Goal: Task Accomplishment & Management: Schedule a visit

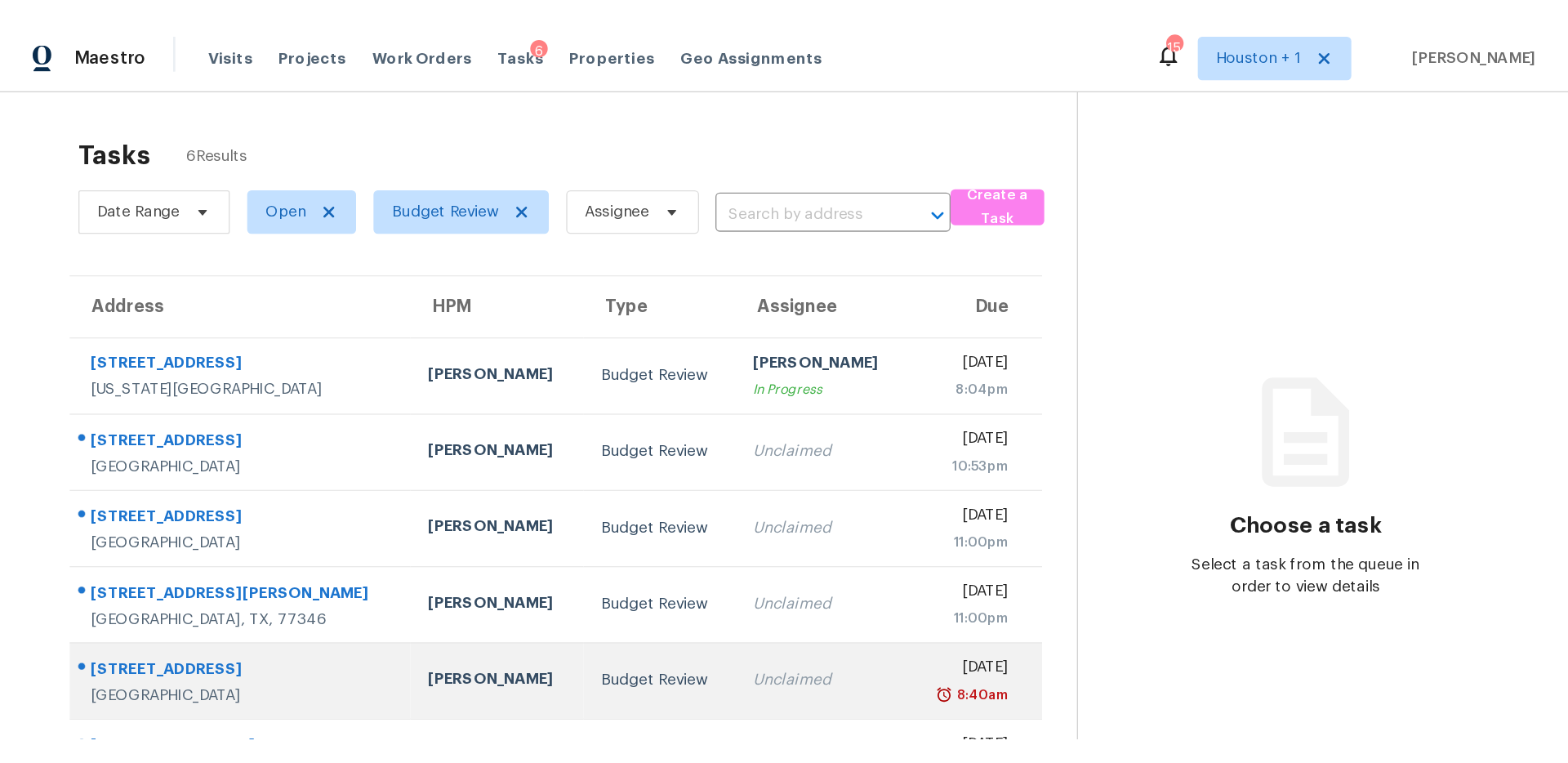
scroll to position [54, 0]
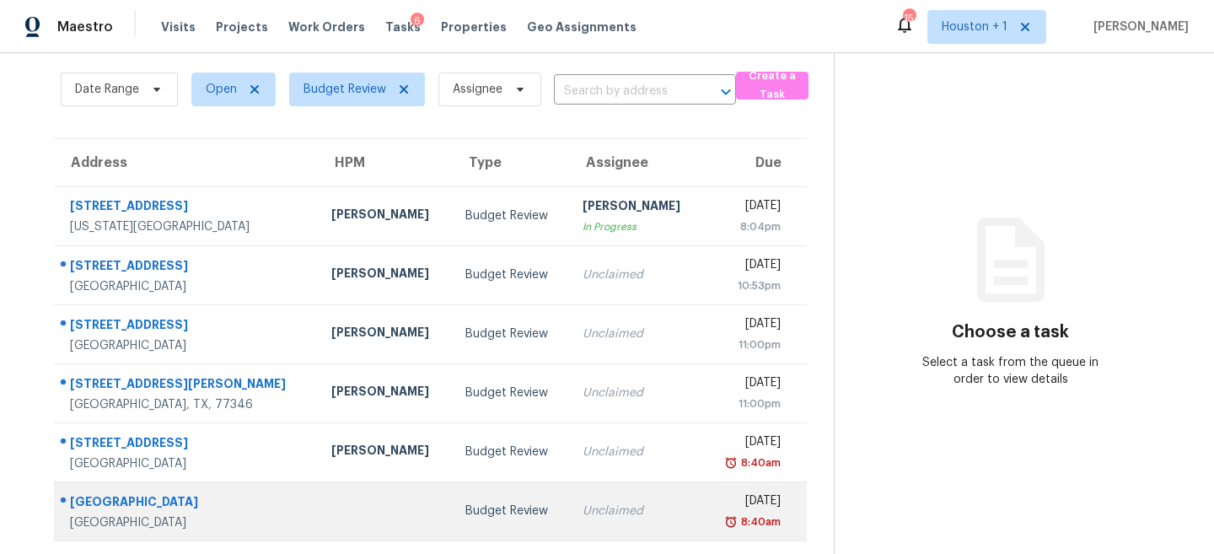
click at [569, 529] on td "Unclaimed" at bounding box center [636, 510] width 134 height 59
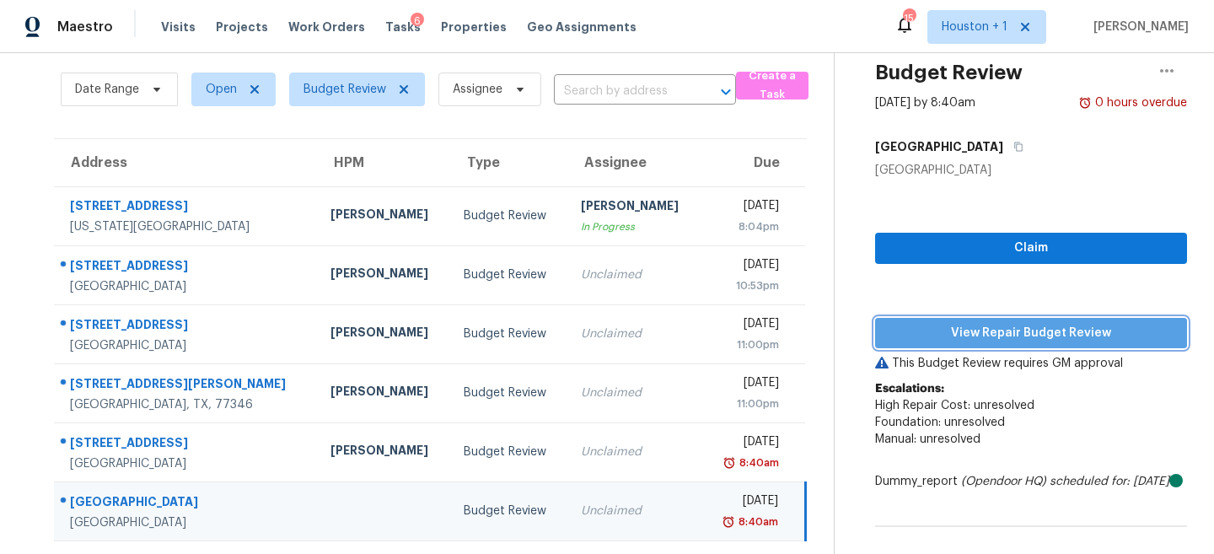
click at [1095, 326] on span "View Repair Budget Review" at bounding box center [1030, 333] width 285 height 21
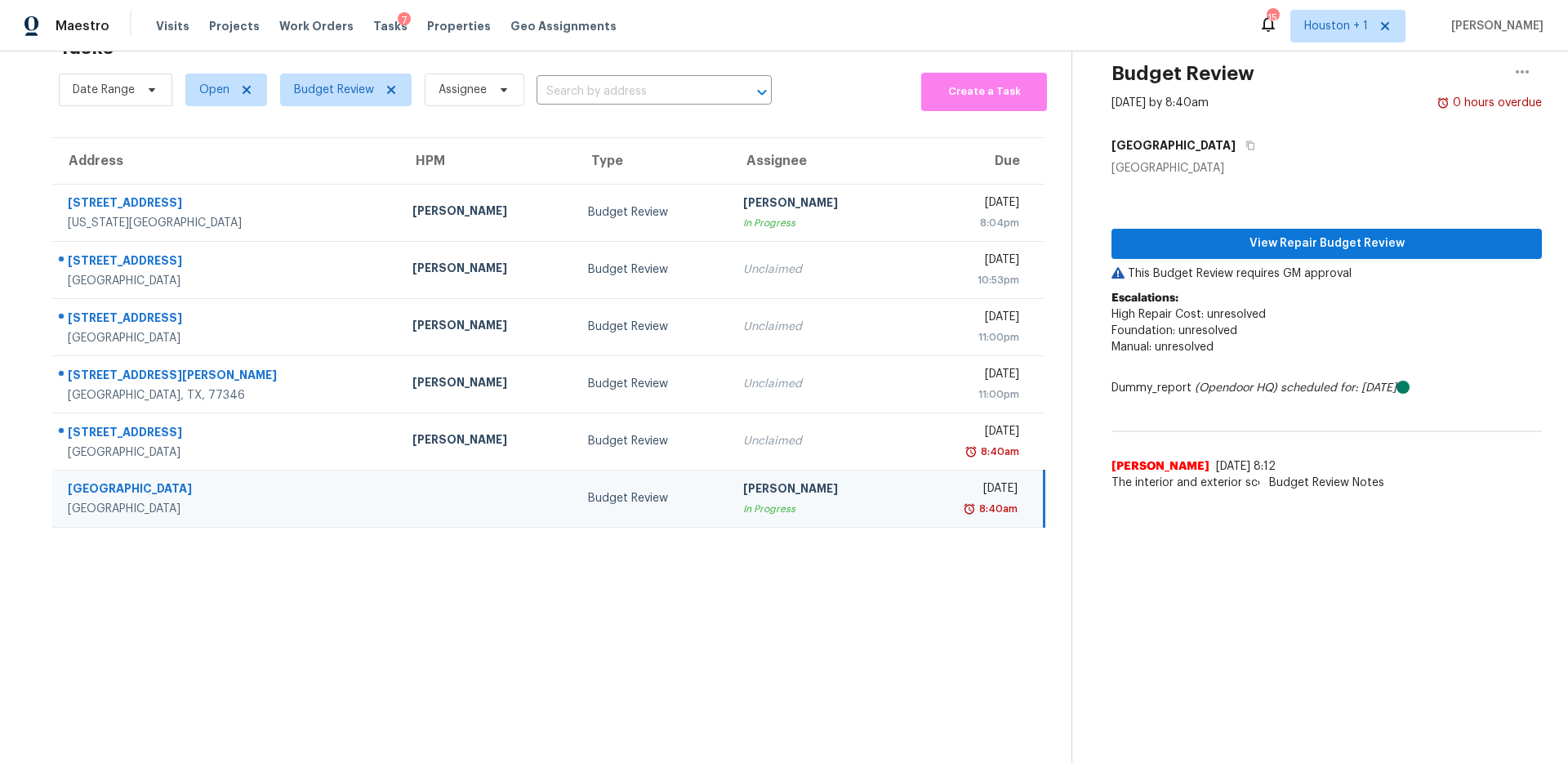
scroll to position [51, 0]
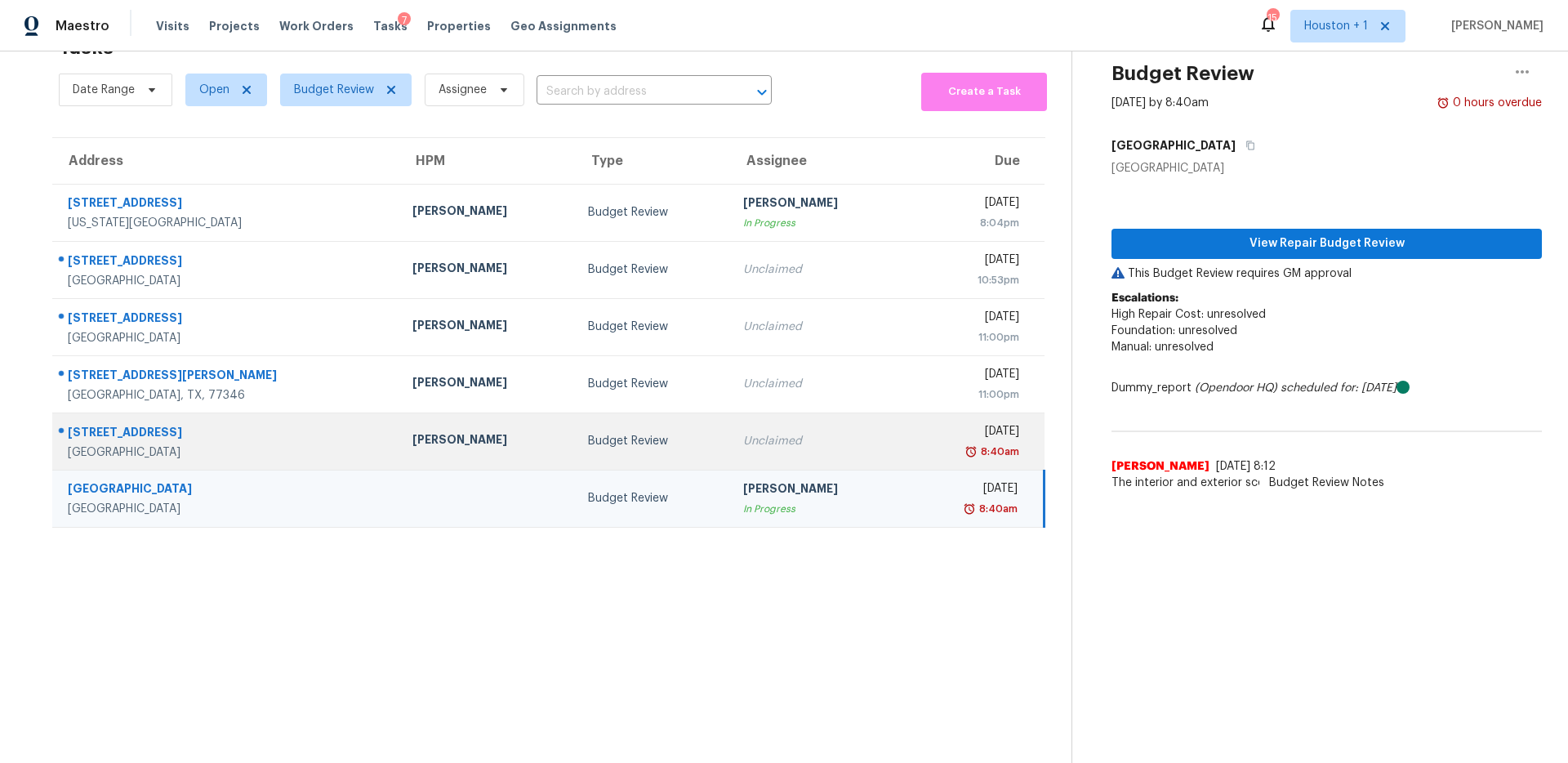
click at [743, 439] on div "Unclaimed" at bounding box center [818, 441] width 150 height 16
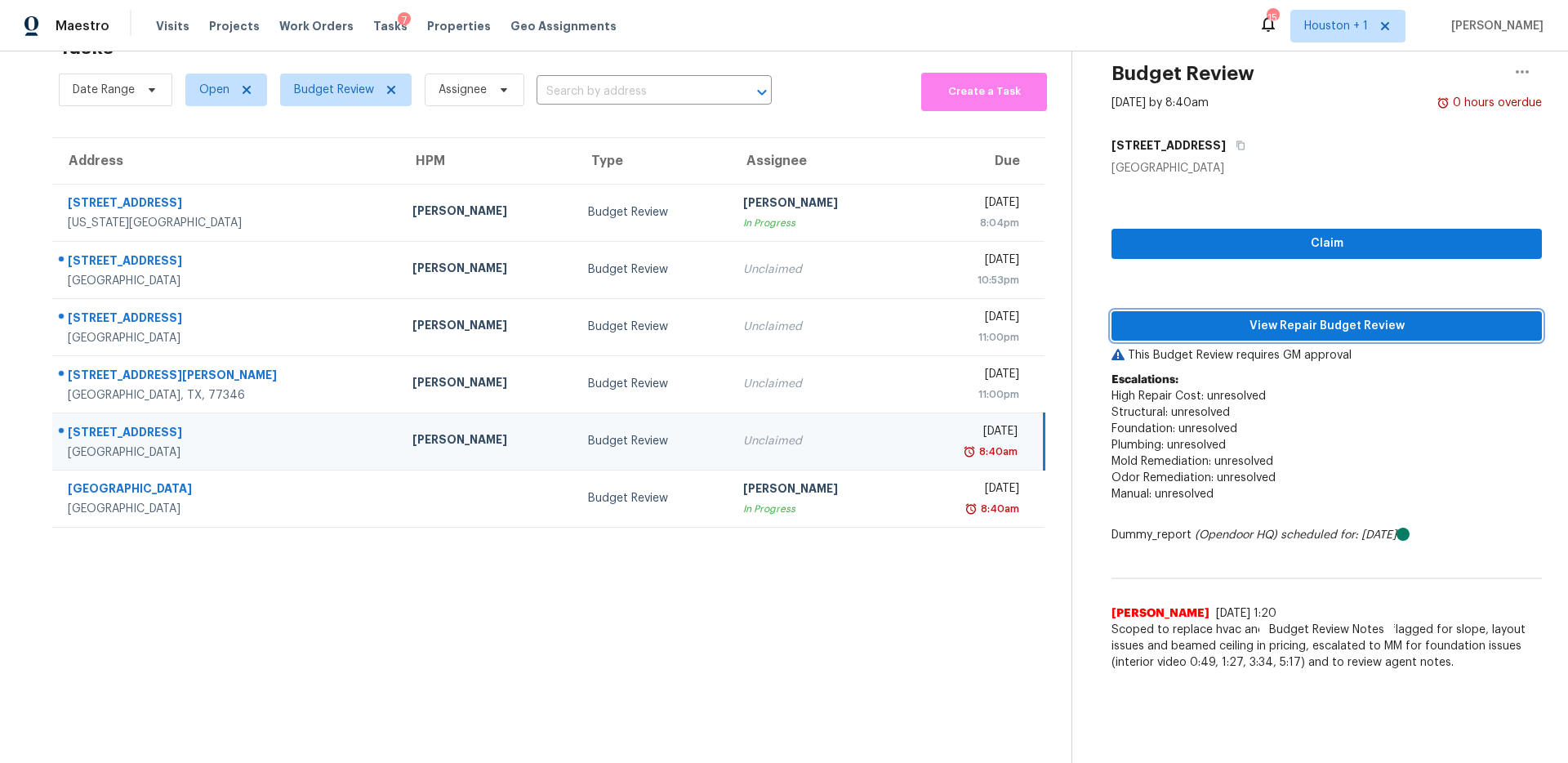
click at [1176, 320] on span "View Repair Budget Review" at bounding box center [1327, 326] width 404 height 20
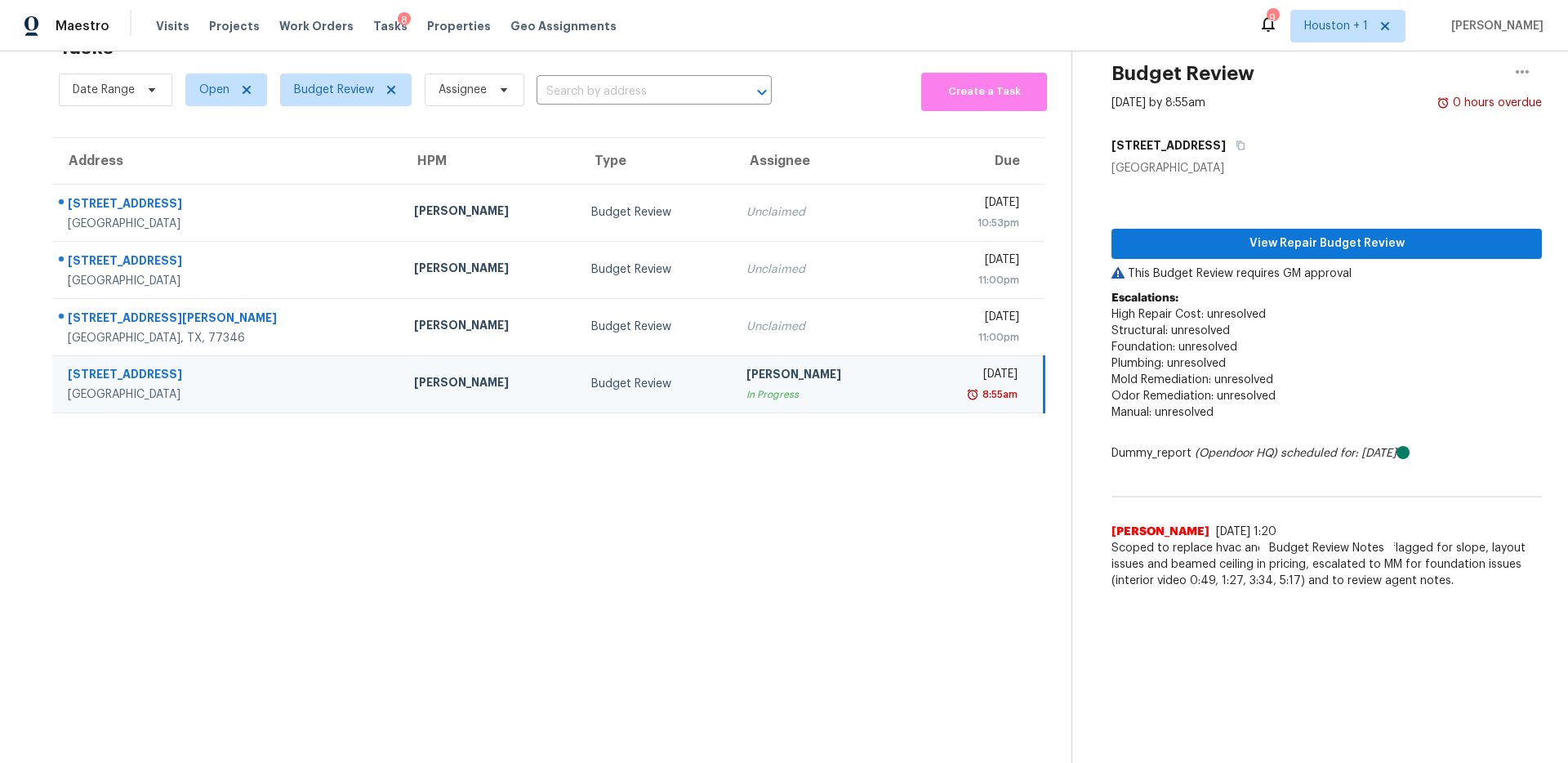
click at [595, 530] on section "Tasks 4 Results Date Range Open Budget Review Assignee ​ Create a Task Address …" at bounding box center [549, 395] width 1046 height 737
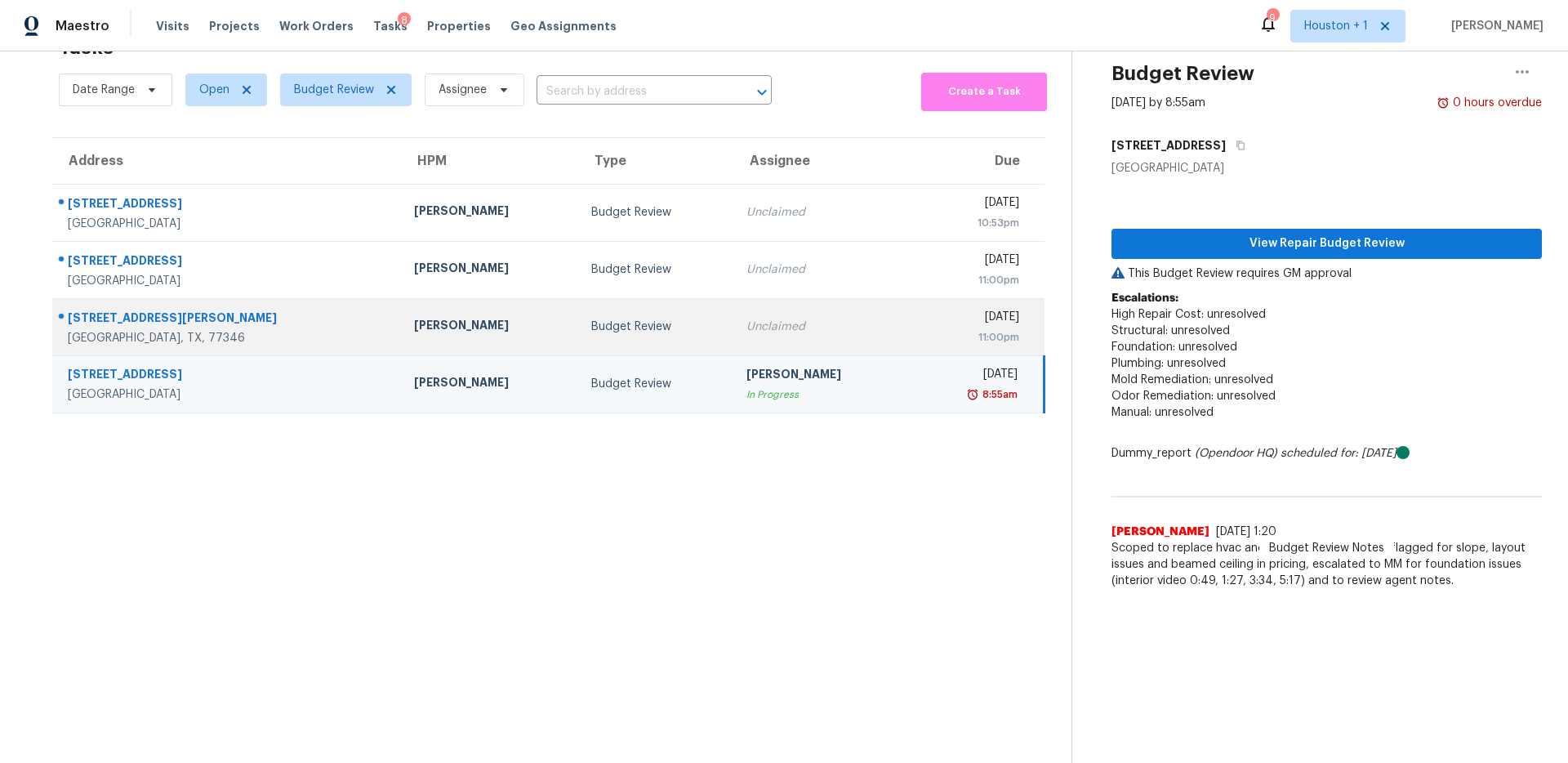
click at [605, 337] on td "Budget Review" at bounding box center [656, 327] width 156 height 57
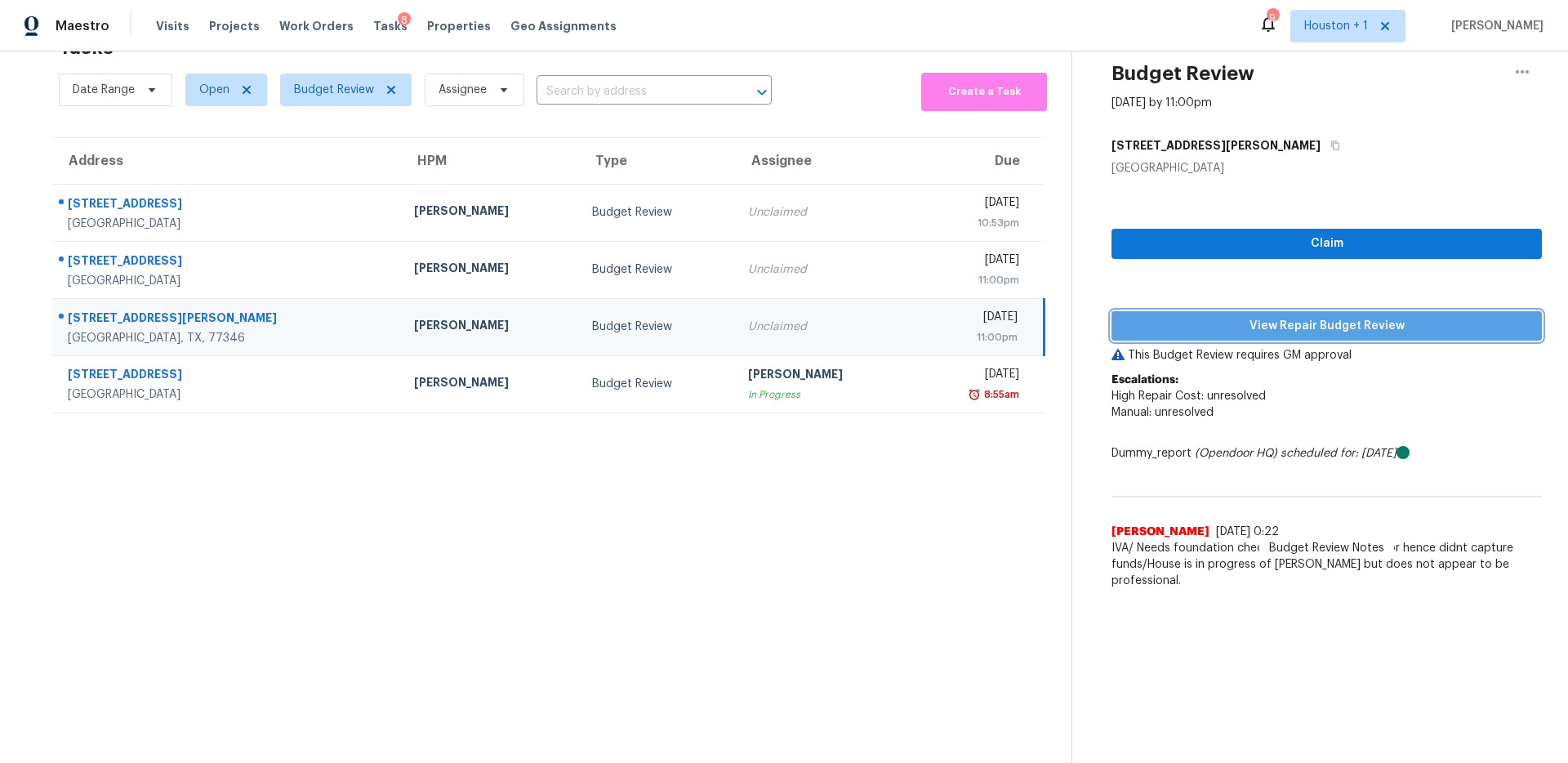
click at [1176, 325] on span "View Repair Budget Review" at bounding box center [1327, 326] width 404 height 20
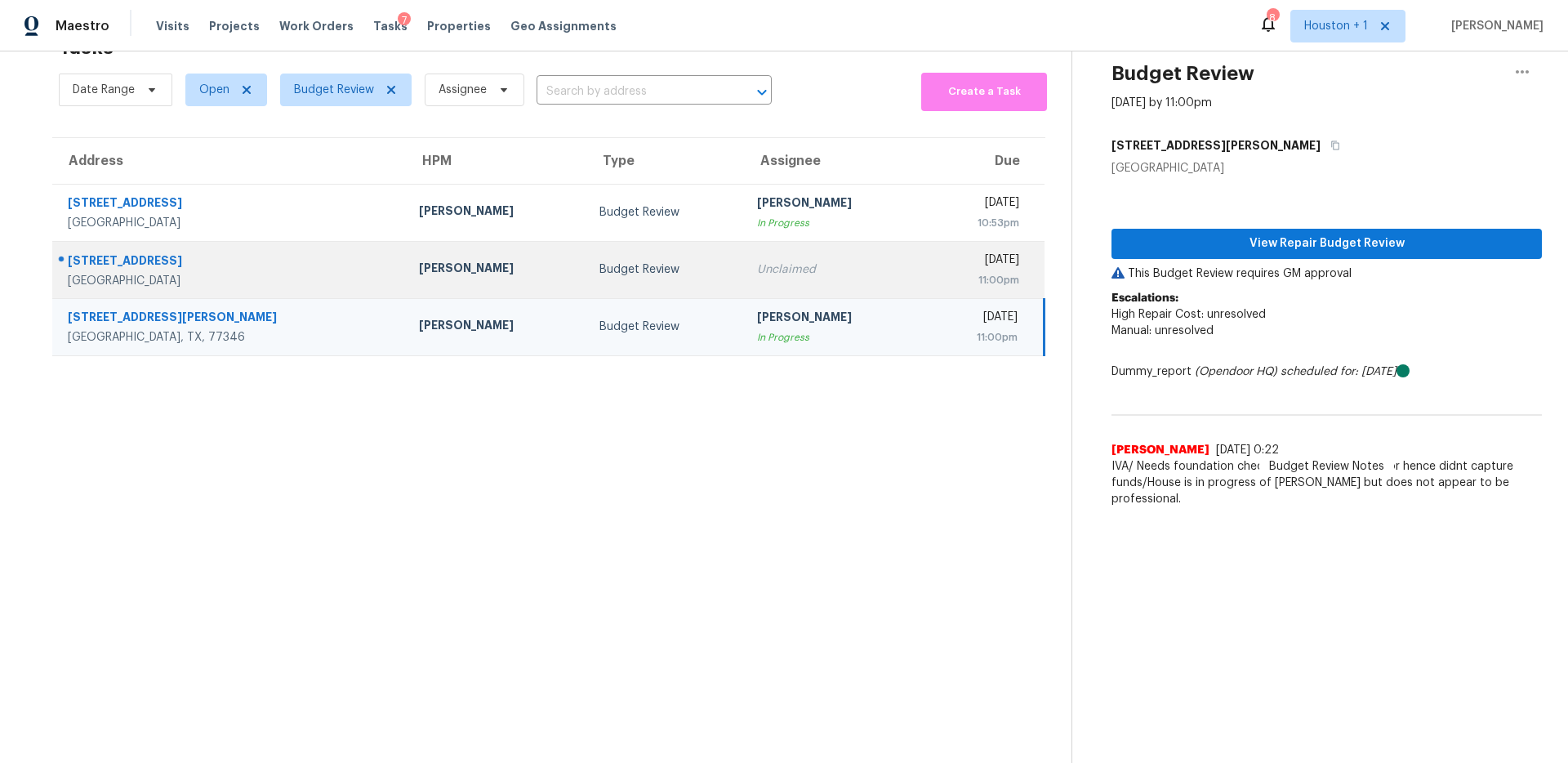
click at [803, 274] on div "Unclaimed" at bounding box center [833, 270] width 153 height 16
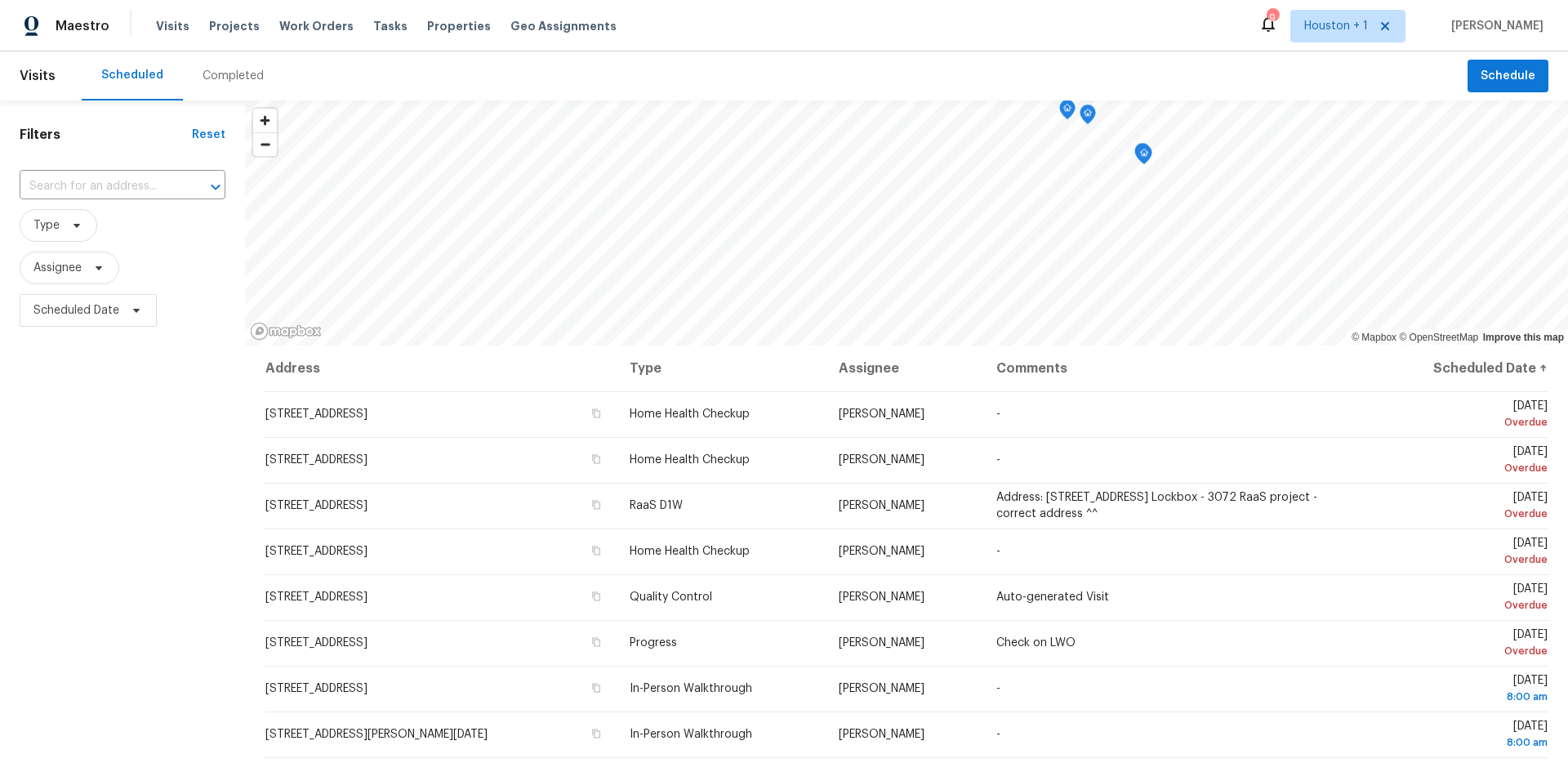
click at [234, 74] on div "Completed" at bounding box center [233, 76] width 61 height 16
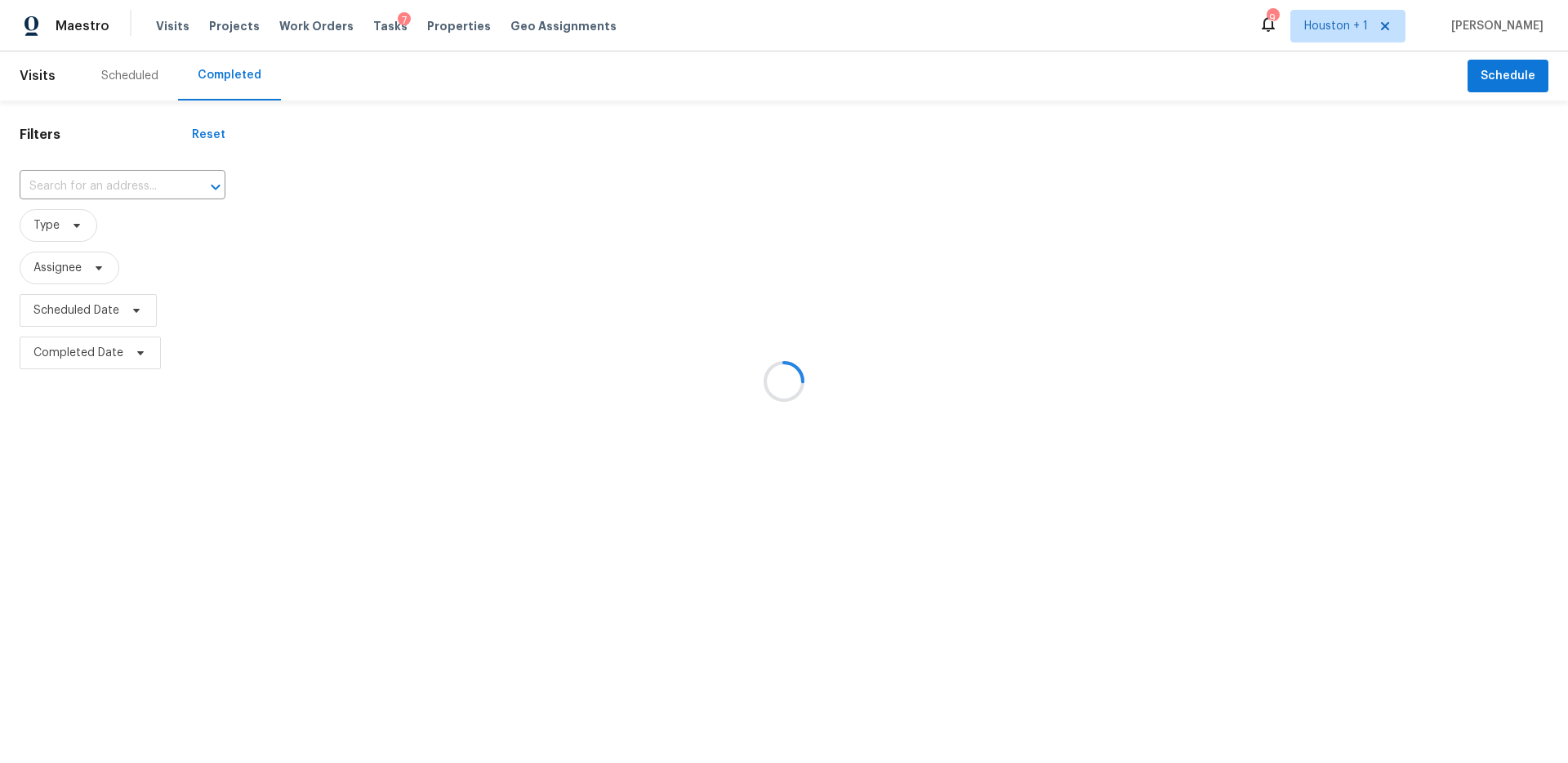
click at [117, 216] on div at bounding box center [784, 381] width 1568 height 763
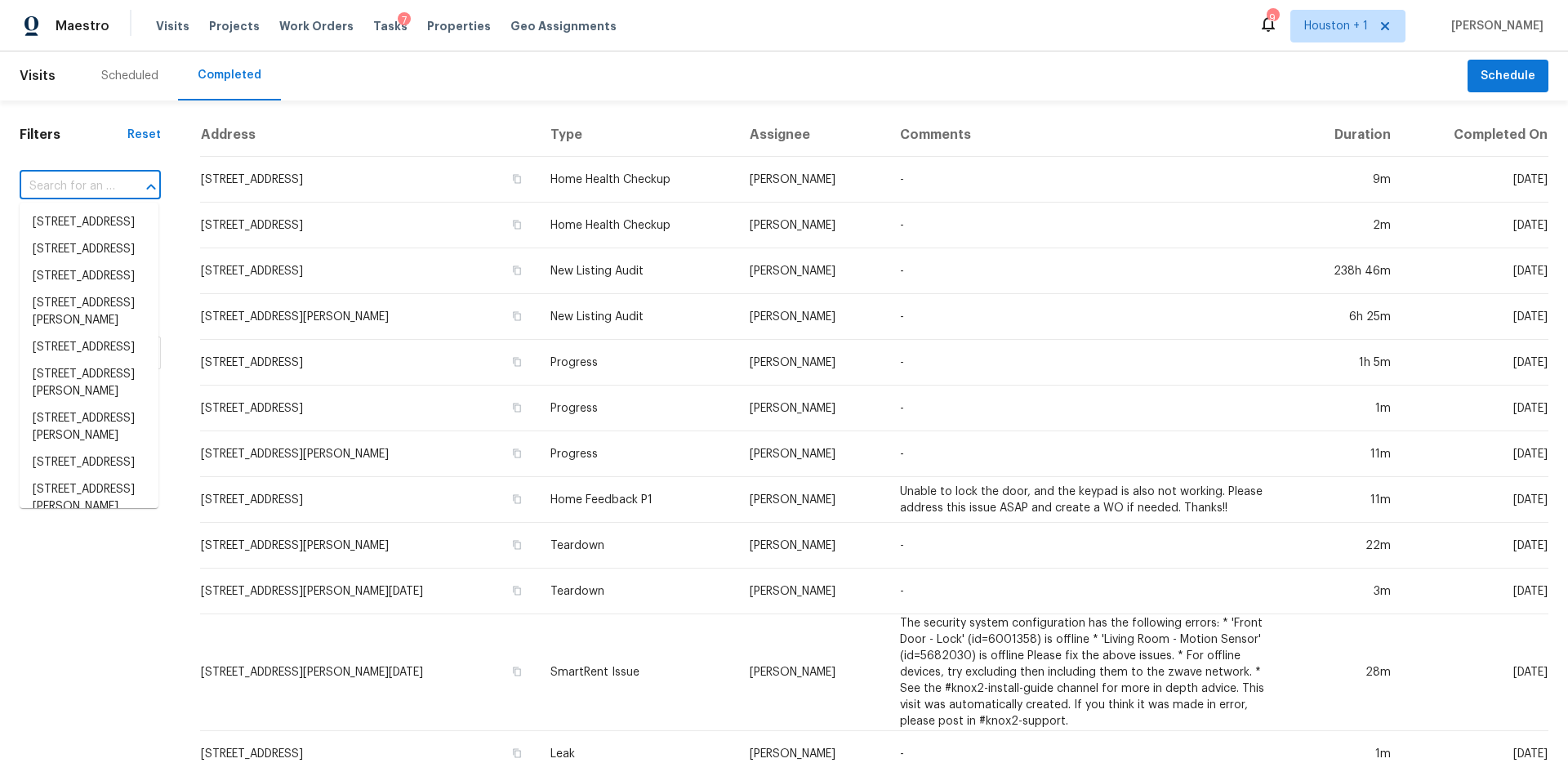
click at [80, 182] on input "text" at bounding box center [67, 187] width 96 height 25
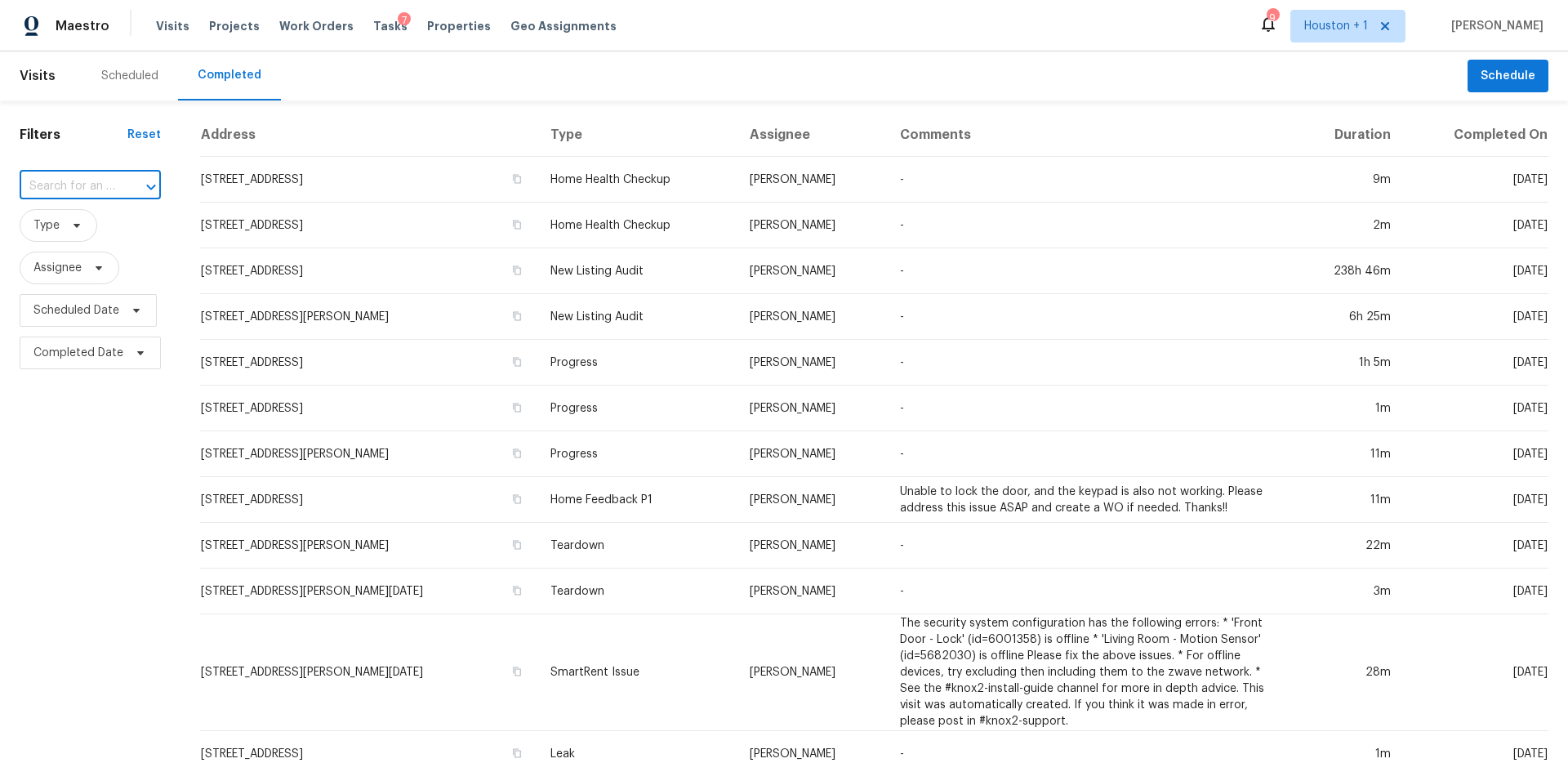
click at [80, 182] on input "text" at bounding box center [67, 187] width 96 height 25
paste input "4018 Tree Moss Pl, Humble, TX 77346"
type input "4018 Tree Moss Pl, Humble, TX 77346"
click at [92, 226] on li "4018 Tree Moss Pl, Humble, TX 77346" at bounding box center [88, 232] width 139 height 45
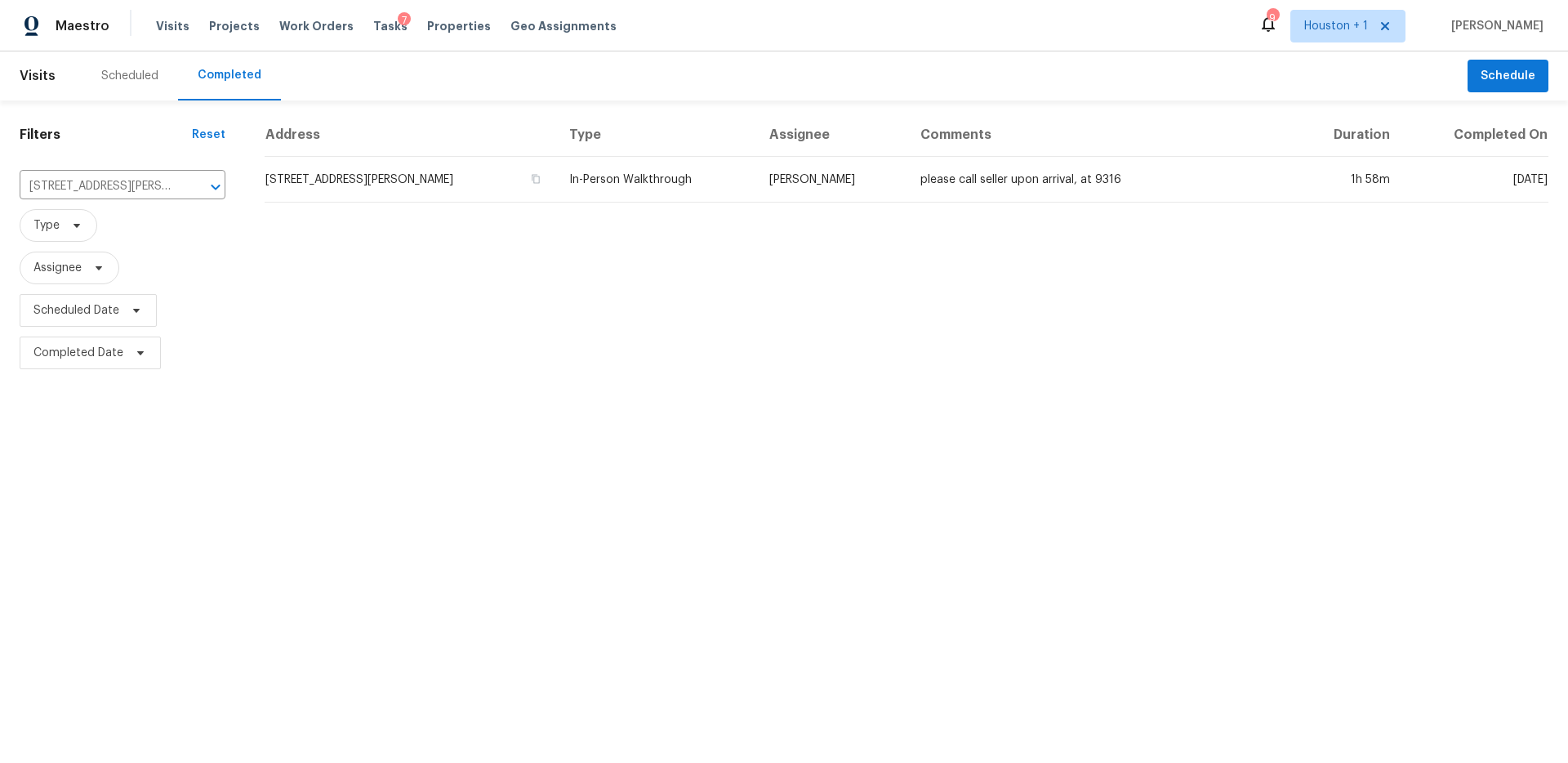
click at [615, 165] on td "In-Person Walkthrough" at bounding box center [656, 179] width 200 height 46
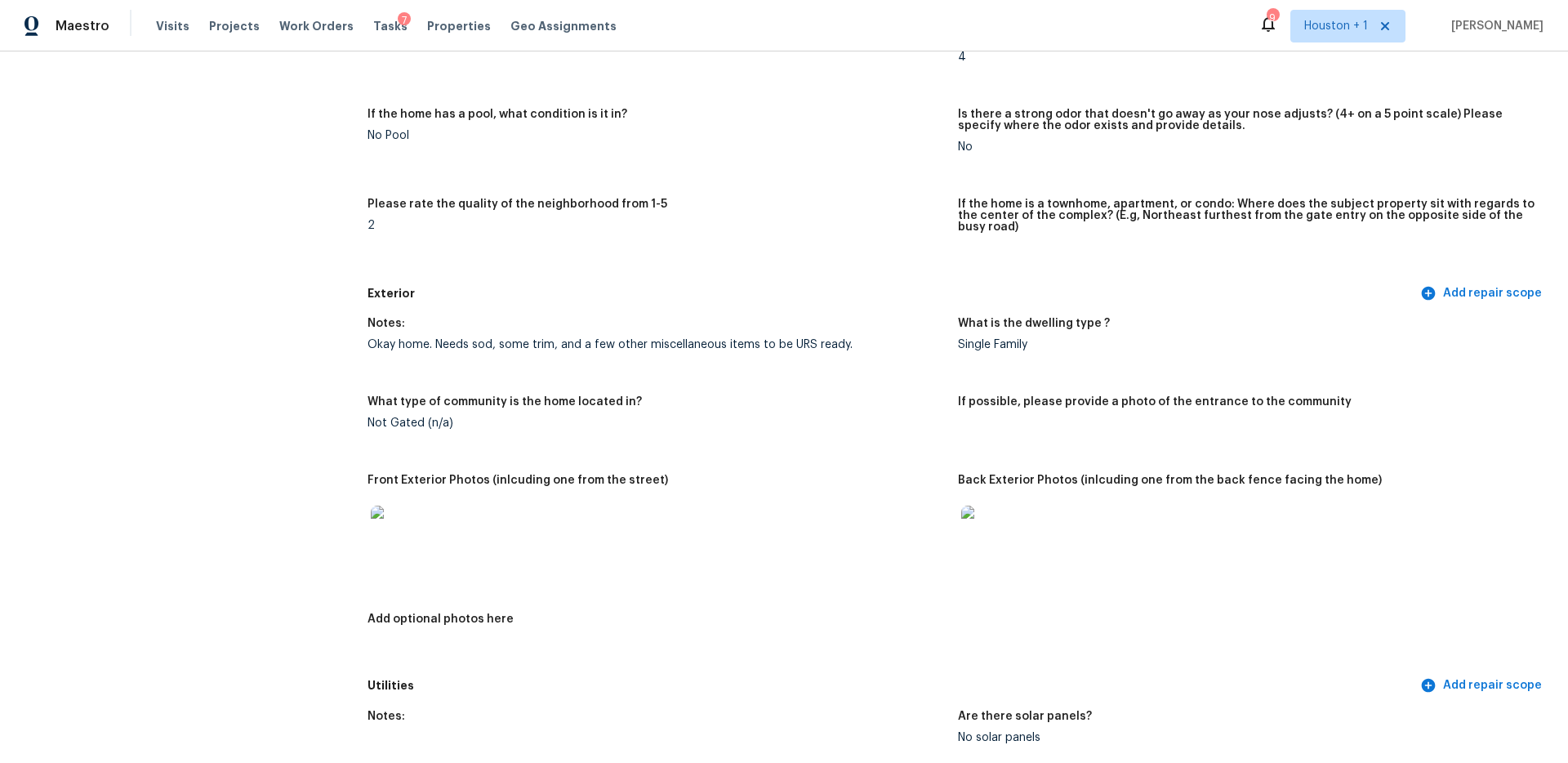
scroll to position [363, 0]
click at [379, 509] on img at bounding box center [397, 531] width 52 height 52
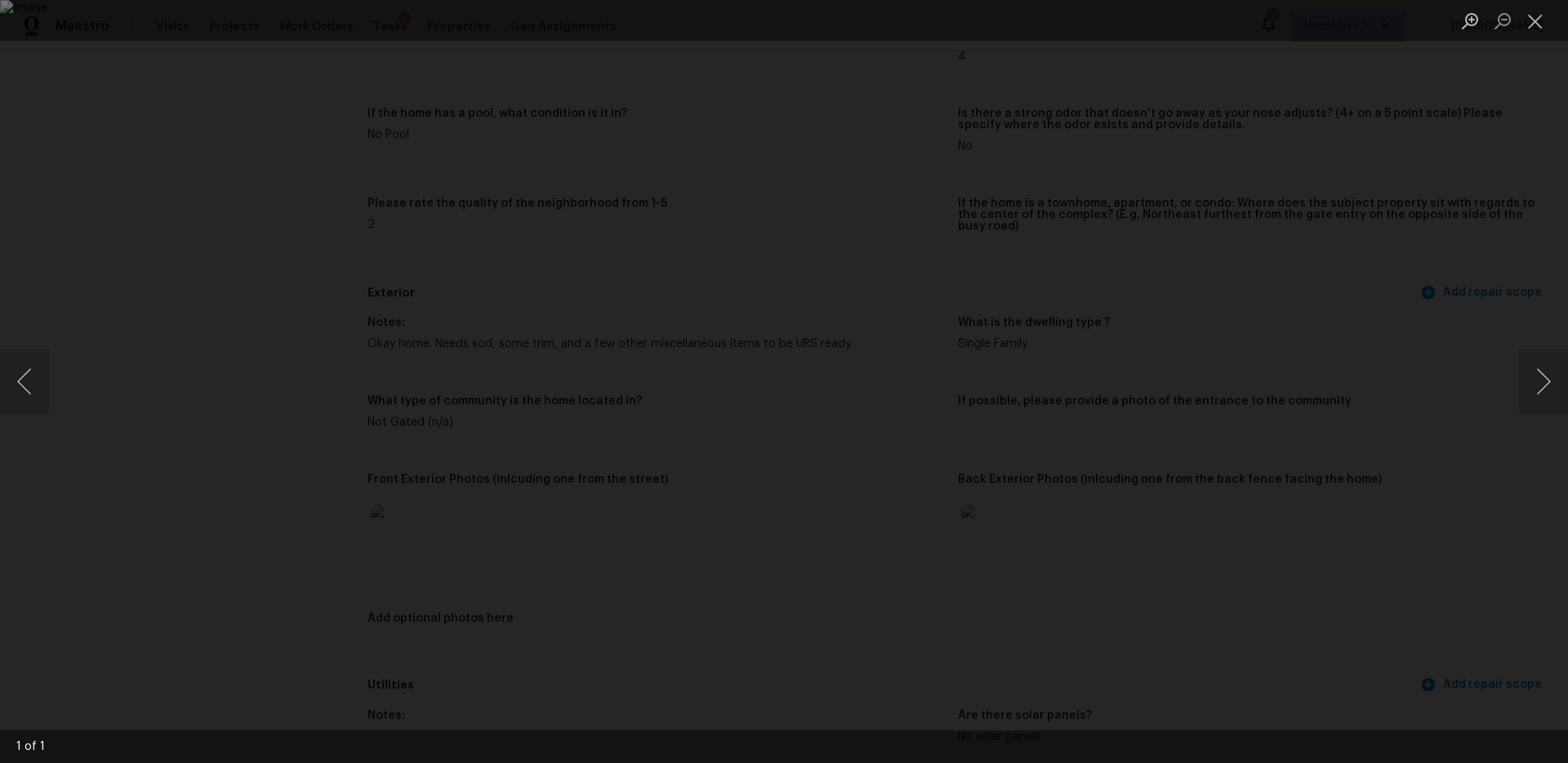
click at [1293, 320] on div "Lightbox" at bounding box center [784, 381] width 1568 height 763
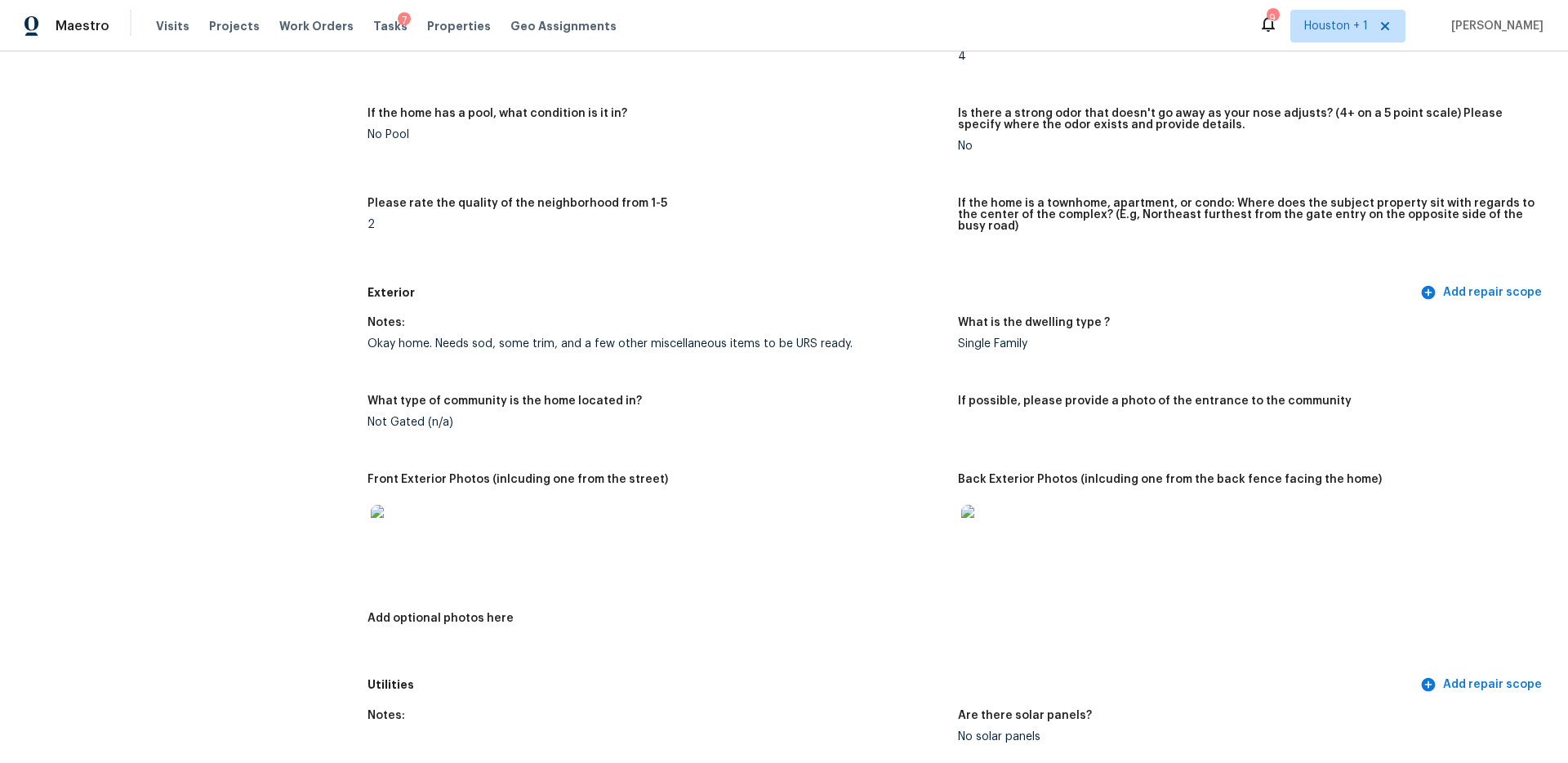
click at [1017, 504] on div at bounding box center [1247, 531] width 578 height 72
click at [1000, 507] on img at bounding box center [988, 531] width 52 height 52
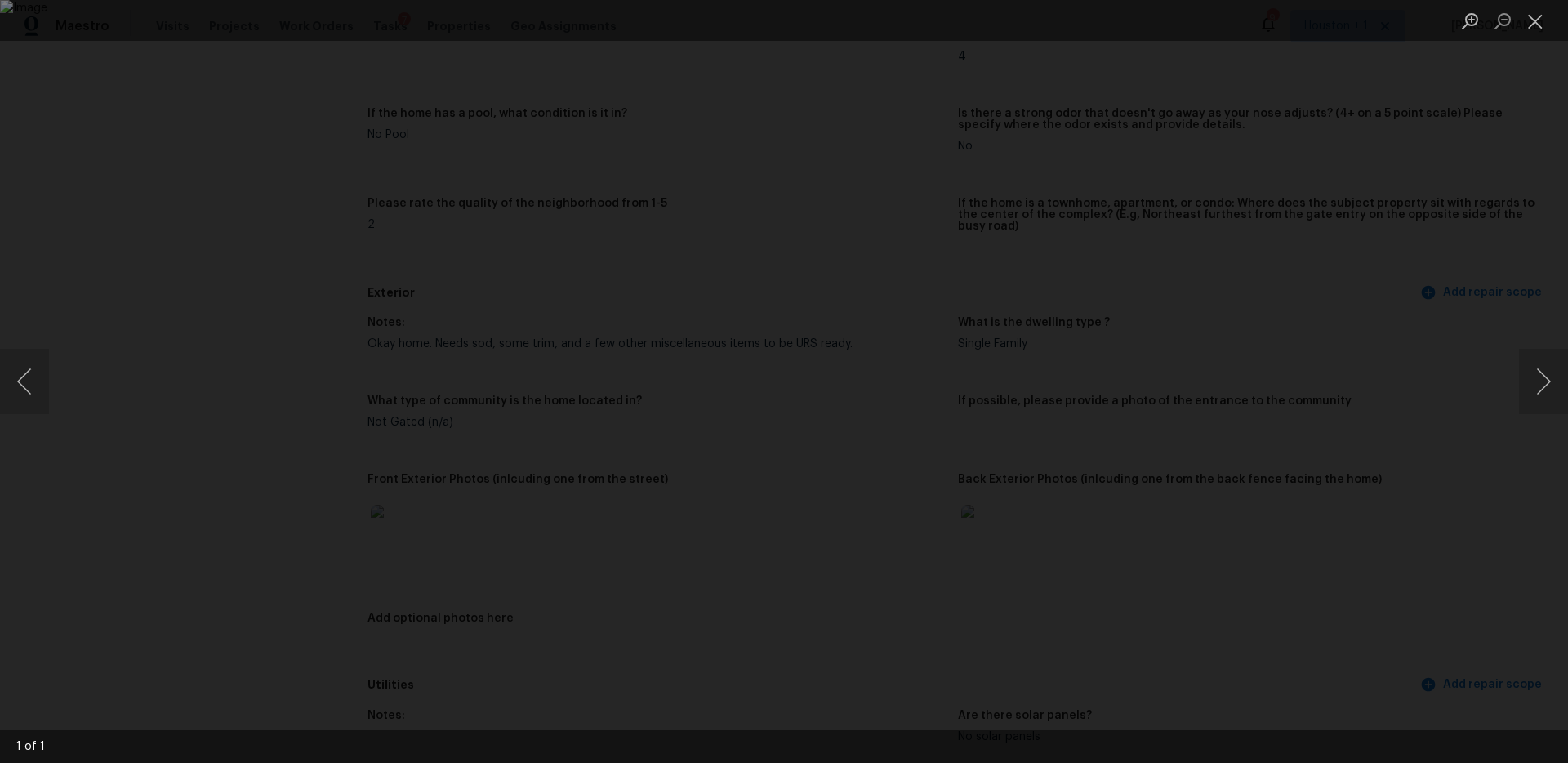
click at [1383, 353] on div "Lightbox" at bounding box center [784, 381] width 1568 height 763
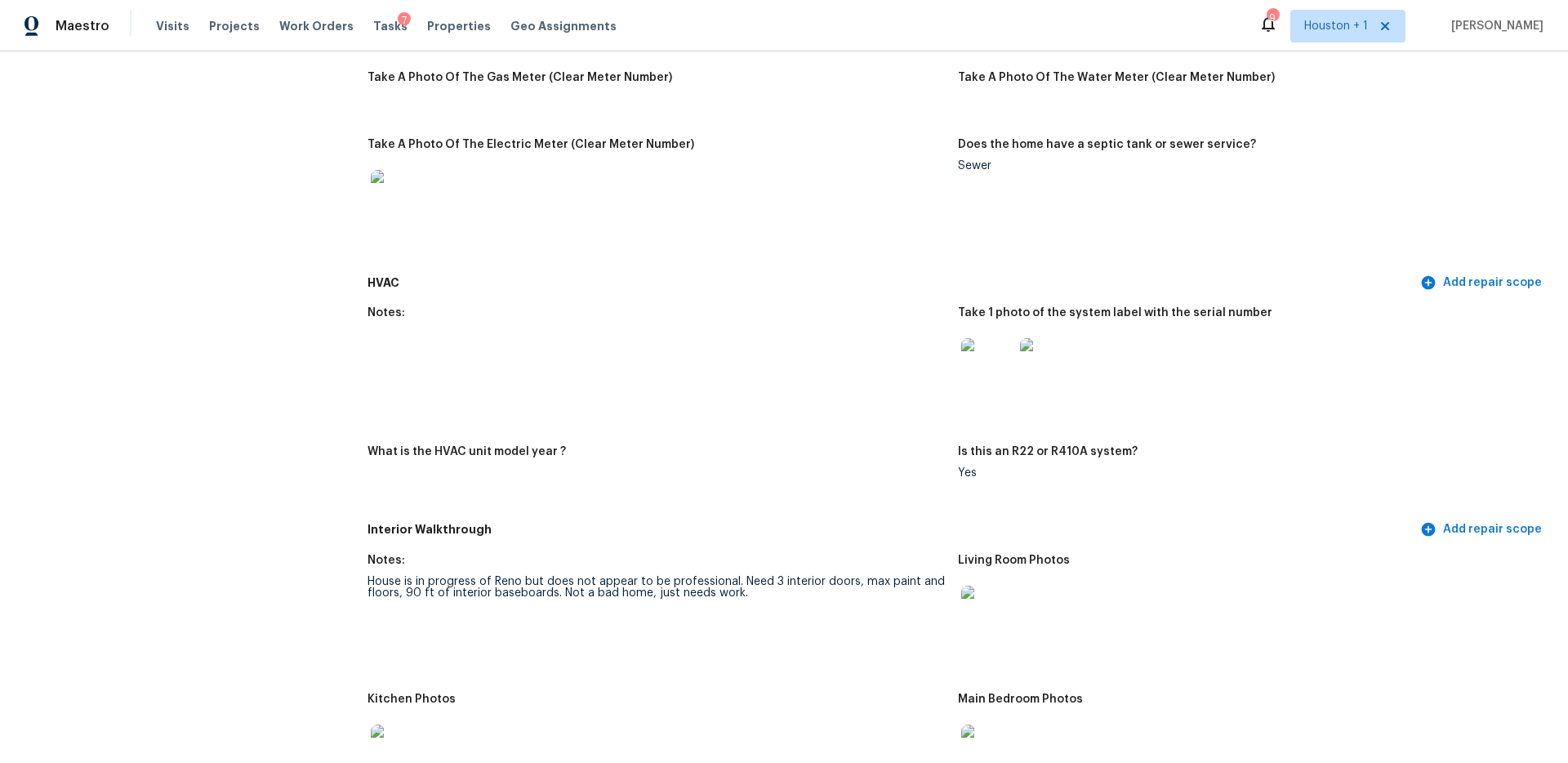
scroll to position [1171, 0]
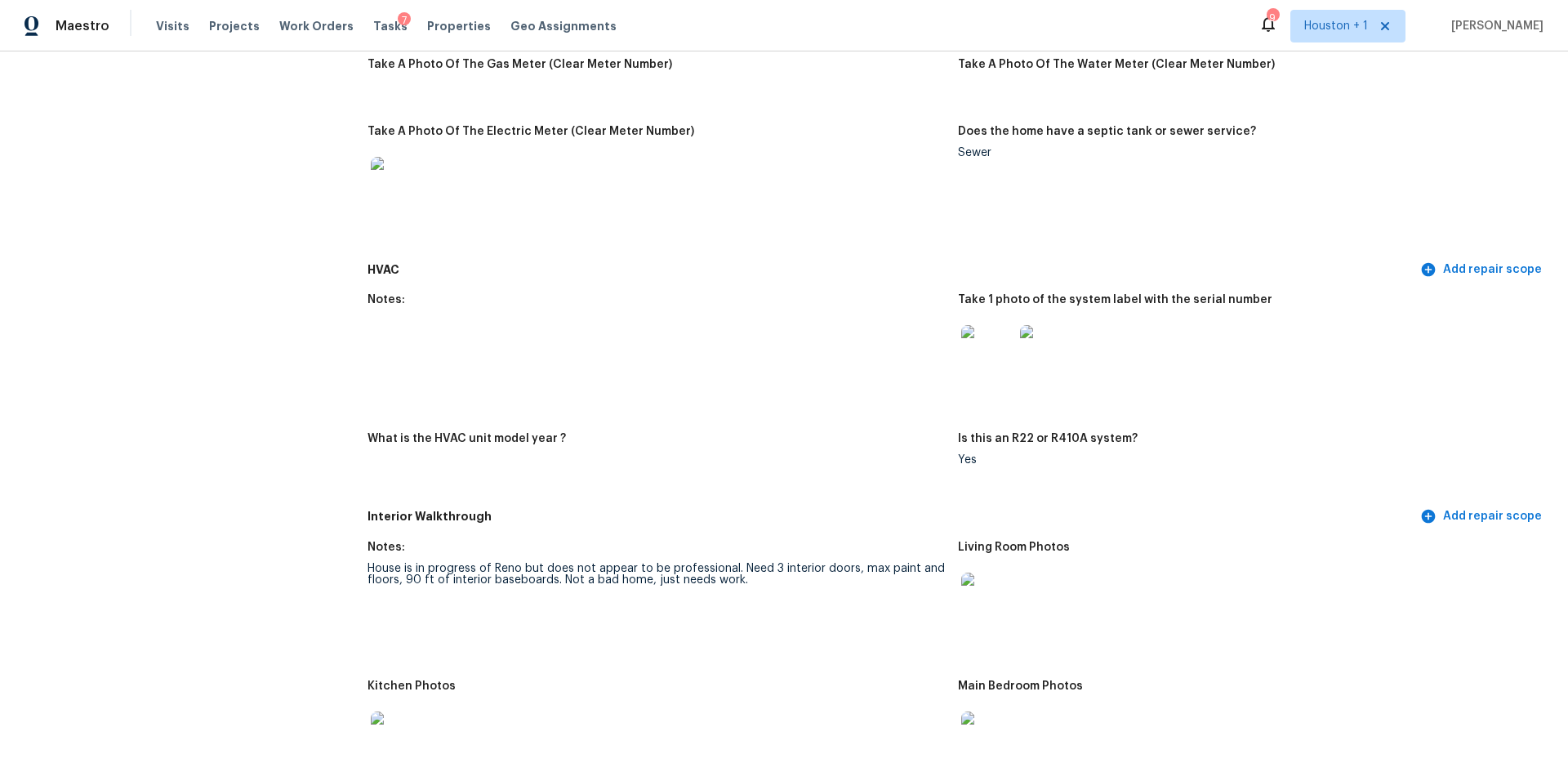
click at [1014, 338] on div at bounding box center [988, 351] width 59 height 72
click at [991, 341] on img at bounding box center [988, 351] width 52 height 52
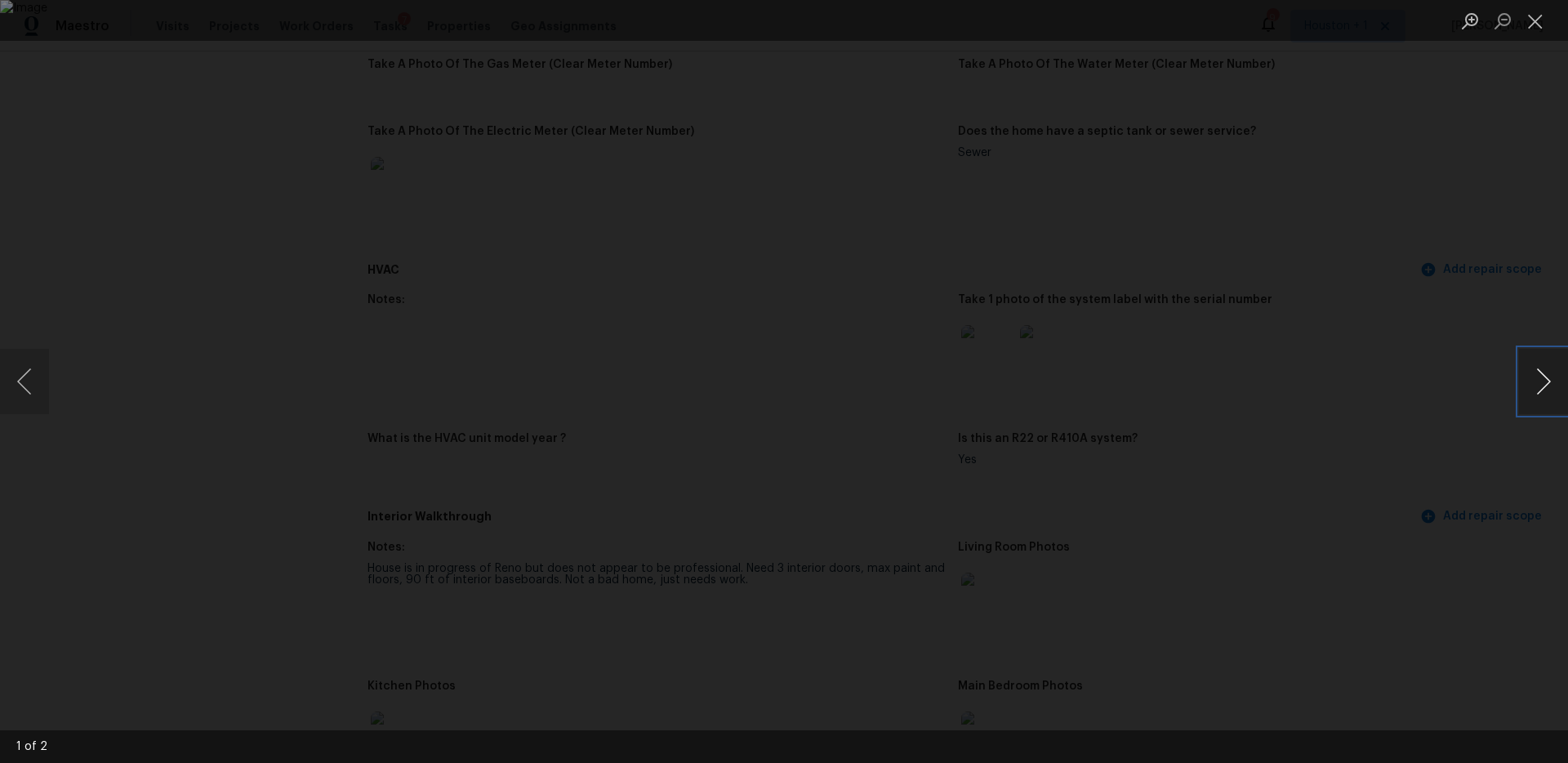
click at [1549, 381] on button "Next image" at bounding box center [1544, 381] width 49 height 65
click at [1459, 325] on div "Lightbox" at bounding box center [784, 381] width 1568 height 763
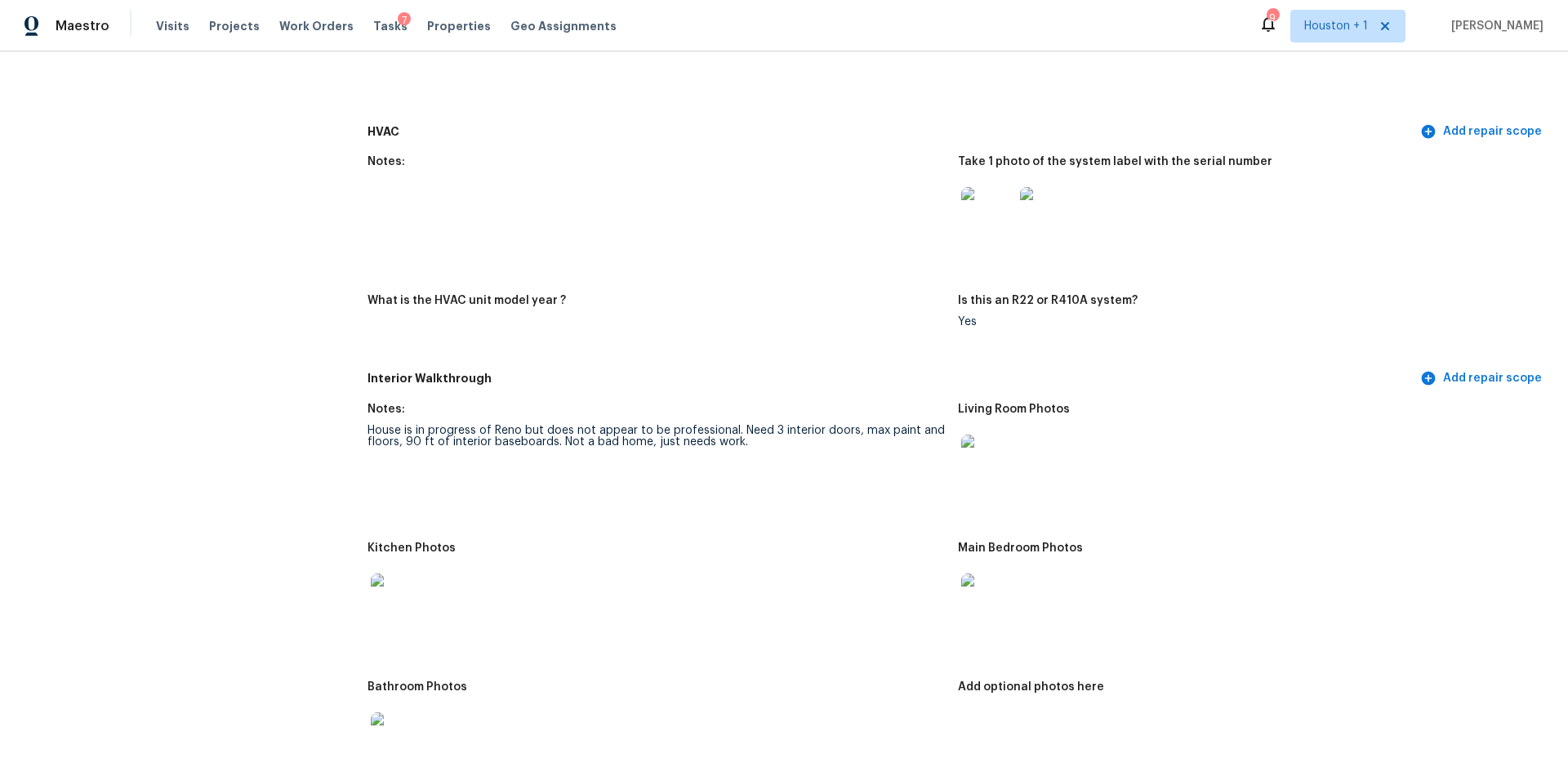
scroll to position [1318, 0]
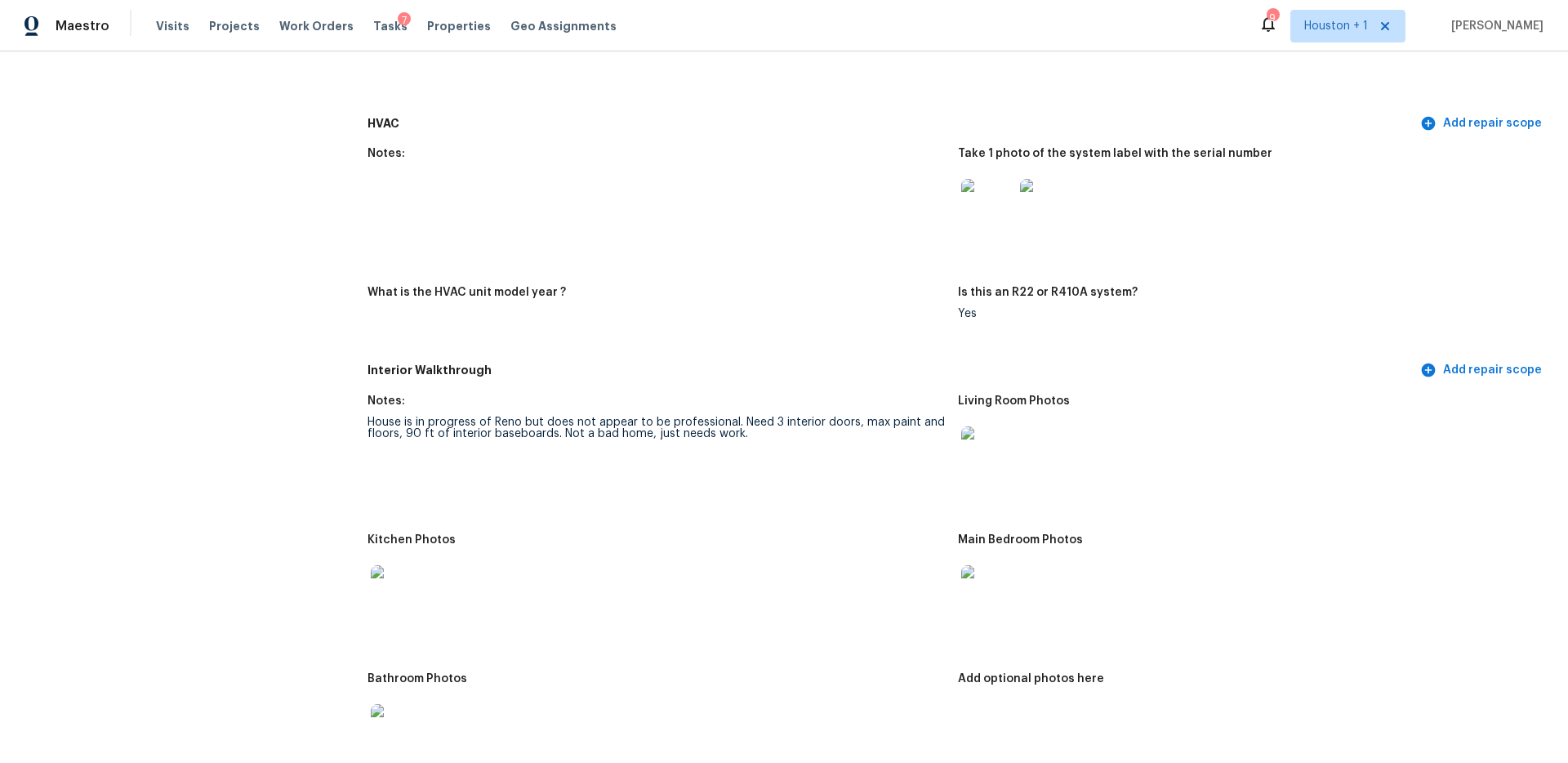
click at [679, 417] on div "House is in progress of Reno but does not appear to be professional. Need 3 int…" at bounding box center [656, 429] width 578 height 23
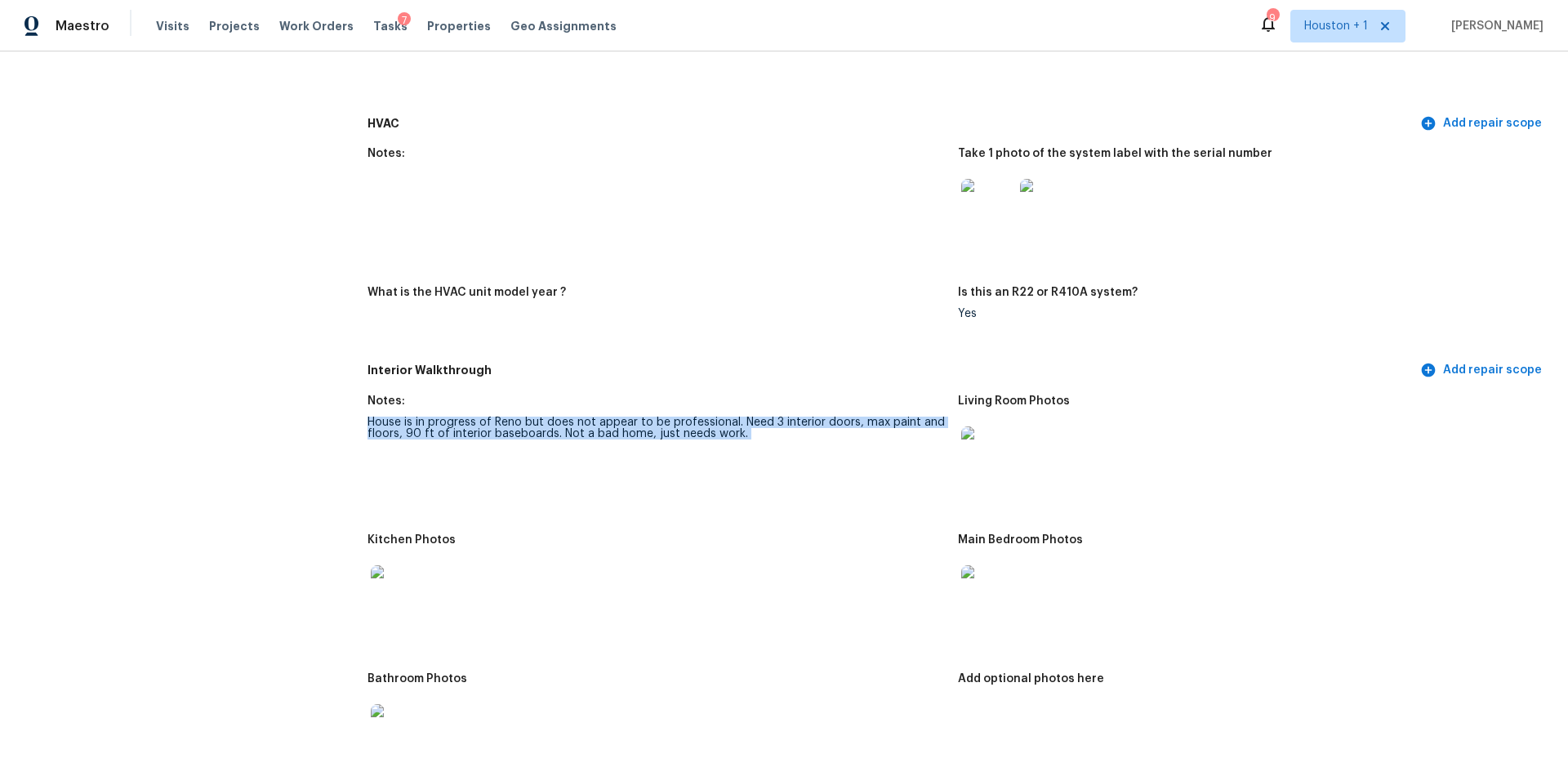
click at [679, 417] on div "House is in progress of Reno but does not appear to be professional. Need 3 int…" at bounding box center [656, 429] width 578 height 23
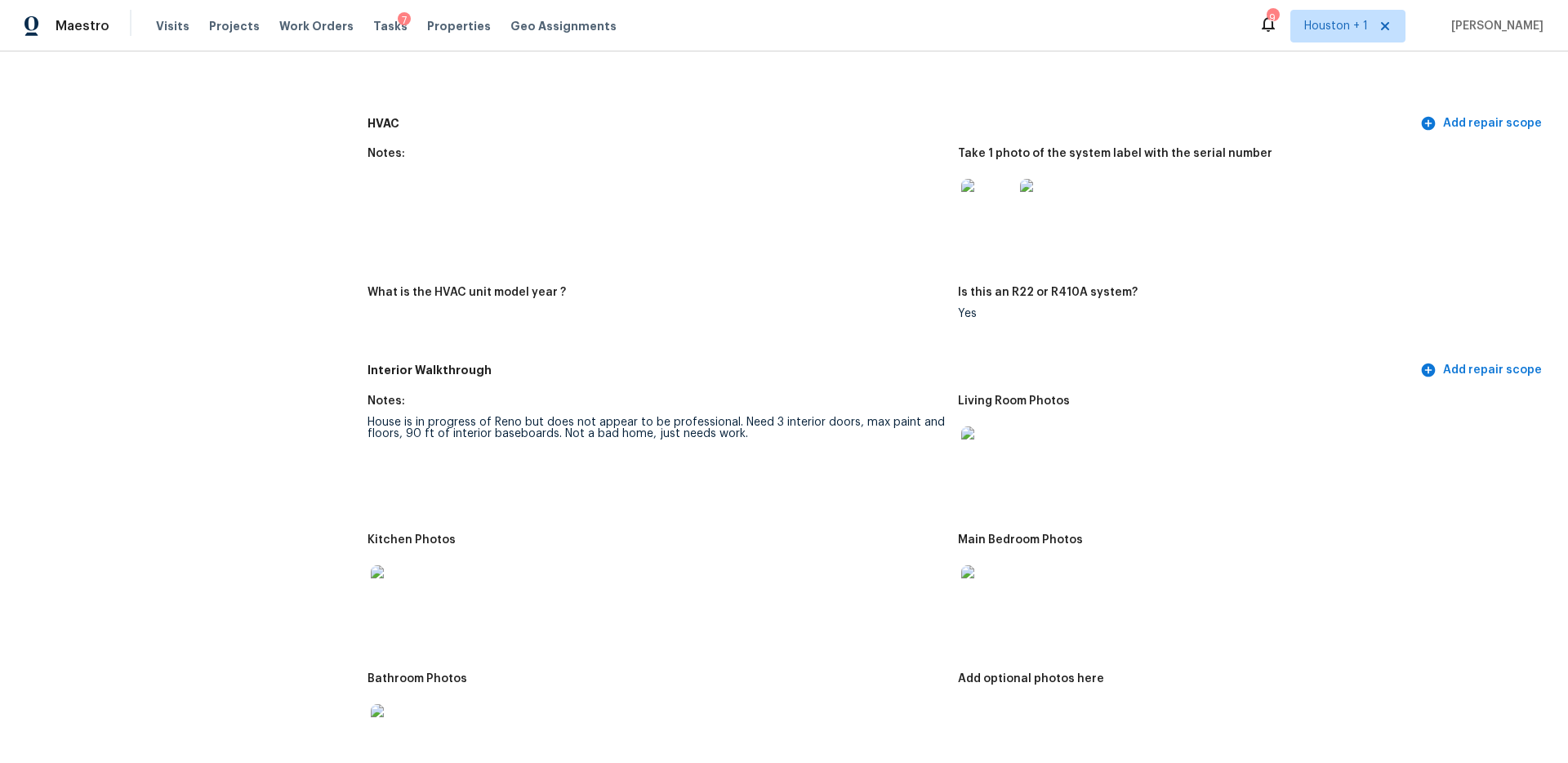
click at [1001, 434] on img at bounding box center [988, 453] width 52 height 52
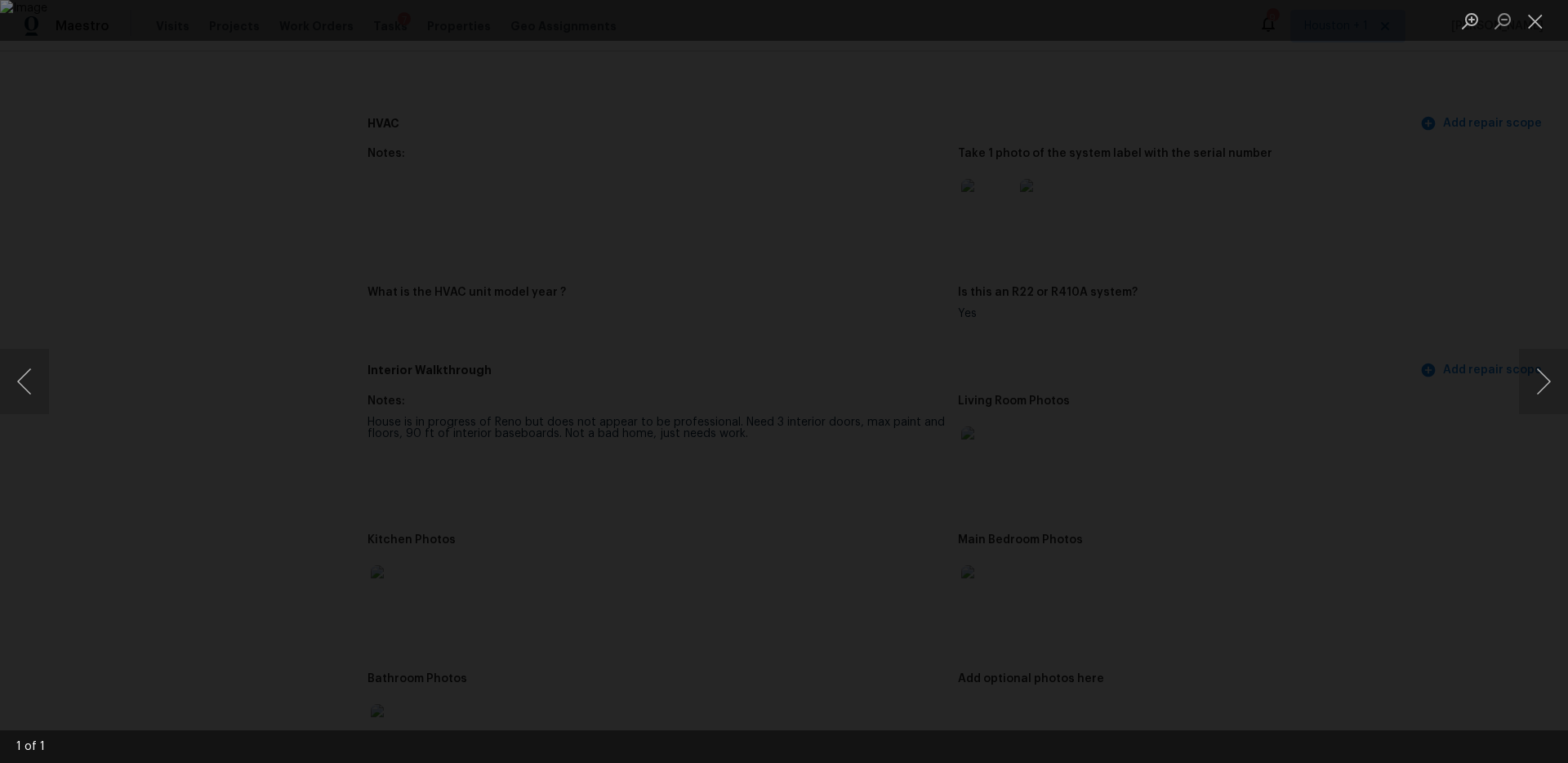
click at [1307, 265] on div "Lightbox" at bounding box center [784, 381] width 1568 height 763
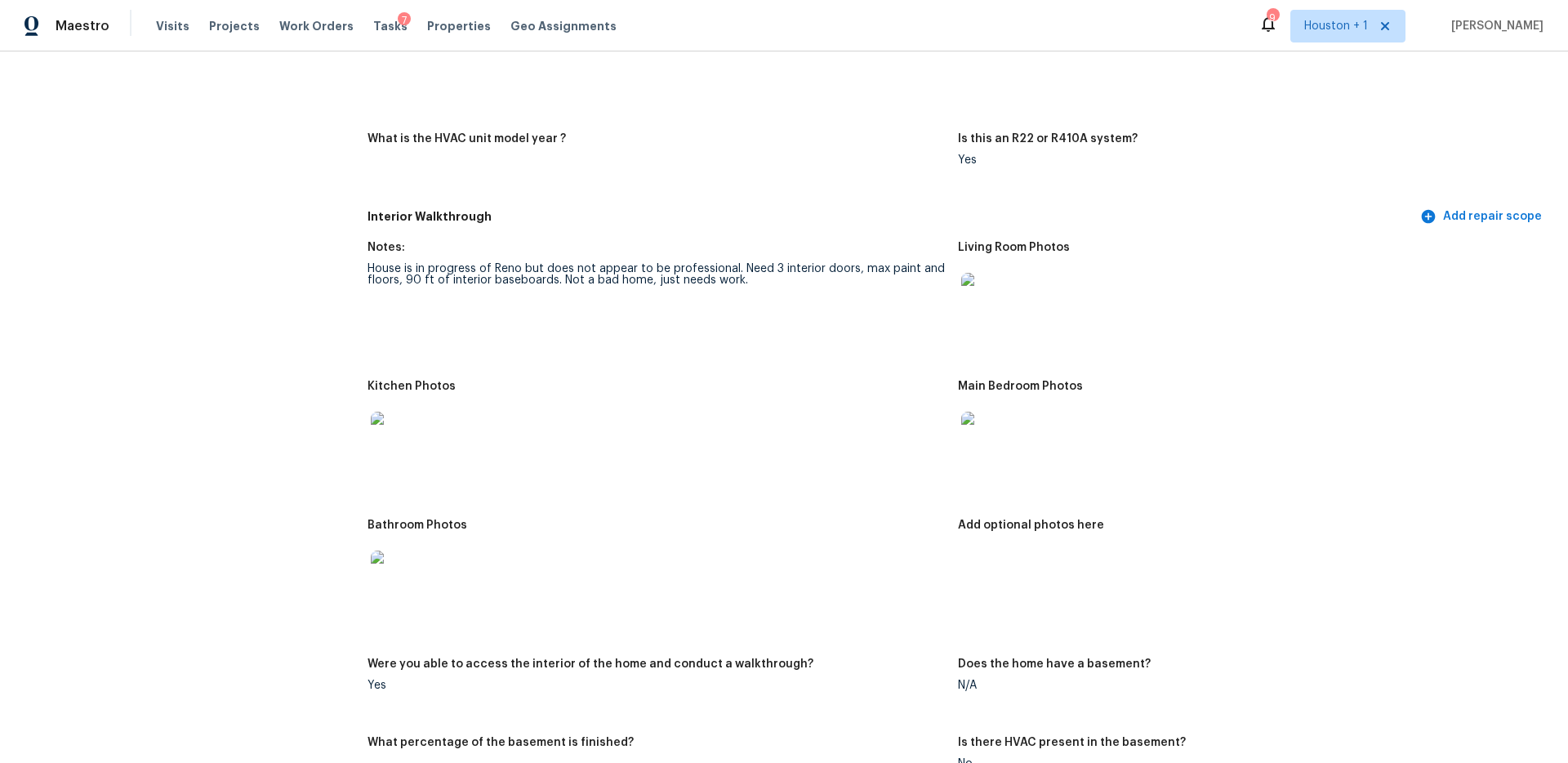
scroll to position [1474, 0]
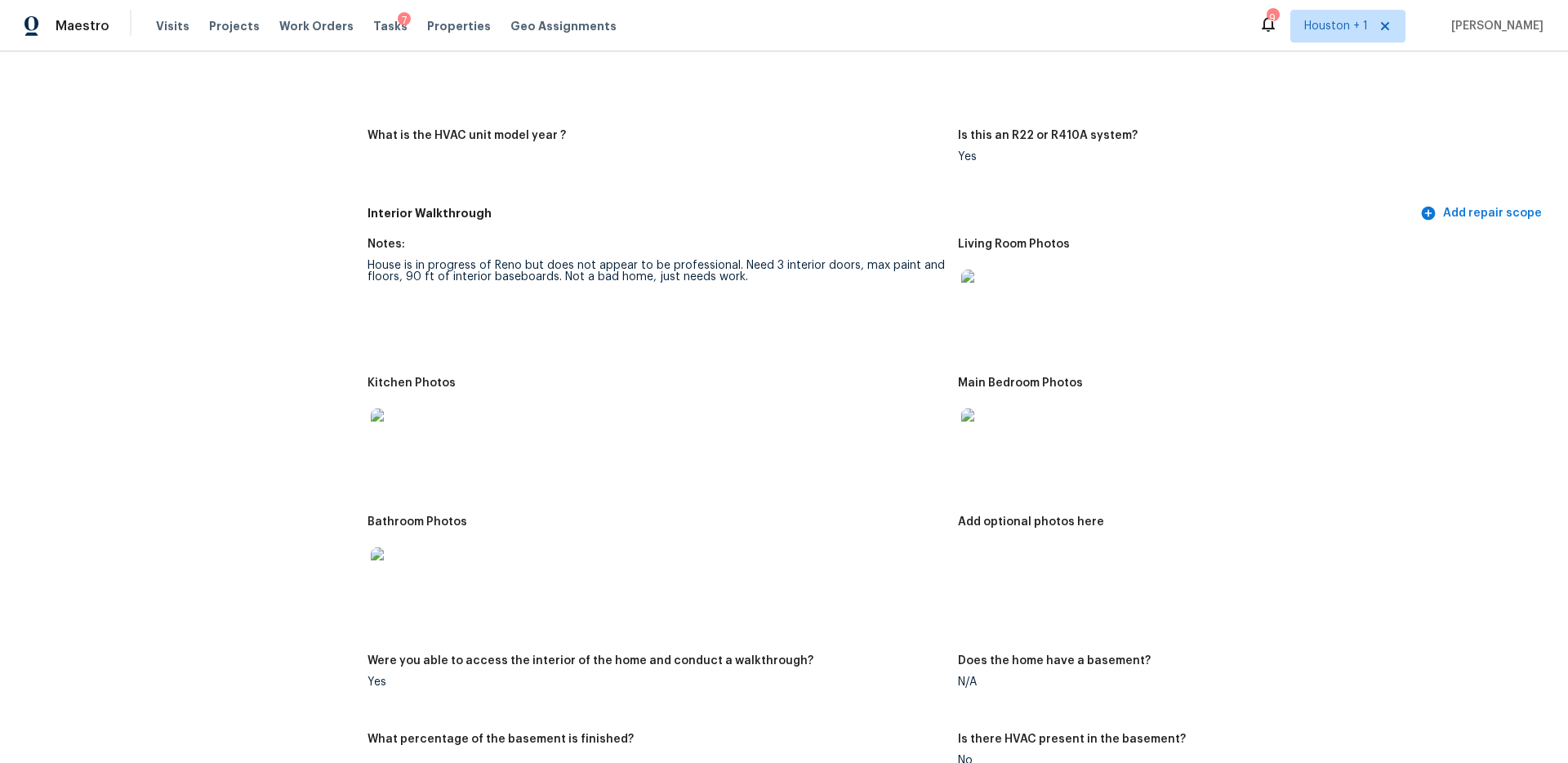
click at [388, 398] on div at bounding box center [396, 434] width 59 height 72
click at [383, 420] on img at bounding box center [397, 434] width 52 height 52
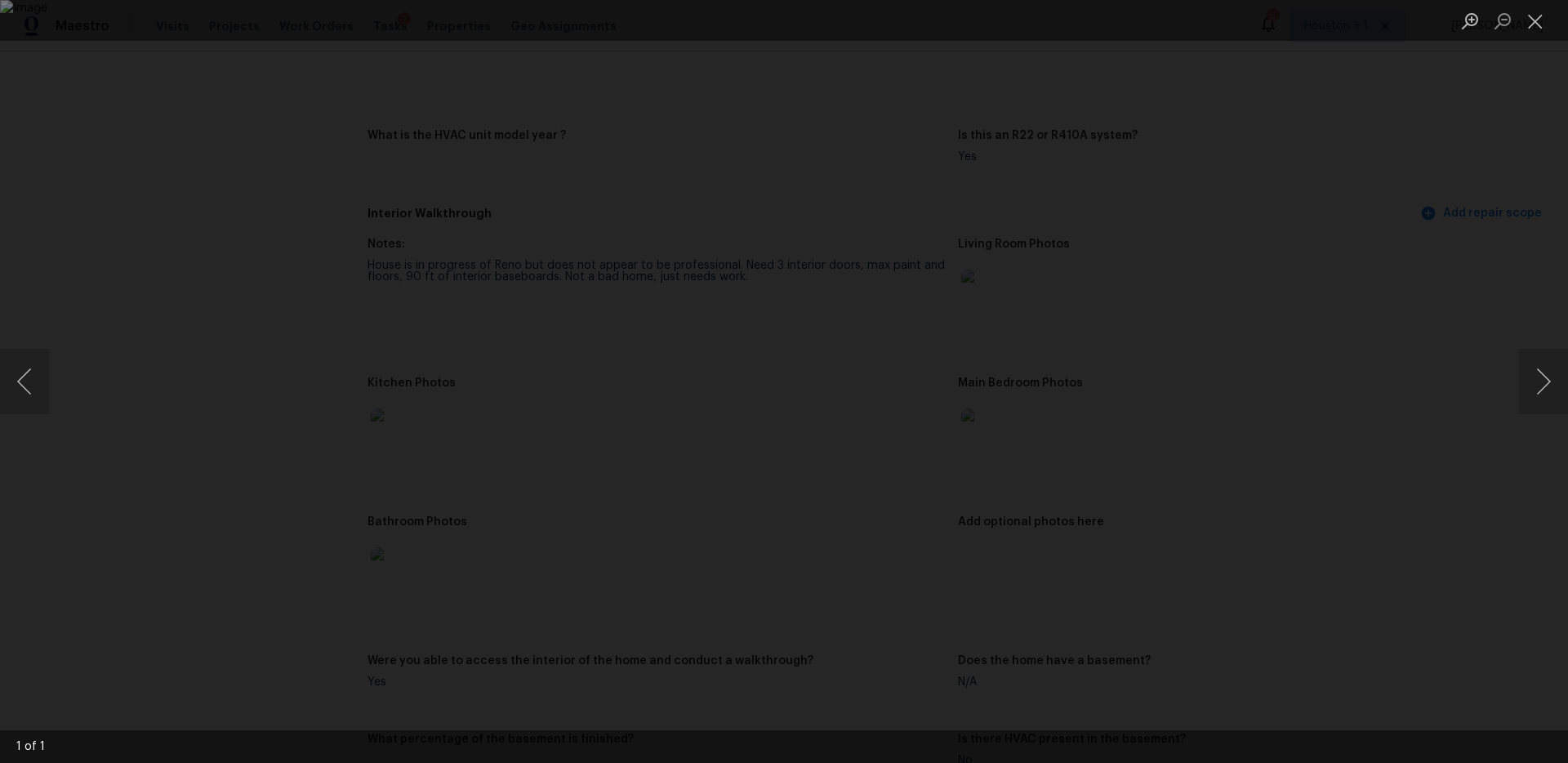
click at [1301, 387] on div "Lightbox" at bounding box center [784, 381] width 1568 height 763
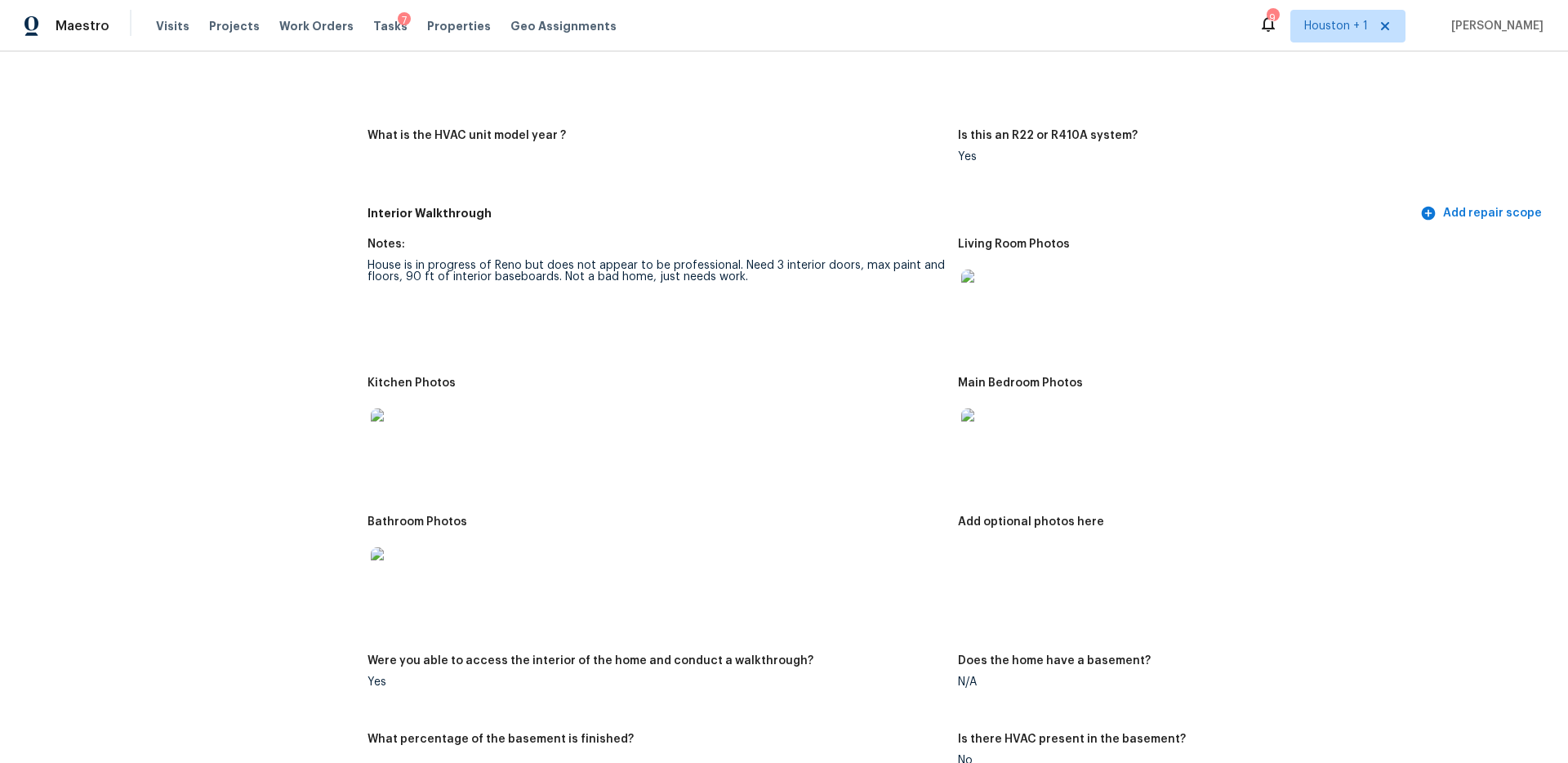
click at [971, 422] on img at bounding box center [988, 434] width 52 height 52
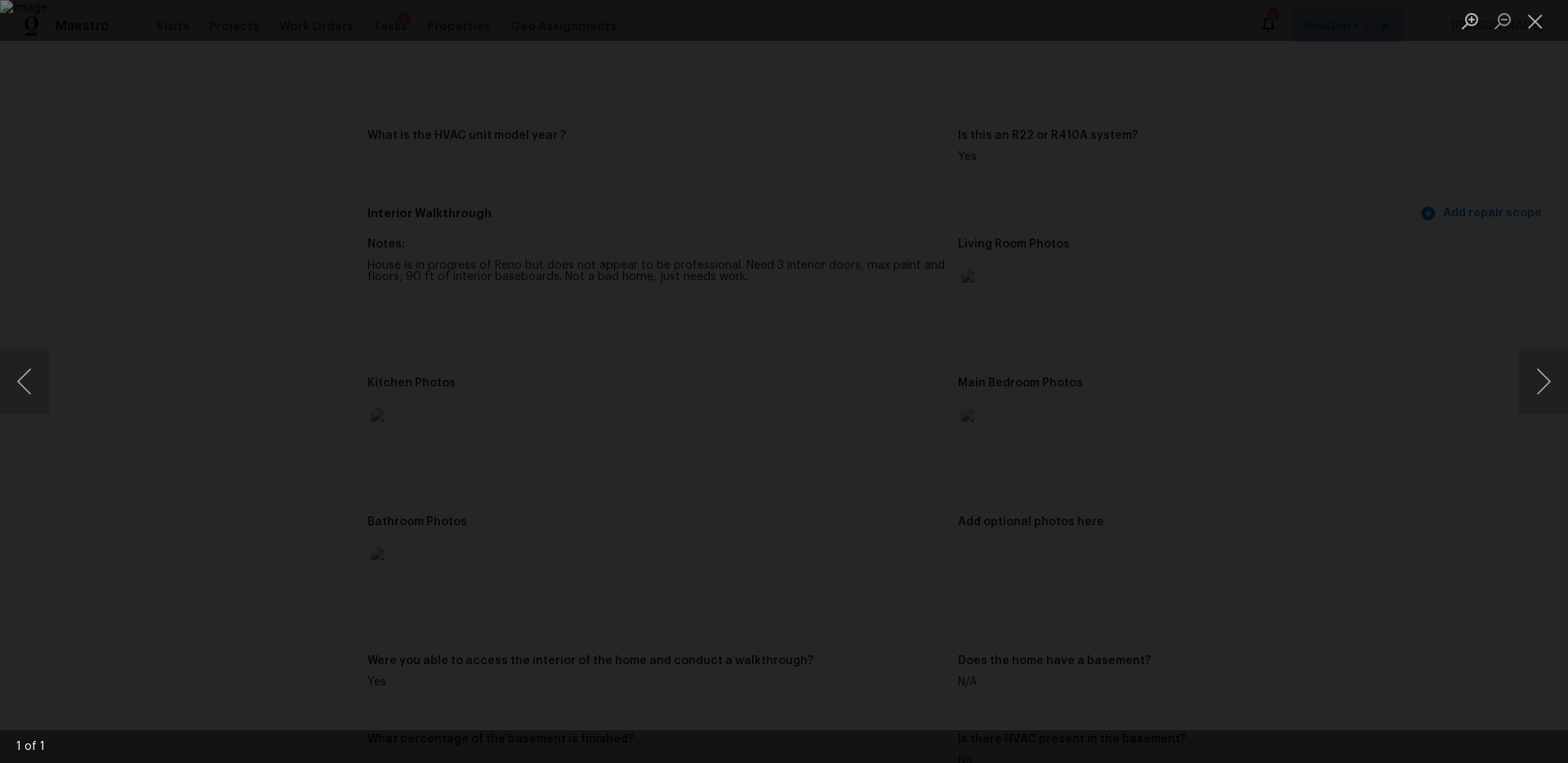
click at [1385, 331] on div "Lightbox" at bounding box center [784, 381] width 1568 height 763
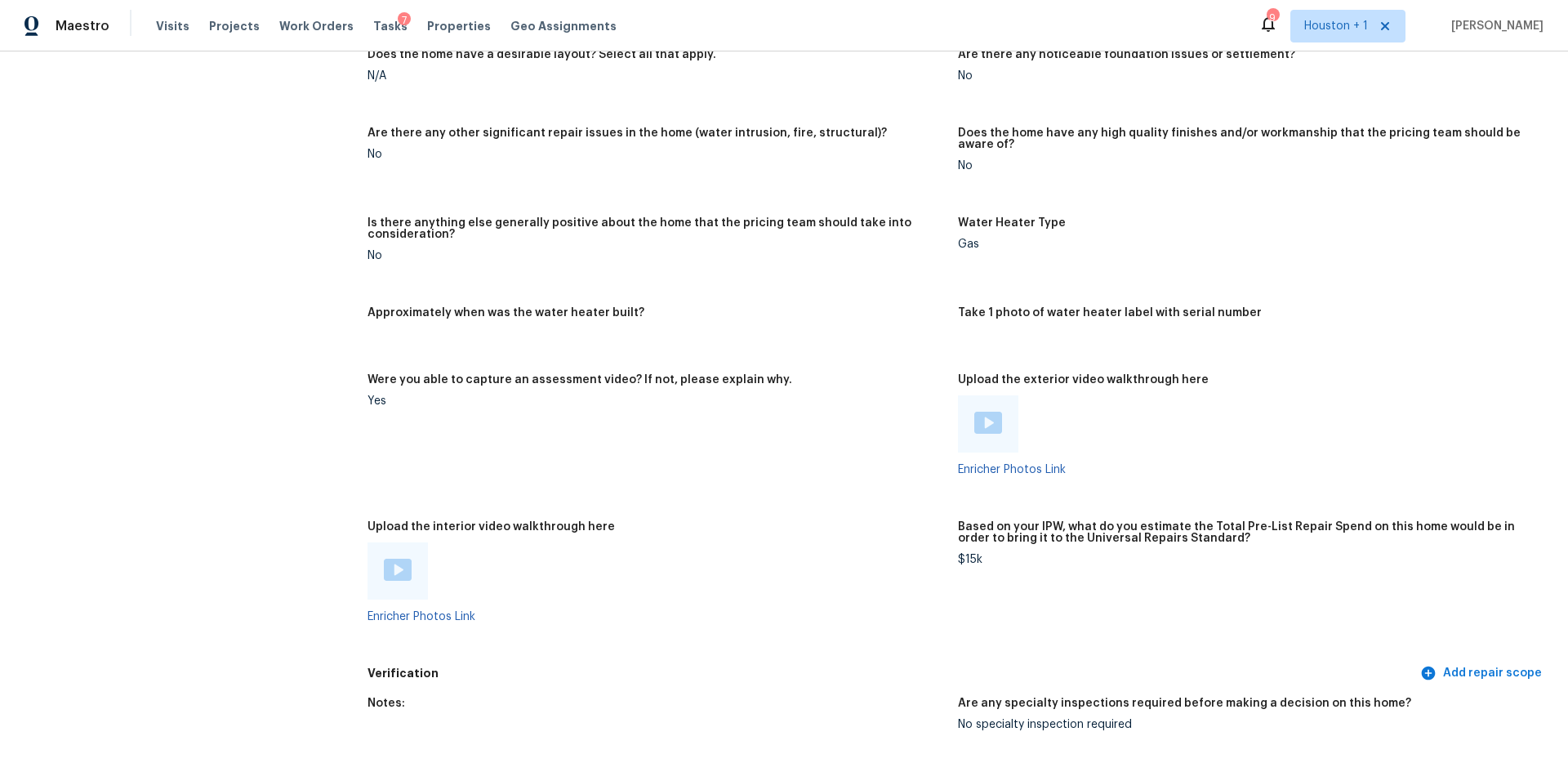
scroll to position [2644, 0]
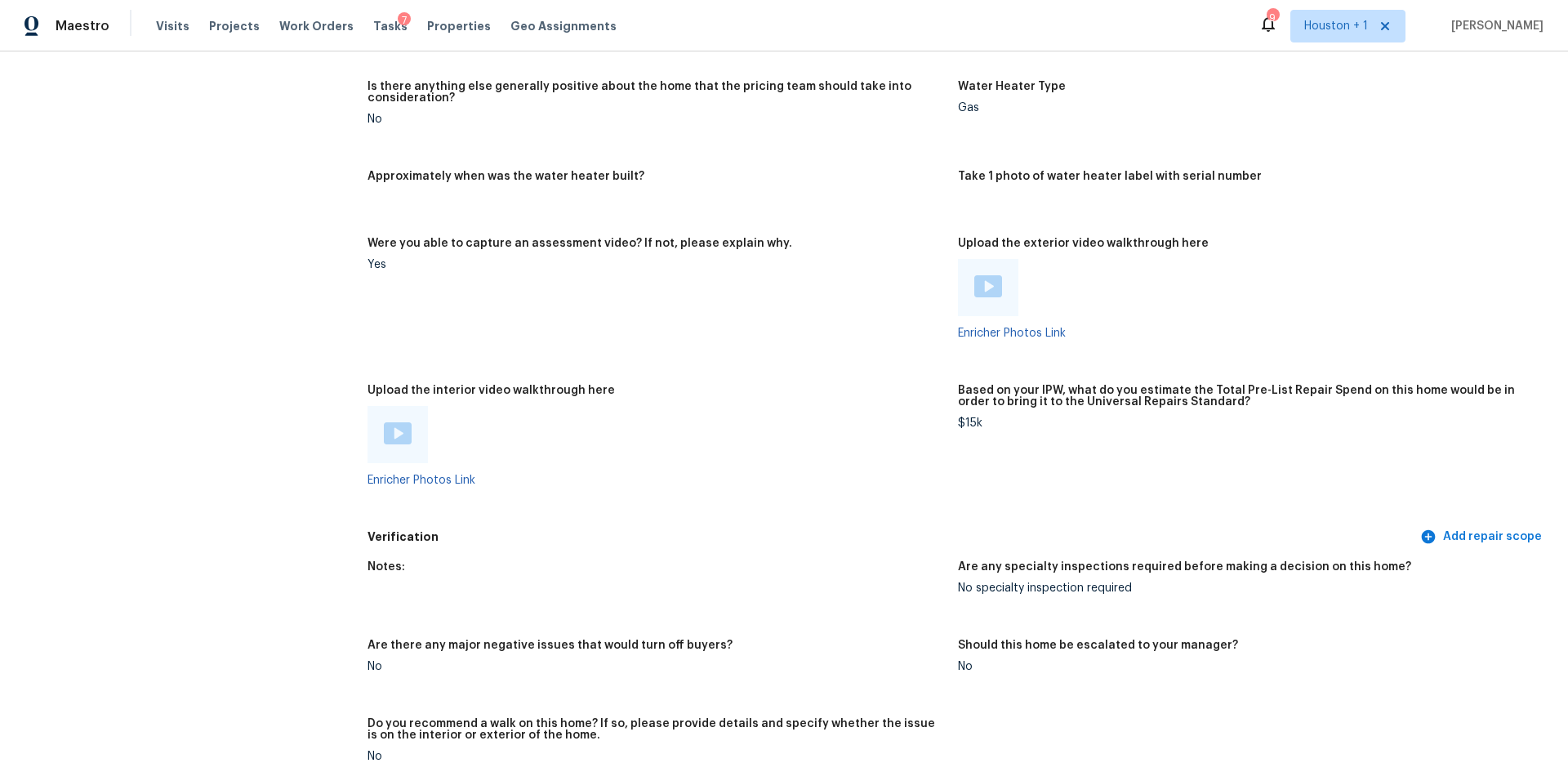
click at [1095, 385] on h5 "Based on your IPW, what do you estimate the Total Pre-List Repair Spend on this…" at bounding box center [1247, 397] width 578 height 23
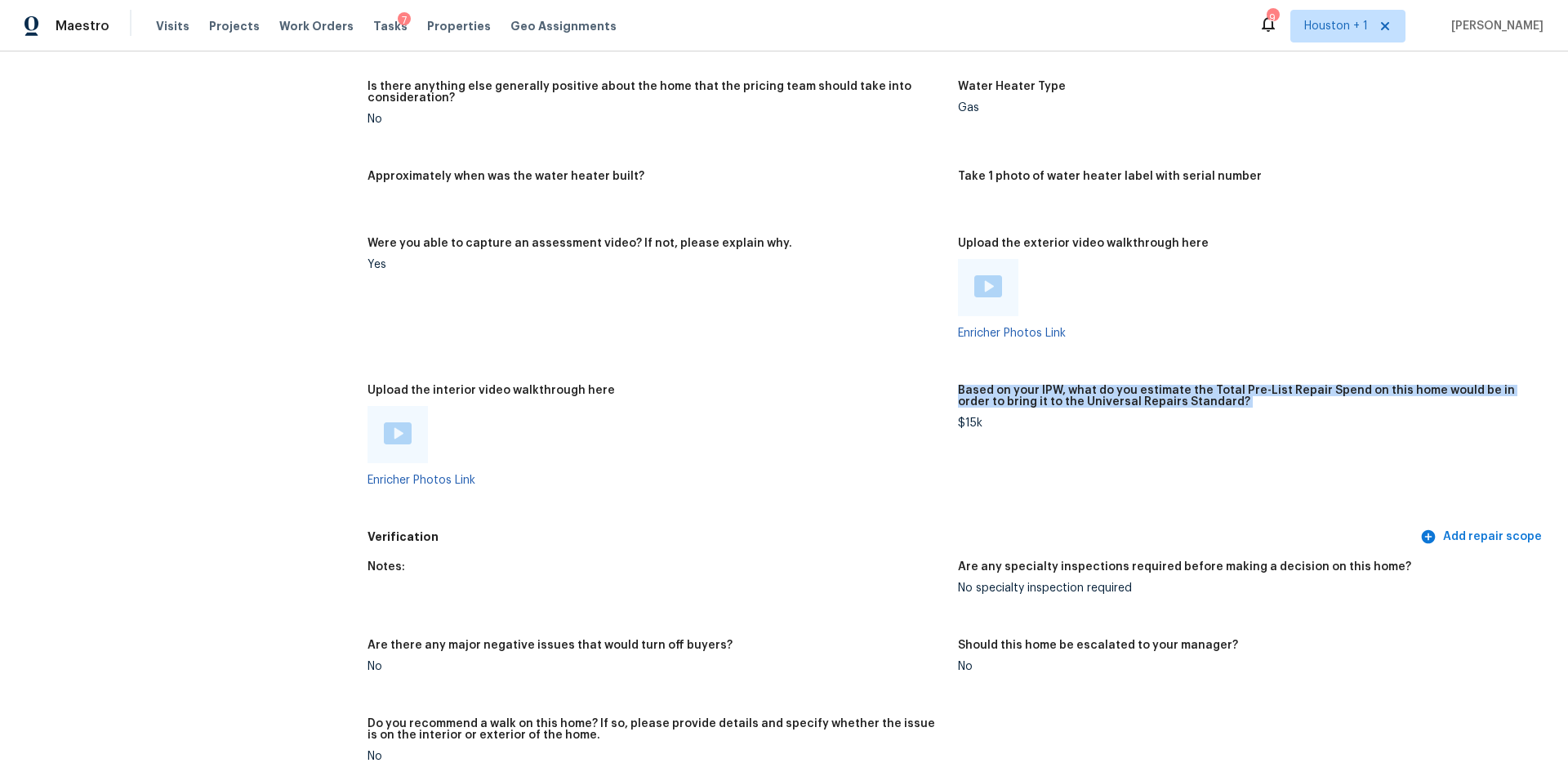
click at [1095, 385] on h5 "Based on your IPW, what do you estimate the Total Pre-List Repair Spend on this…" at bounding box center [1247, 397] width 578 height 23
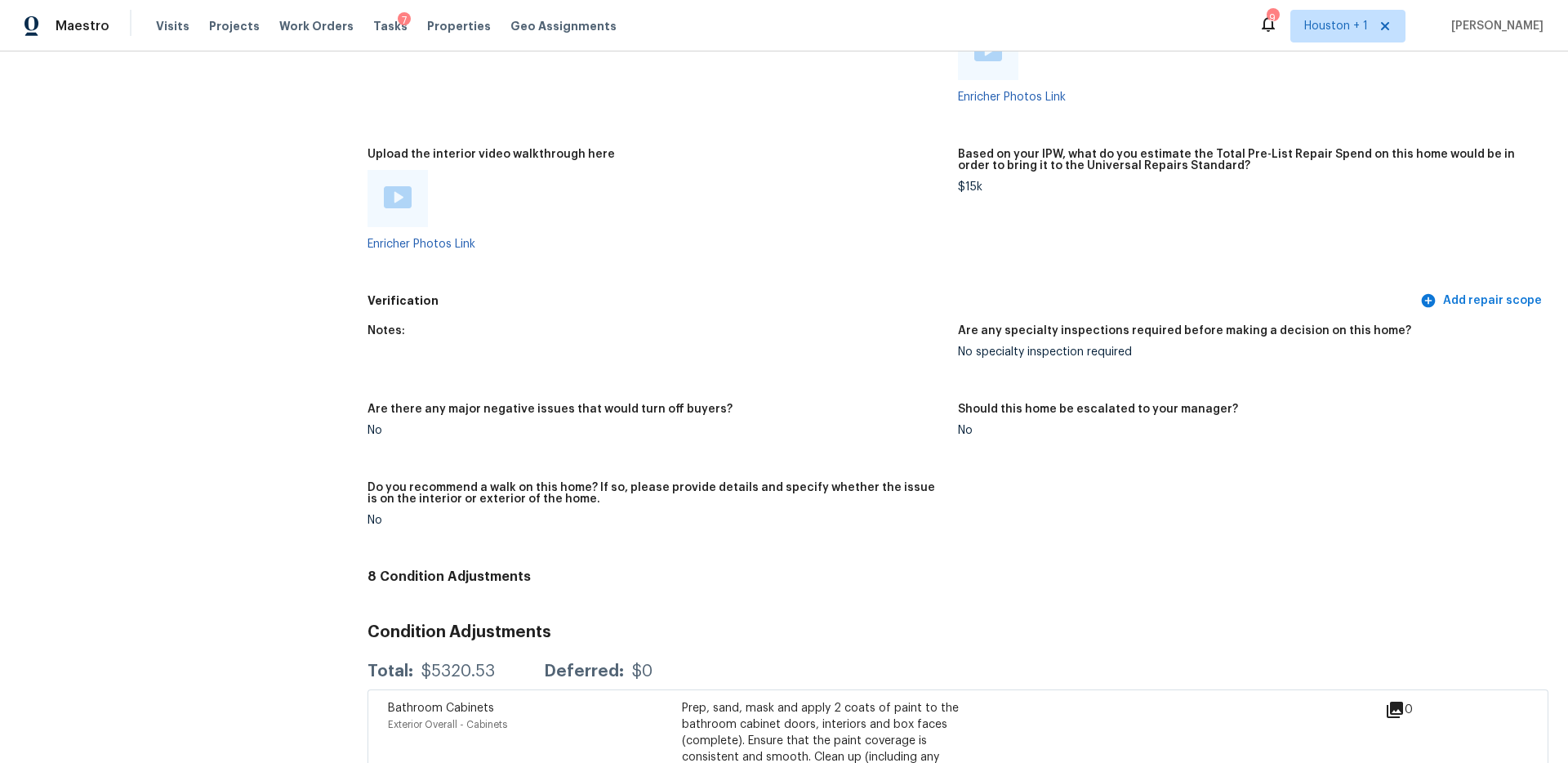
scroll to position [2911, 0]
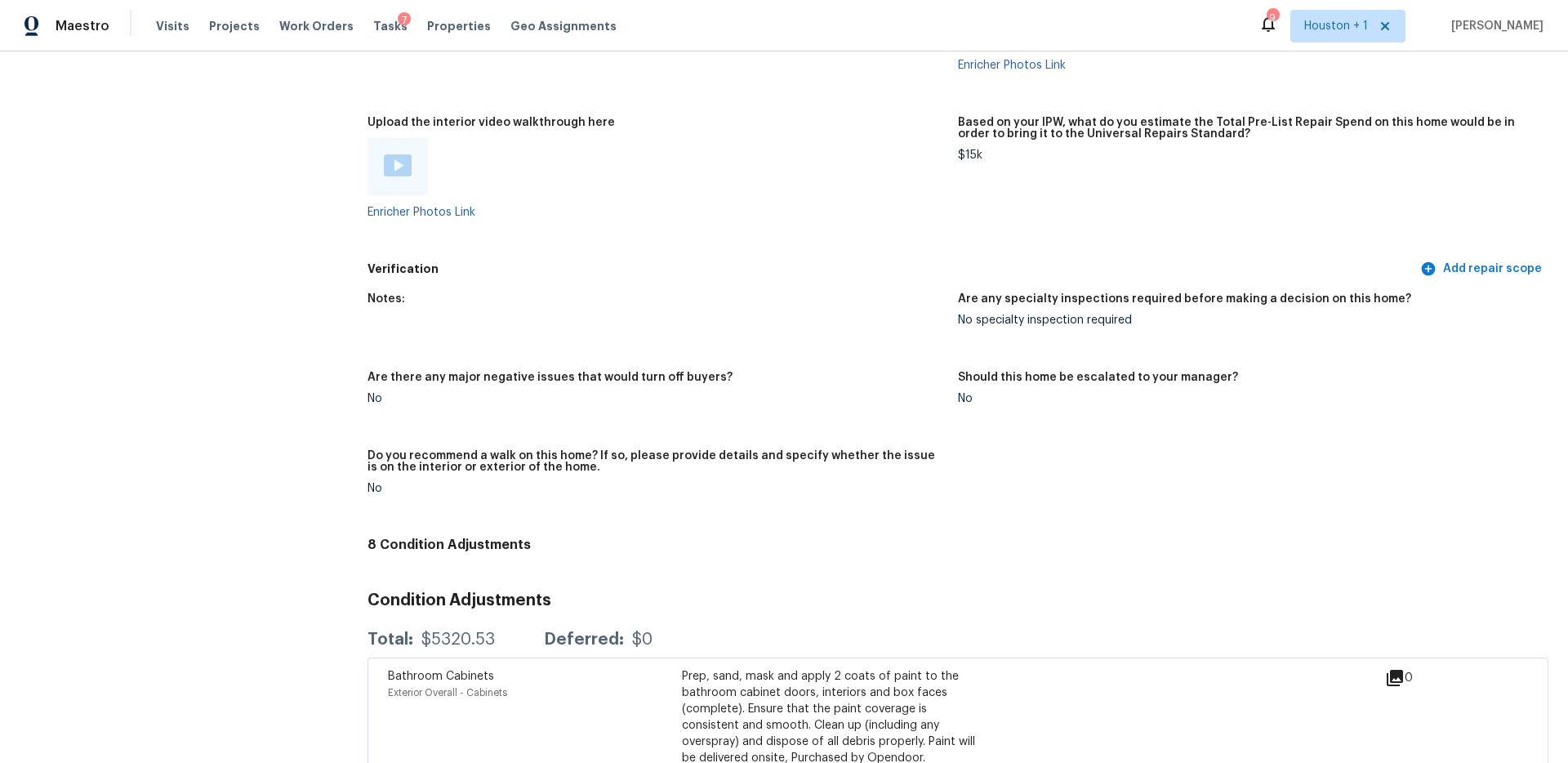
click at [594, 427] on div "Notes: Are any specialty inspections required before making a decision on this …" at bounding box center [957, 406] width 1181 height 247
click at [579, 436] on div "Notes: Are any specialty inspections required before making a decision on this …" at bounding box center [957, 406] width 1181 height 247
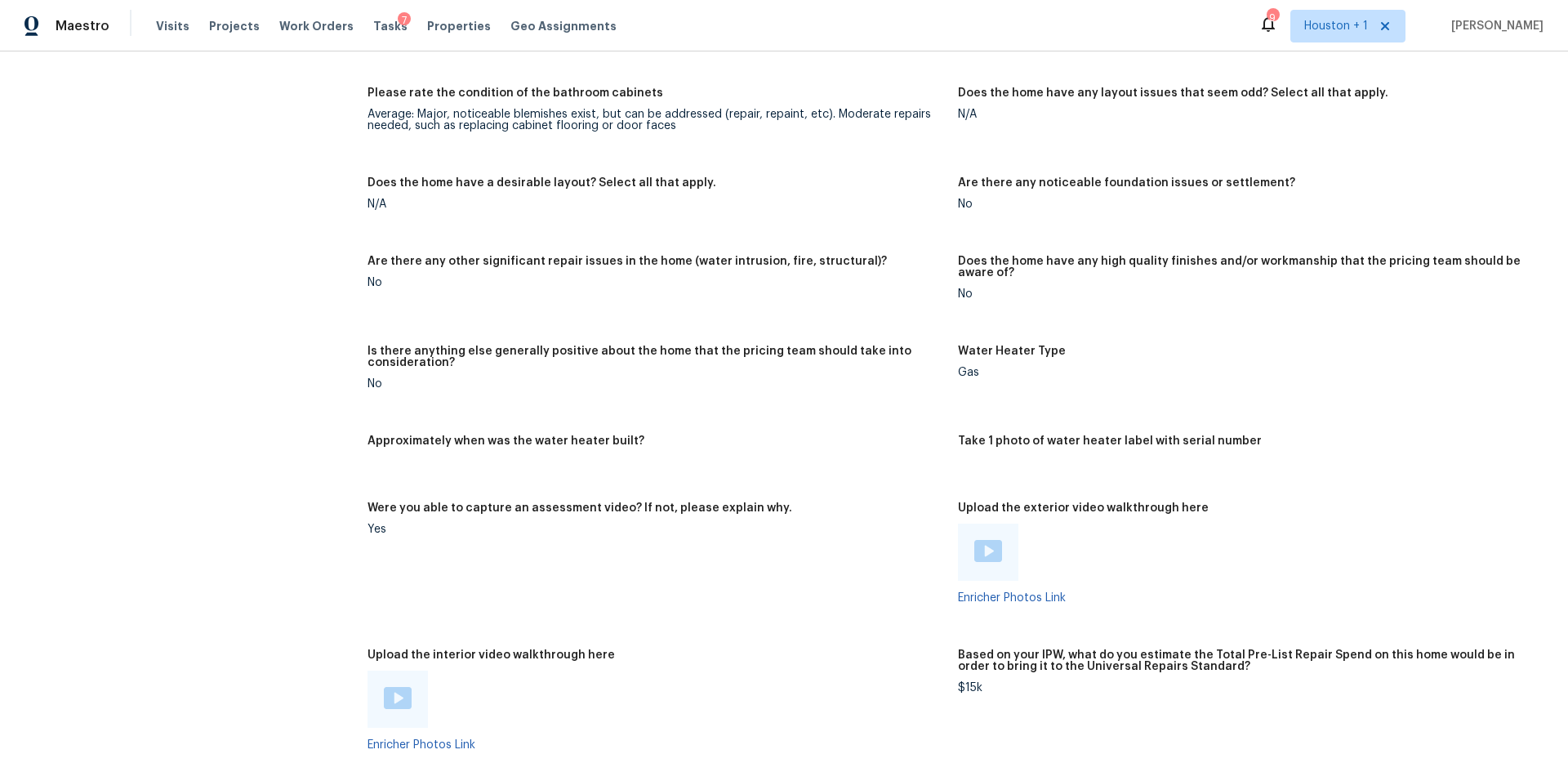
scroll to position [2396, 0]
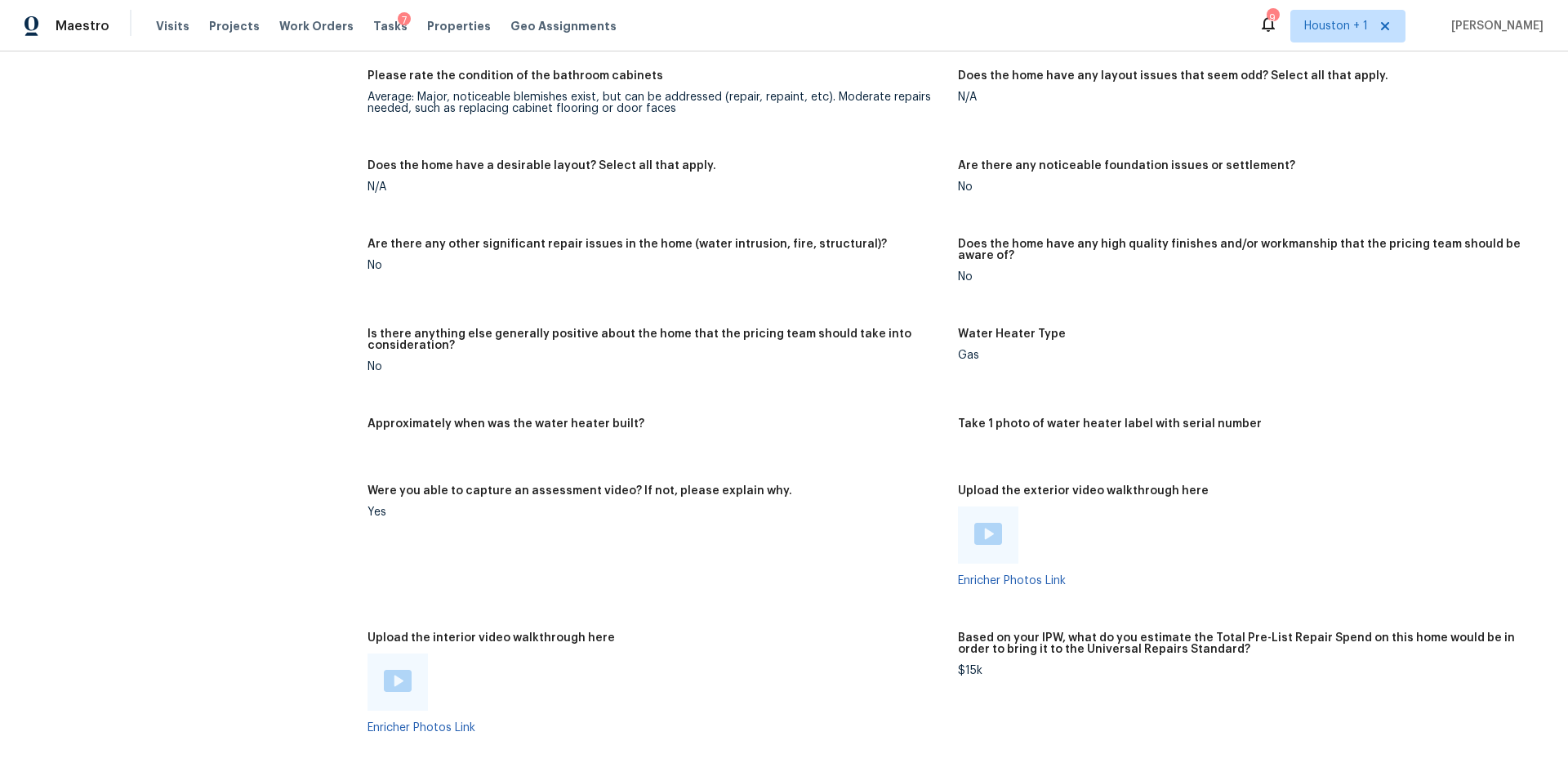
click at [995, 523] on img at bounding box center [988, 533] width 28 height 22
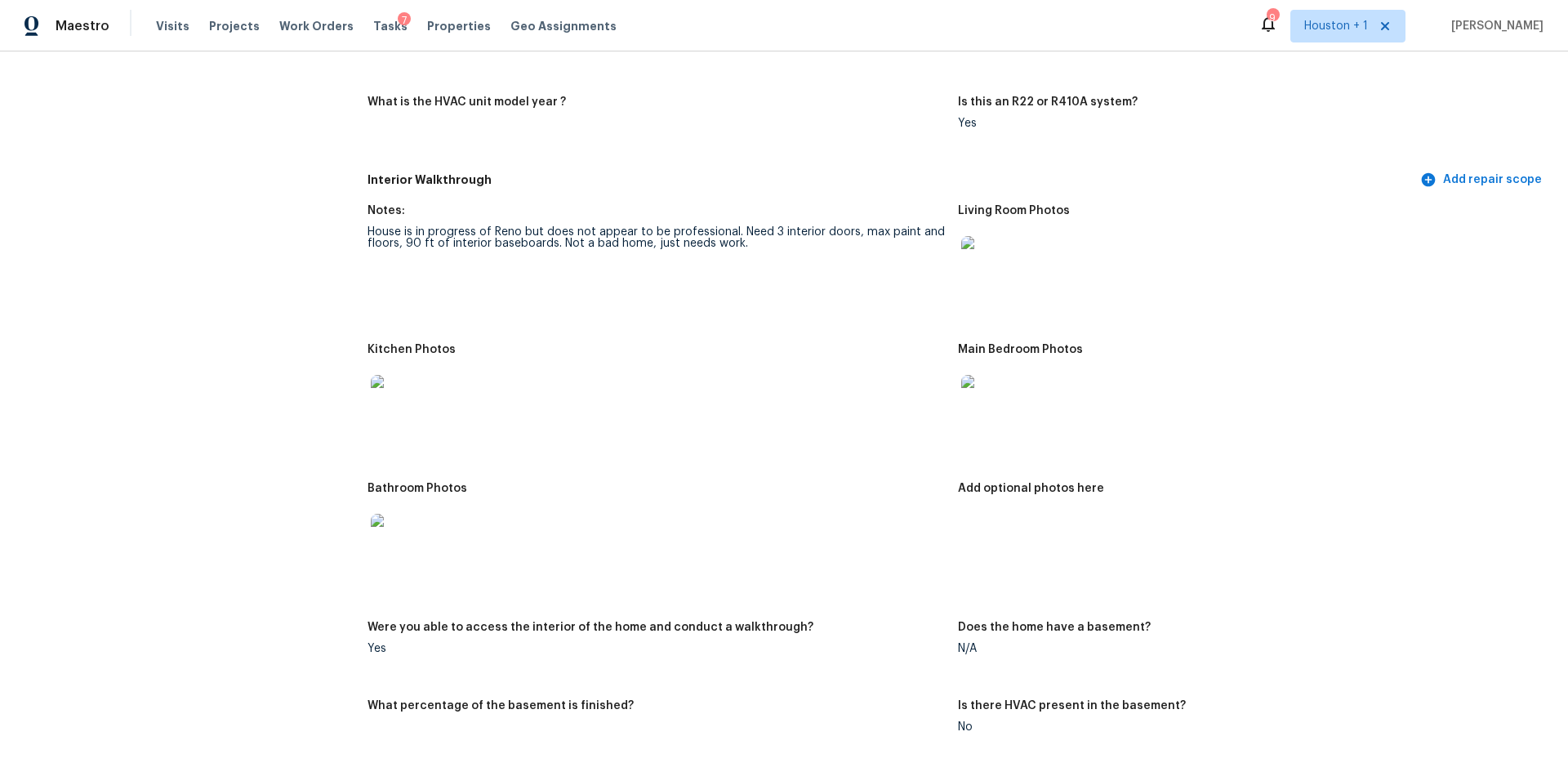
scroll to position [1510, 0]
click at [531, 224] on div "House is in progress of Reno but does not appear to be professional. Need 3 int…" at bounding box center [656, 236] width 578 height 23
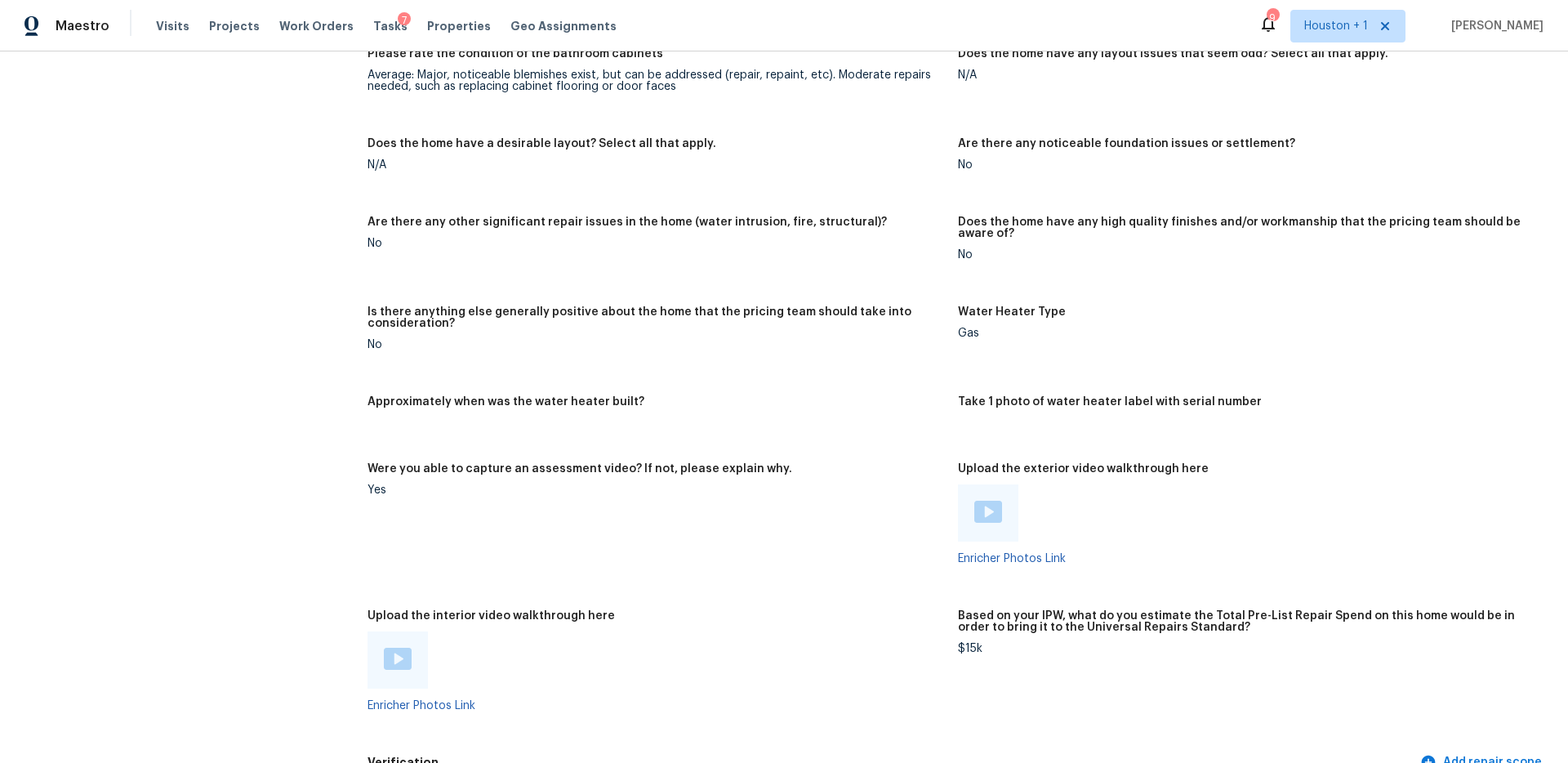
scroll to position [2521, 0]
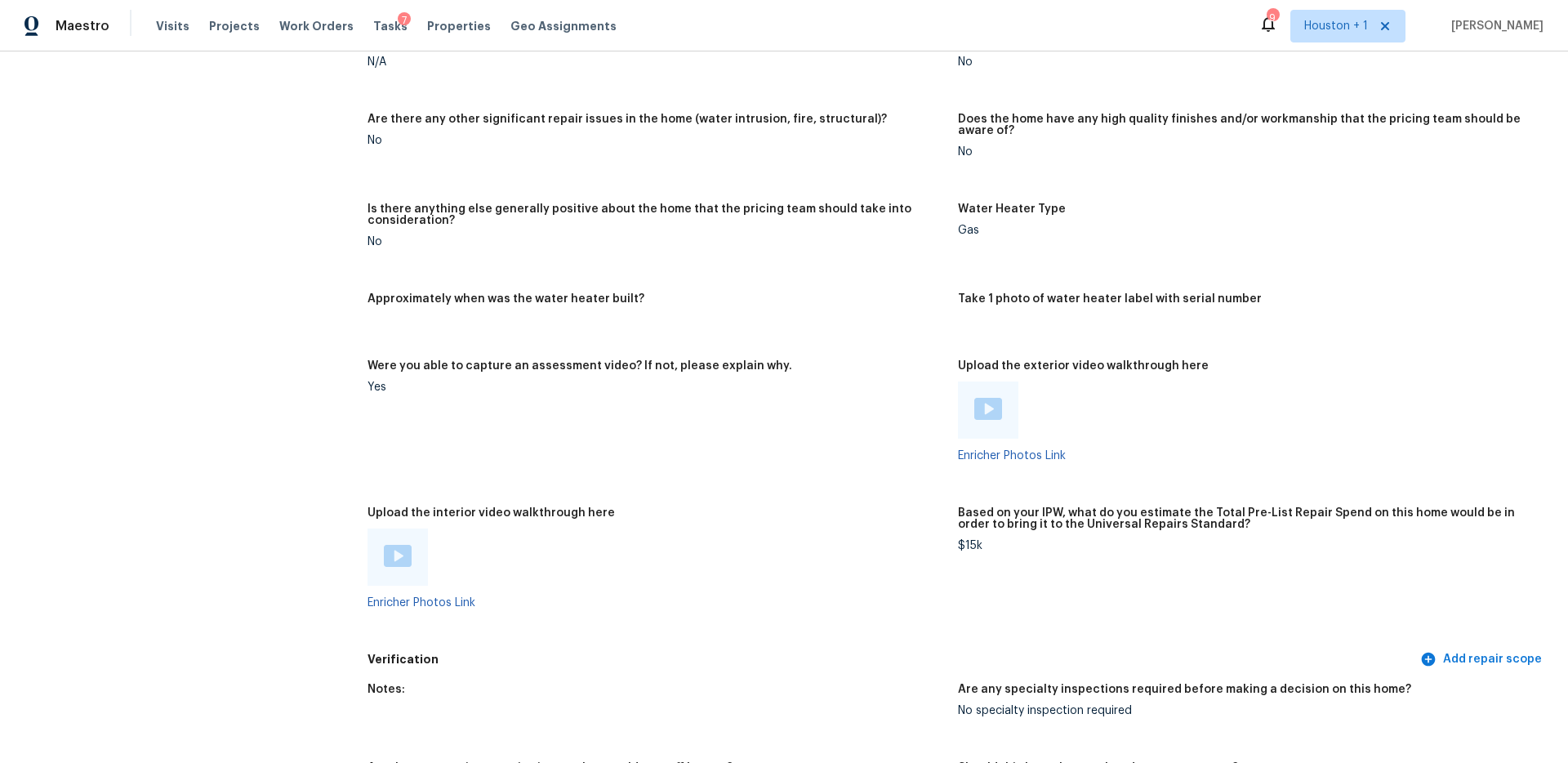
click at [387, 545] on img at bounding box center [397, 556] width 28 height 22
click at [851, 440] on figure "Were you able to capture an assessment video? If not, please explain why. Yes" at bounding box center [662, 424] width 590 height 127
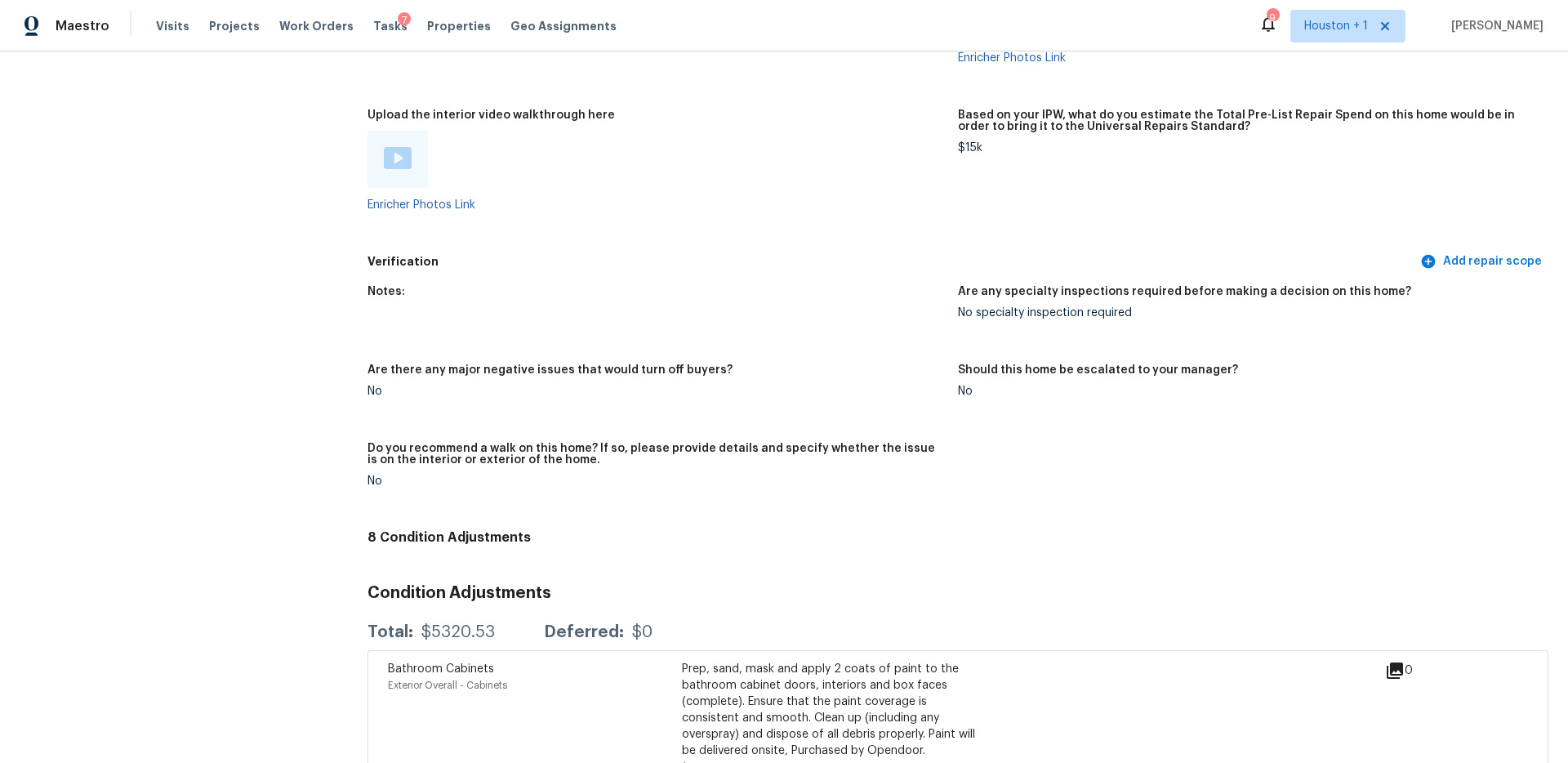
scroll to position [2921, 0]
click at [709, 440] on h5 "Do you recommend a walk on this home? If so, please provide details and specify…" at bounding box center [656, 452] width 578 height 23
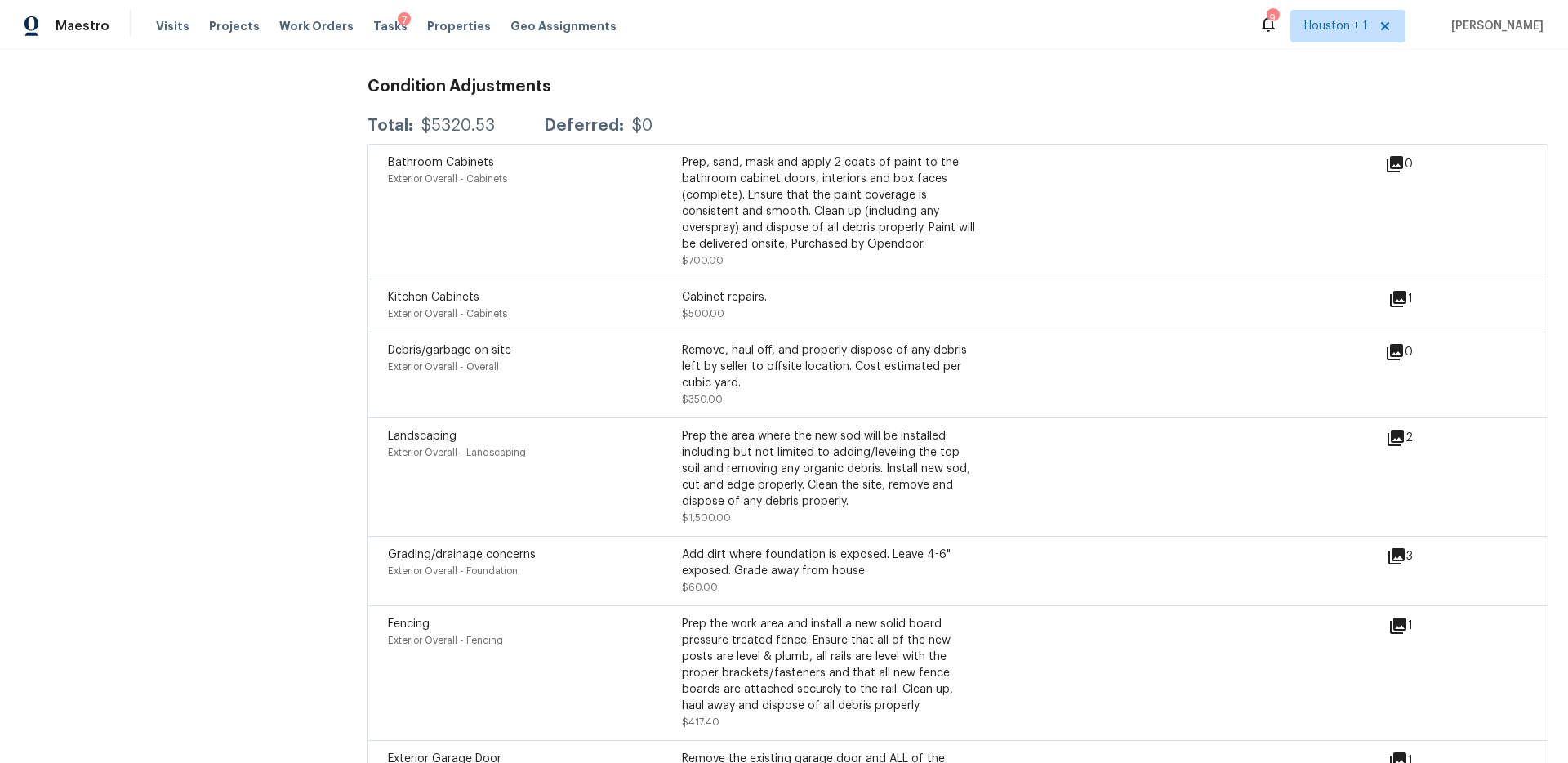
scroll to position [3428, 0]
click at [767, 215] on div "Prep, sand, mask and apply 2 coats of paint to the bathroom cabinet doors, inte…" at bounding box center [829, 201] width 294 height 98
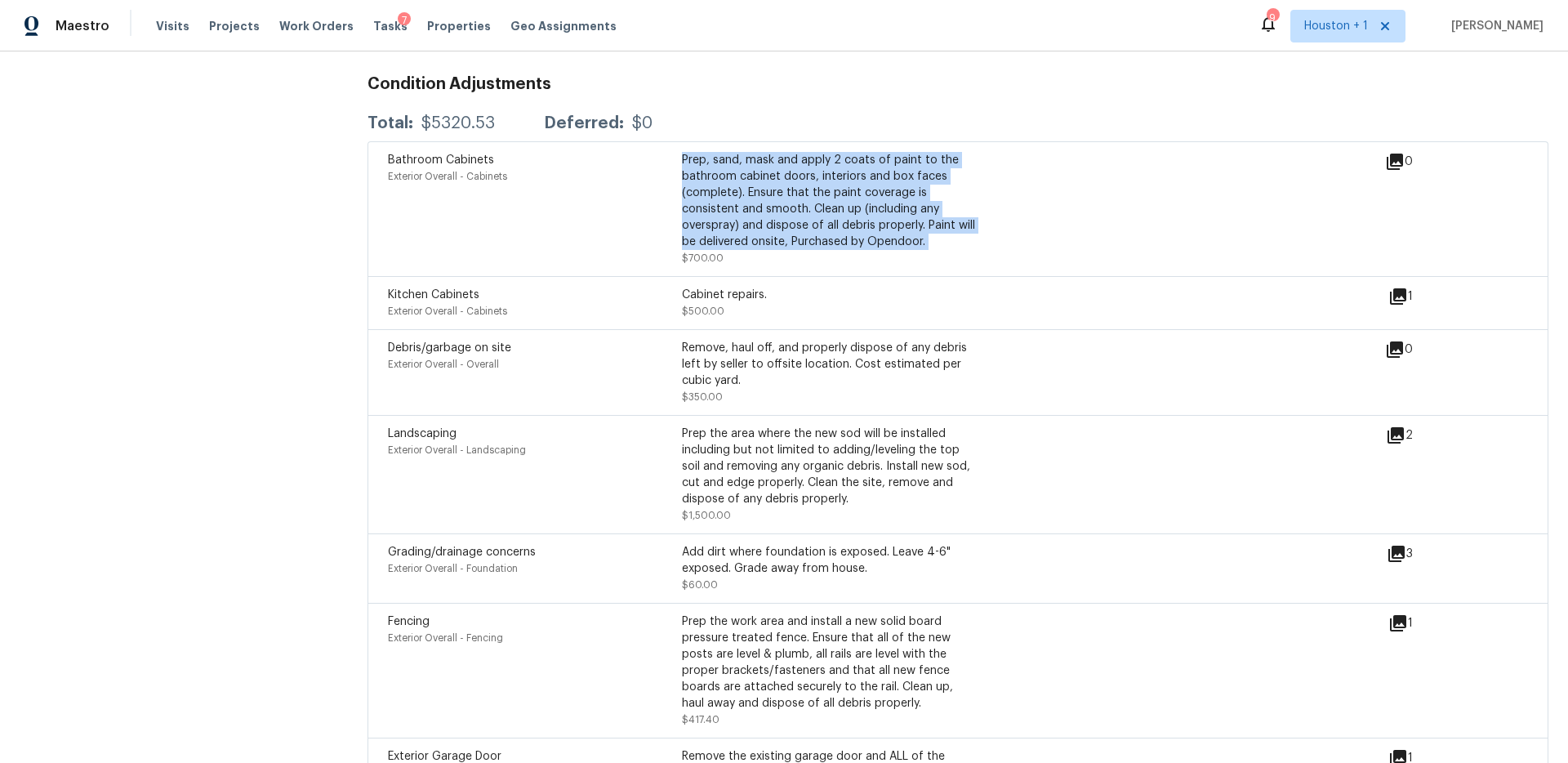
click at [767, 215] on div "Prep, sand, mask and apply 2 coats of paint to the bathroom cabinet doors, inte…" at bounding box center [829, 201] width 294 height 98
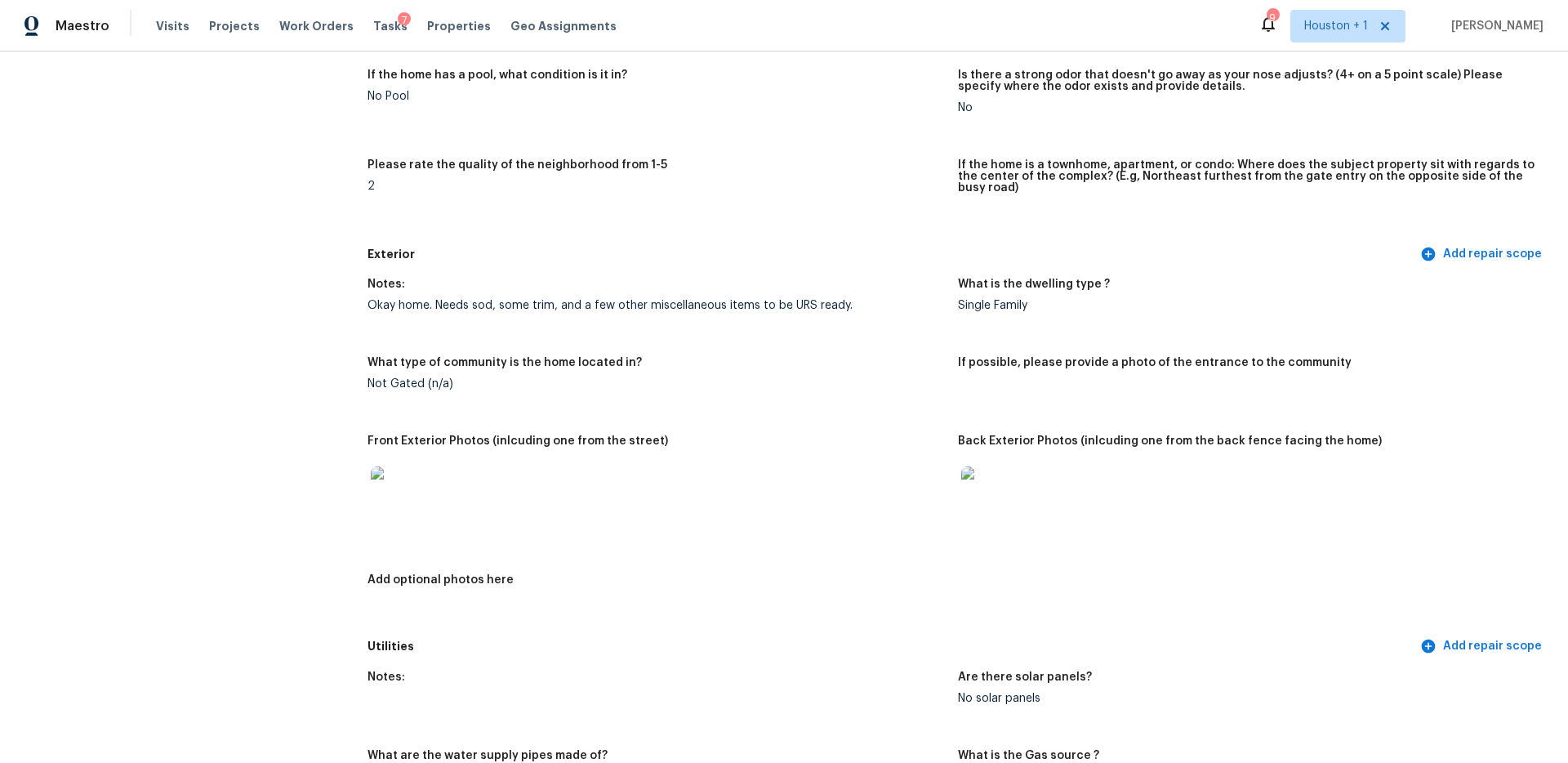
scroll to position [397, 0]
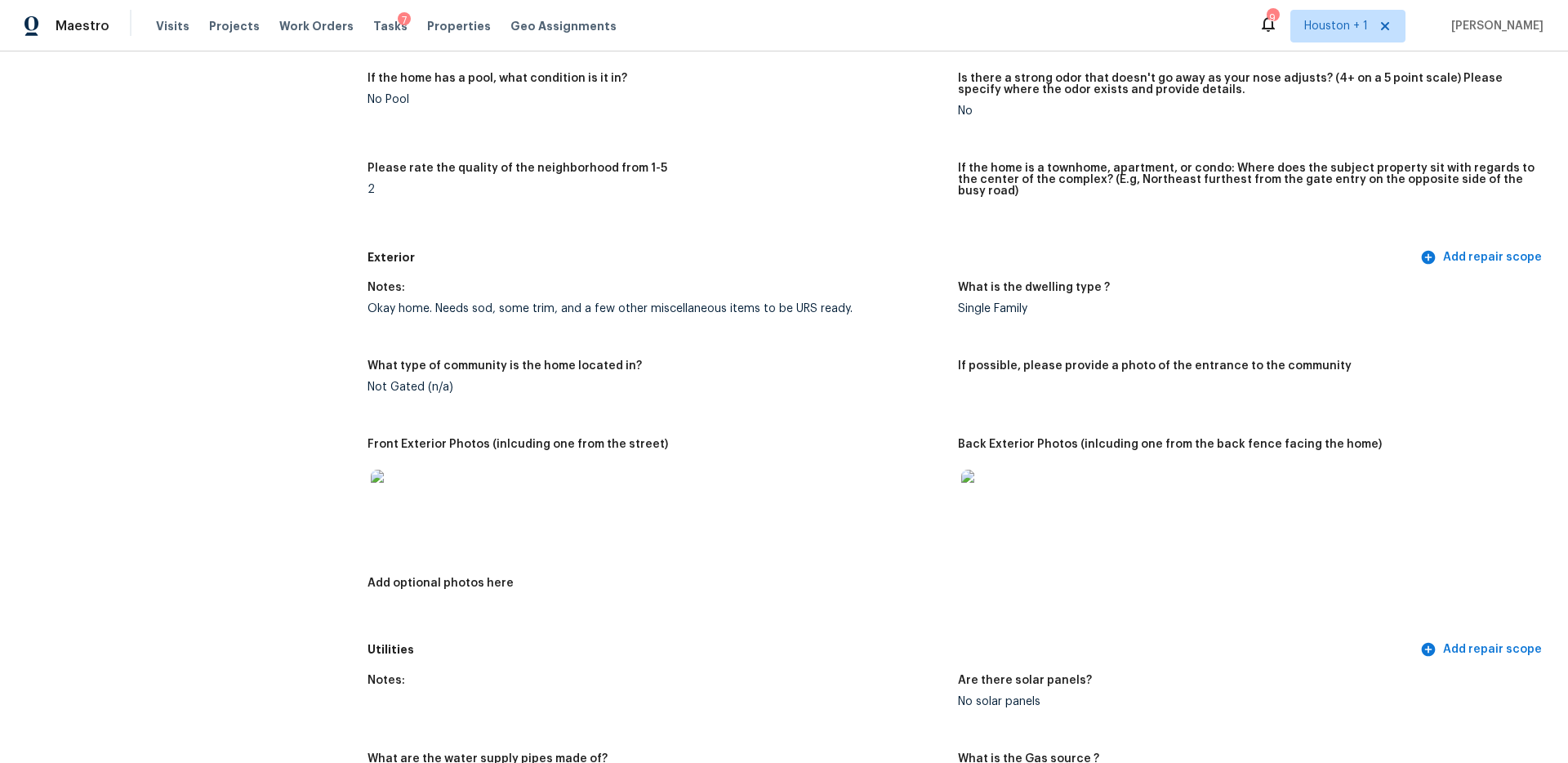
click at [381, 474] on img at bounding box center [397, 496] width 52 height 52
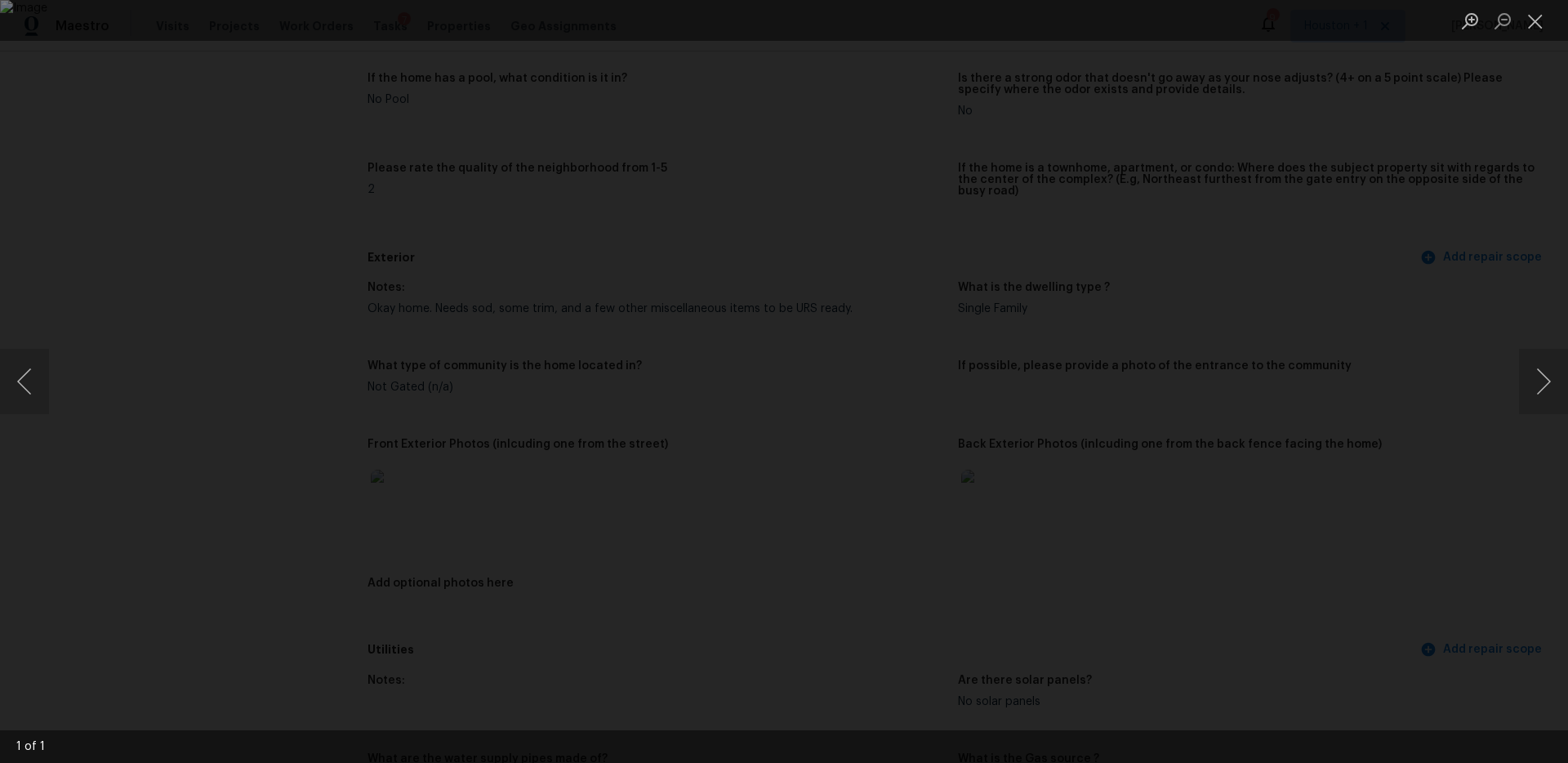
click at [1404, 236] on div "Lightbox" at bounding box center [784, 381] width 1568 height 763
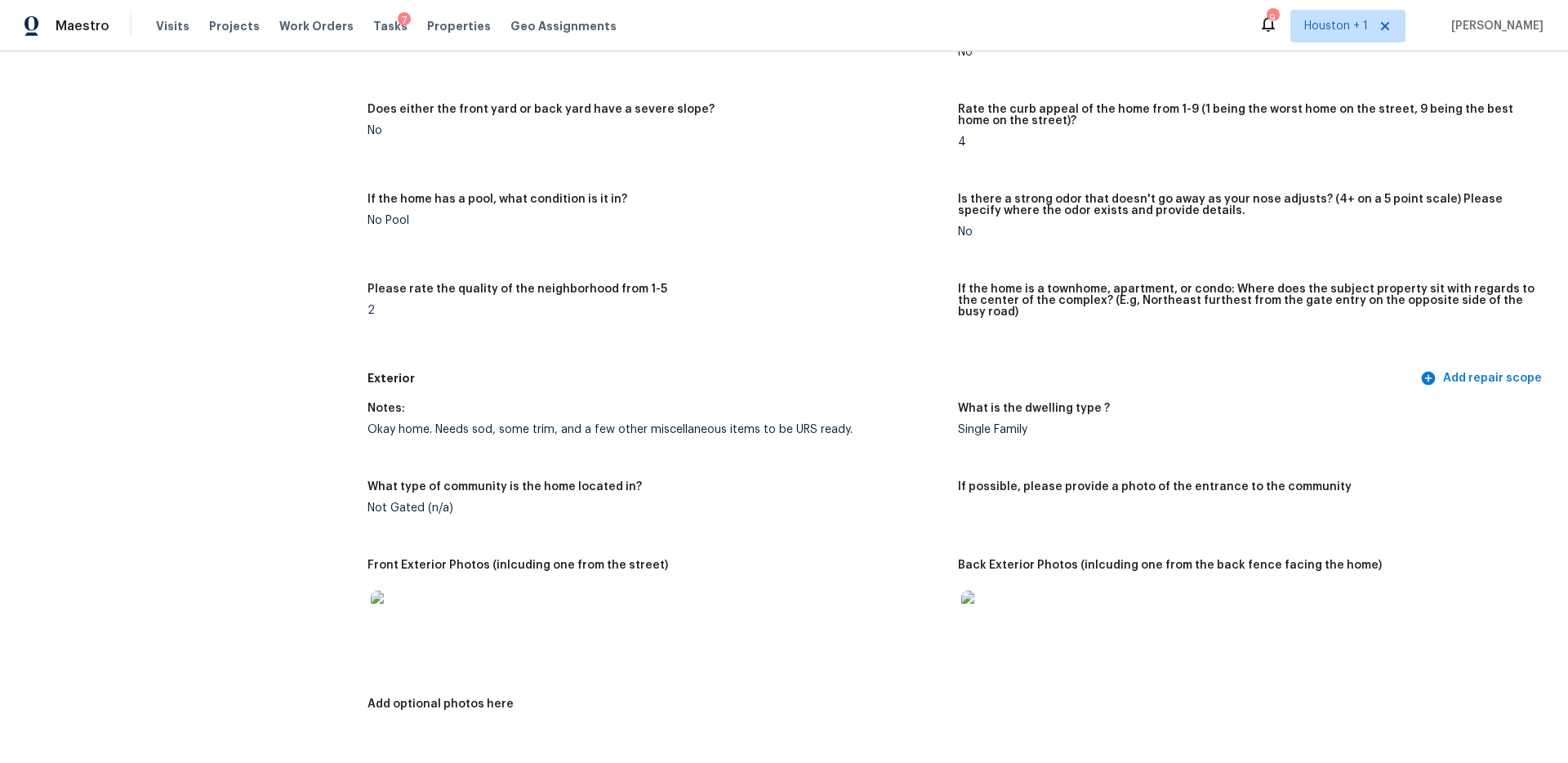
scroll to position [309, 0]
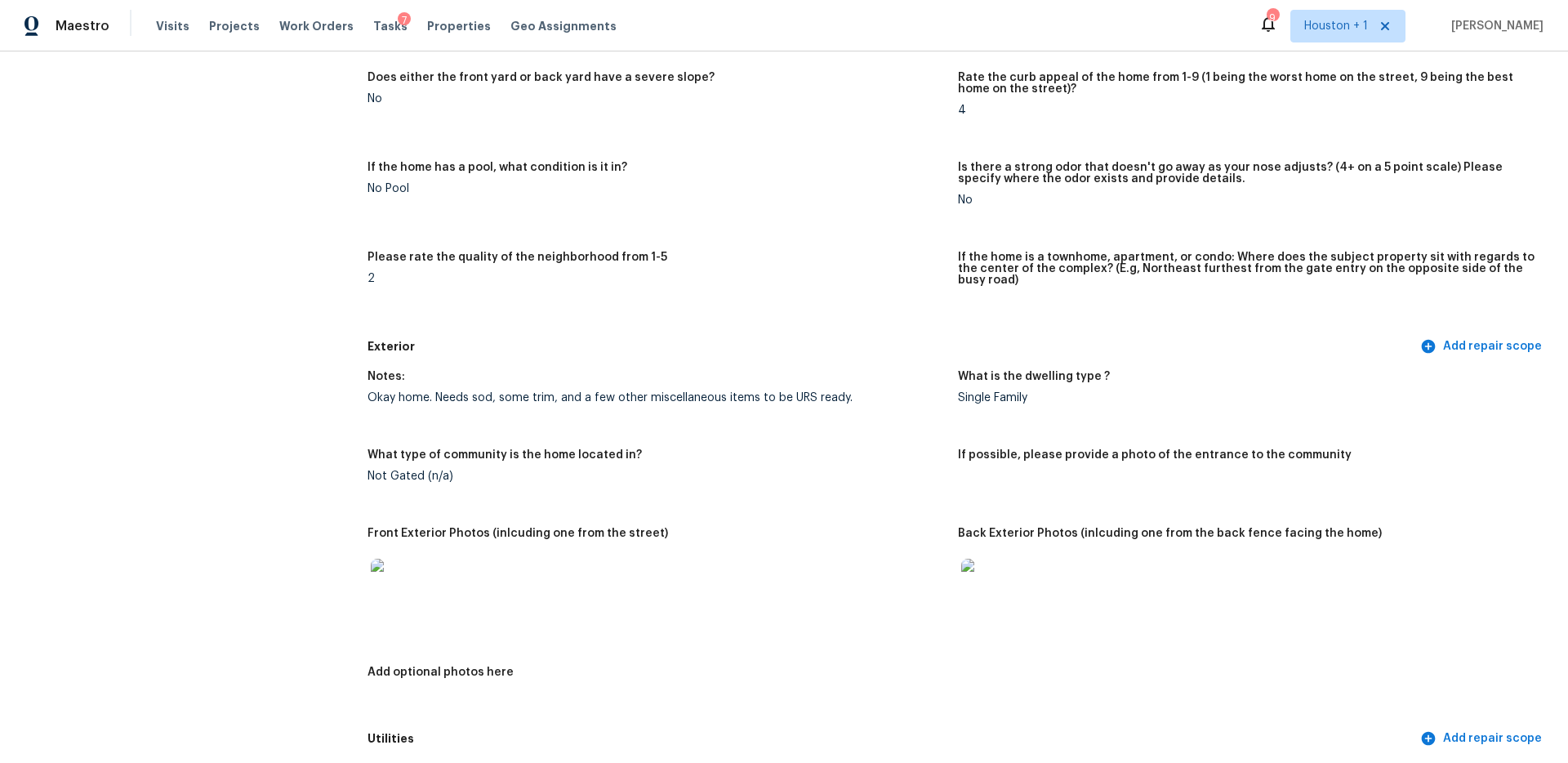
click at [990, 569] on img at bounding box center [988, 586] width 52 height 52
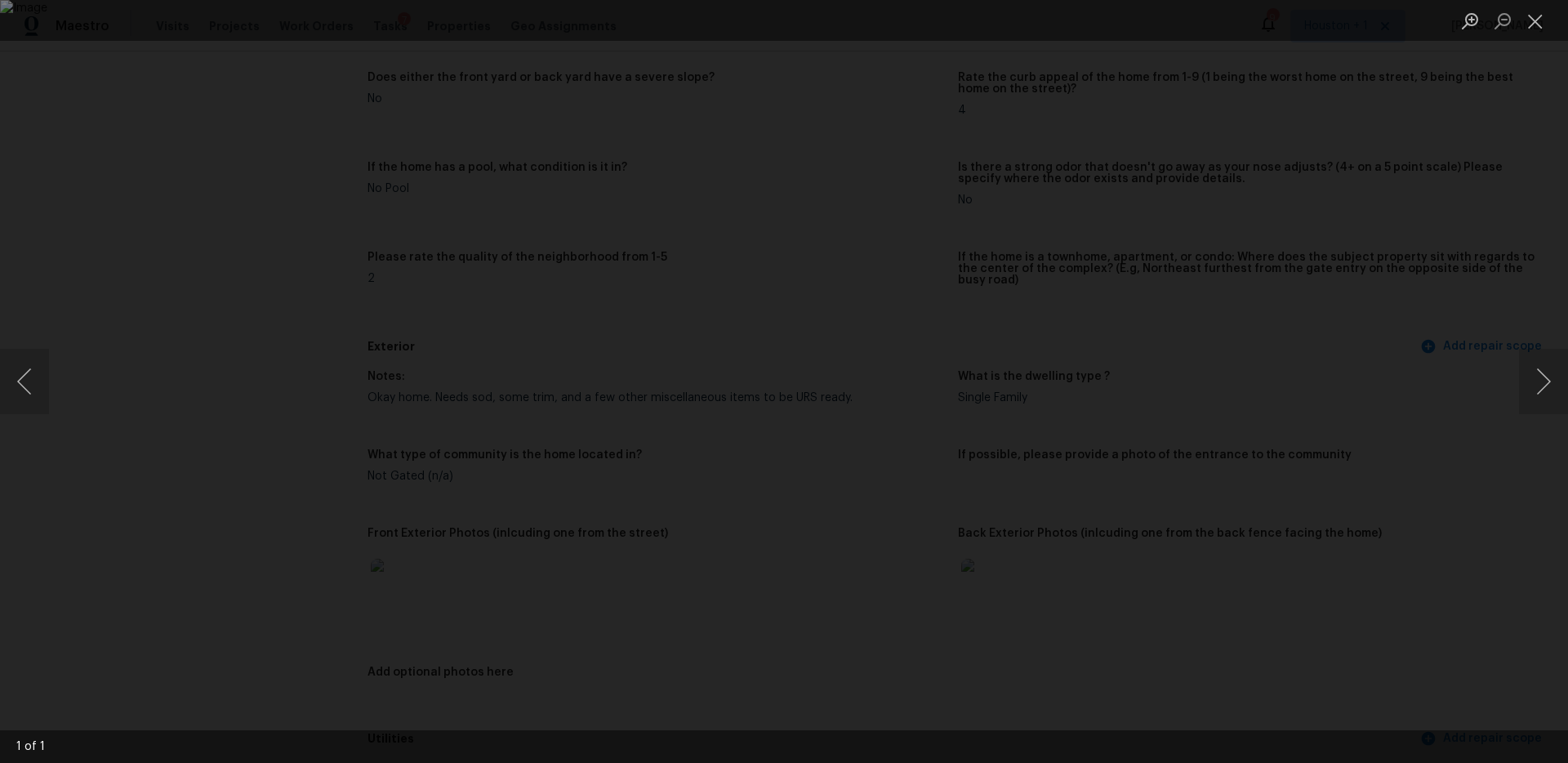
click at [822, 349] on img "Lightbox" at bounding box center [784, 381] width 1568 height 763
click at [725, 230] on img "Lightbox" at bounding box center [746, 414] width 3151 height 1533
click at [1482, 251] on div "Lightbox" at bounding box center [784, 381] width 1568 height 763
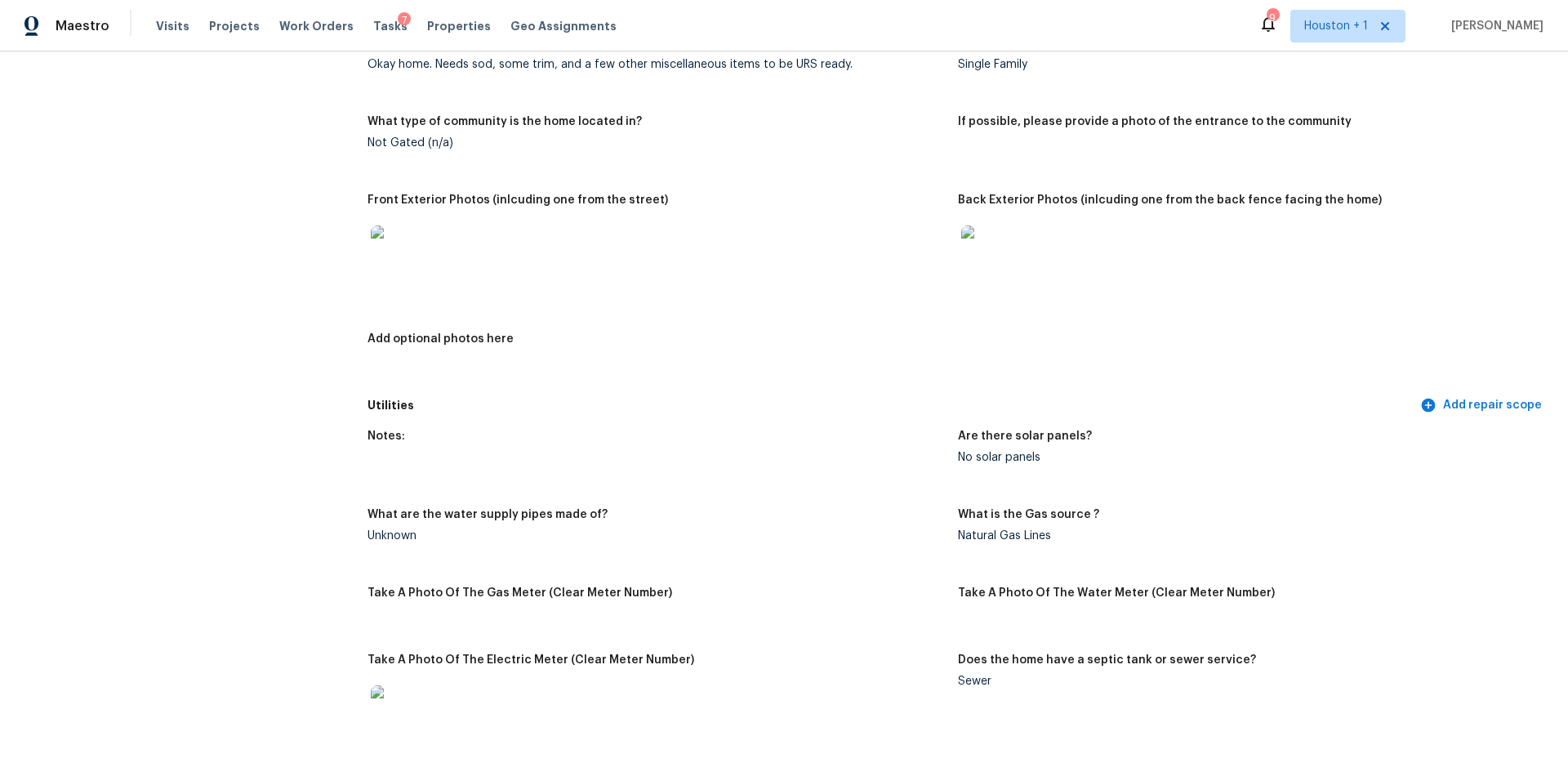
scroll to position [0, 0]
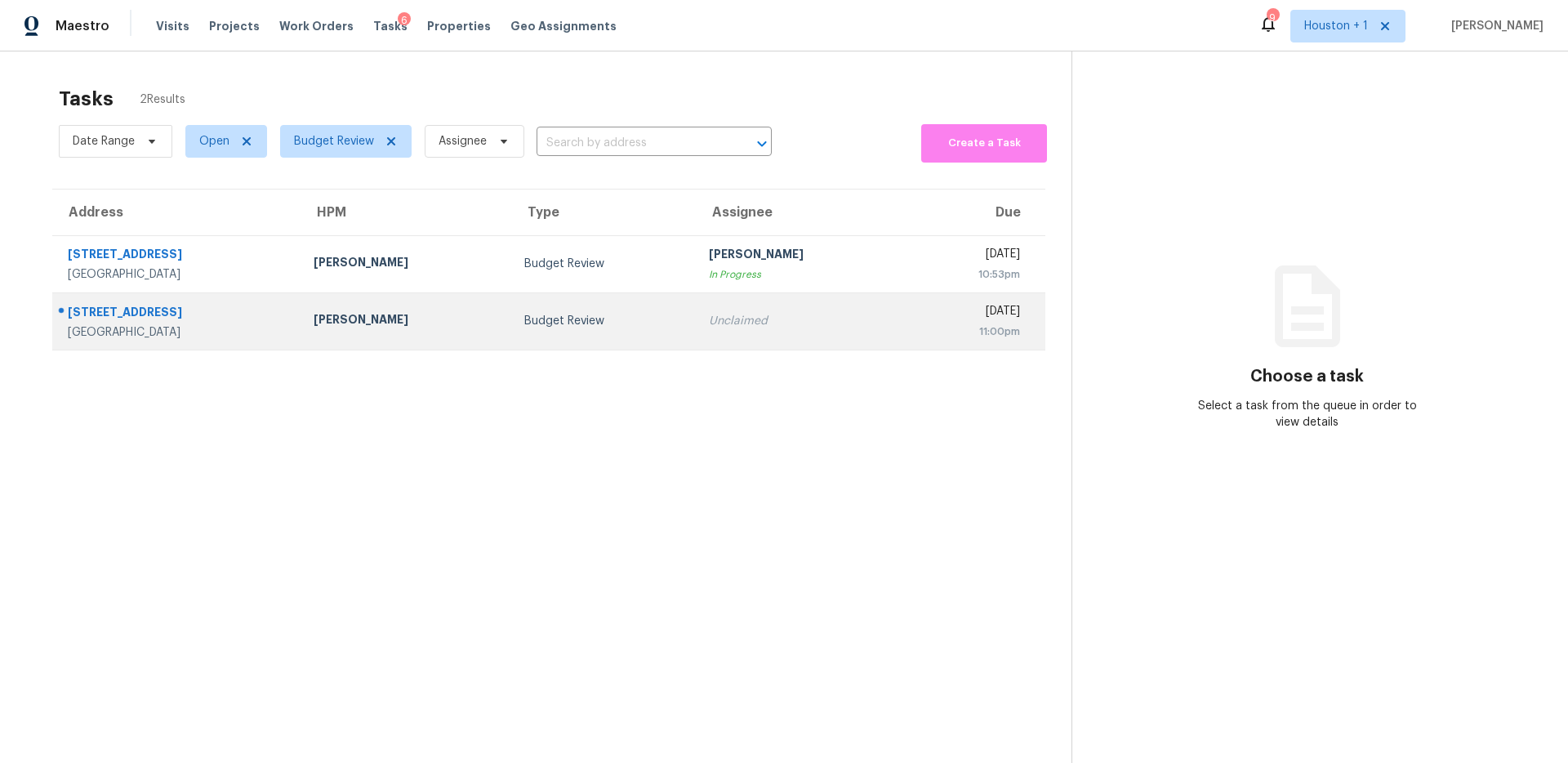
click at [709, 303] on td "Unclaimed" at bounding box center [800, 321] width 210 height 57
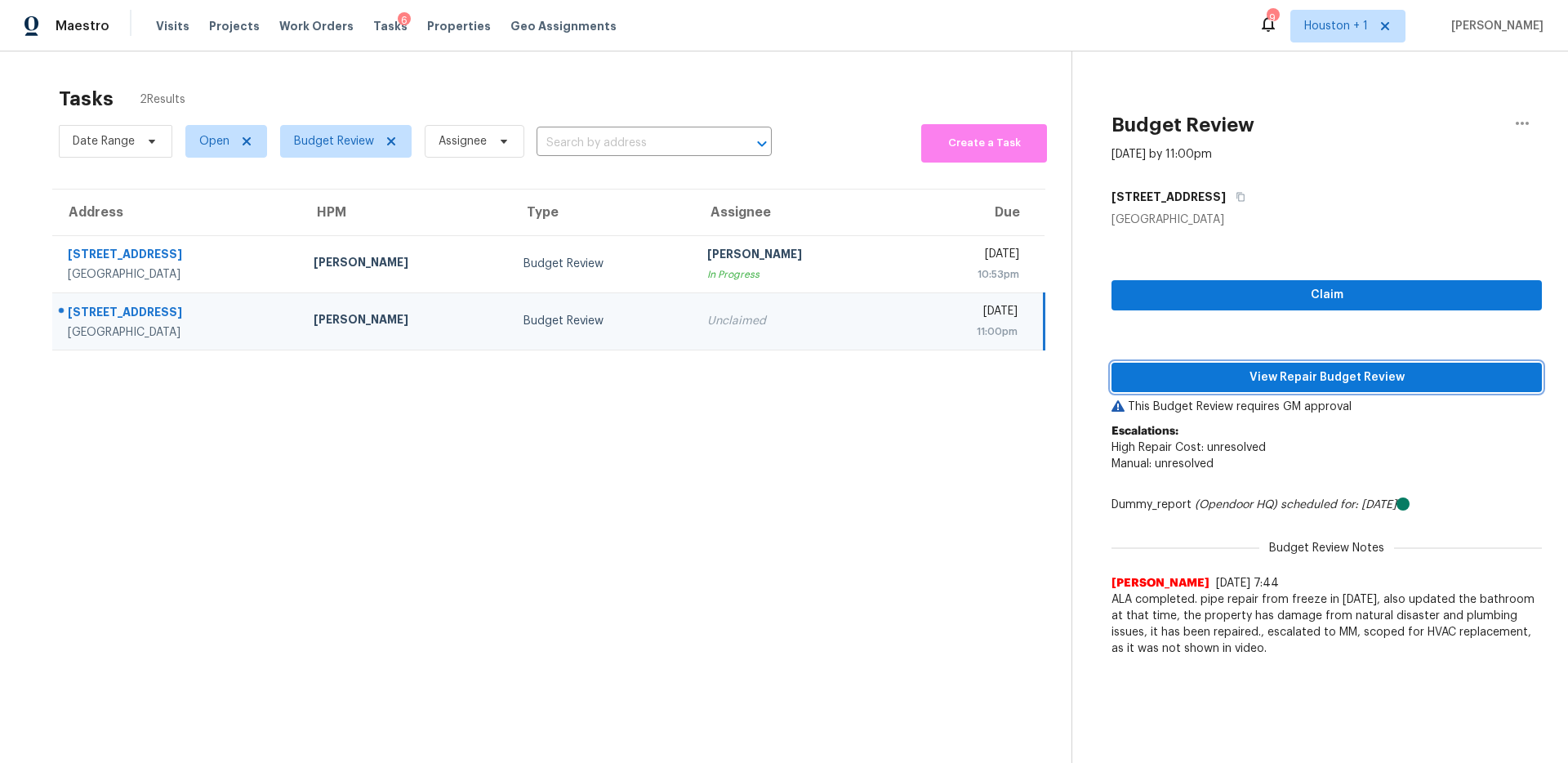
click at [1242, 392] on button "View Repair Budget Review" at bounding box center [1327, 377] width 430 height 30
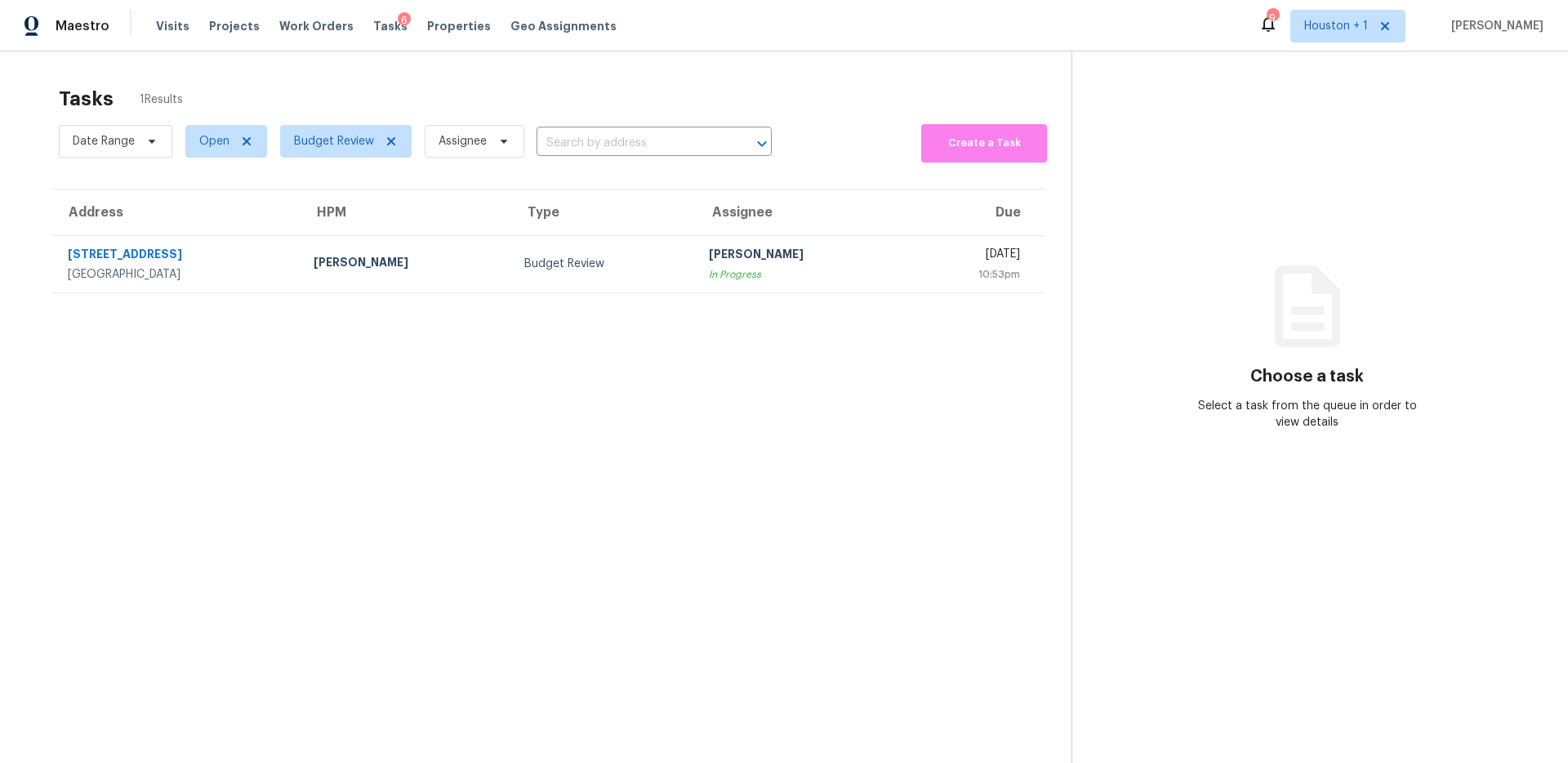
click at [654, 386] on section "Tasks 1 Results Date Range Open Budget Review Assignee ​ Create a Task Address …" at bounding box center [549, 446] width 1046 height 737
click at [488, 574] on section "Tasks 1 Results Date Range Open Budget Review Assignee ​ Create a Task Address …" at bounding box center [549, 446] width 1046 height 737
click at [645, 452] on section "Tasks 1 Results Date Range Open Budget Review Assignee ​ Create a Task Address …" at bounding box center [549, 446] width 1046 height 737
click at [766, 145] on icon "Open" at bounding box center [762, 143] width 19 height 19
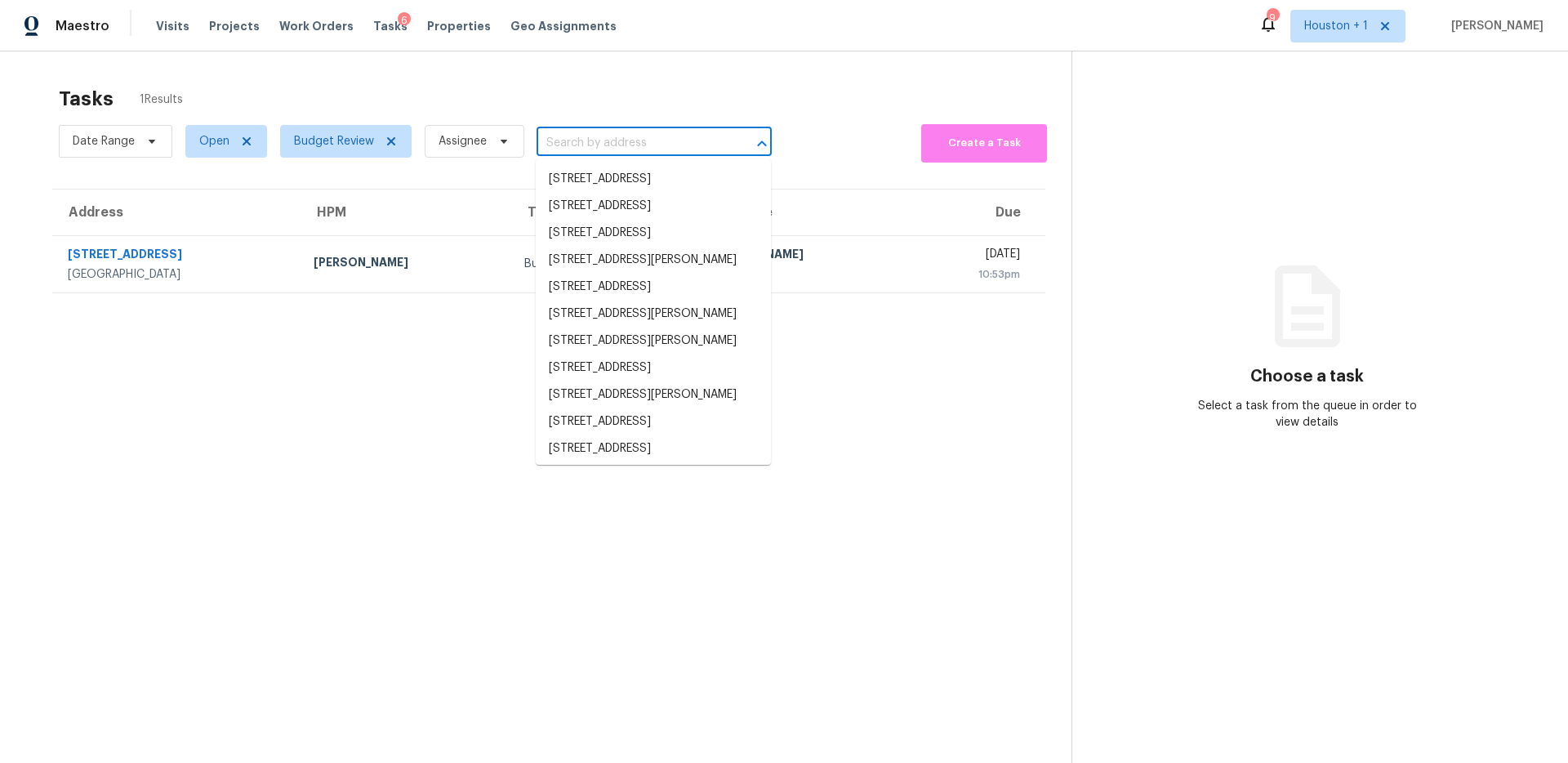
click at [802, 65] on div "Tasks 1 Results Date Range Open Budget Review Assignee ​ Create a Task Address …" at bounding box center [784, 432] width 1568 height 763
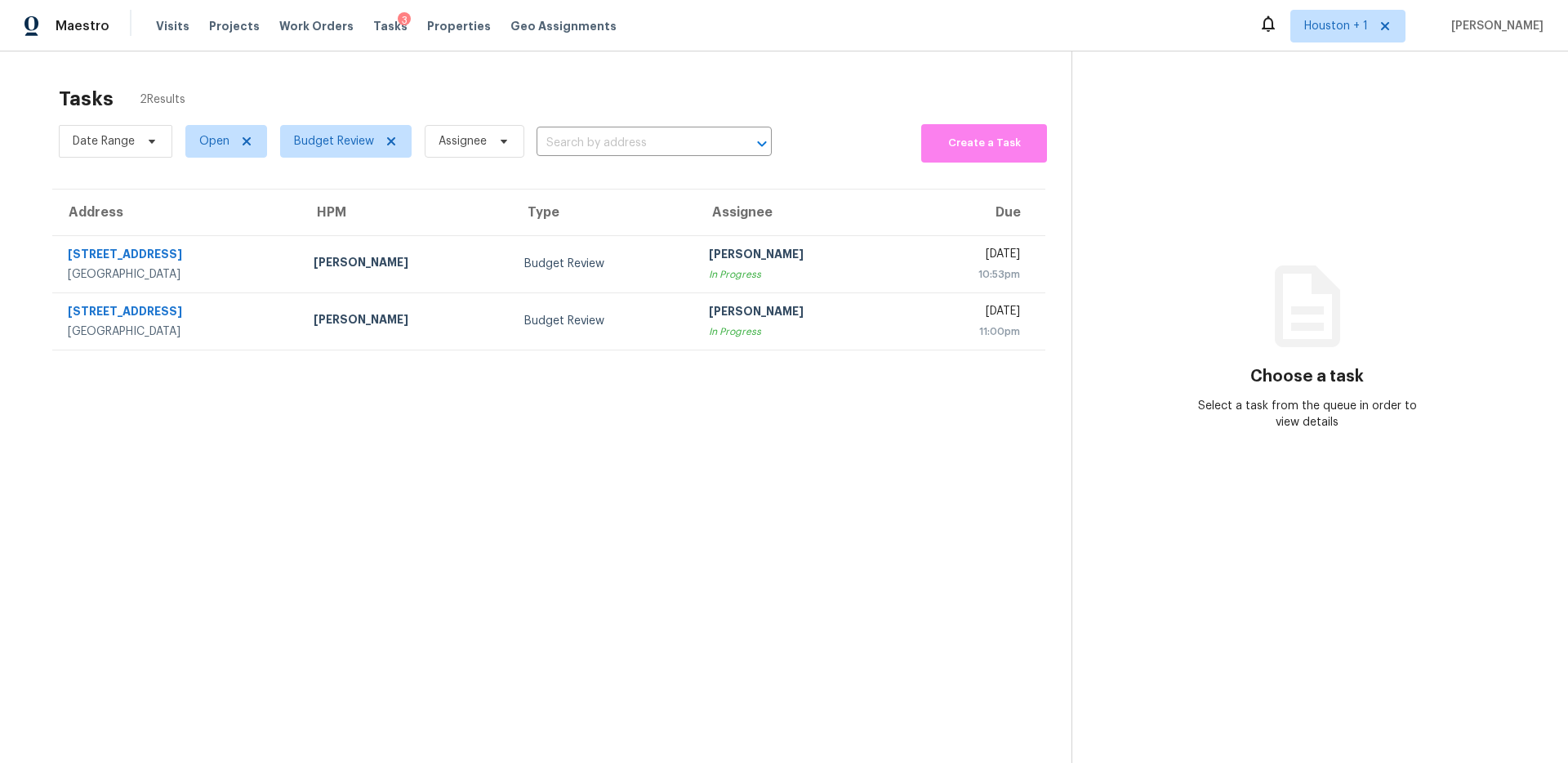
click at [544, 501] on section "Tasks 2 Results Date Range Open Budget Review Assignee ​ Create a Task Address …" at bounding box center [549, 446] width 1046 height 737
click at [534, 522] on section "Tasks 2 Results Date Range Open Budget Review Assignee ​ Create a Task Address …" at bounding box center [549, 446] width 1046 height 737
click at [549, 538] on section "Tasks 2 Results Date Range Open Budget Review Assignee ​ Create a Task Address …" at bounding box center [549, 446] width 1046 height 737
click at [661, 61] on div "Tasks 2 Results Date Range Open Budget Review Assignee ​ Create a Task Address …" at bounding box center [784, 432] width 1568 height 763
click at [407, 373] on section "Tasks 2 Results Date Range Open Budget Review Assignee ​ Create a Task Address …" at bounding box center [549, 446] width 1046 height 737
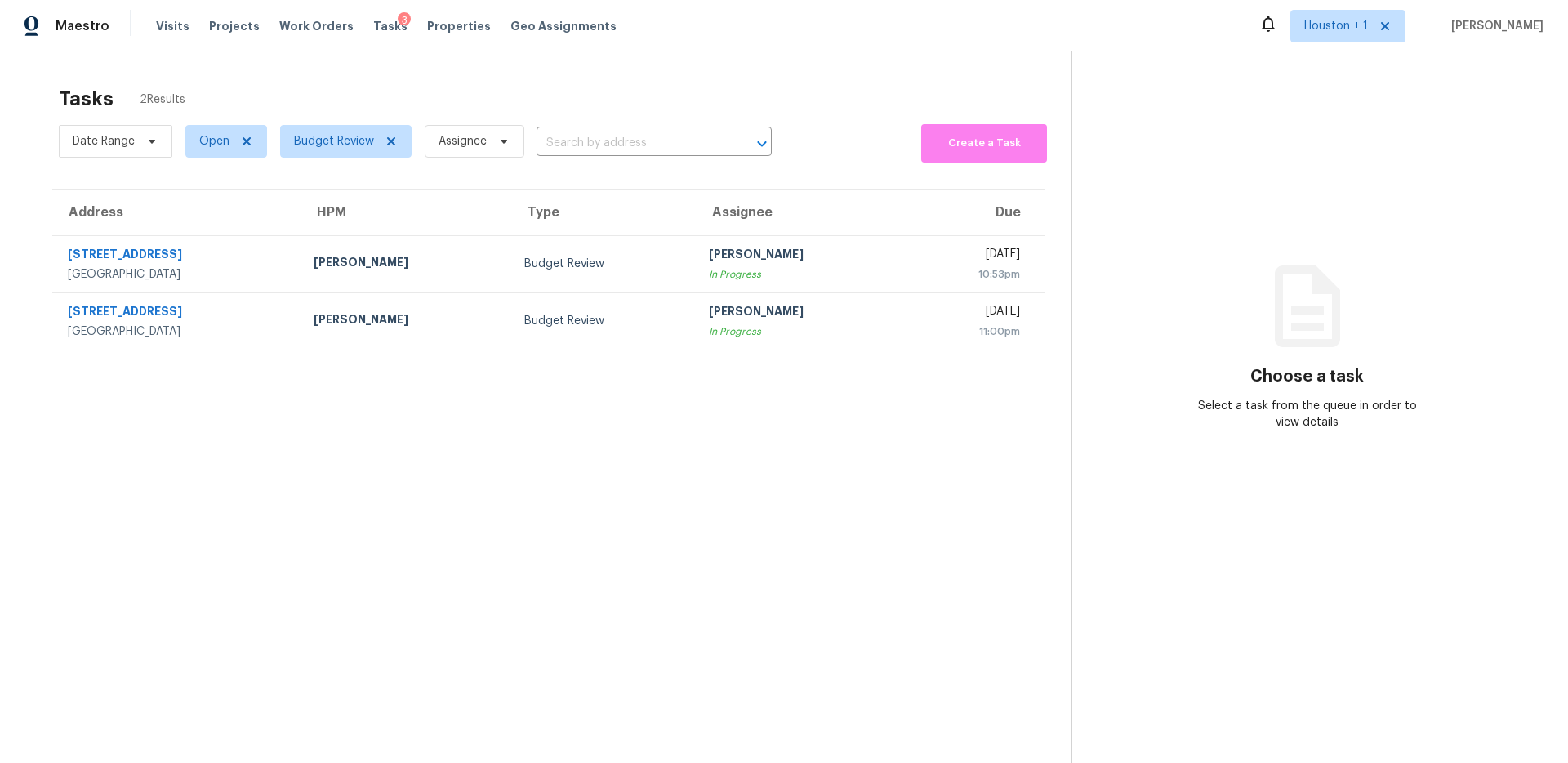
click at [445, 709] on section "Tasks 2 Results Date Range Open Budget Review Assignee ​ Create a Task Address …" at bounding box center [549, 446] width 1046 height 737
click at [361, 447] on section "Tasks 1 Results Date Range Open Budget Review Assignee ​ Create a Task Address …" at bounding box center [549, 446] width 1046 height 737
click at [434, 603] on section "Tasks 1 Results Date Range Open Budget Review Assignee ​ Create a Task Address …" at bounding box center [549, 446] width 1046 height 737
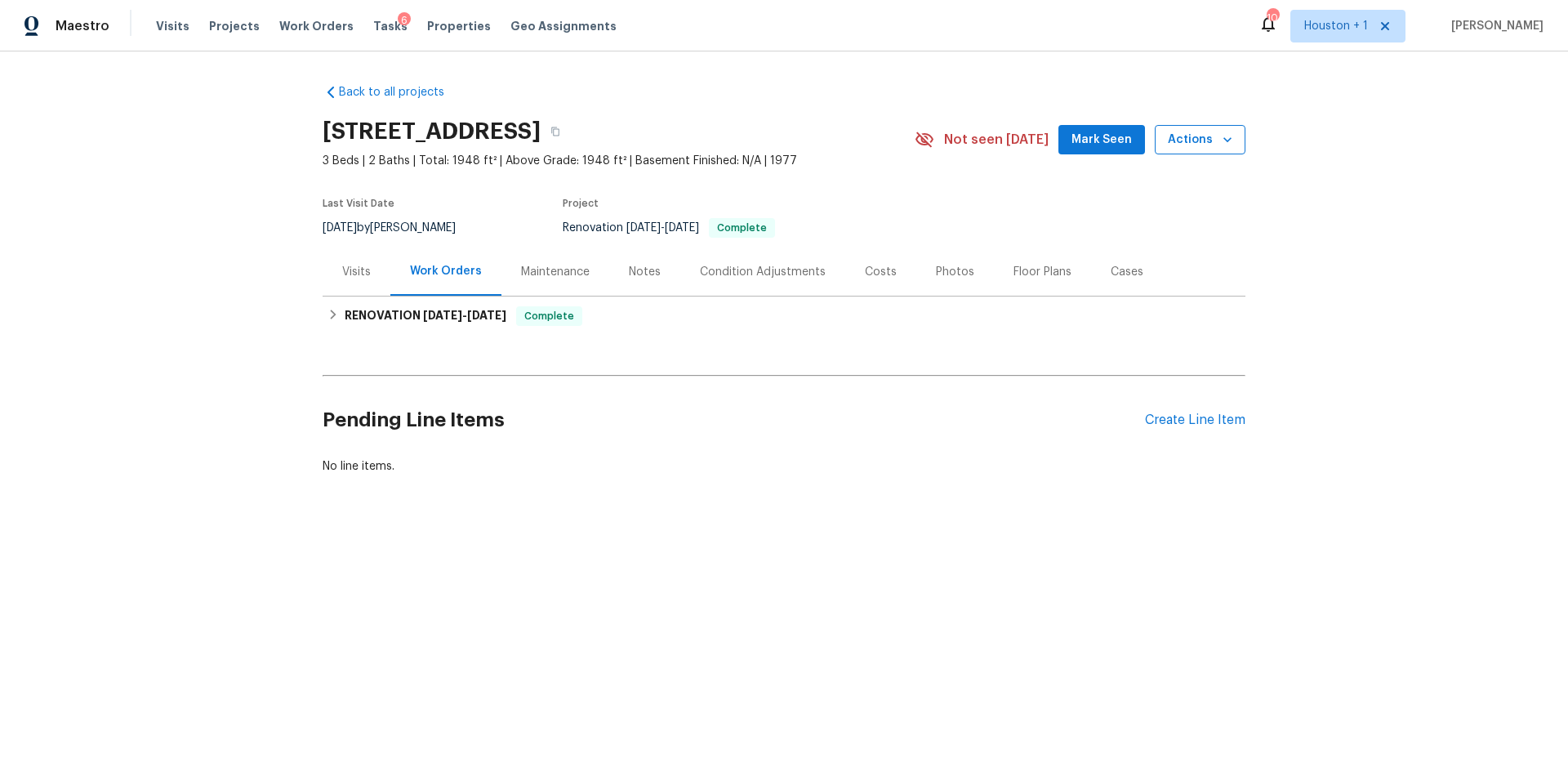
click at [1193, 151] on button "Actions" at bounding box center [1201, 140] width 91 height 30
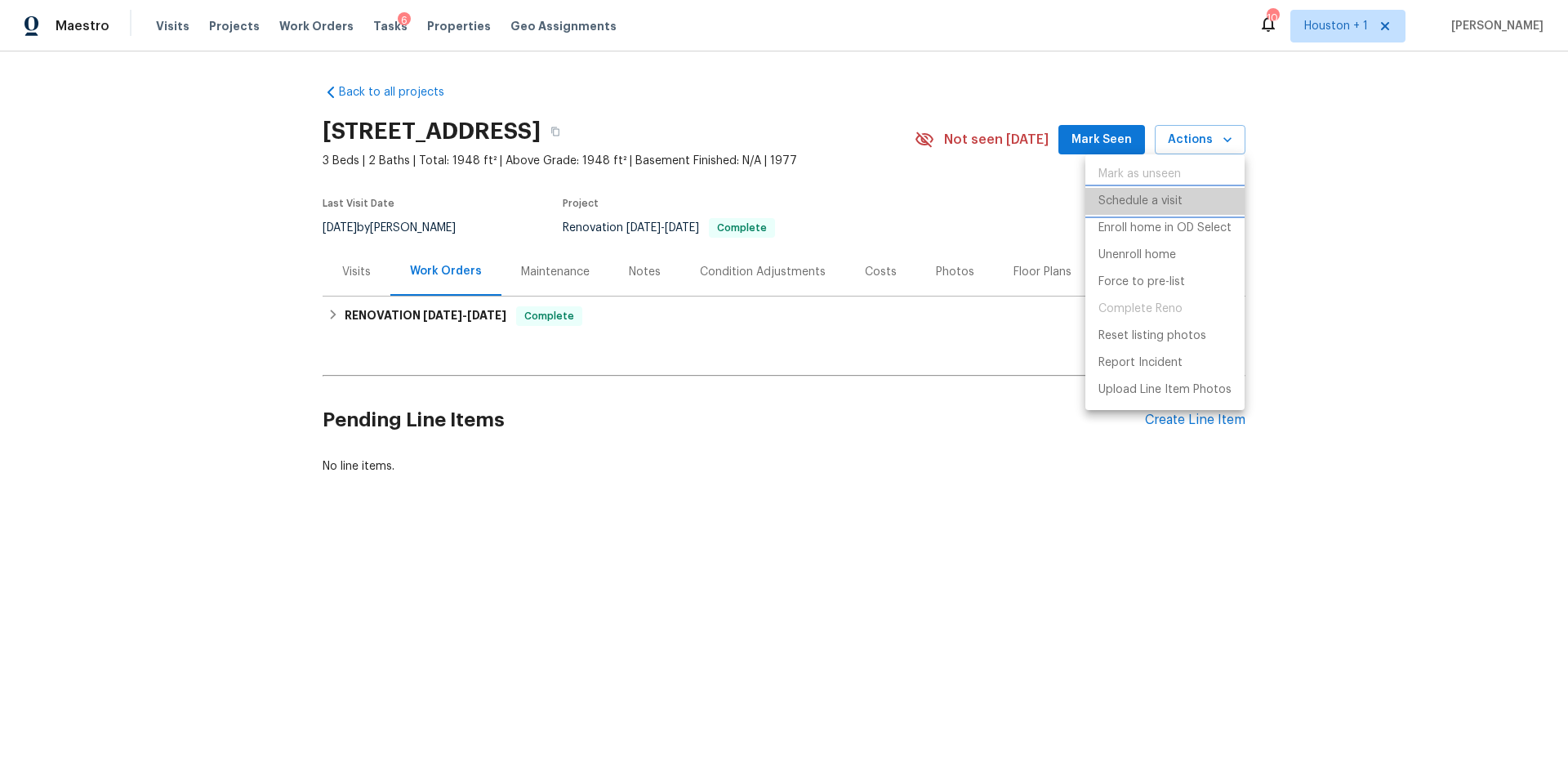
click at [1190, 193] on li "Schedule a visit" at bounding box center [1165, 202] width 159 height 27
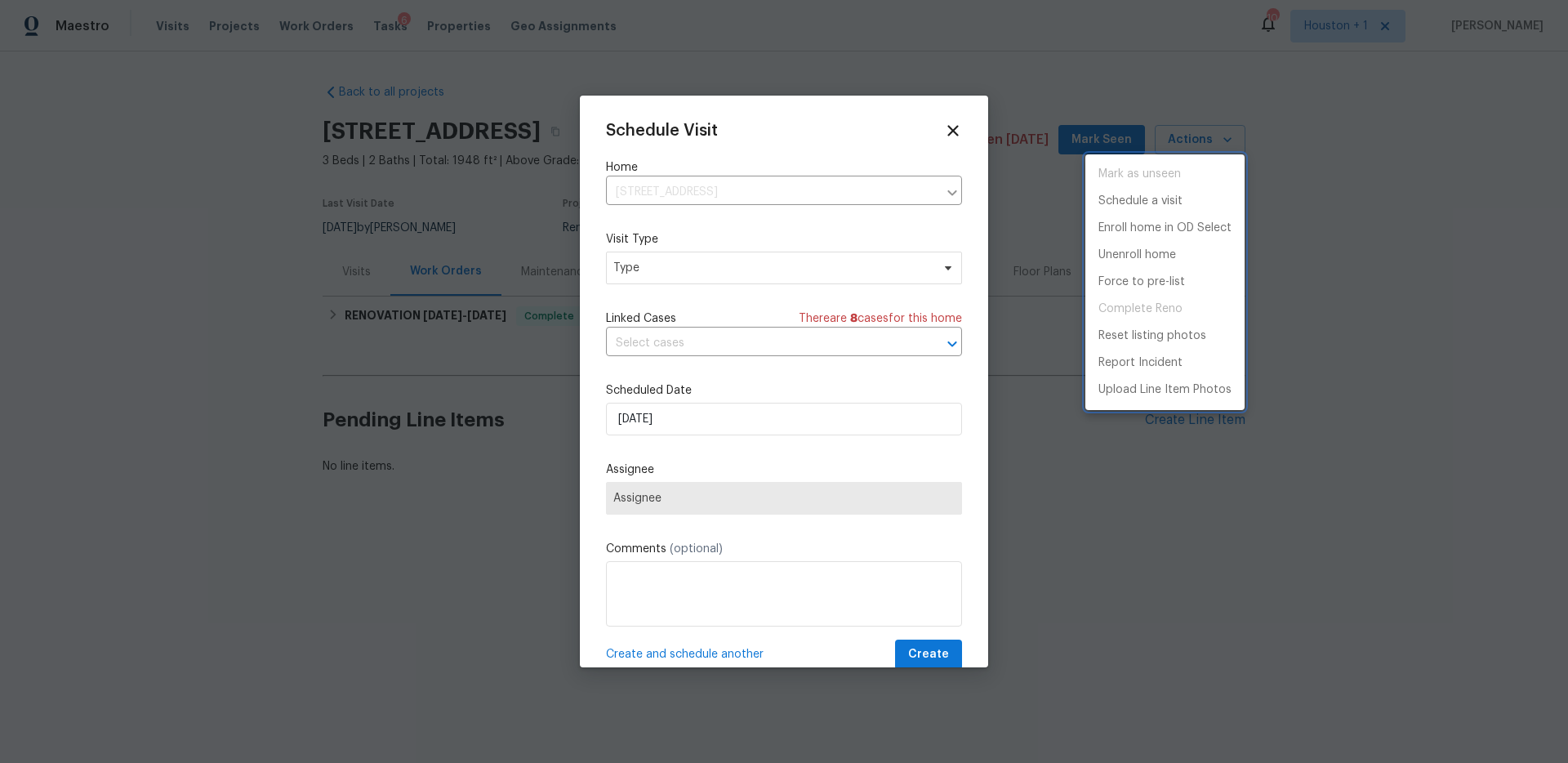
click at [684, 314] on div at bounding box center [784, 381] width 1568 height 763
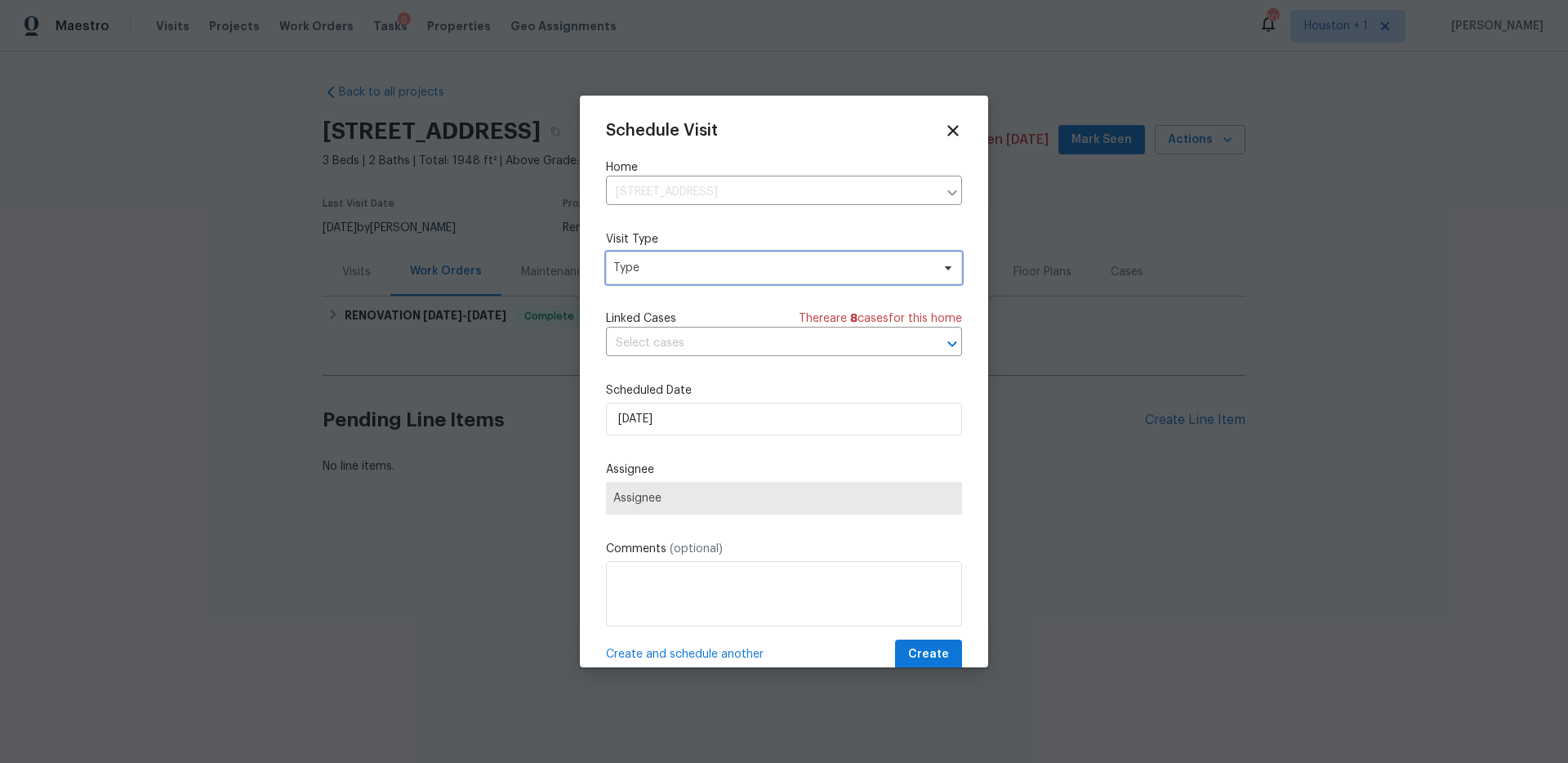
click at [678, 278] on span "Type" at bounding box center [783, 269] width 356 height 33
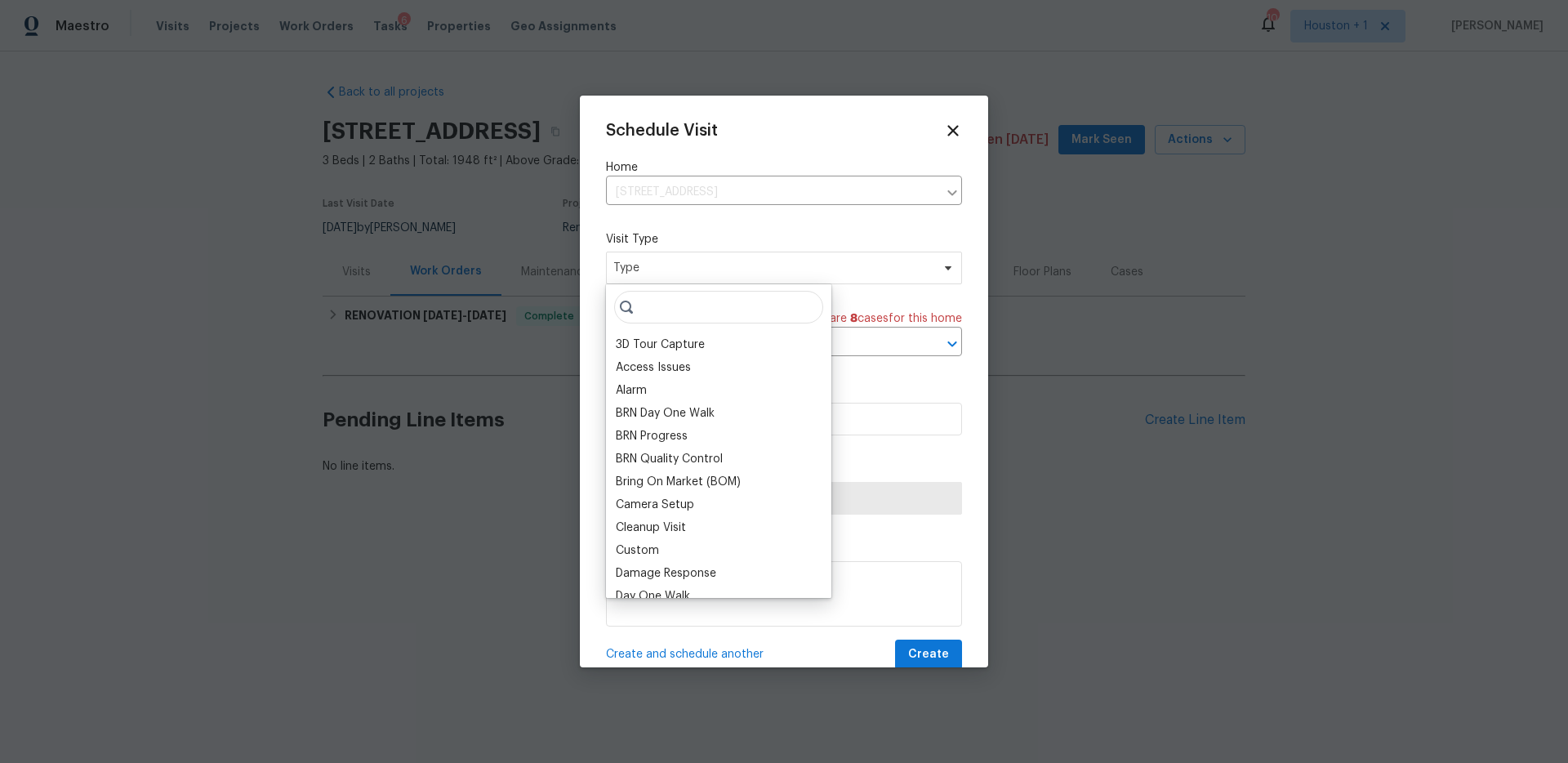
type input "H"
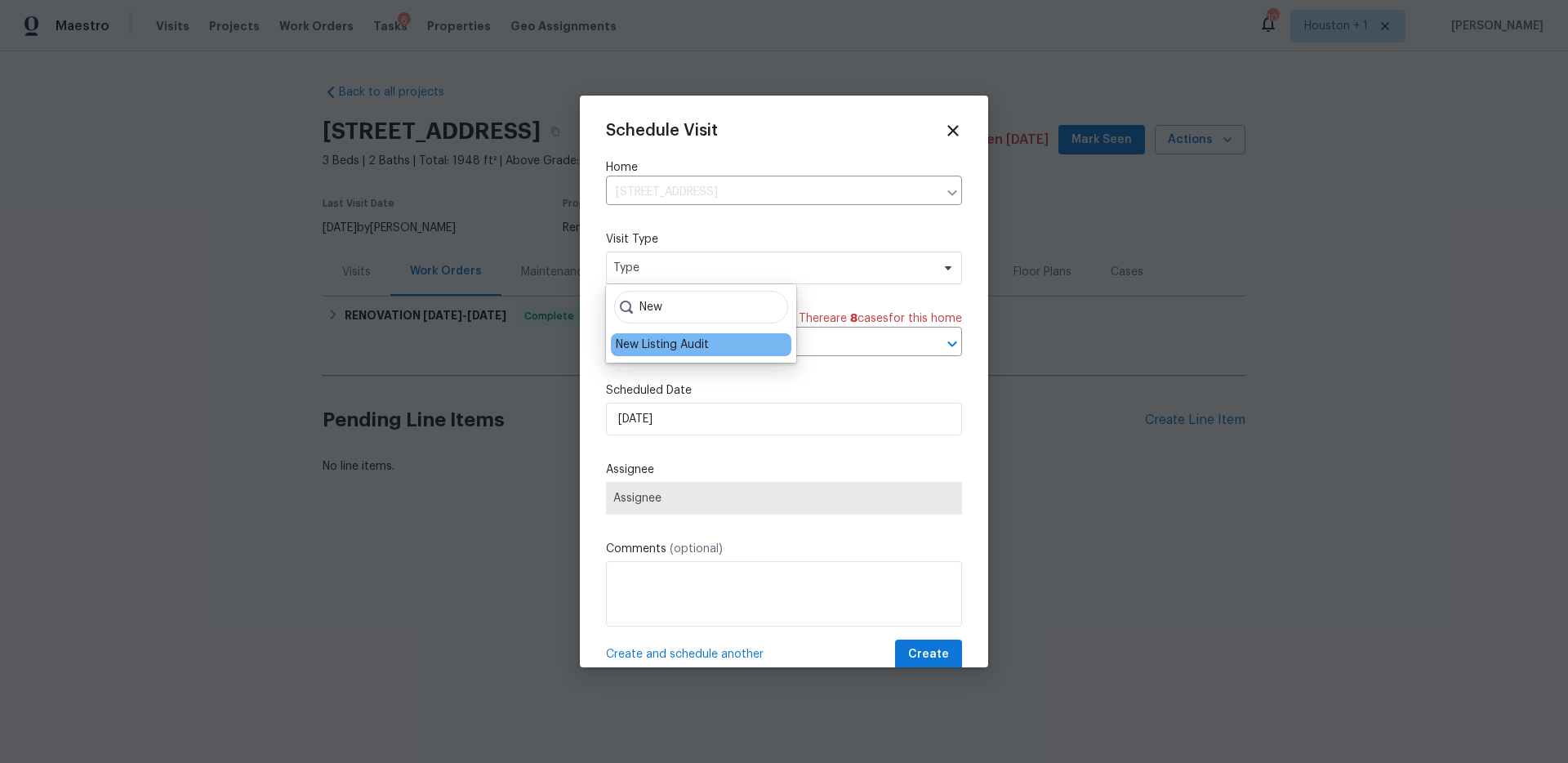
type input "New"
click at [683, 356] on div "New Listing Audit" at bounding box center [701, 345] width 180 height 23
click at [668, 345] on div "New Listing Audit" at bounding box center [663, 344] width 93 height 16
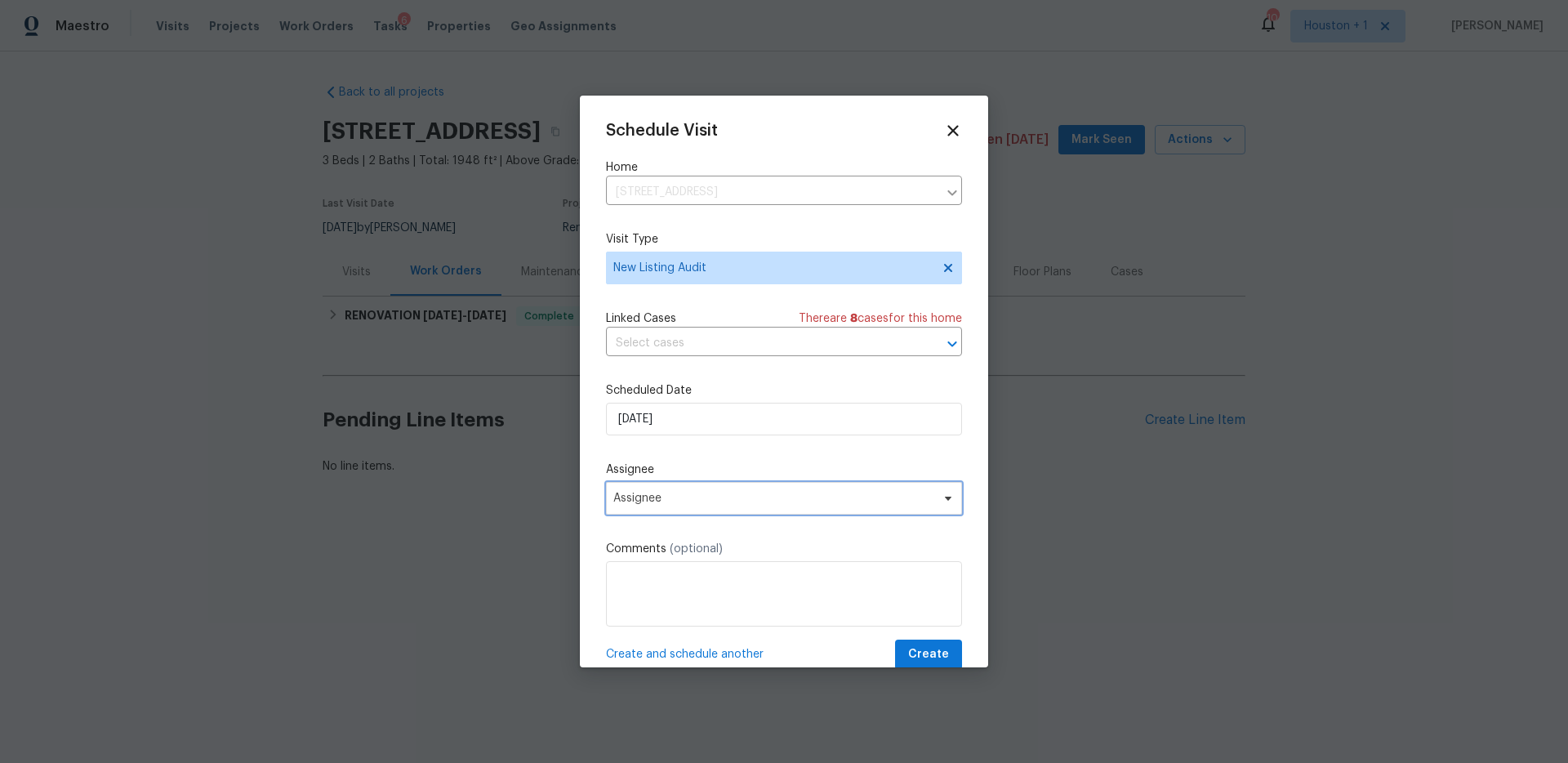
click at [678, 504] on span "Assignee" at bounding box center [773, 497] width 320 height 13
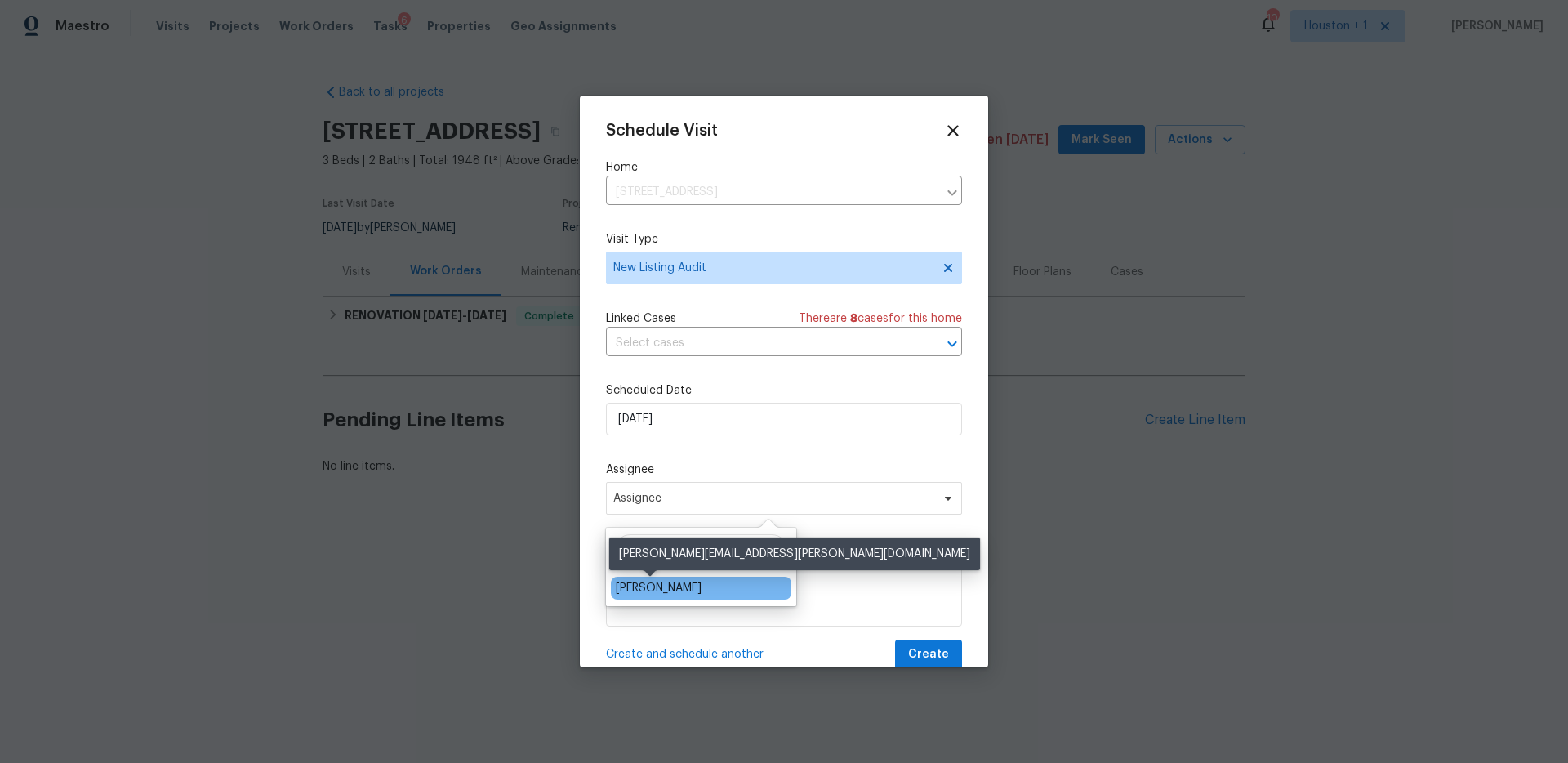
type input "Steve"
click at [654, 588] on div "[PERSON_NAME]" at bounding box center [659, 588] width 85 height 16
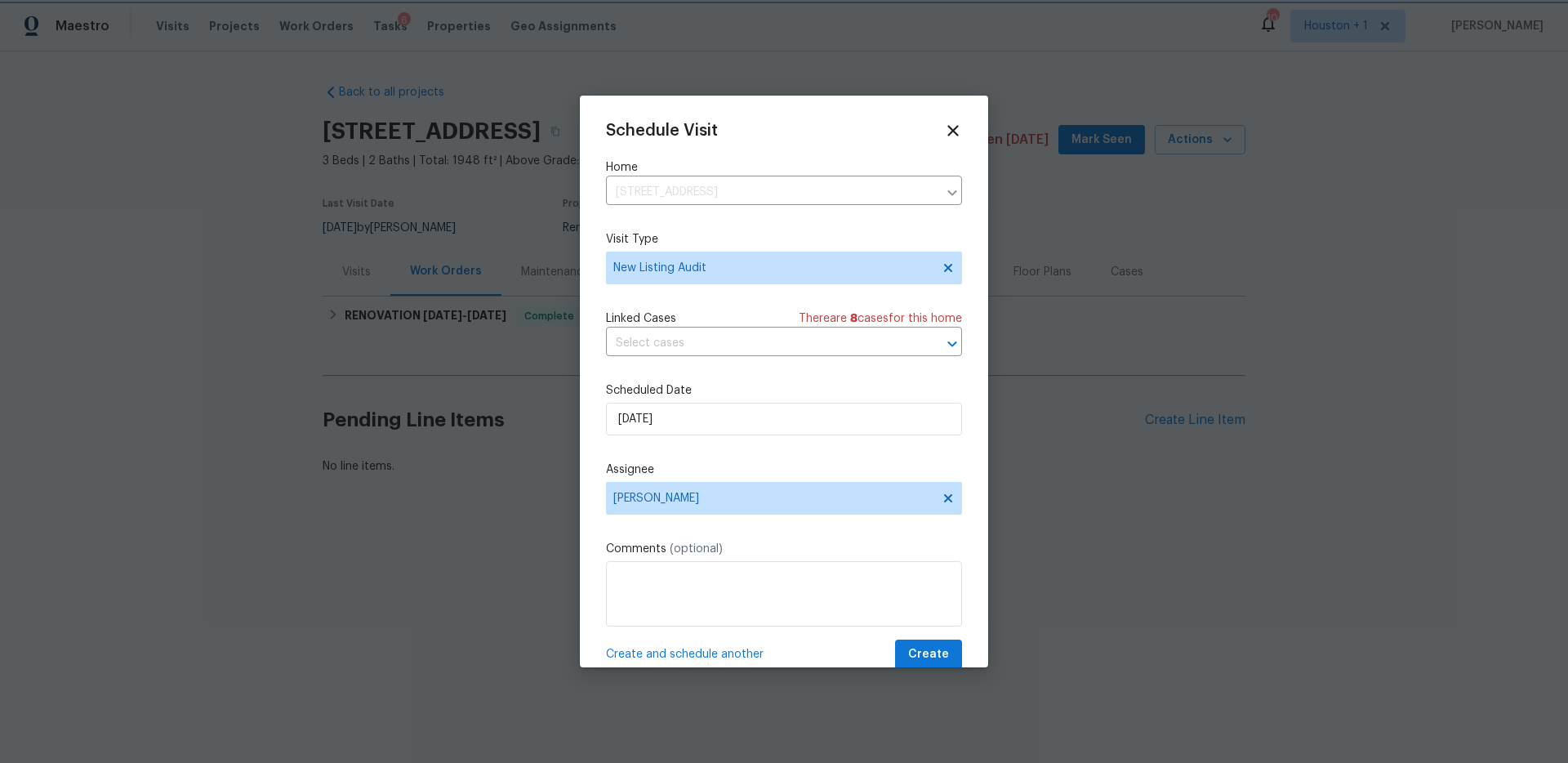
scroll to position [29, 0]
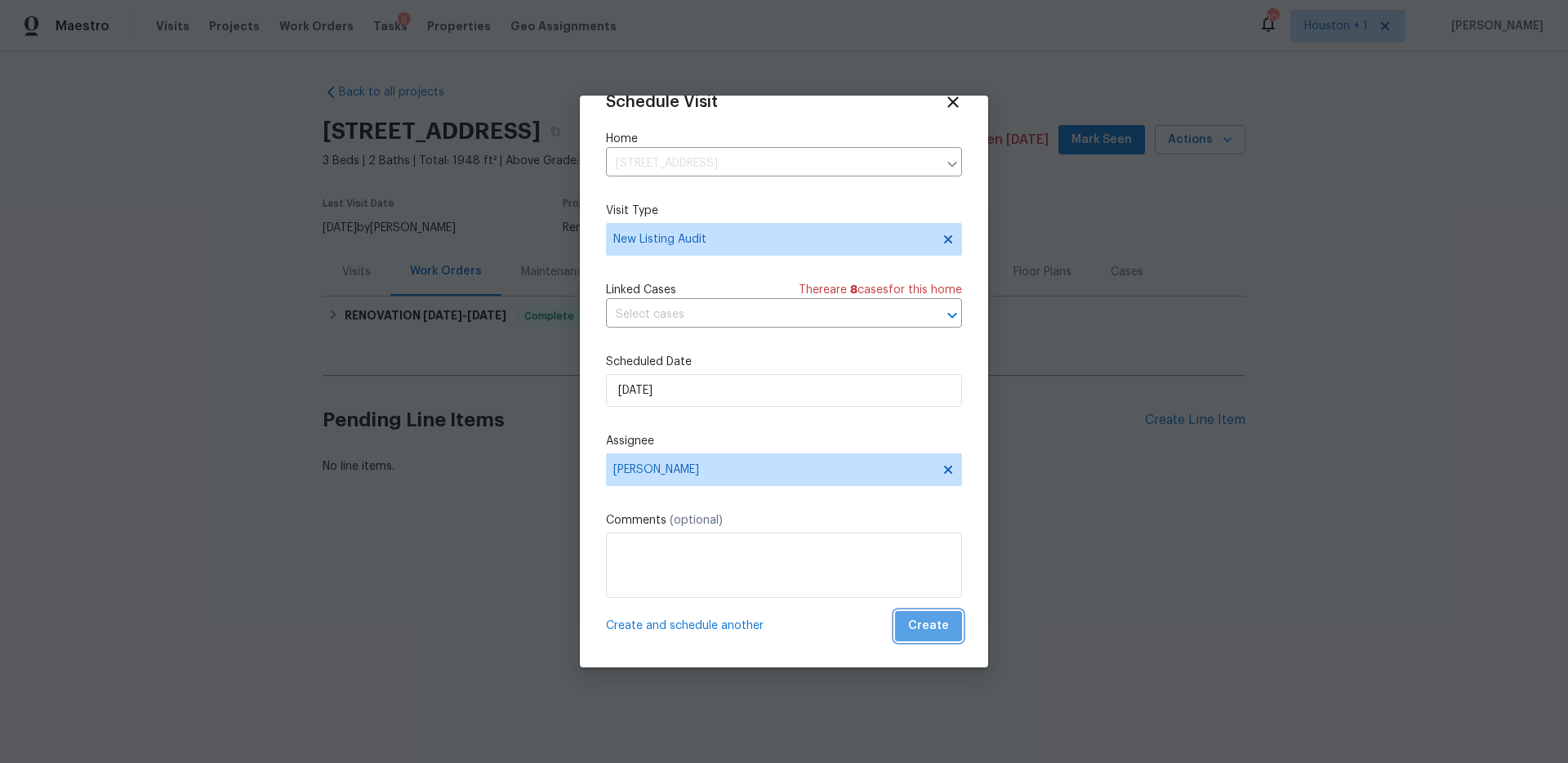
click at [934, 632] on span "Create" at bounding box center [928, 626] width 41 height 20
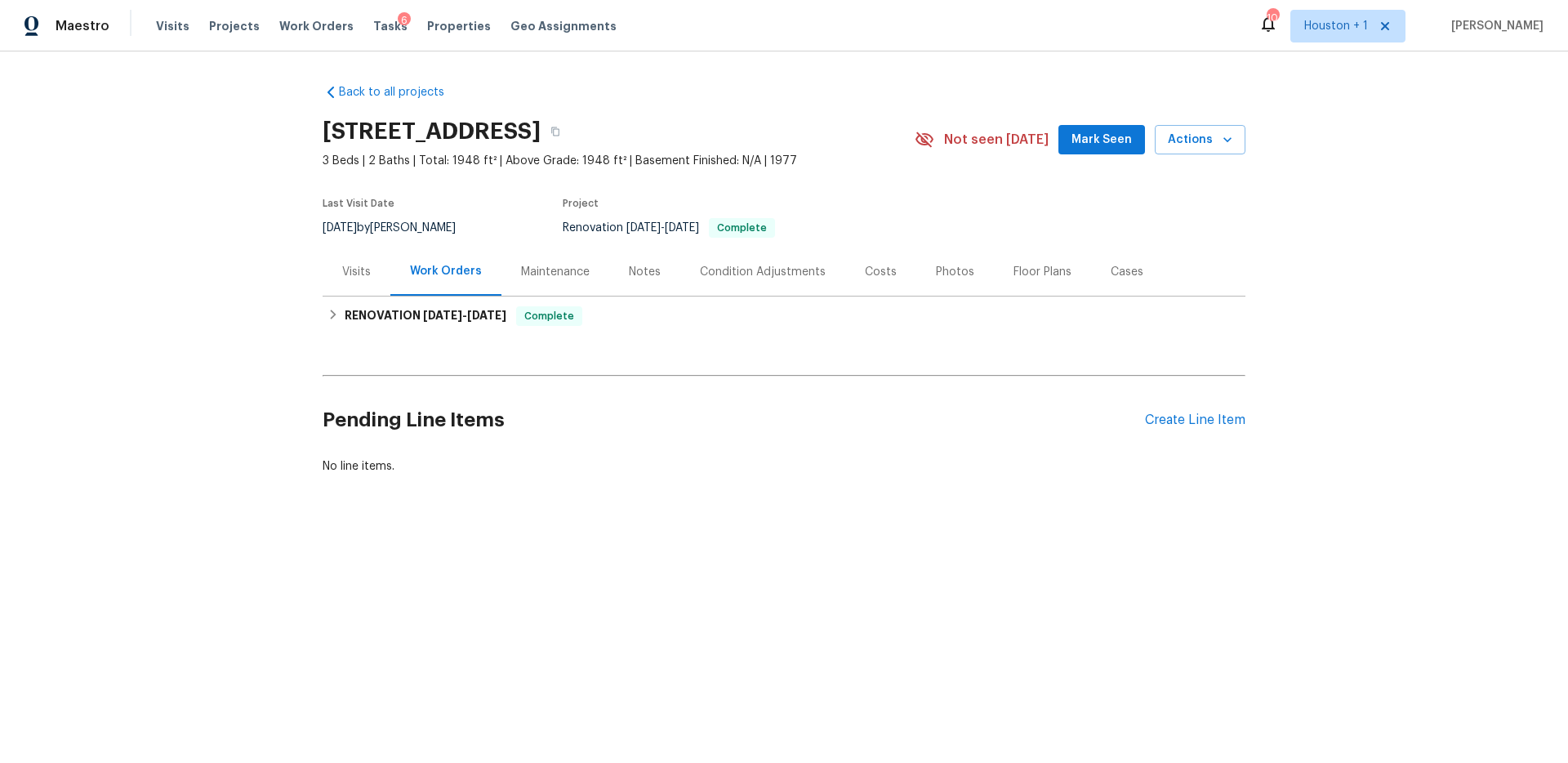
click at [744, 581] on div "Back to all projects 3201 Brookhollow Dr, Deer Park, TX 77536 3 Beds | 2 Baths …" at bounding box center [784, 318] width 1568 height 534
click at [101, 115] on div "Back to all projects 3201 Brookhollow Dr, Deer Park, TX 77536 3 Beds | 2 Baths …" at bounding box center [784, 318] width 1568 height 534
click at [195, 434] on div "Back to all projects 3201 Brookhollow Dr, Deer Park, TX 77536 3 Beds | 2 Baths …" at bounding box center [784, 318] width 1568 height 534
click at [578, 586] on html "Maestro Visits Projects Work Orders Tasks 6 Properties Geo Assignments 10 Houst…" at bounding box center [784, 293] width 1568 height 586
click at [145, 299] on div "Back to all projects 3201 Brookhollow Dr, Deer Park, TX 77536 3 Beds | 2 Baths …" at bounding box center [784, 318] width 1568 height 534
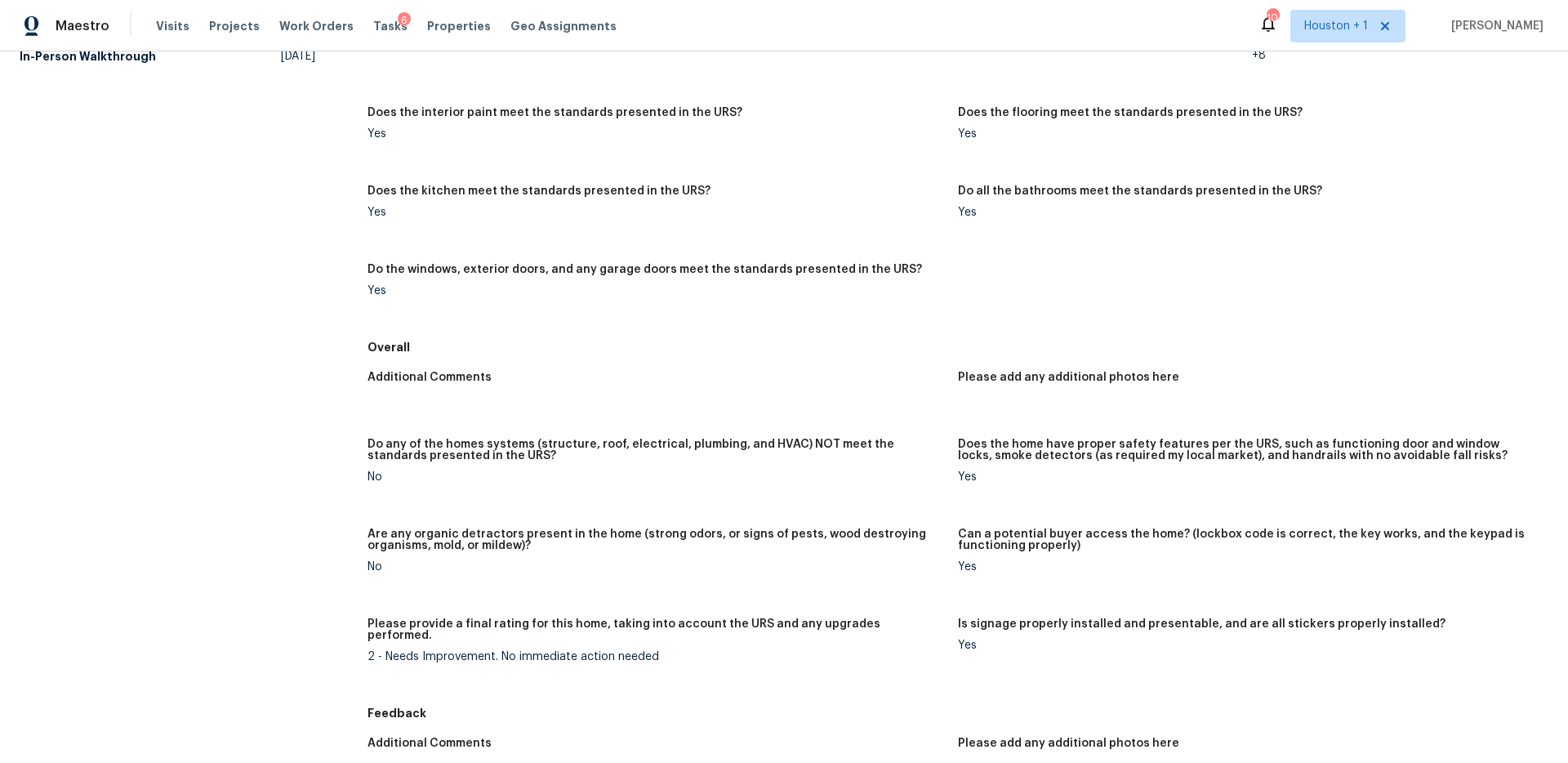
scroll to position [46, 0]
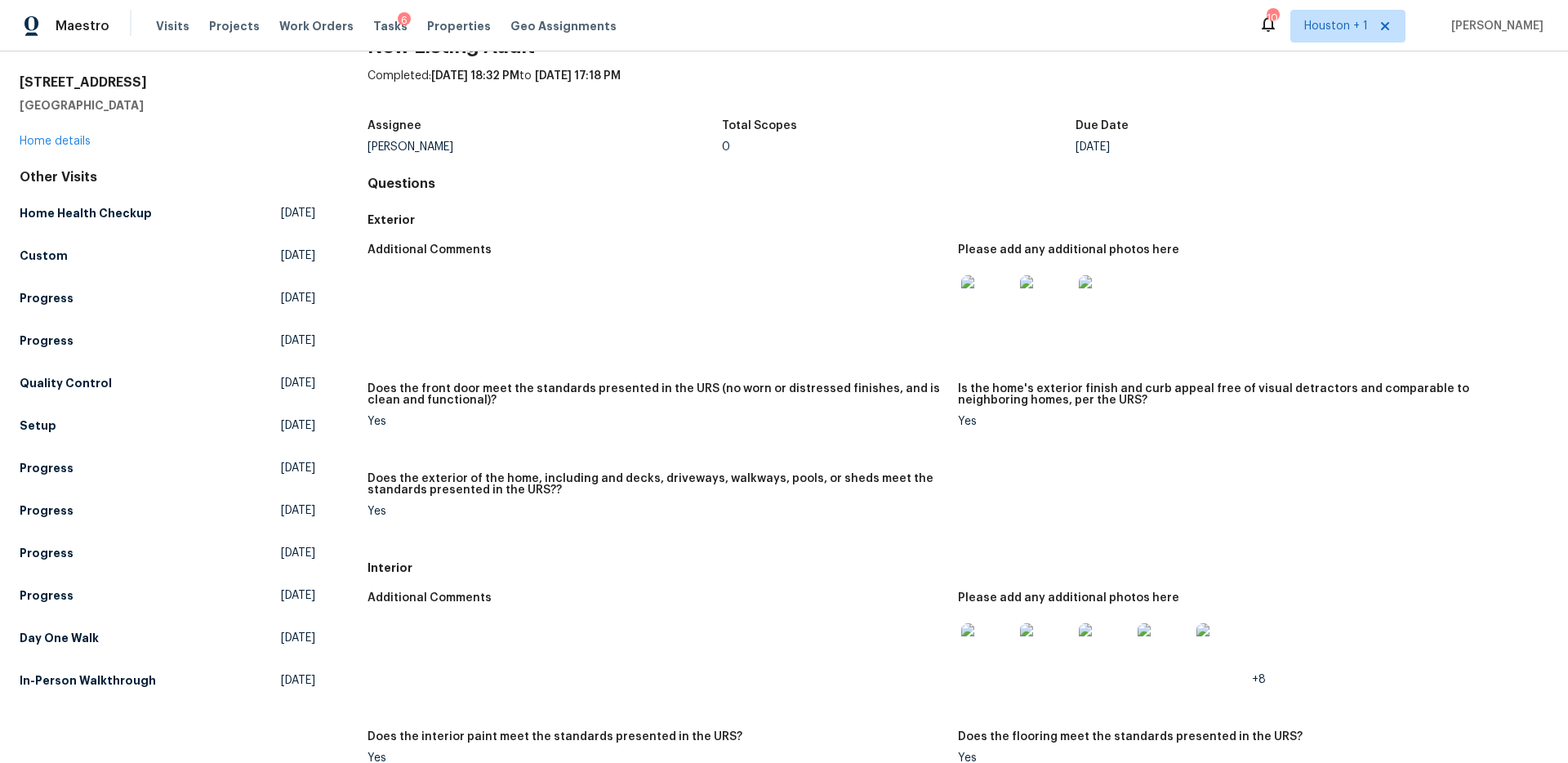
click at [996, 299] on img at bounding box center [988, 302] width 52 height 52
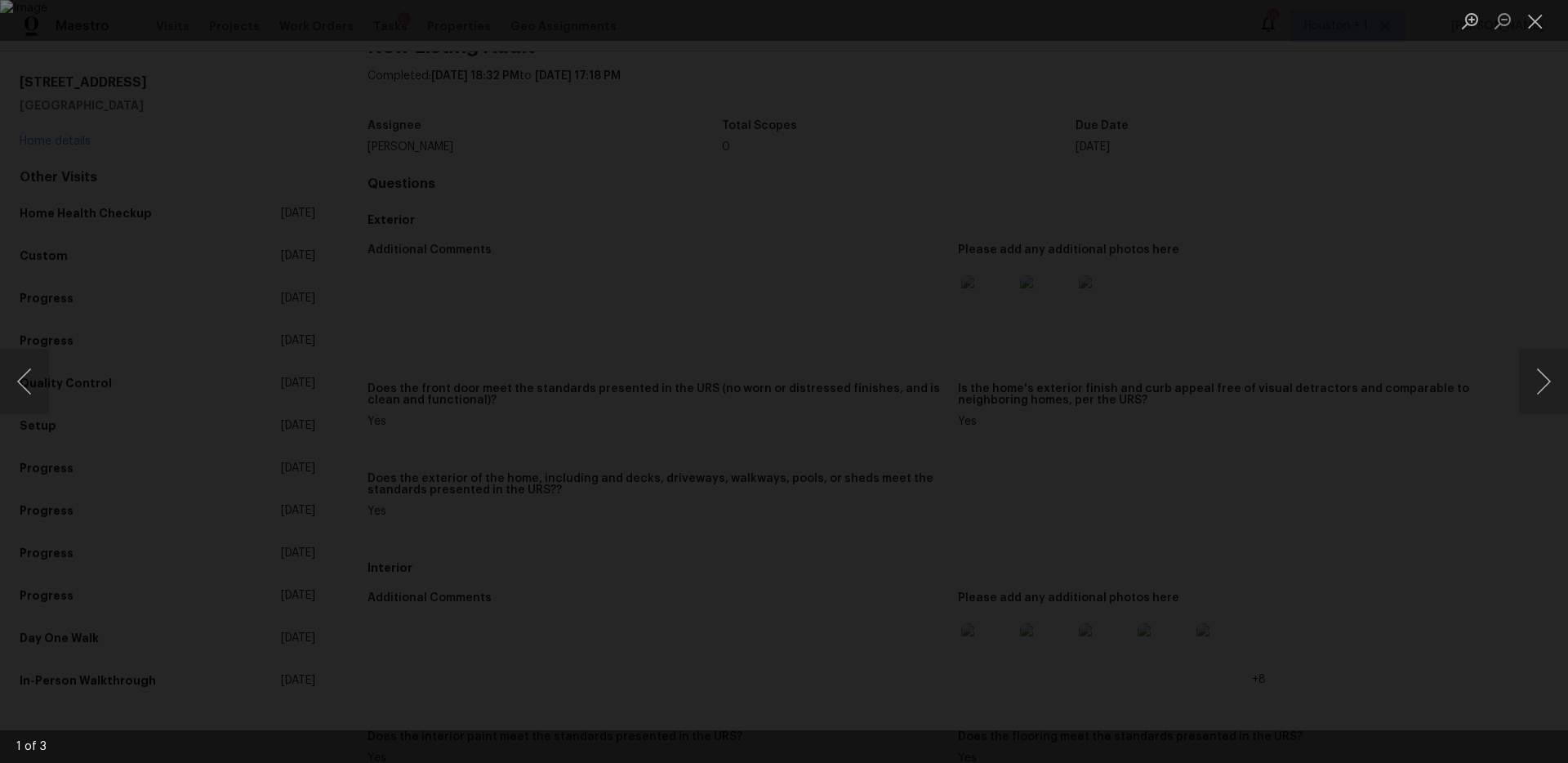
click at [1465, 316] on div "Lightbox" at bounding box center [784, 381] width 1568 height 763
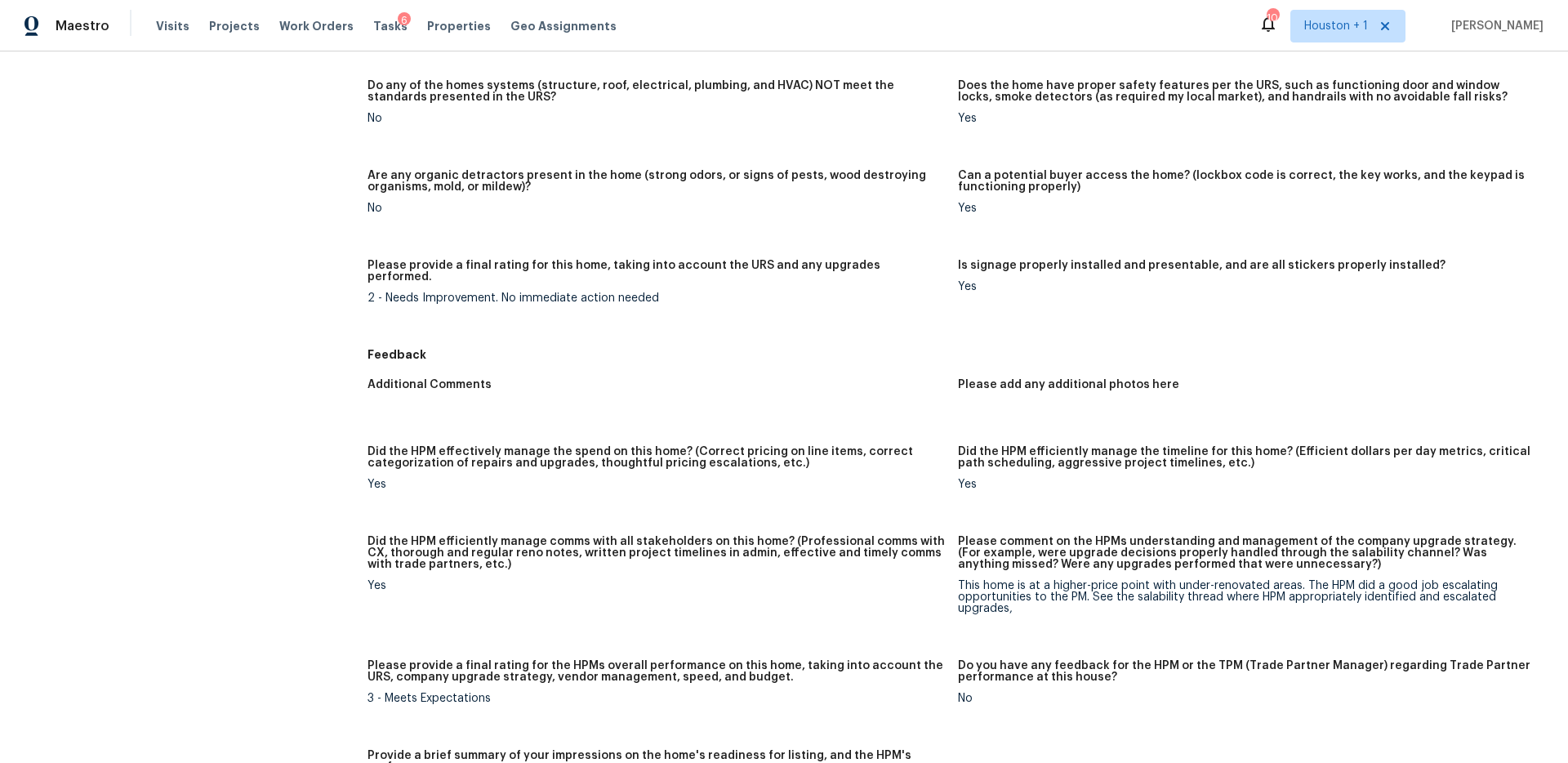
scroll to position [1014, 0]
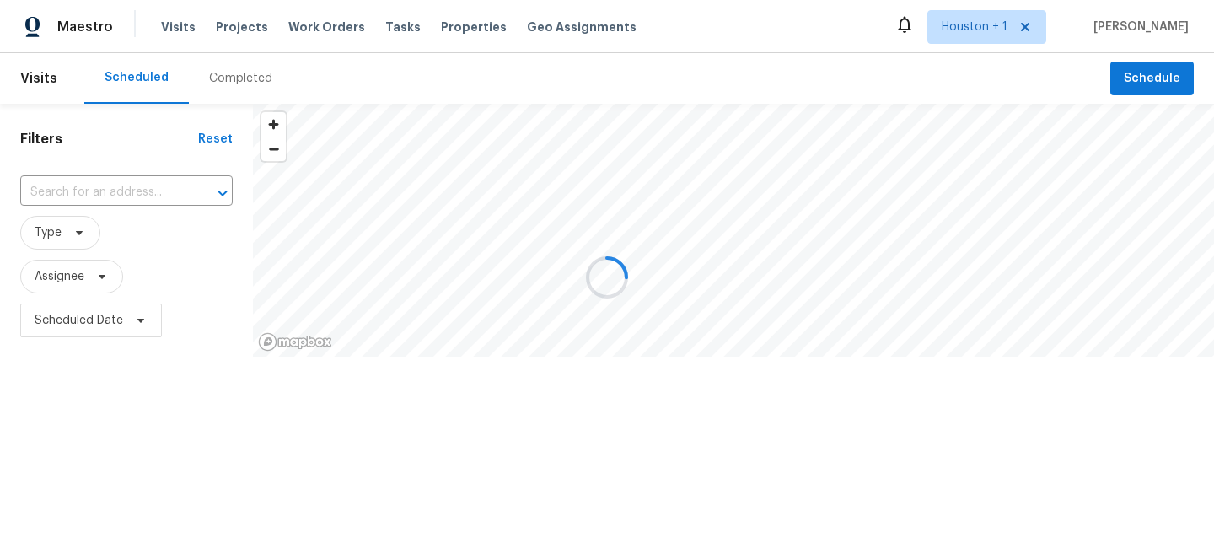
click at [227, 72] on div at bounding box center [607, 277] width 1214 height 554
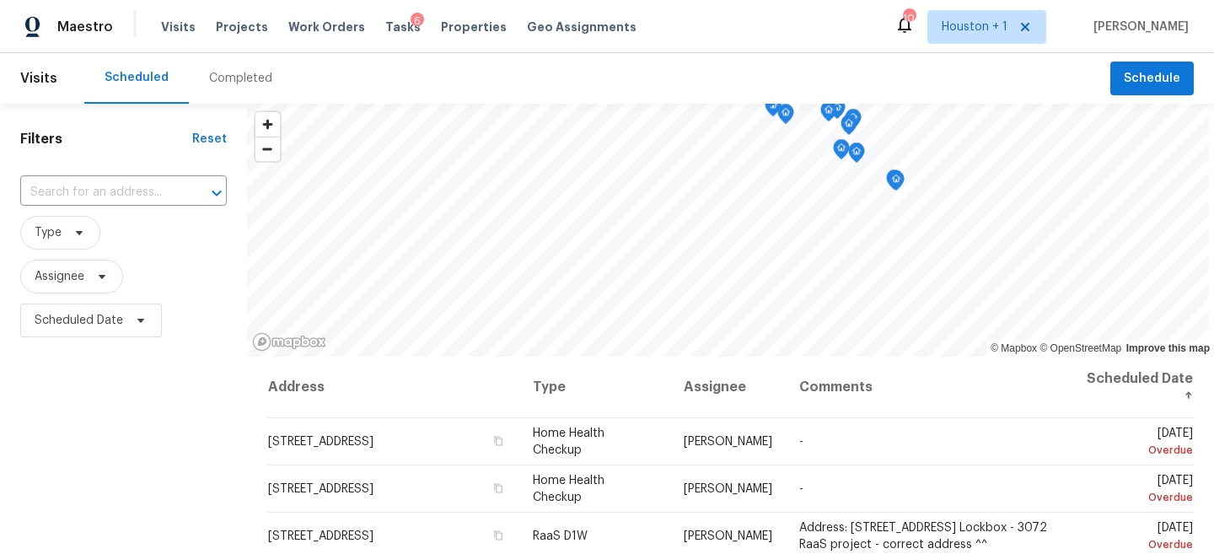
click at [237, 61] on div "Completed" at bounding box center [241, 78] width 104 height 51
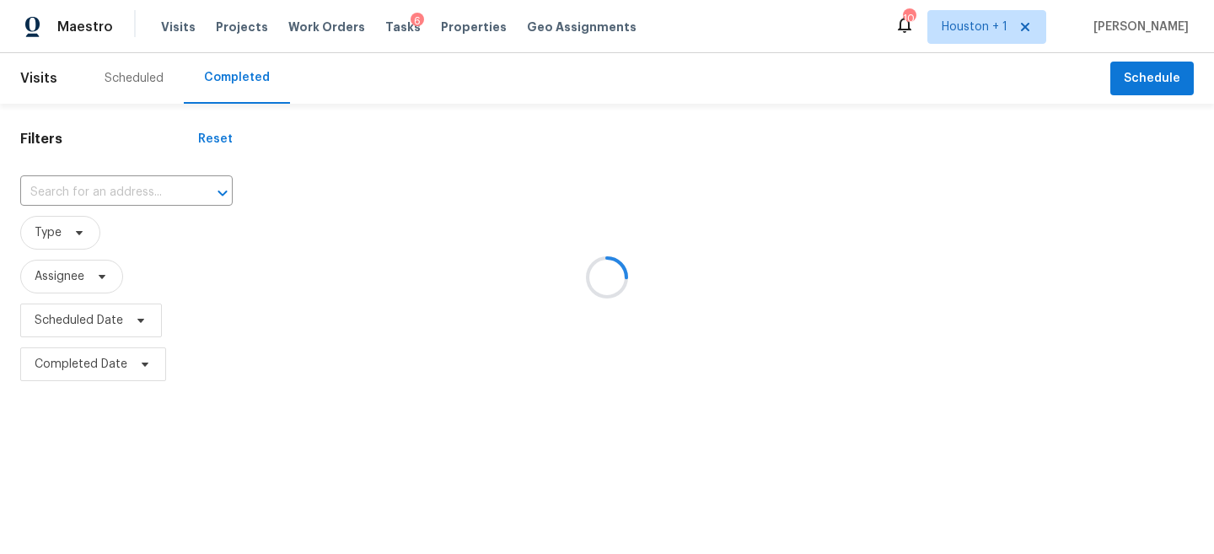
click at [118, 214] on div at bounding box center [607, 277] width 1214 height 554
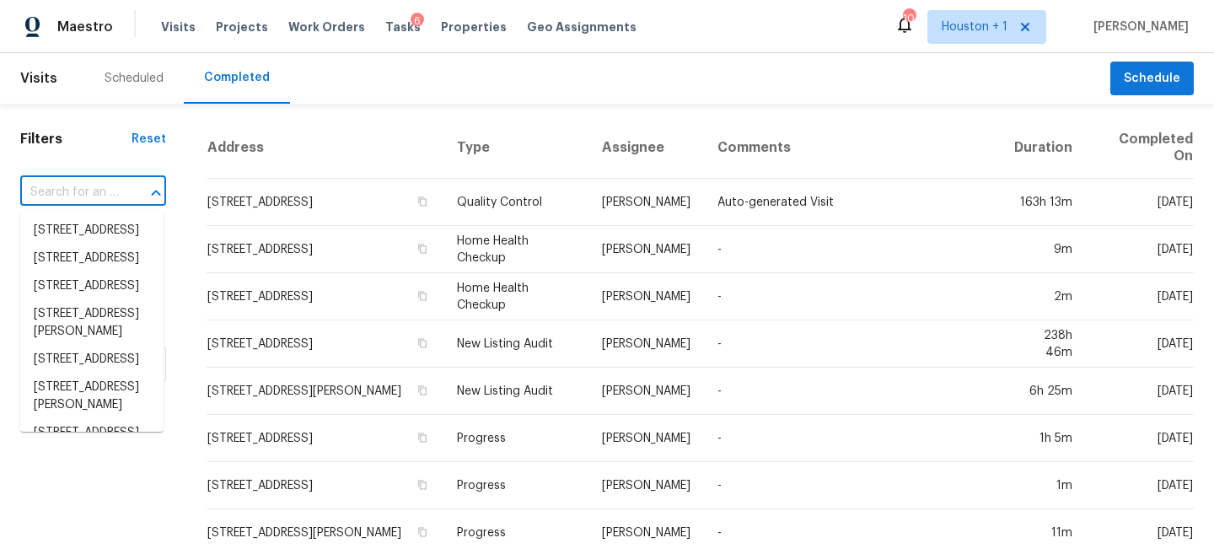
click at [88, 199] on input "text" at bounding box center [69, 193] width 99 height 26
paste input "133 Green Branch Dr, Corpus Christi, TX 78405"
type input "133 Green Branch Dr, Corpus Christi, TX 78405"
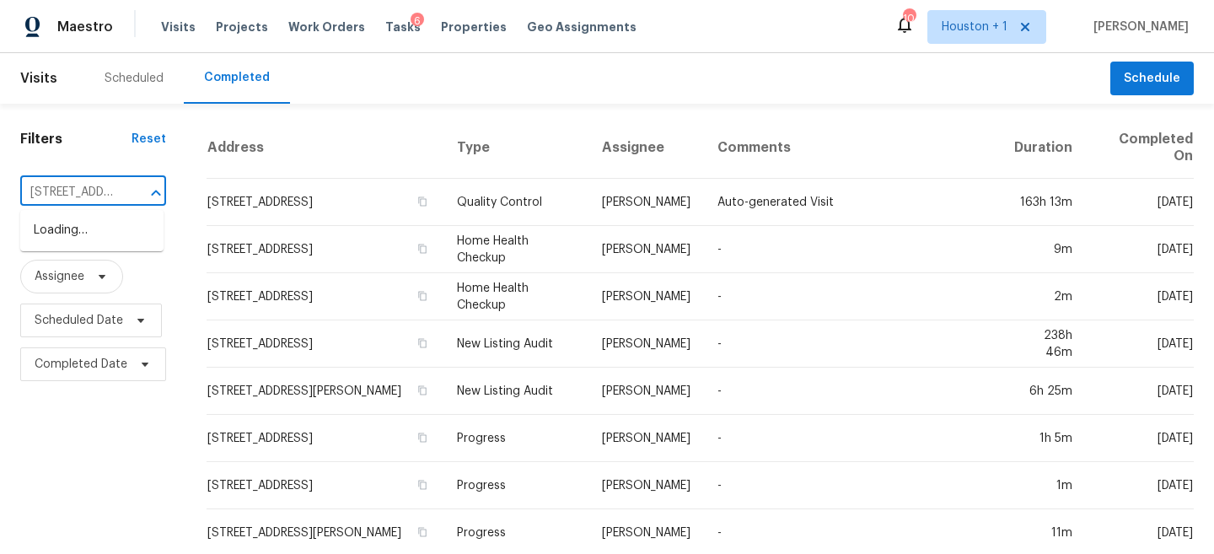
scroll to position [0, 171]
click at [77, 255] on li "133 Green Branch Dr, Corpus Christi, TX 78405" at bounding box center [91, 240] width 143 height 46
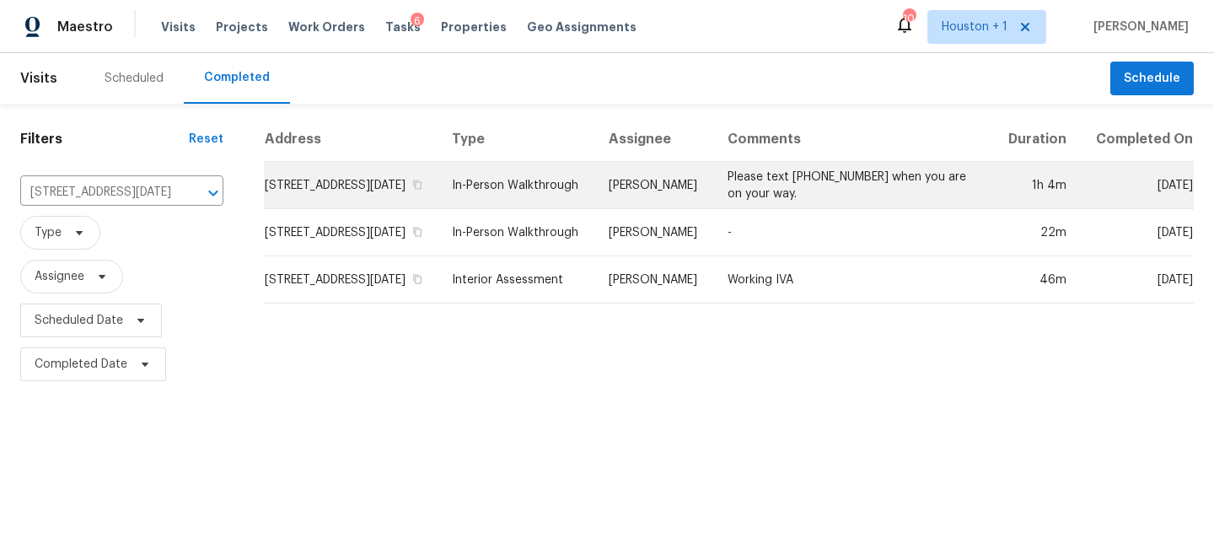
click at [713, 206] on td "Scott McGinnis" at bounding box center [654, 185] width 118 height 47
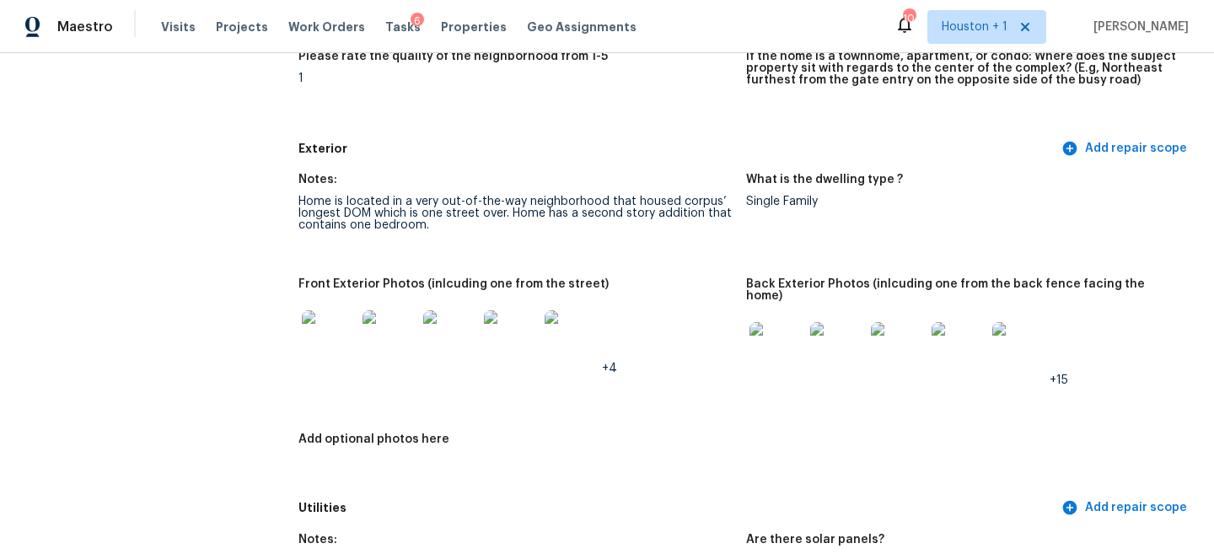
scroll to position [598, 0]
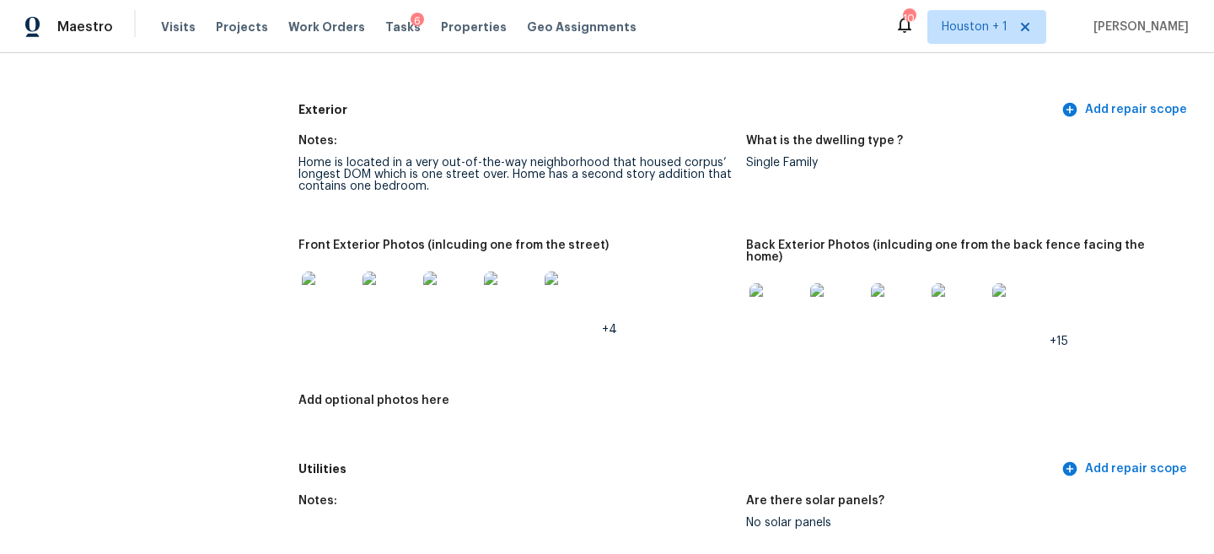
click at [313, 289] on img at bounding box center [329, 298] width 54 height 54
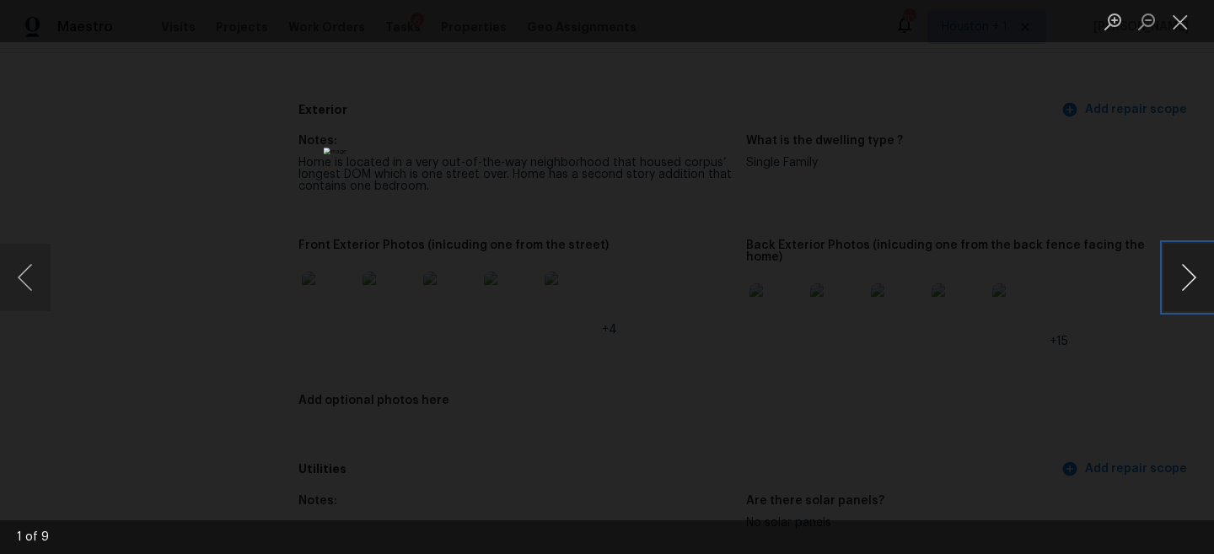
click at [1181, 276] on button "Next image" at bounding box center [1188, 277] width 51 height 67
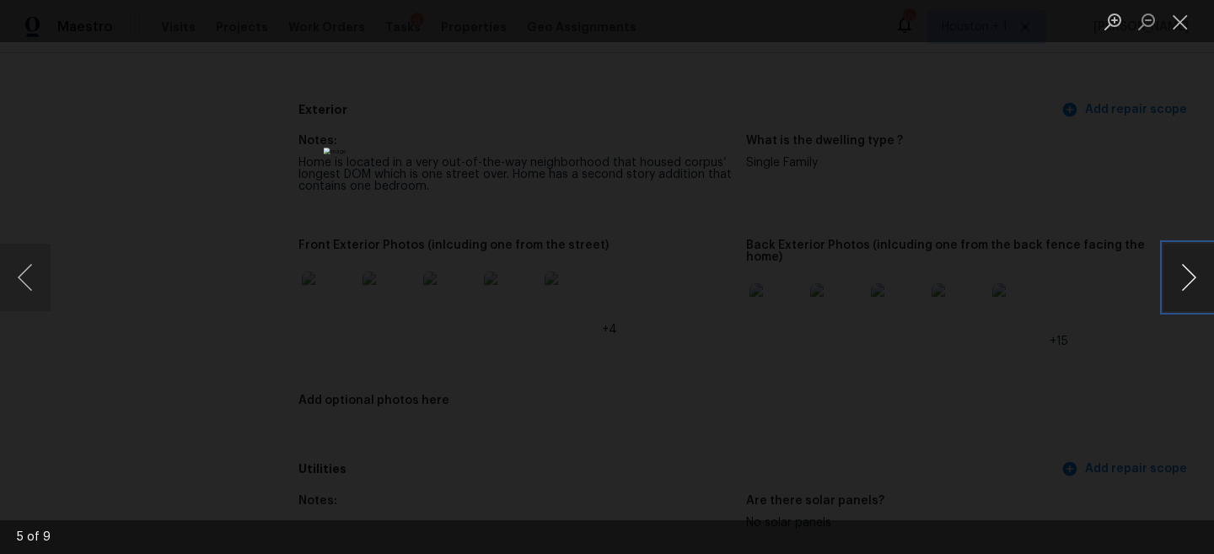
click at [1181, 276] on button "Next image" at bounding box center [1188, 277] width 51 height 67
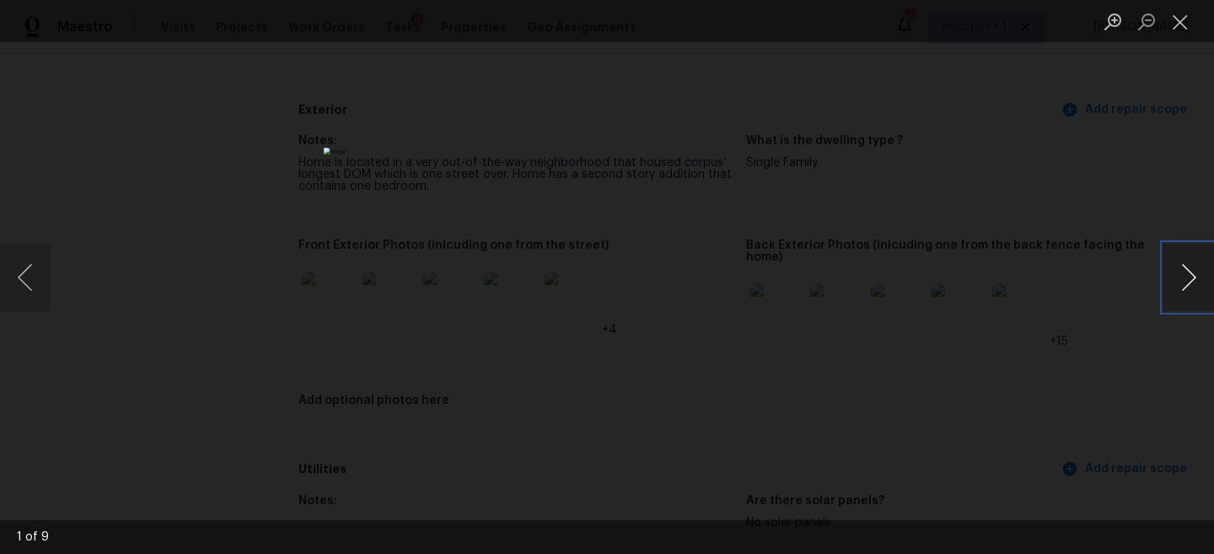
click at [1181, 276] on button "Next image" at bounding box center [1188, 277] width 51 height 67
click at [1022, 188] on div "Lightbox" at bounding box center [607, 277] width 1214 height 554
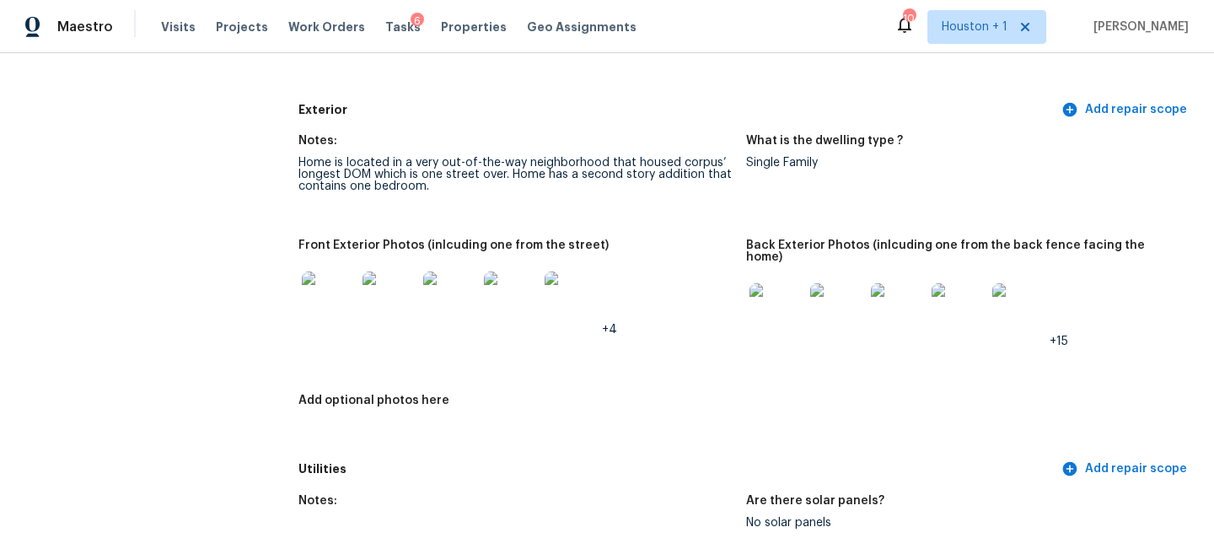
click at [786, 295] on img at bounding box center [776, 310] width 54 height 54
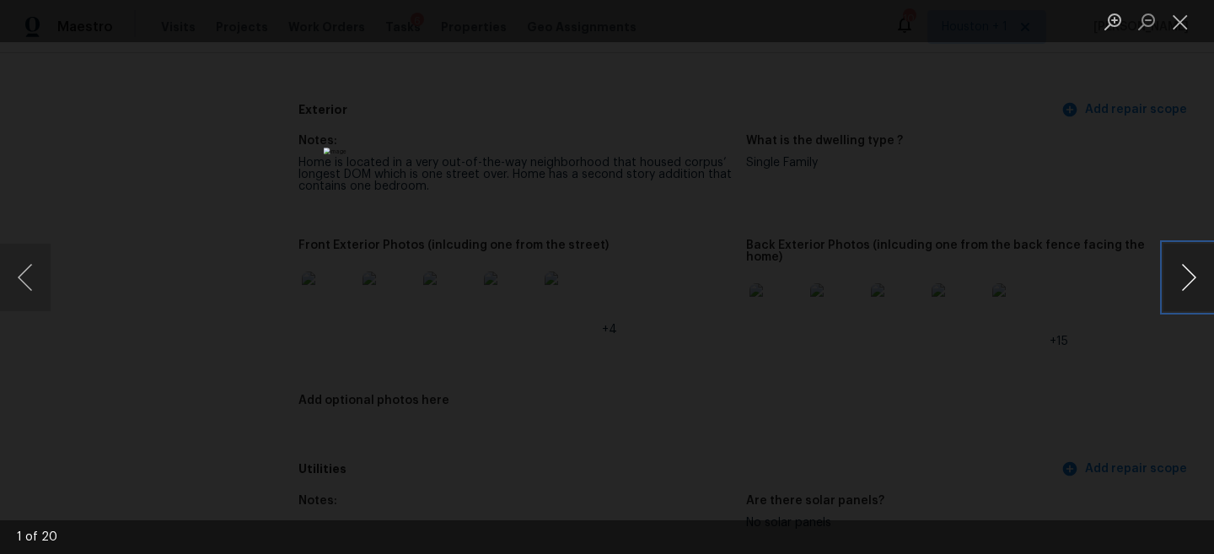
click at [1172, 265] on button "Next image" at bounding box center [1188, 277] width 51 height 67
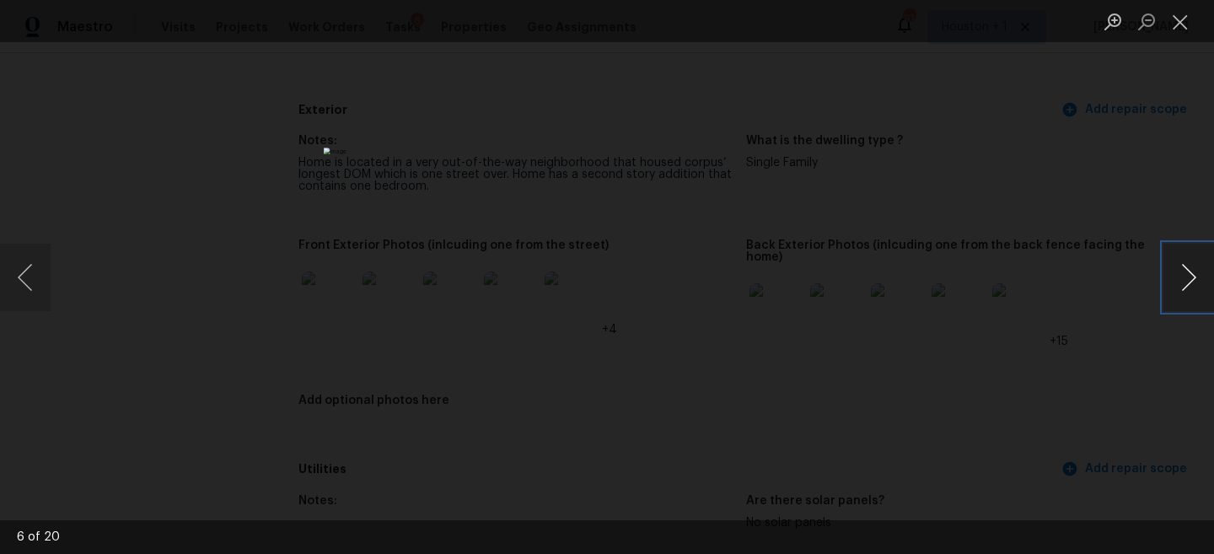
click at [1172, 265] on button "Next image" at bounding box center [1188, 277] width 51 height 67
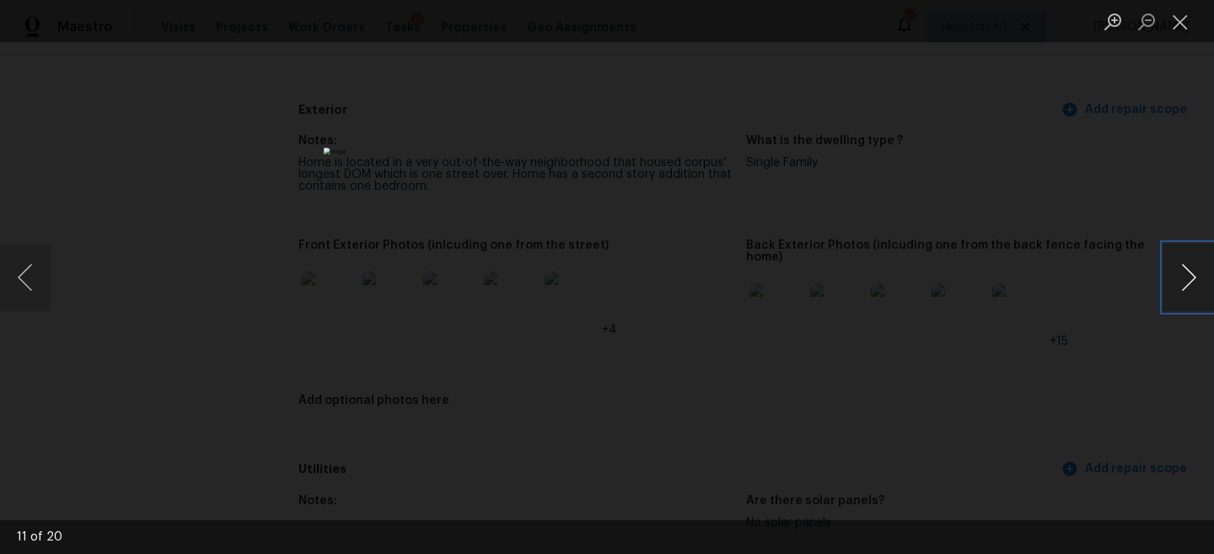
click at [1172, 265] on button "Next image" at bounding box center [1188, 277] width 51 height 67
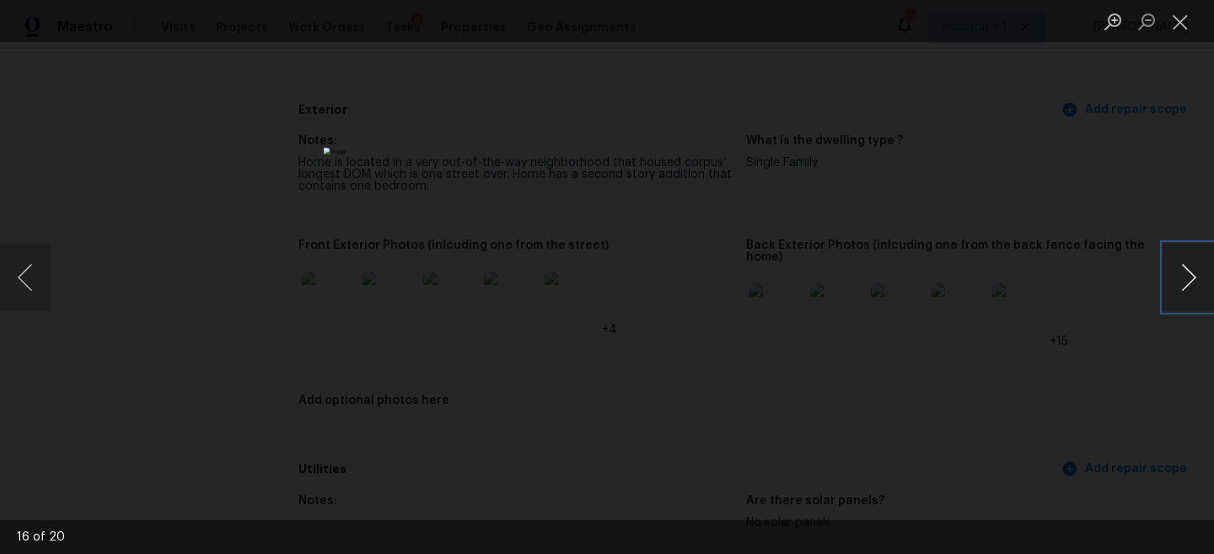
click at [1172, 265] on button "Next image" at bounding box center [1188, 277] width 51 height 67
click at [1172, 266] on button "Next image" at bounding box center [1188, 277] width 51 height 67
click at [1025, 170] on div "Lightbox" at bounding box center [607, 277] width 1214 height 554
click at [1025, 218] on div "Lightbox" at bounding box center [607, 277] width 1214 height 554
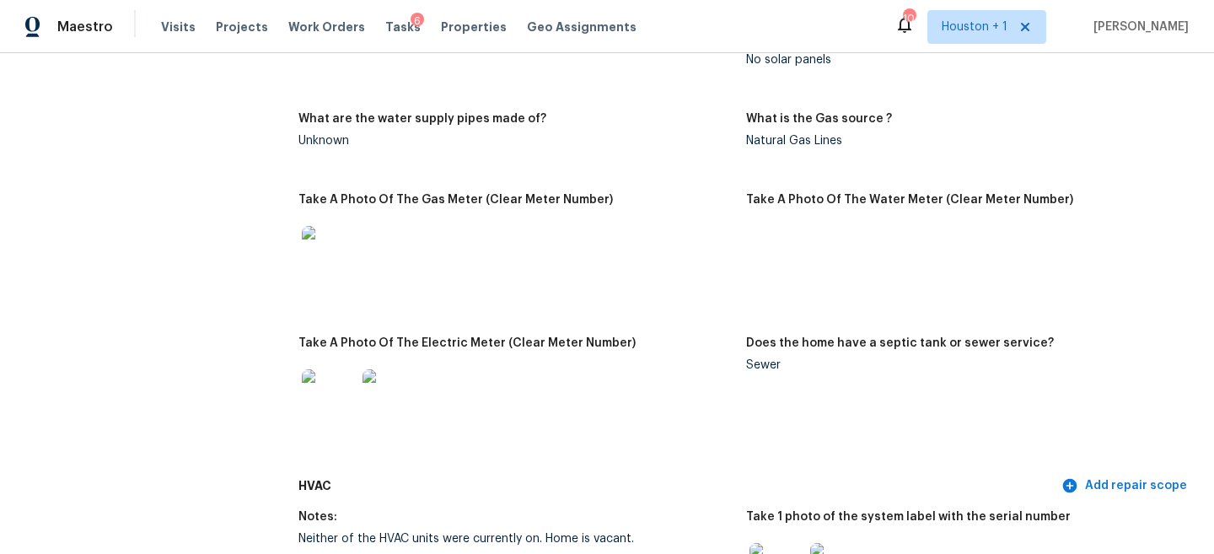
scroll to position [1077, 0]
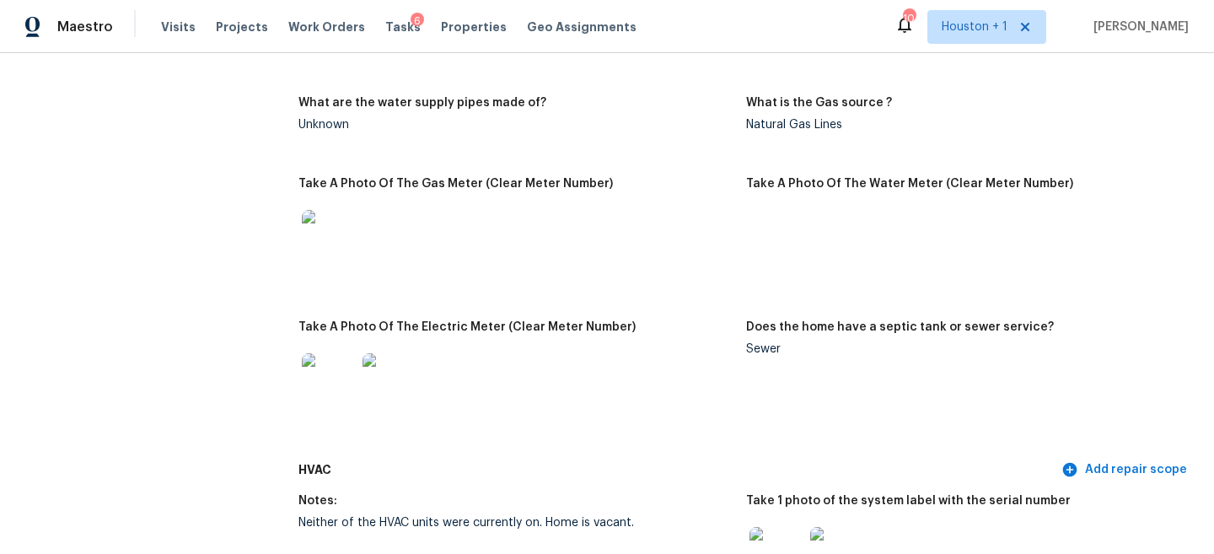
click at [325, 388] on img at bounding box center [329, 380] width 54 height 54
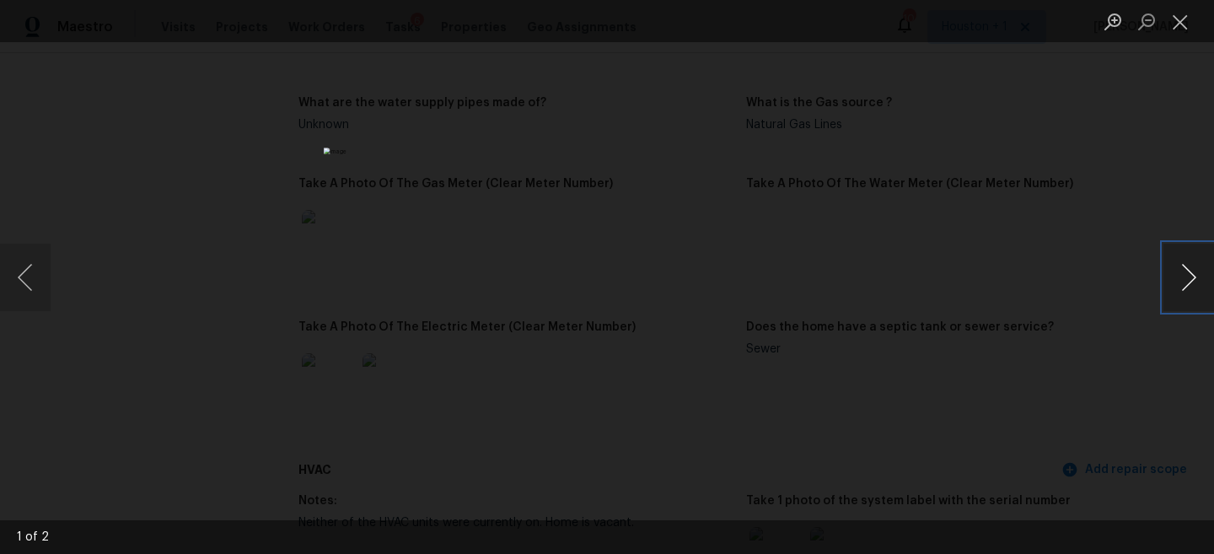
click at [1185, 276] on button "Next image" at bounding box center [1188, 277] width 51 height 67
click at [1032, 157] on div "Lightbox" at bounding box center [607, 277] width 1214 height 554
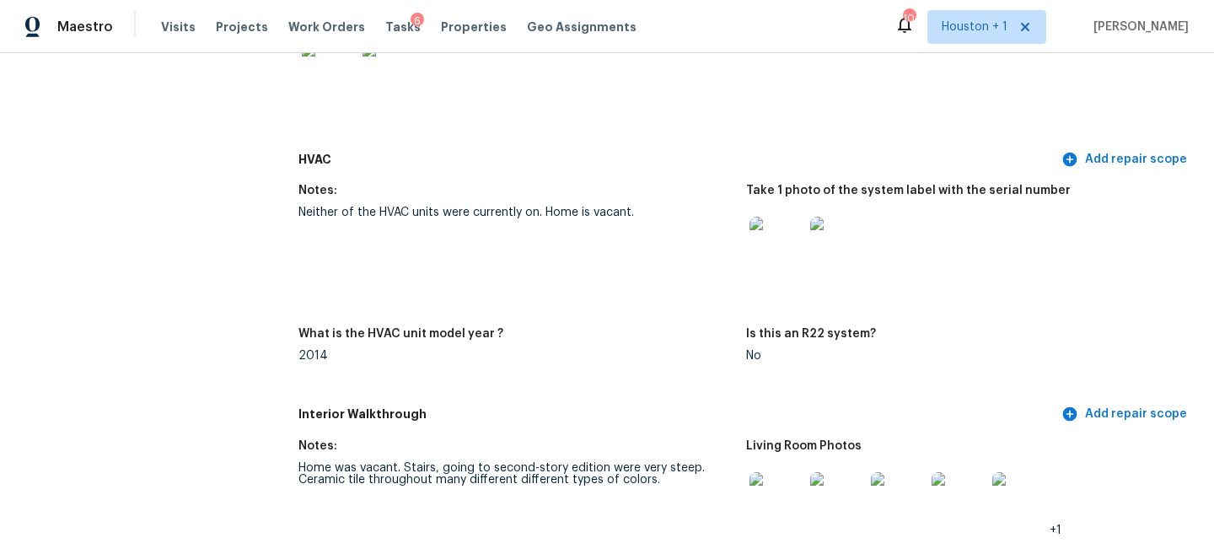
scroll to position [1536, 0]
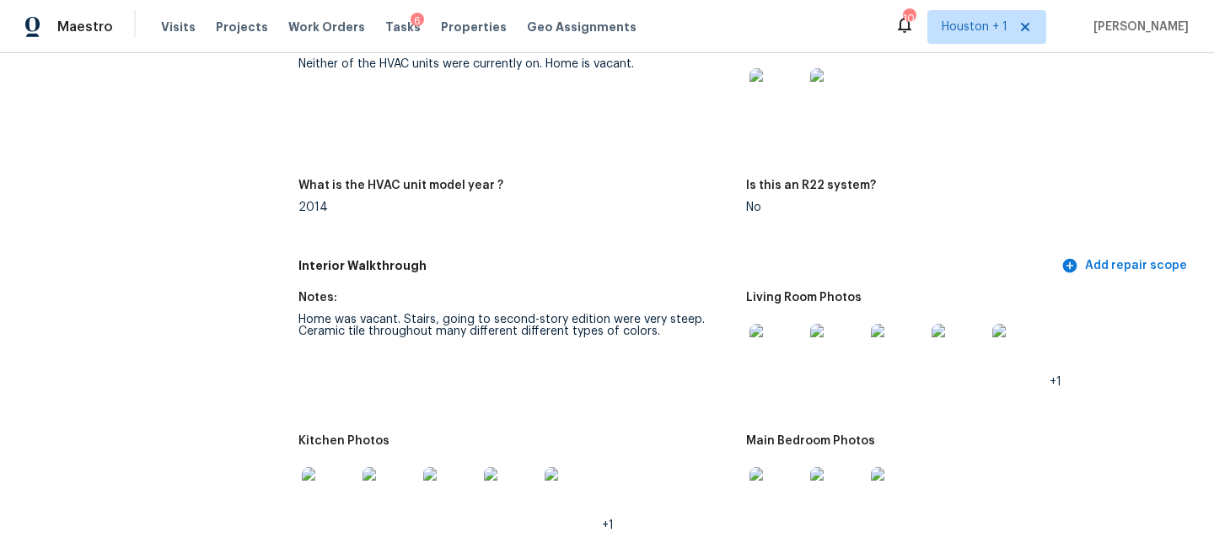
click at [781, 330] on img at bounding box center [776, 351] width 54 height 54
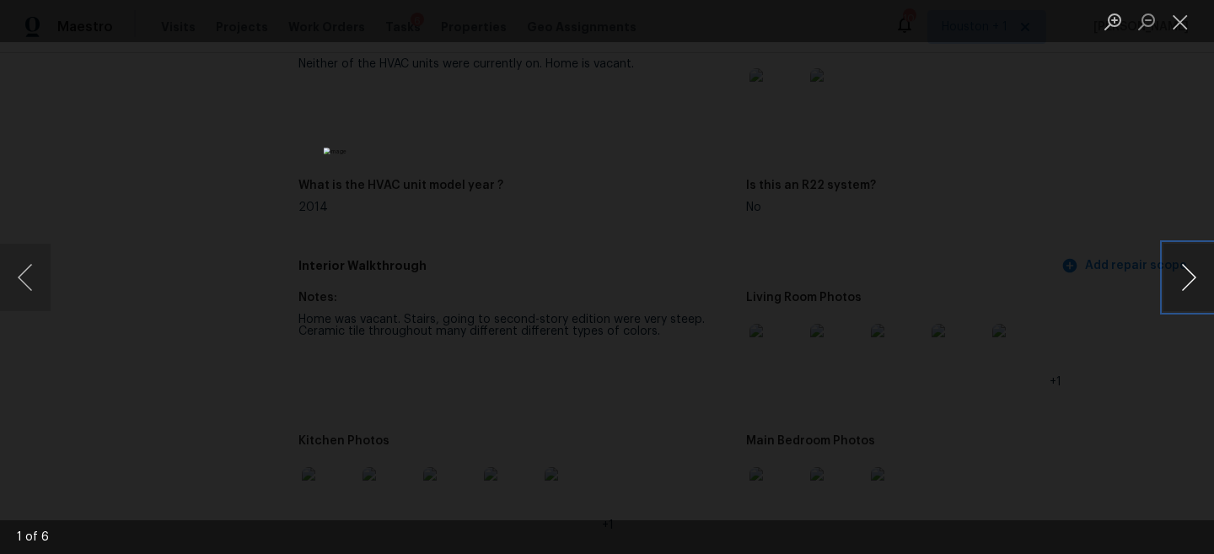
click at [1179, 295] on button "Next image" at bounding box center [1188, 277] width 51 height 67
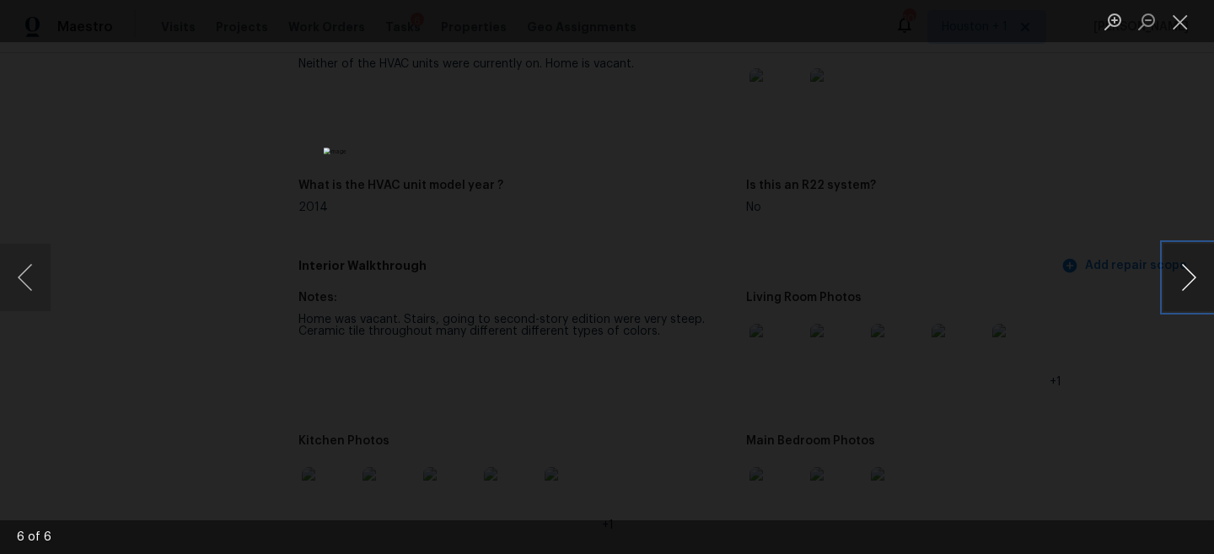
click at [1179, 295] on button "Next image" at bounding box center [1188, 277] width 51 height 67
click at [1032, 212] on div "Lightbox" at bounding box center [607, 277] width 1214 height 554
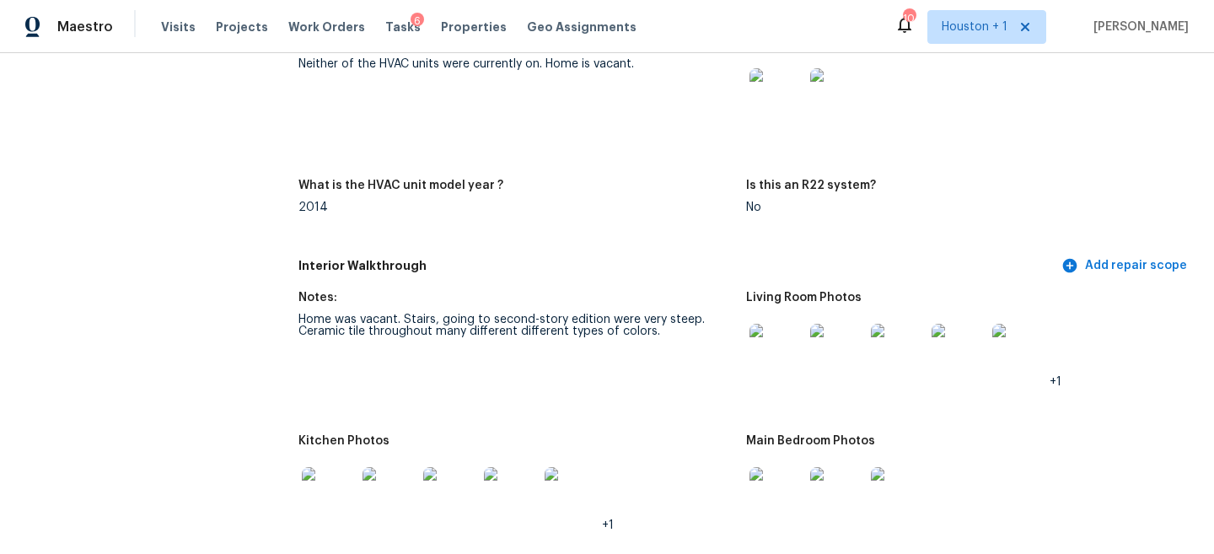
click at [340, 468] on img at bounding box center [329, 494] width 54 height 54
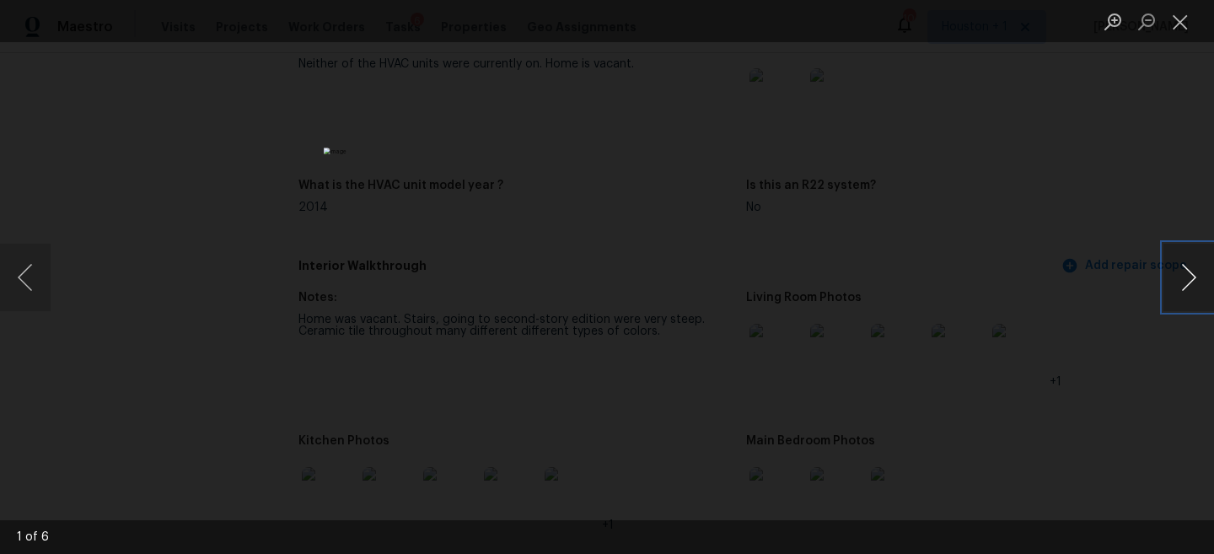
click at [1181, 270] on button "Next image" at bounding box center [1188, 277] width 51 height 67
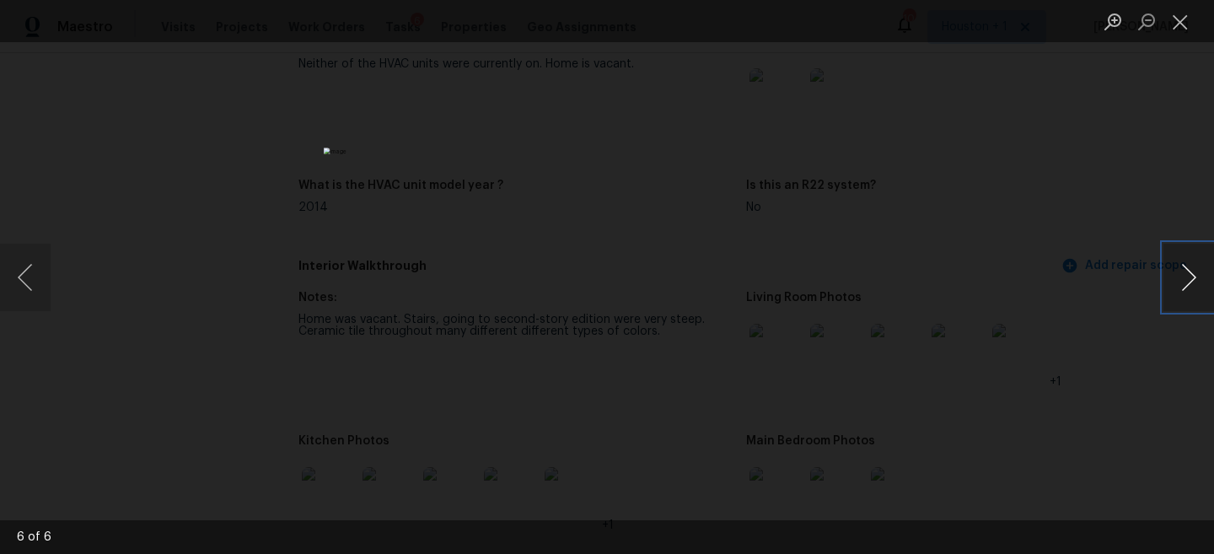
click at [1181, 270] on button "Next image" at bounding box center [1188, 277] width 51 height 67
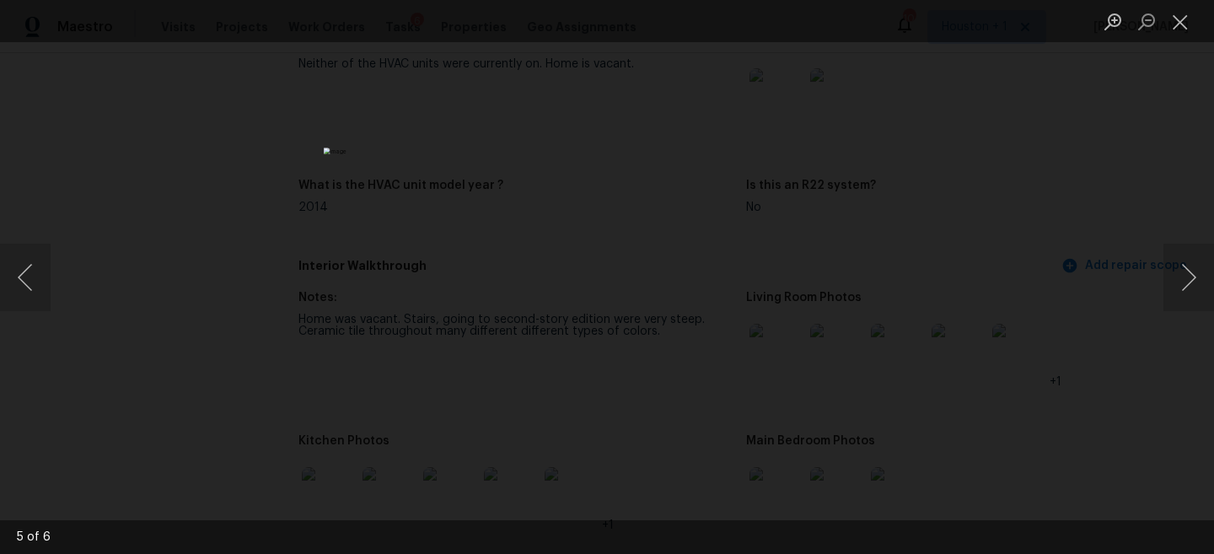
click at [1048, 252] on div "Lightbox" at bounding box center [607, 277] width 1214 height 554
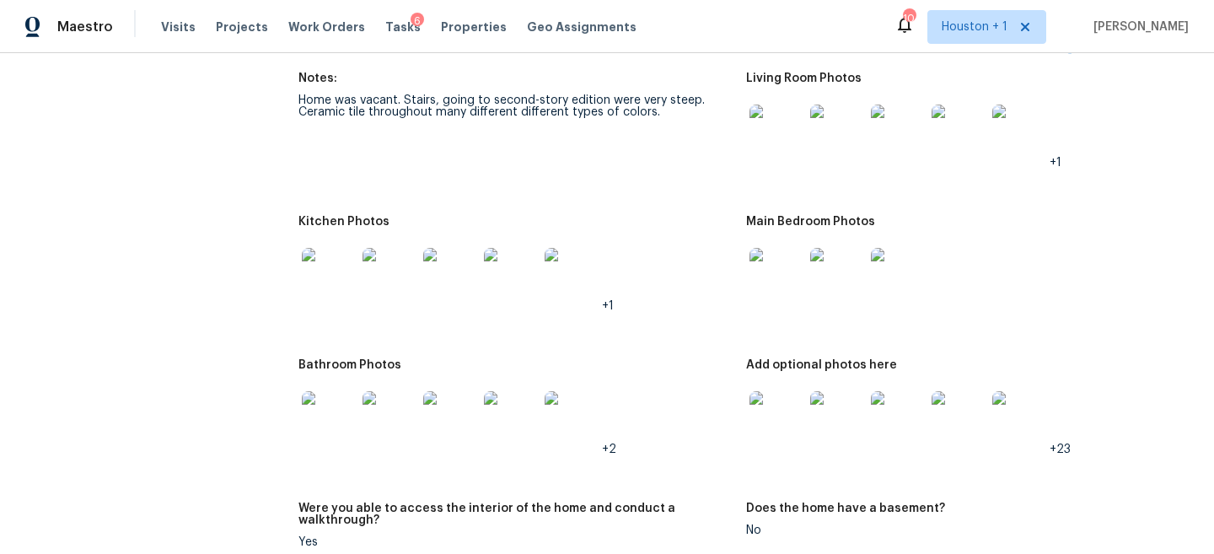
scroll to position [1781, 0]
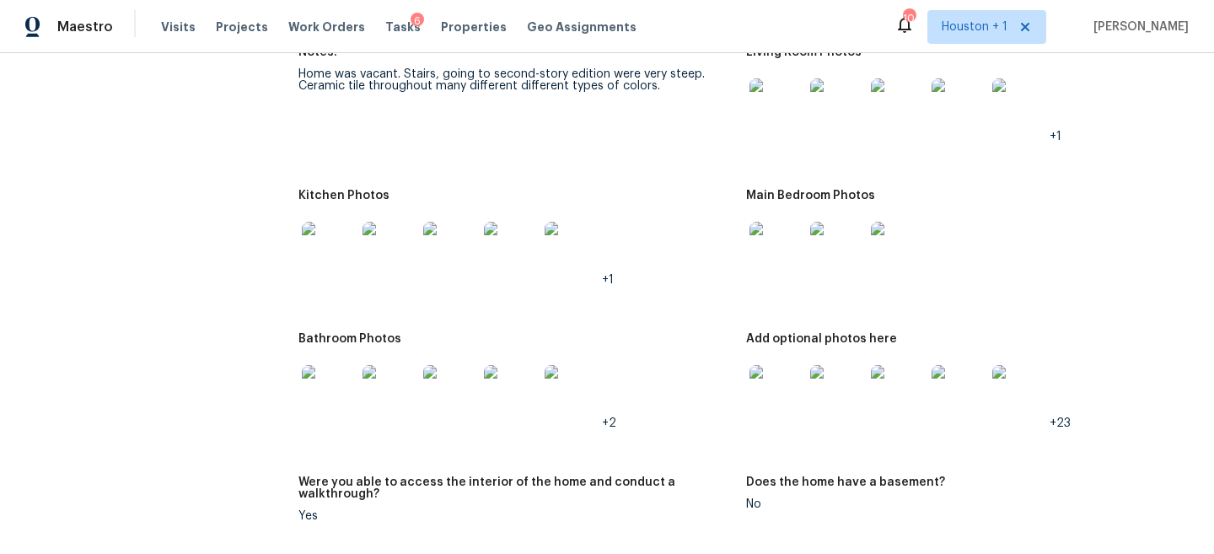
click at [784, 227] on img at bounding box center [776, 249] width 54 height 54
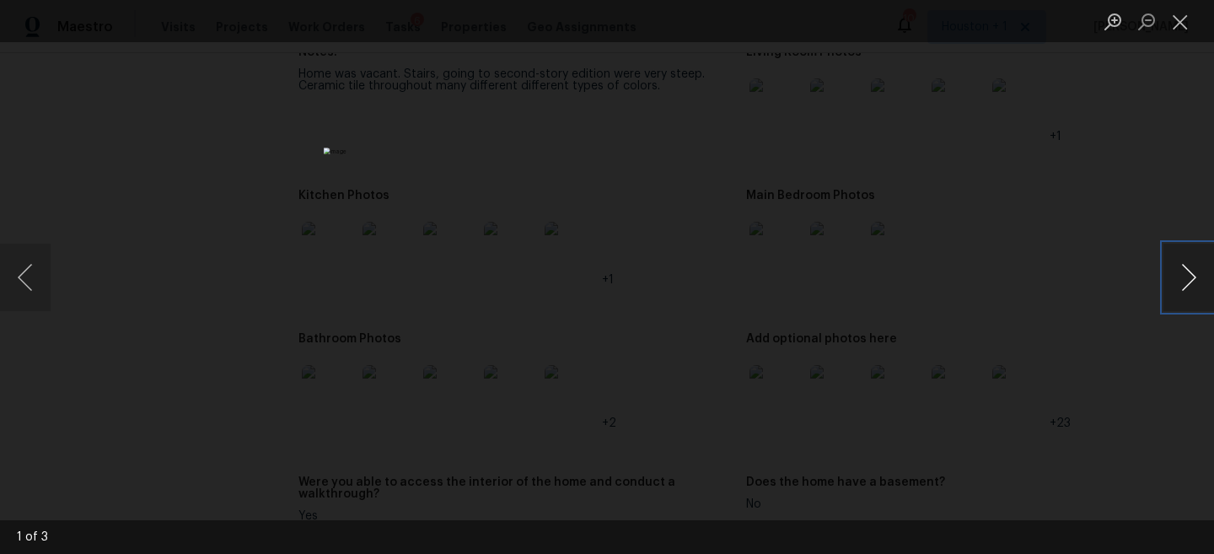
click at [1188, 276] on button "Next image" at bounding box center [1188, 277] width 51 height 67
click at [1050, 206] on div "Lightbox" at bounding box center [607, 277] width 1214 height 554
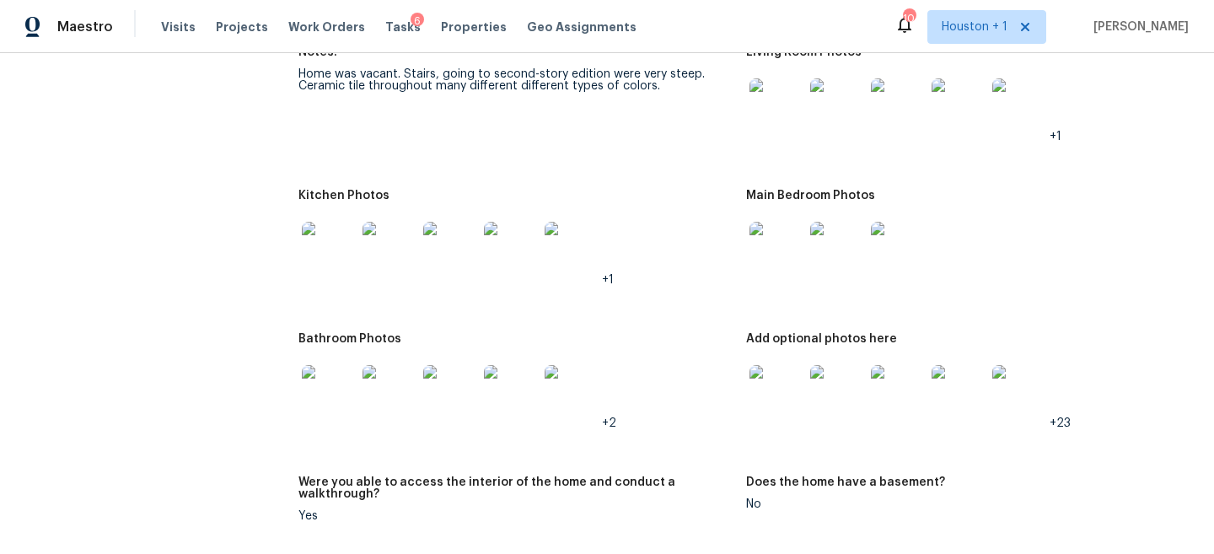
click at [324, 383] on img at bounding box center [329, 392] width 54 height 54
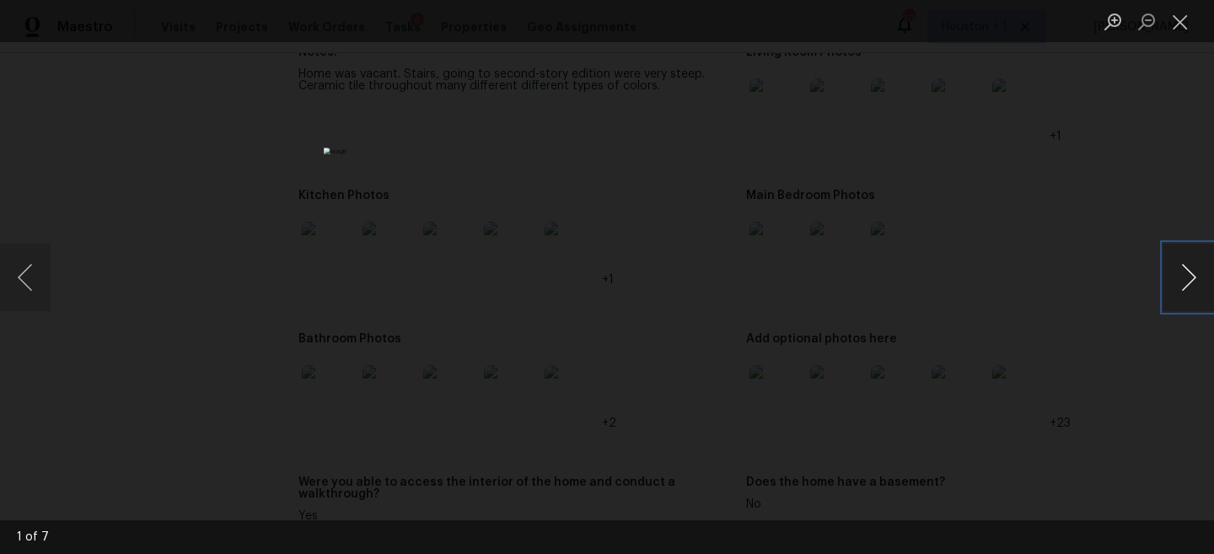
click at [1199, 265] on button "Next image" at bounding box center [1188, 277] width 51 height 67
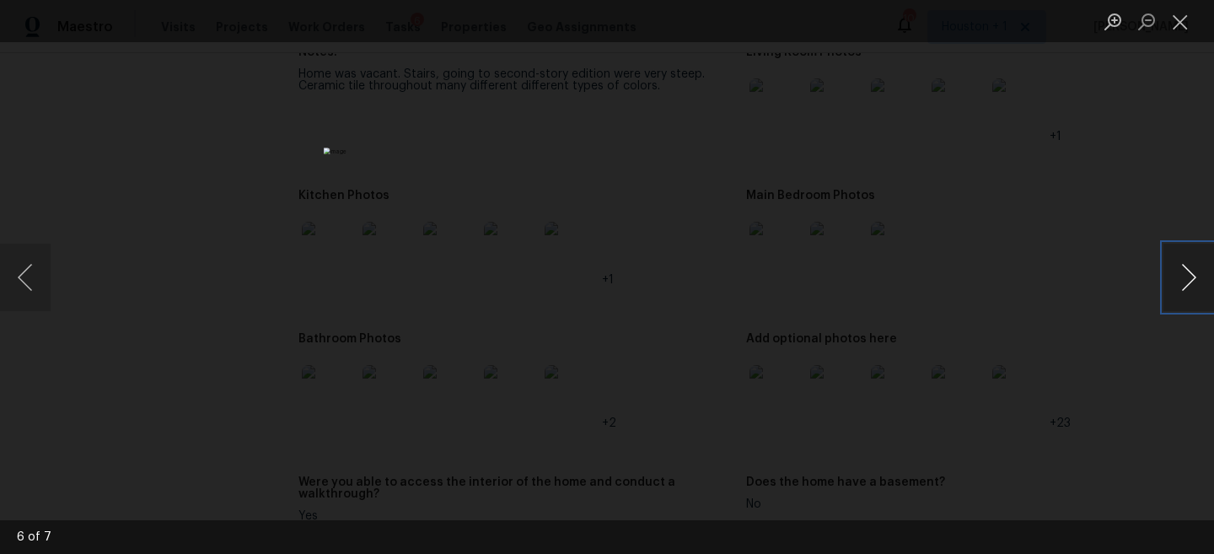
click at [1199, 265] on button "Next image" at bounding box center [1188, 277] width 51 height 67
click at [1058, 200] on div "Lightbox" at bounding box center [607, 277] width 1214 height 554
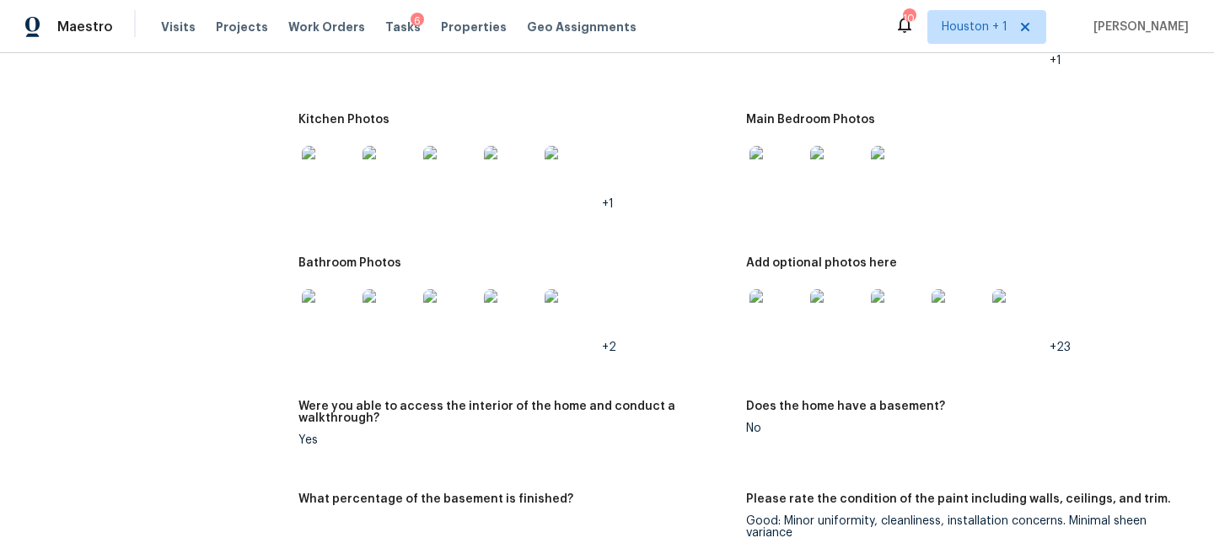
scroll to position [1882, 0]
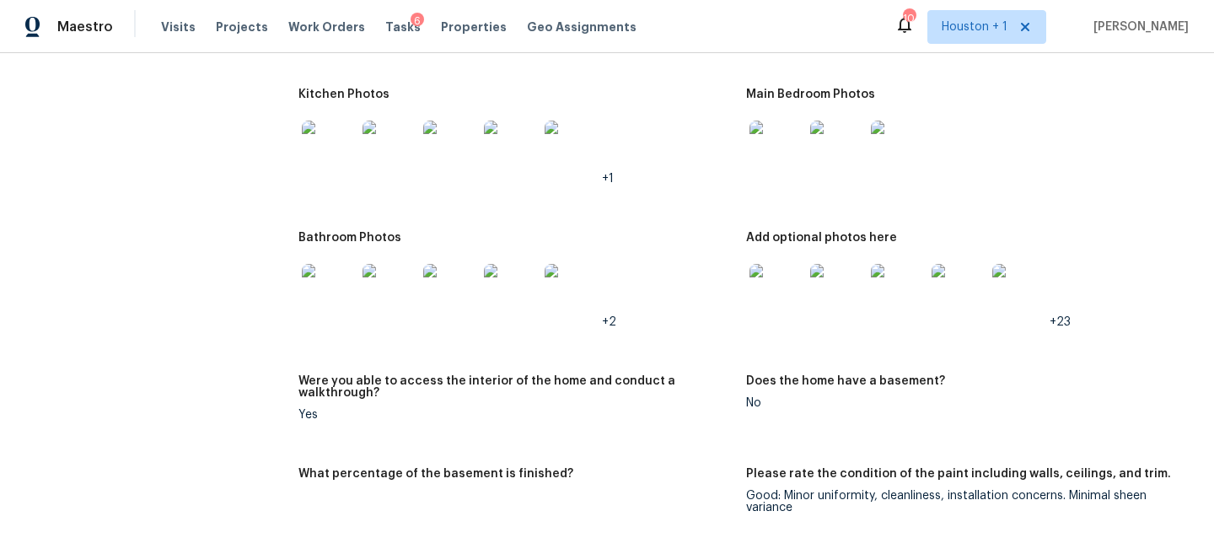
click at [780, 283] on img at bounding box center [776, 291] width 54 height 54
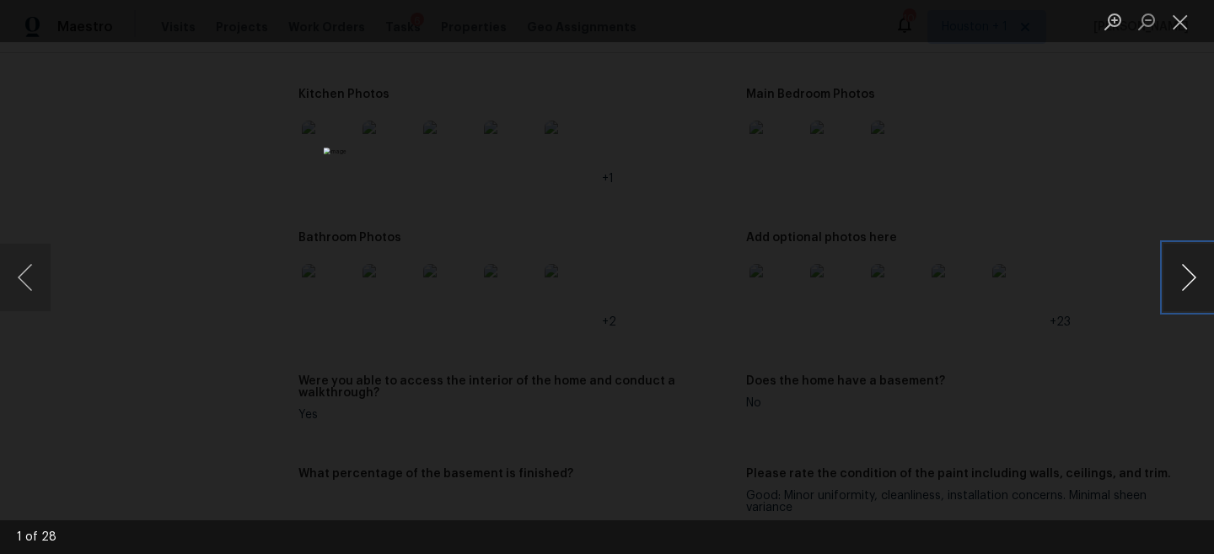
click at [1177, 275] on button "Next image" at bounding box center [1188, 277] width 51 height 67
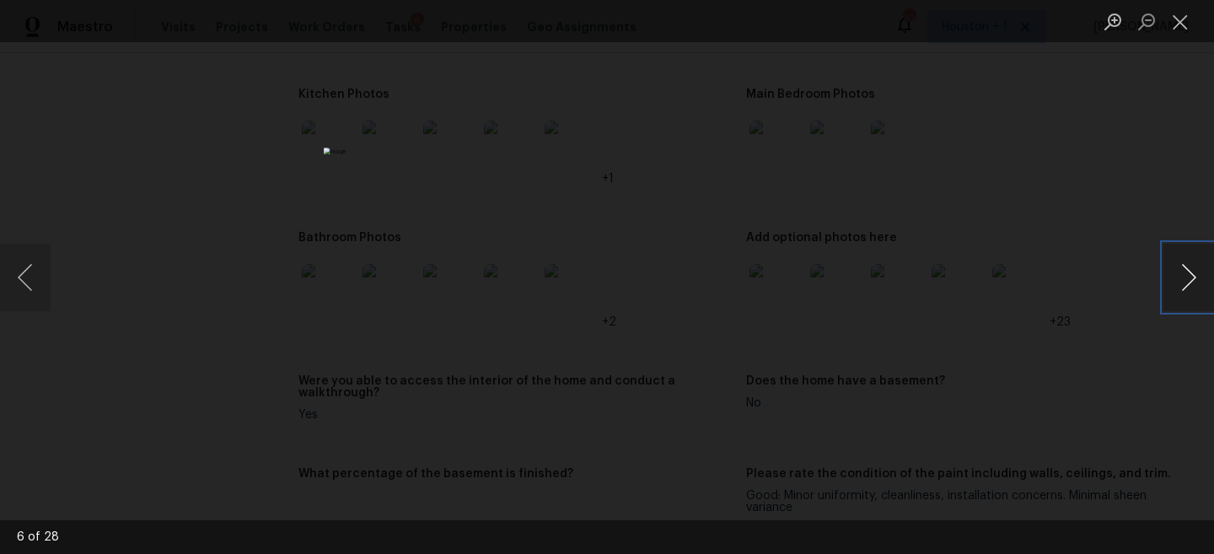
click at [1177, 275] on button "Next image" at bounding box center [1188, 277] width 51 height 67
click at [1188, 285] on button "Next image" at bounding box center [1188, 277] width 51 height 67
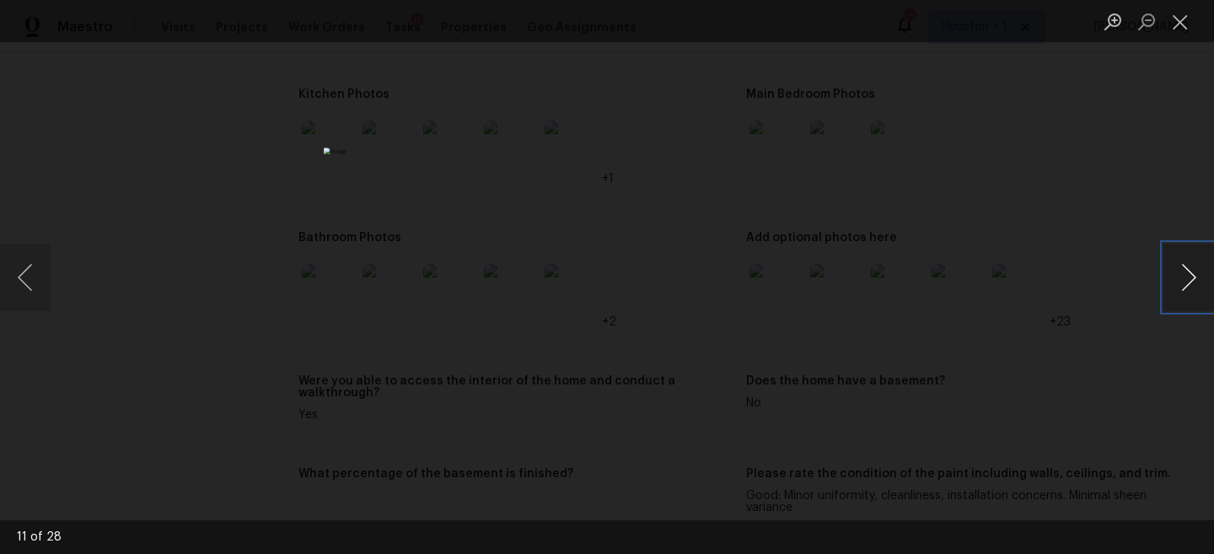
click at [1188, 285] on button "Next image" at bounding box center [1188, 277] width 51 height 67
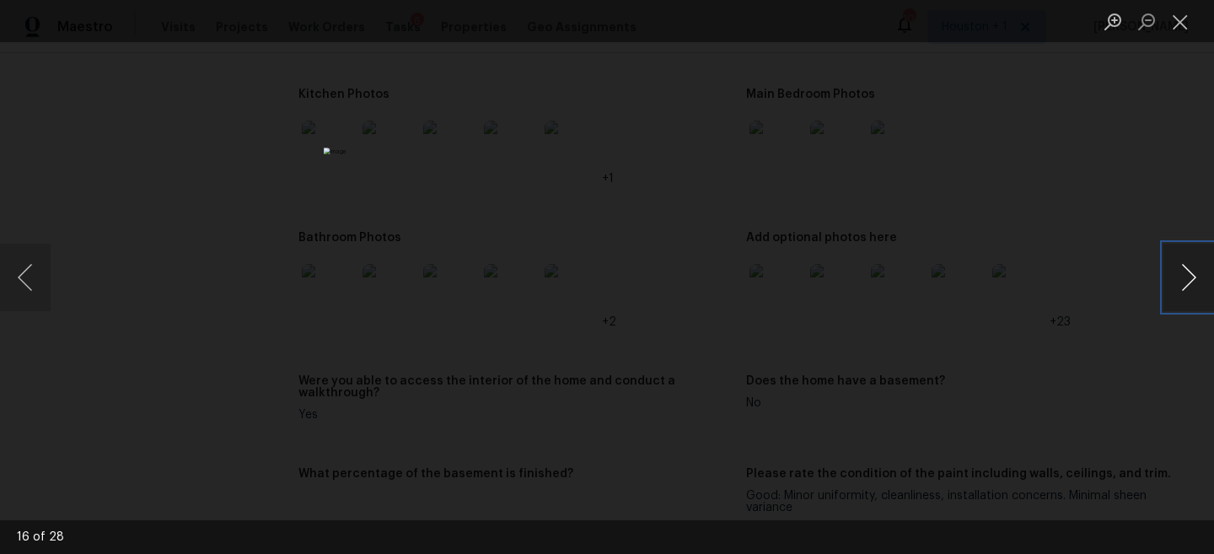
click at [1188, 285] on button "Next image" at bounding box center [1188, 277] width 51 height 67
click at [1185, 287] on button "Next image" at bounding box center [1188, 277] width 51 height 67
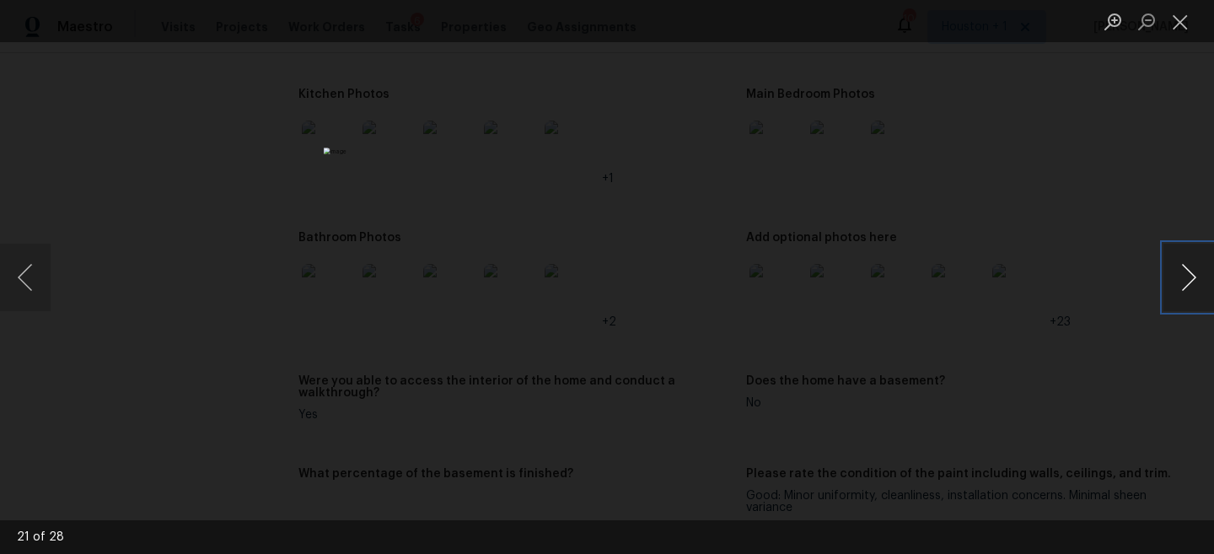
click at [1185, 287] on button "Next image" at bounding box center [1188, 277] width 51 height 67
click at [1145, 158] on div "Lightbox" at bounding box center [607, 277] width 1214 height 554
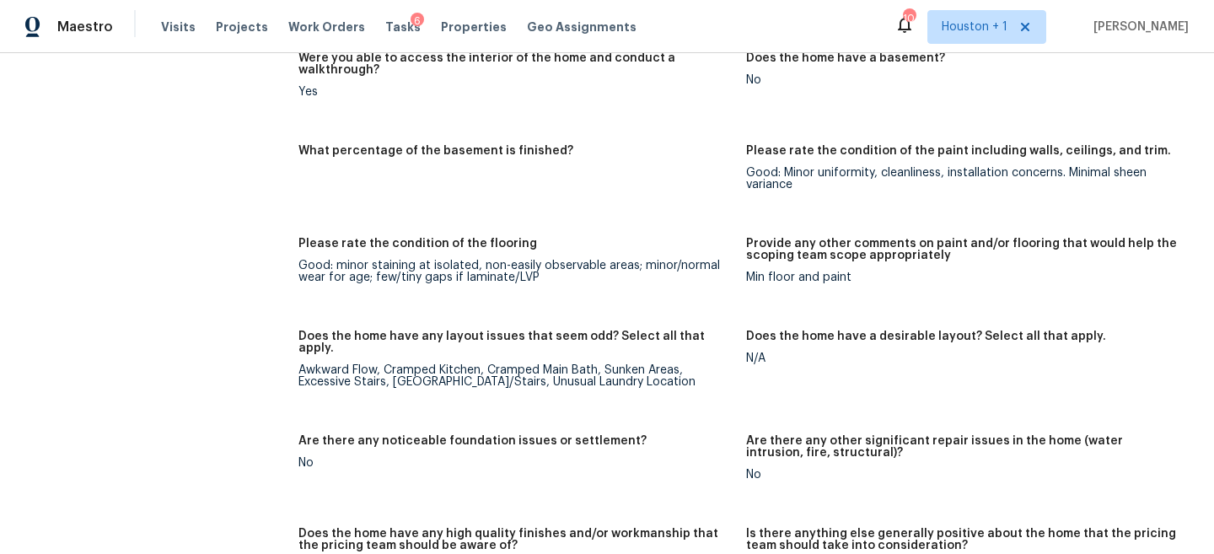
scroll to position [1930, 0]
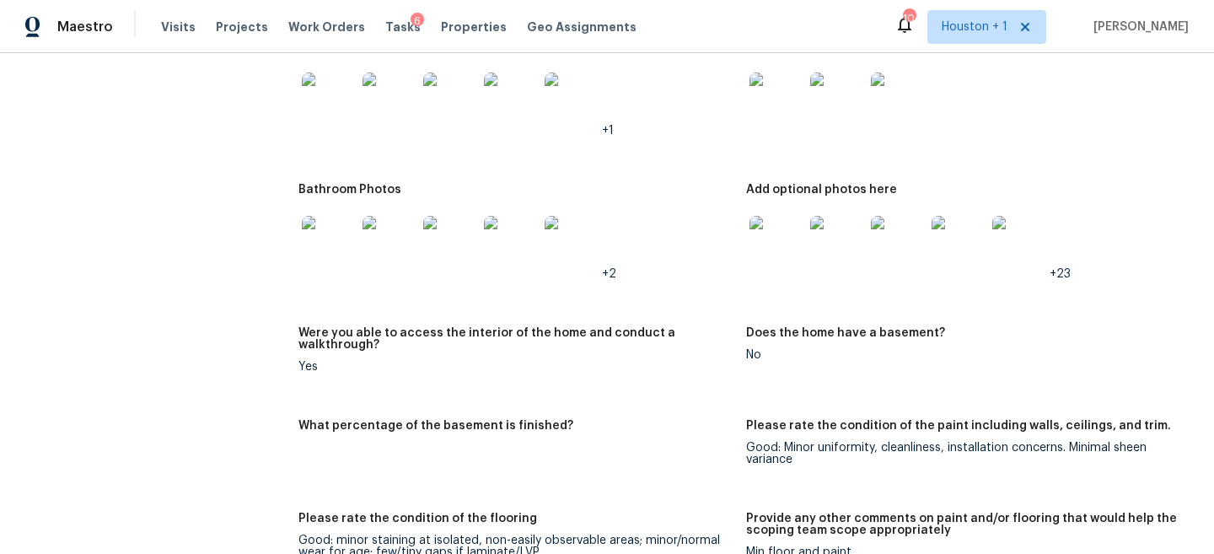
click at [771, 222] on img at bounding box center [776, 243] width 54 height 54
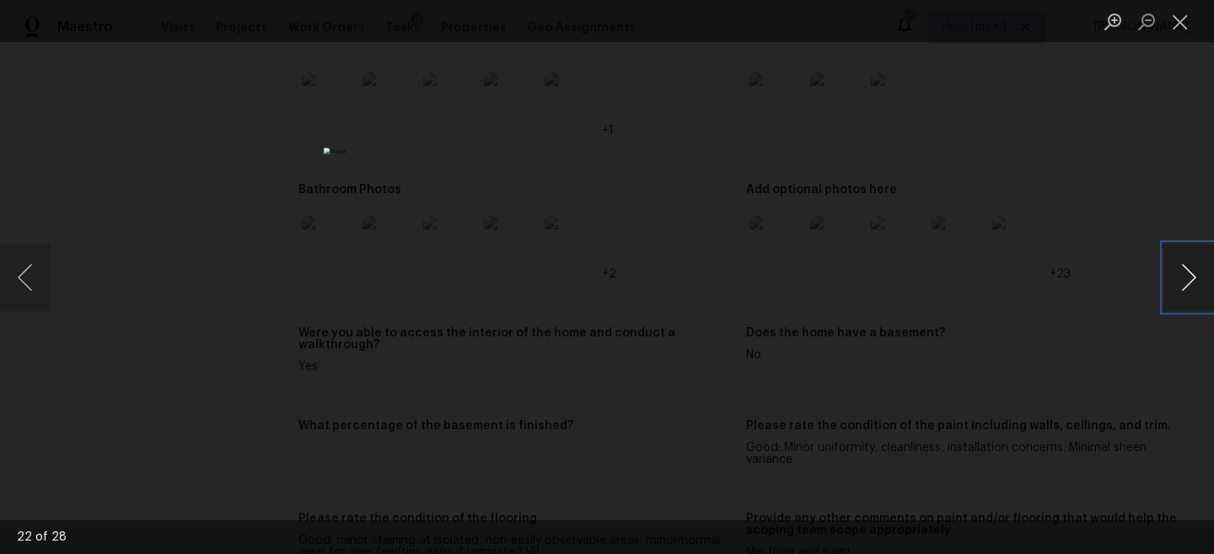
click at [1196, 260] on button "Next image" at bounding box center [1188, 277] width 51 height 67
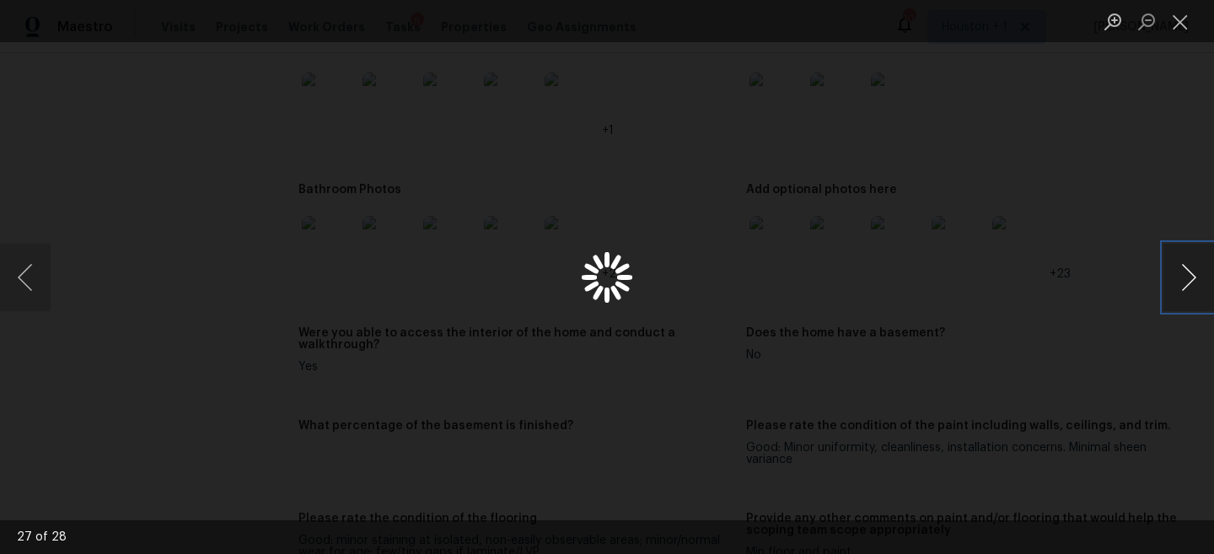
click at [1196, 260] on button "Next image" at bounding box center [1188, 277] width 51 height 67
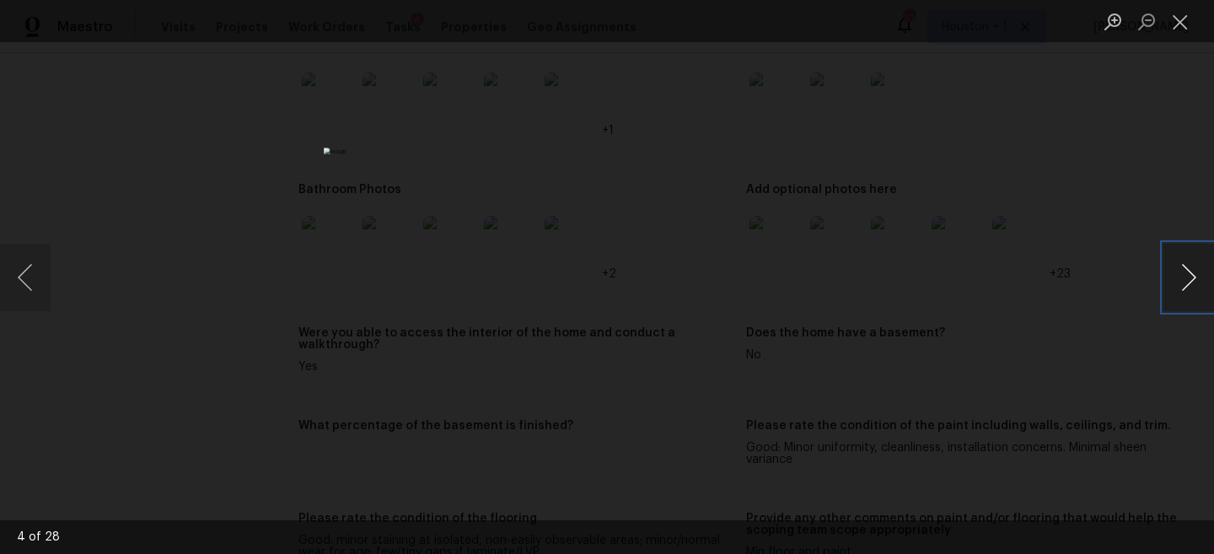
click at [1196, 260] on button "Next image" at bounding box center [1188, 277] width 51 height 67
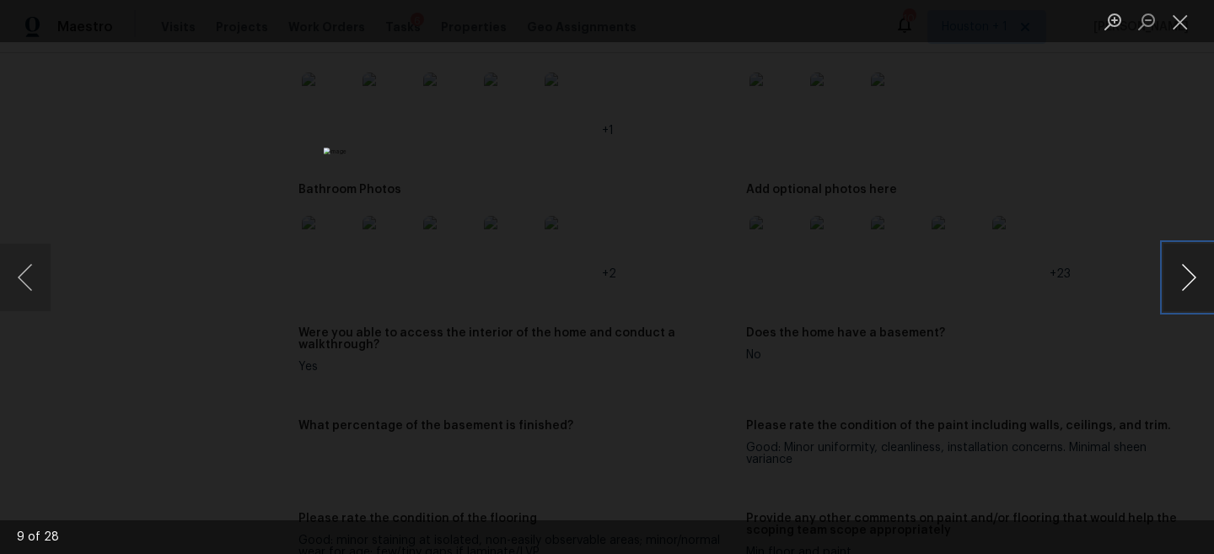
click at [1196, 260] on button "Next image" at bounding box center [1188, 277] width 51 height 67
click at [1191, 272] on button "Next image" at bounding box center [1188, 277] width 51 height 67
click at [1191, 268] on button "Next image" at bounding box center [1188, 277] width 51 height 67
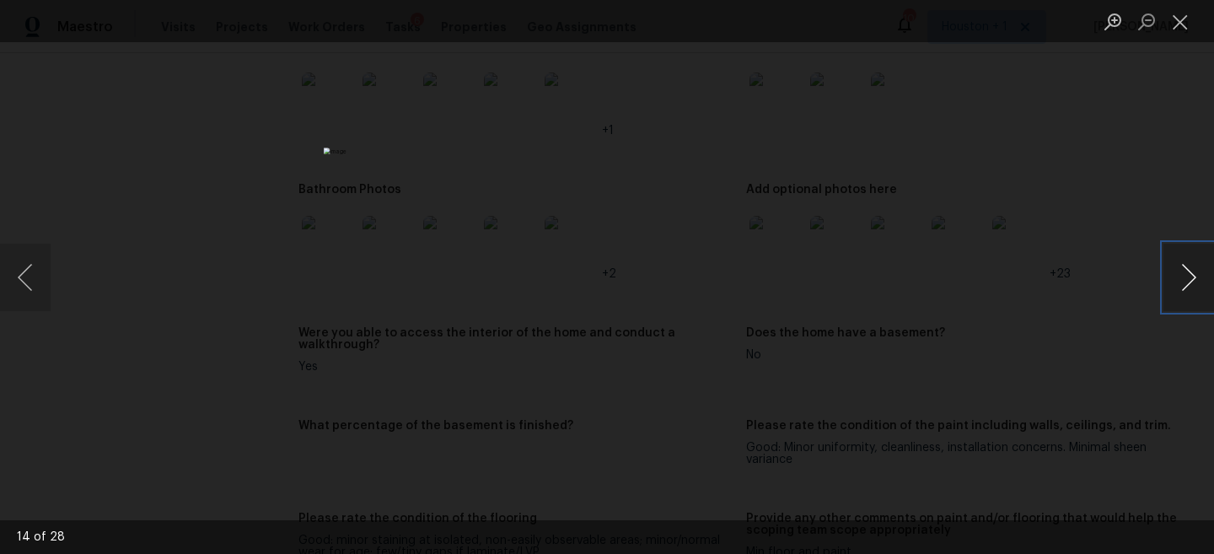
click at [1191, 268] on button "Next image" at bounding box center [1188, 277] width 51 height 67
click at [1188, 259] on button "Next image" at bounding box center [1188, 277] width 51 height 67
click at [1173, 272] on button "Next image" at bounding box center [1188, 277] width 51 height 67
click at [1174, 267] on button "Next image" at bounding box center [1188, 277] width 51 height 67
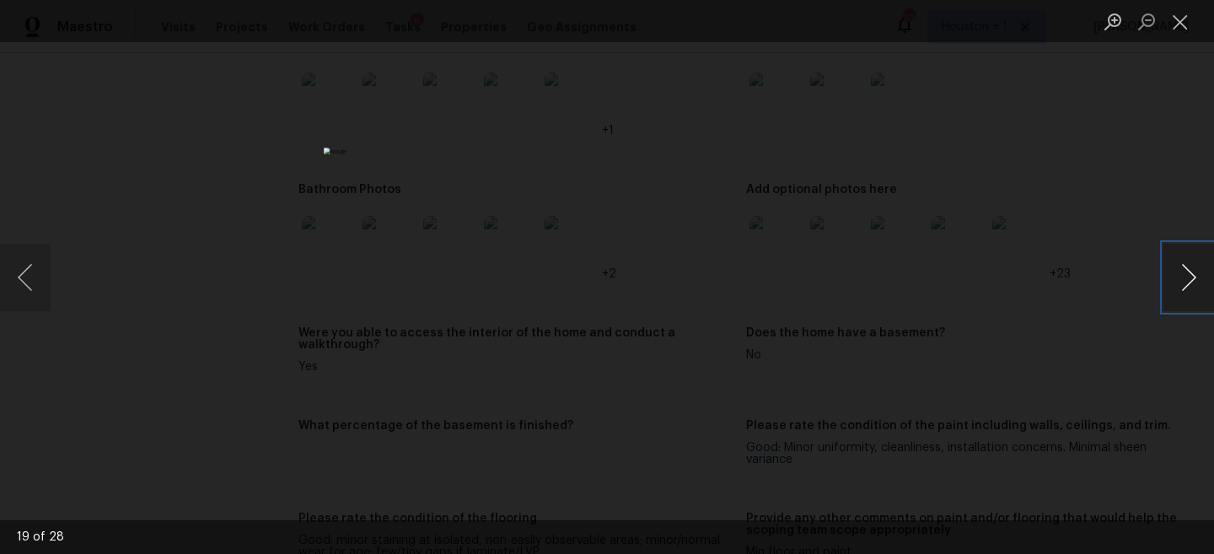
click at [1174, 266] on button "Next image" at bounding box center [1188, 277] width 51 height 67
click at [1177, 267] on button "Next image" at bounding box center [1188, 277] width 51 height 67
click at [1076, 187] on div "Lightbox" at bounding box center [607, 277] width 1214 height 554
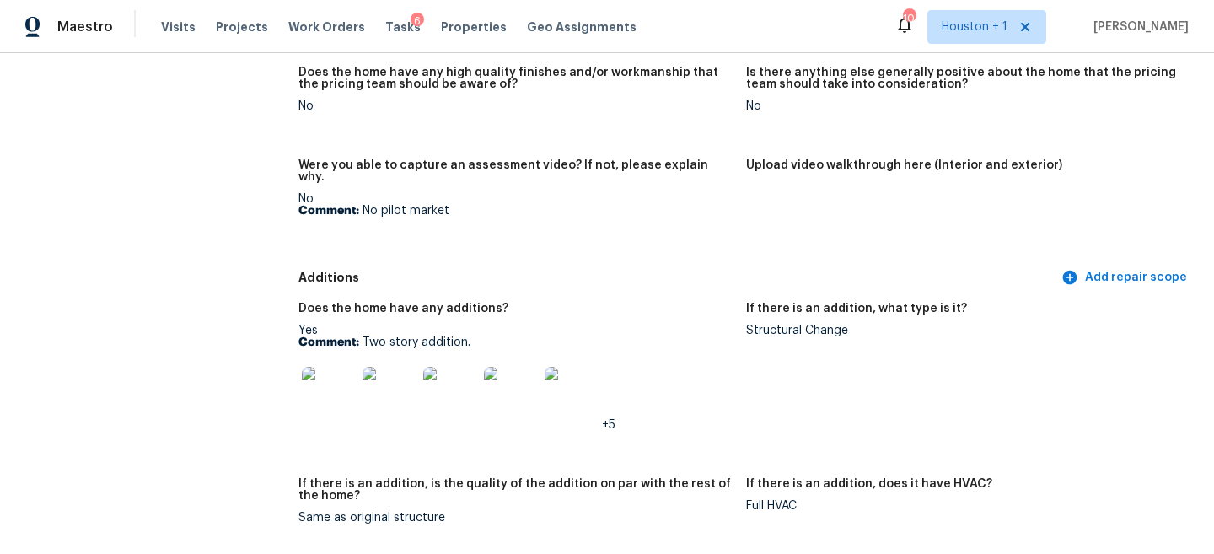
scroll to position [2698, 0]
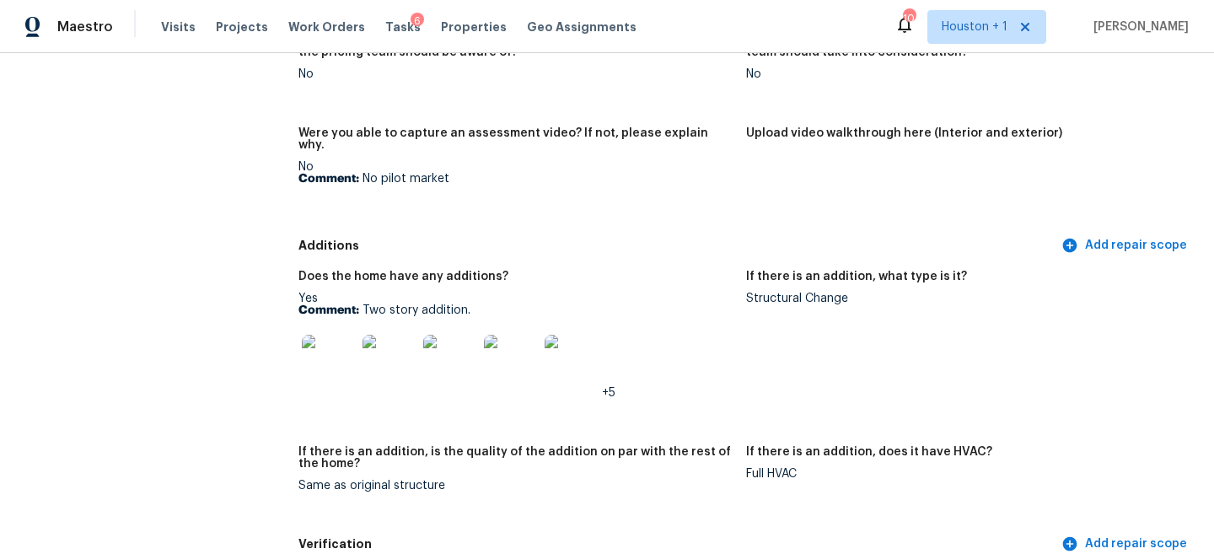
click at [326, 335] on img at bounding box center [329, 362] width 54 height 54
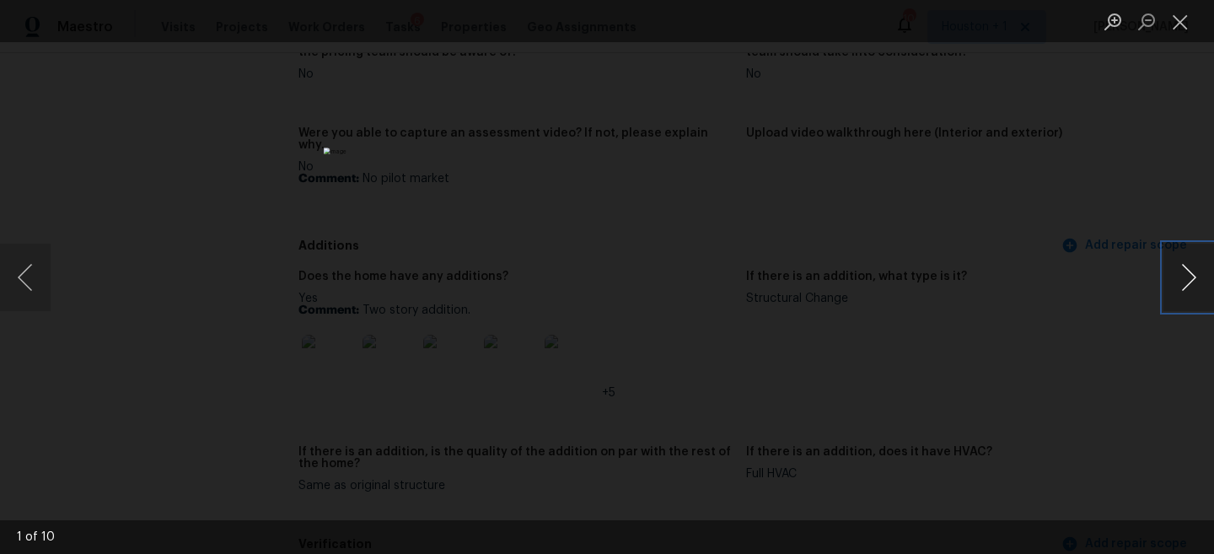
click at [1191, 263] on button "Next image" at bounding box center [1188, 277] width 51 height 67
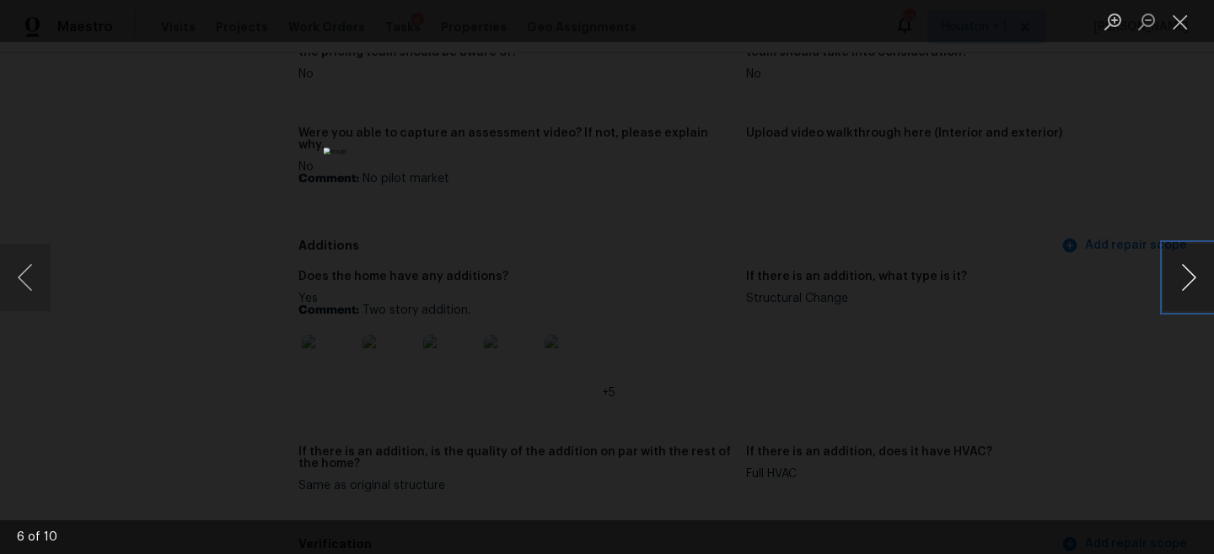
click at [1191, 263] on button "Next image" at bounding box center [1188, 277] width 51 height 67
click at [18, 264] on button "Previous image" at bounding box center [25, 277] width 51 height 67
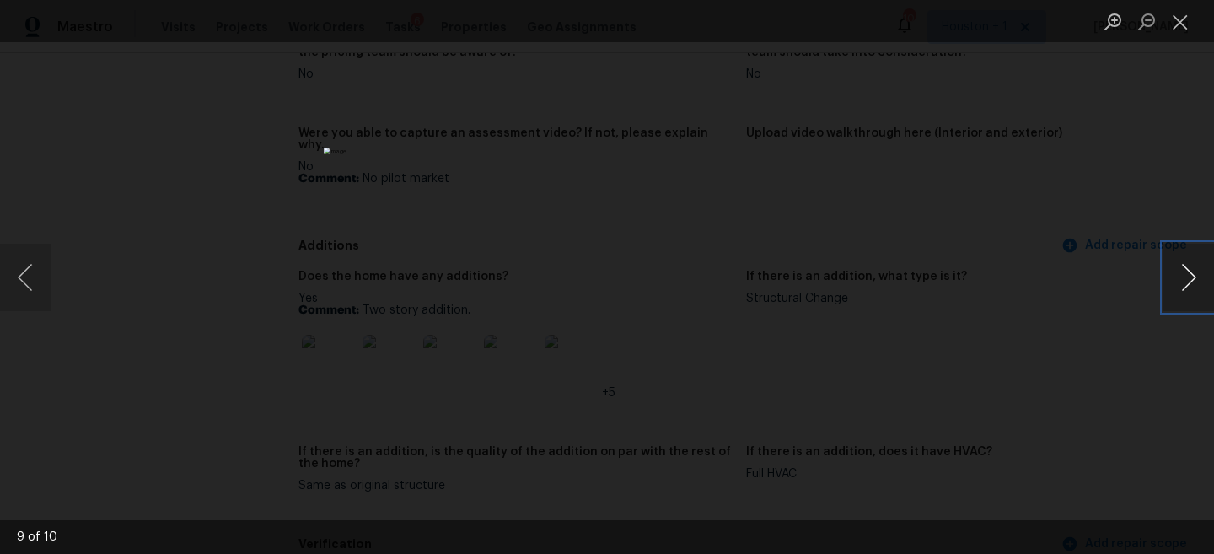
click at [1183, 264] on button "Next image" at bounding box center [1188, 277] width 51 height 67
click at [1102, 189] on div "Lightbox" at bounding box center [607, 277] width 1214 height 554
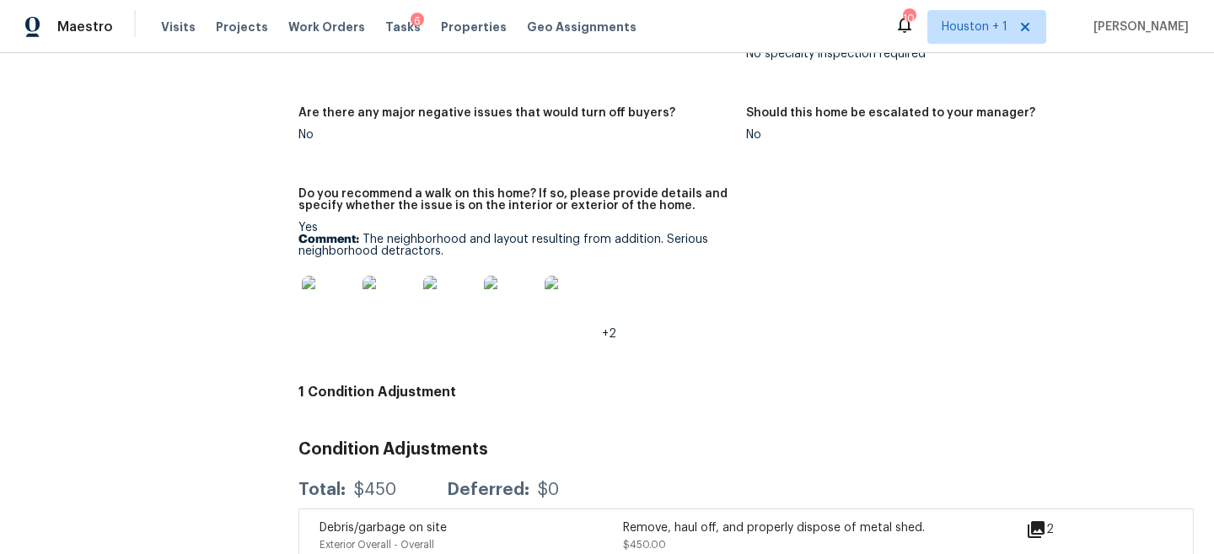
scroll to position [3272, 0]
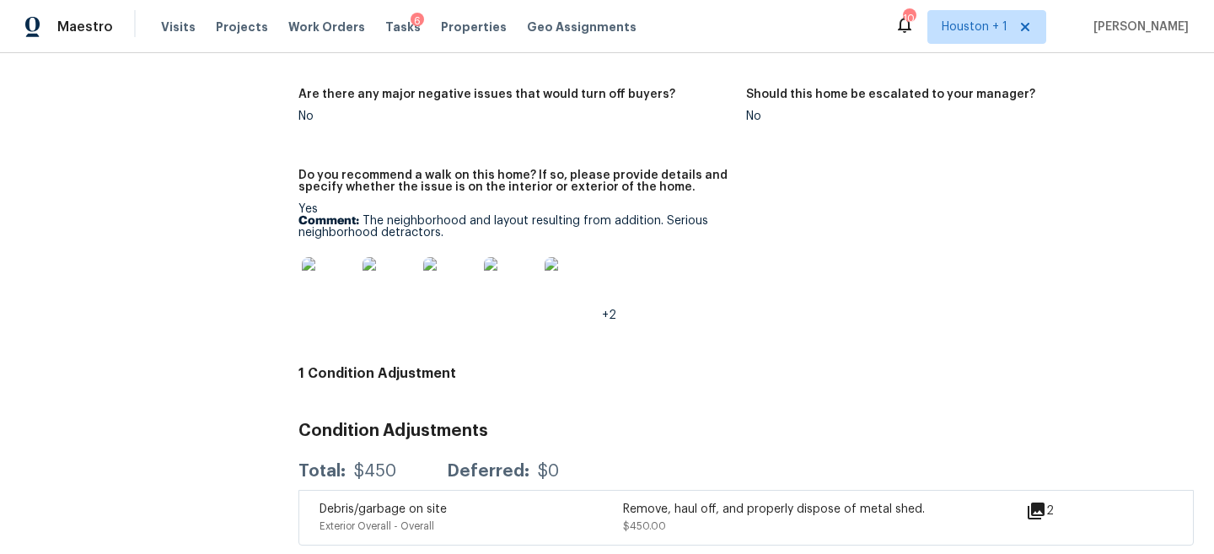
click at [330, 257] on img at bounding box center [329, 284] width 54 height 54
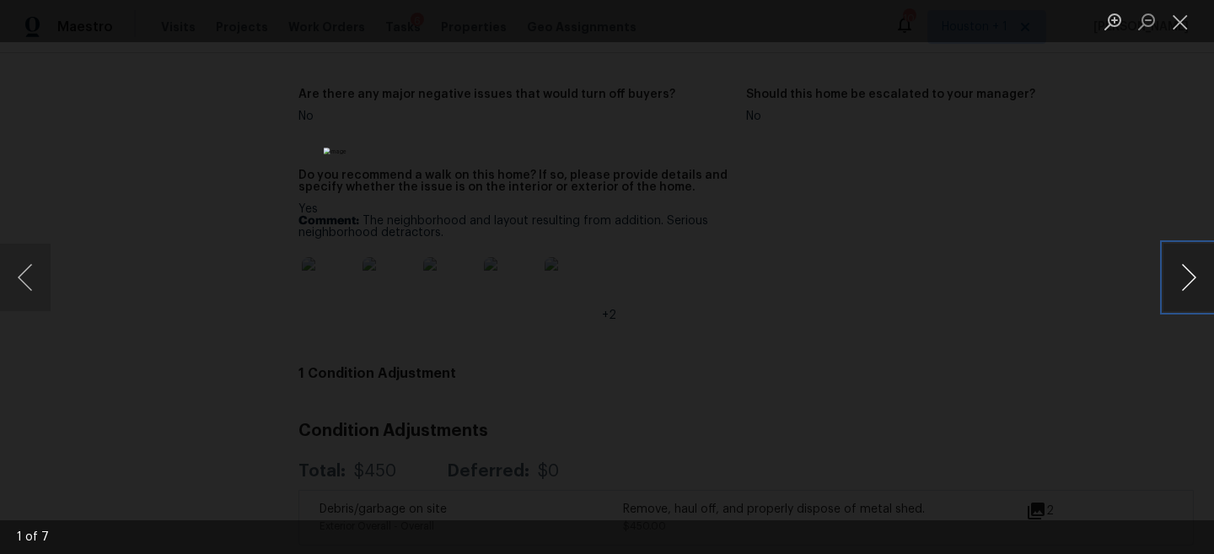
click at [1191, 256] on button "Next image" at bounding box center [1188, 277] width 51 height 67
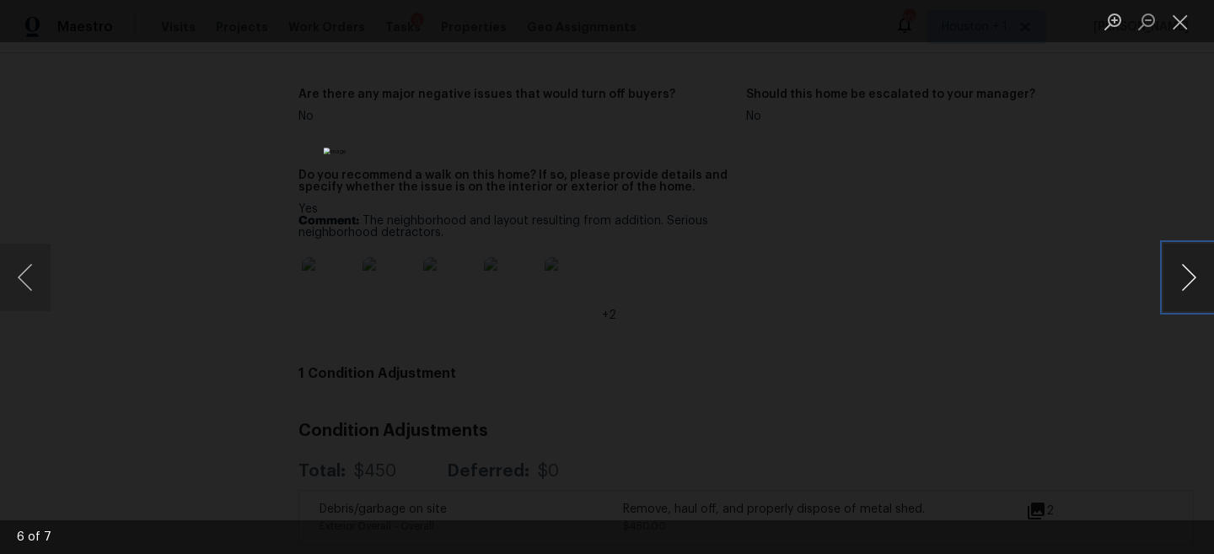
click at [1191, 256] on button "Next image" at bounding box center [1188, 277] width 51 height 67
click at [1029, 183] on div "Lightbox" at bounding box center [607, 277] width 1214 height 554
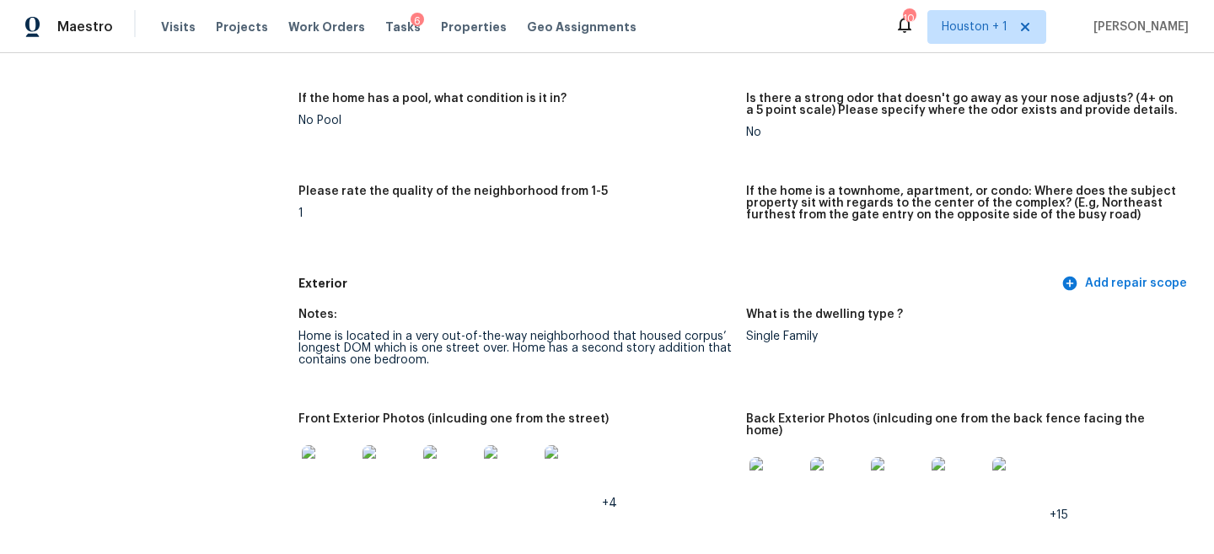
scroll to position [0, 0]
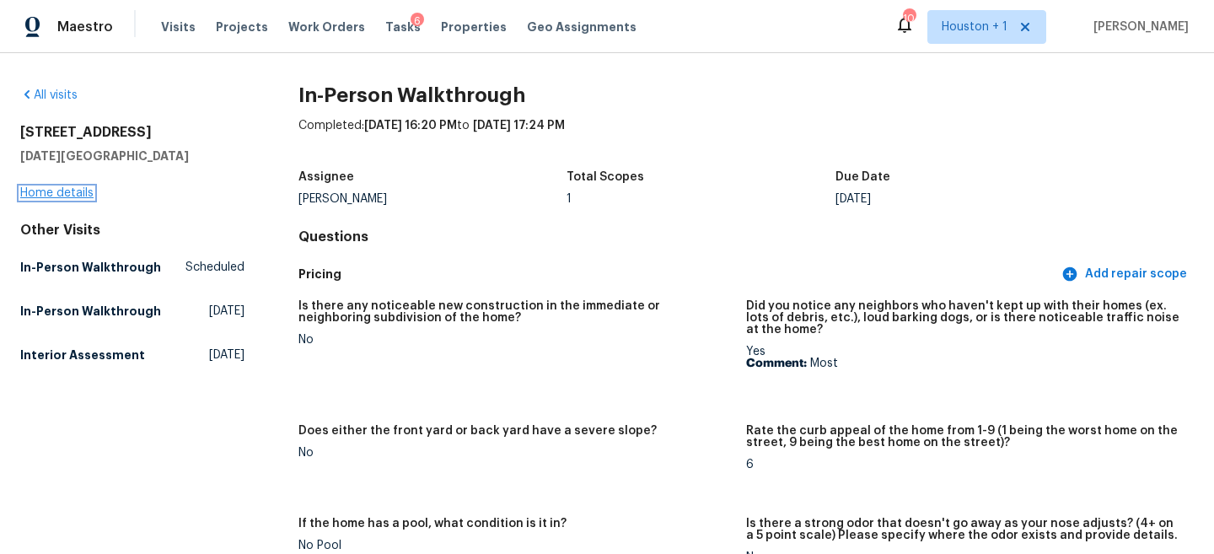
click at [54, 194] on link "Home details" at bounding box center [56, 193] width 73 height 12
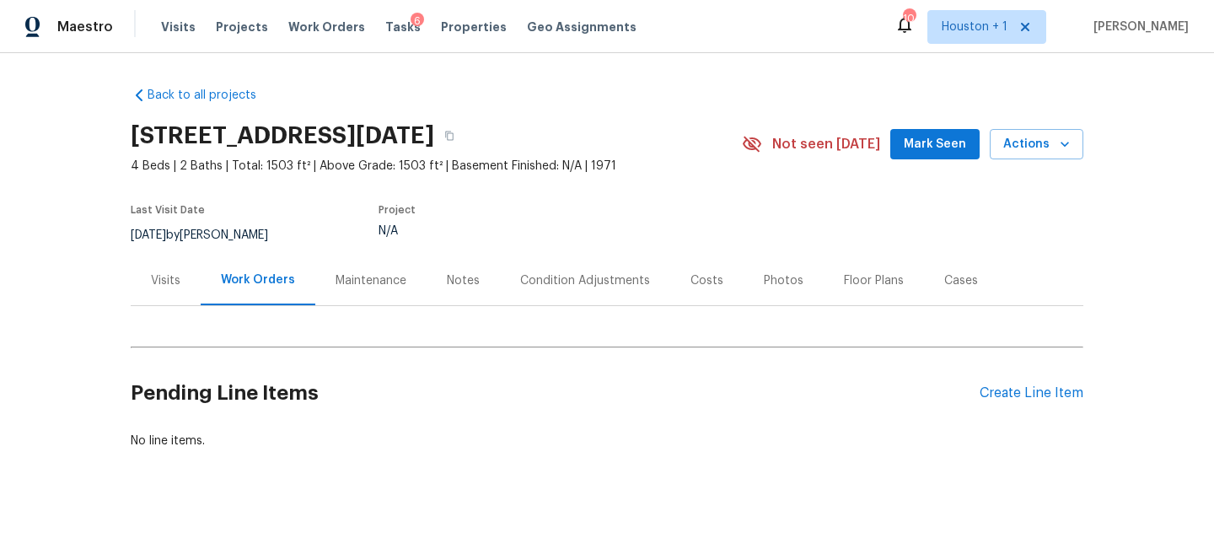
click at [151, 277] on div "Visits" at bounding box center [165, 280] width 29 height 17
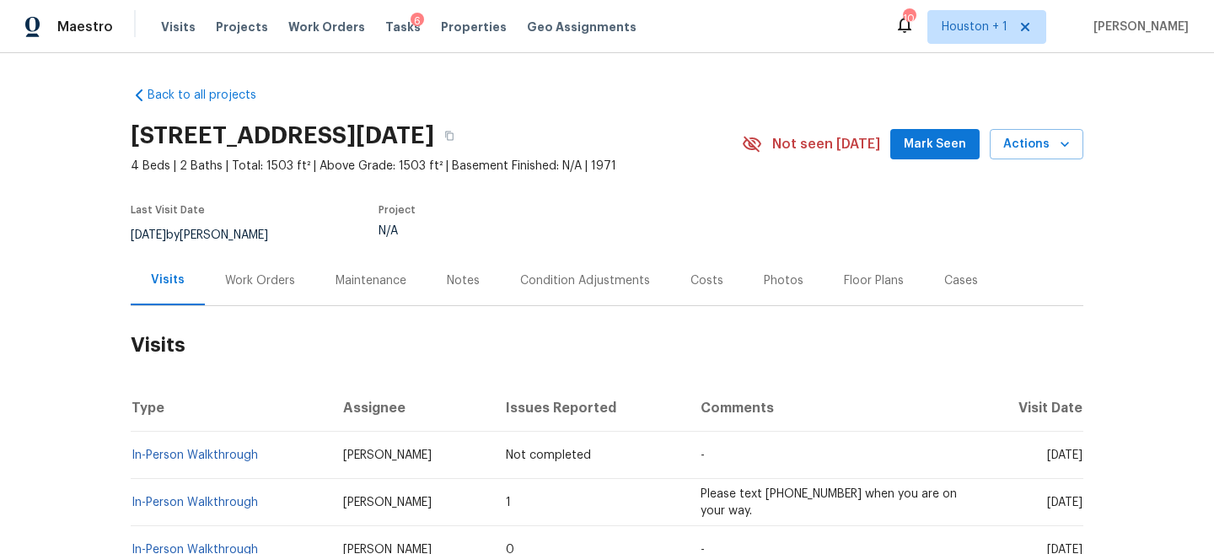
scroll to position [181, 0]
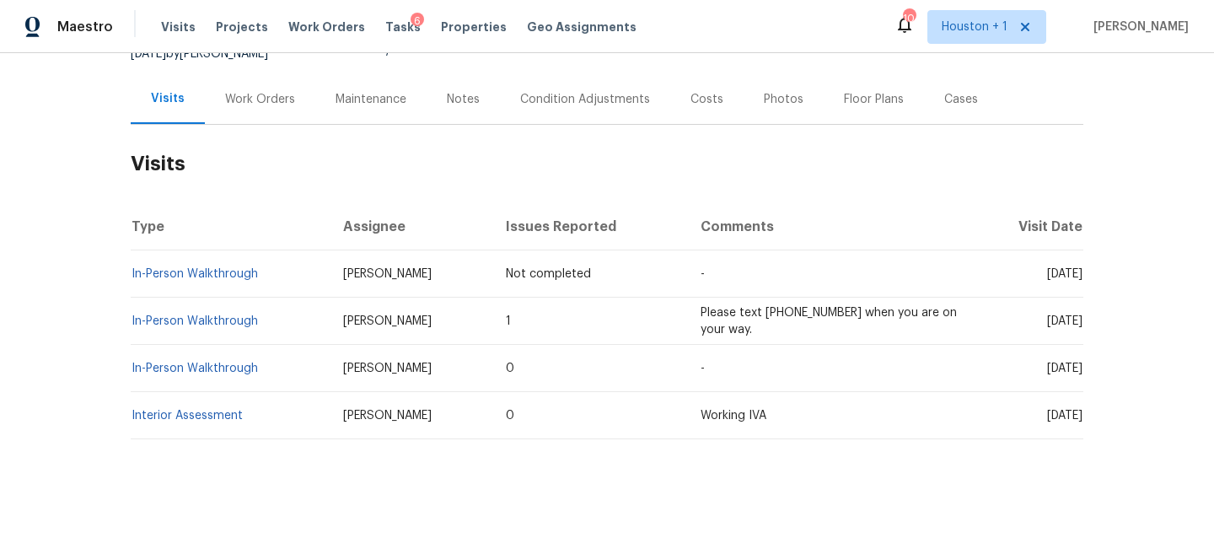
click at [295, 156] on h2 "Visits" at bounding box center [607, 164] width 952 height 78
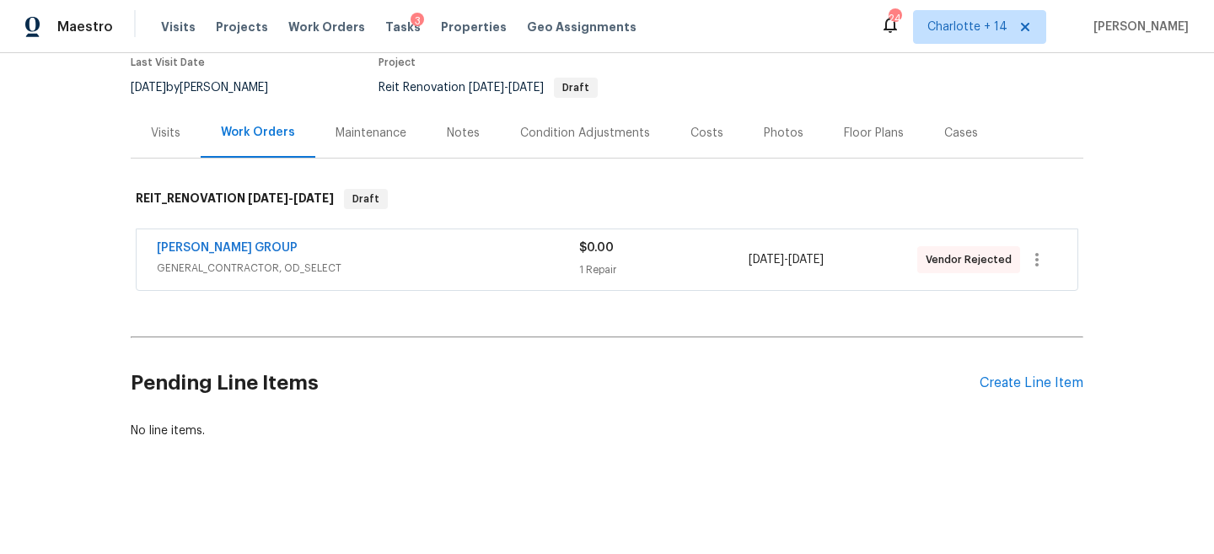
scroll to position [145, 0]
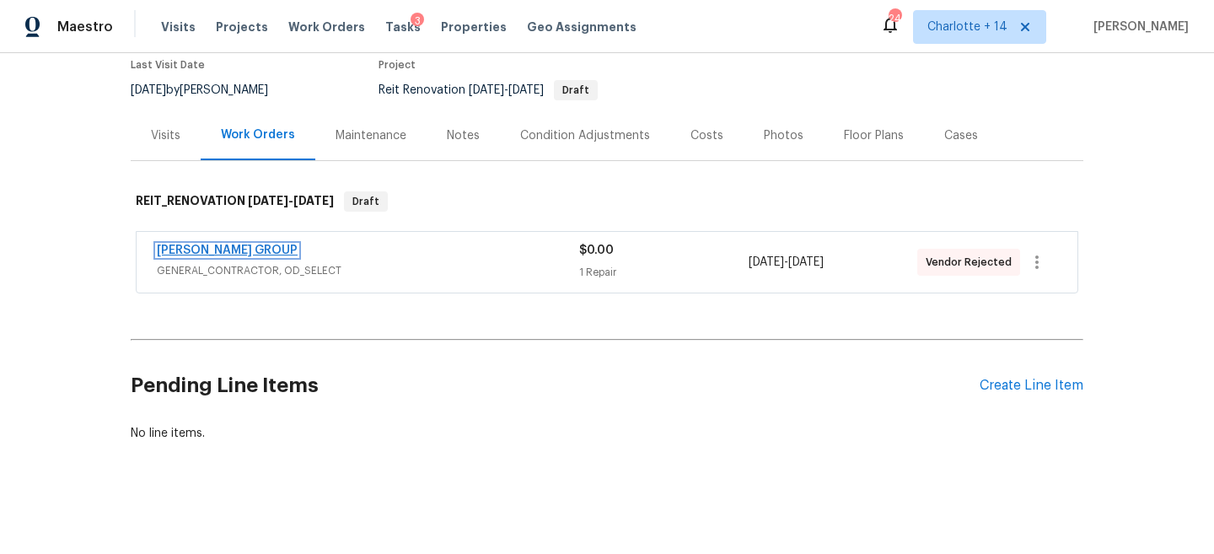
click at [233, 245] on link "[PERSON_NAME] GROUP" at bounding box center [227, 250] width 141 height 12
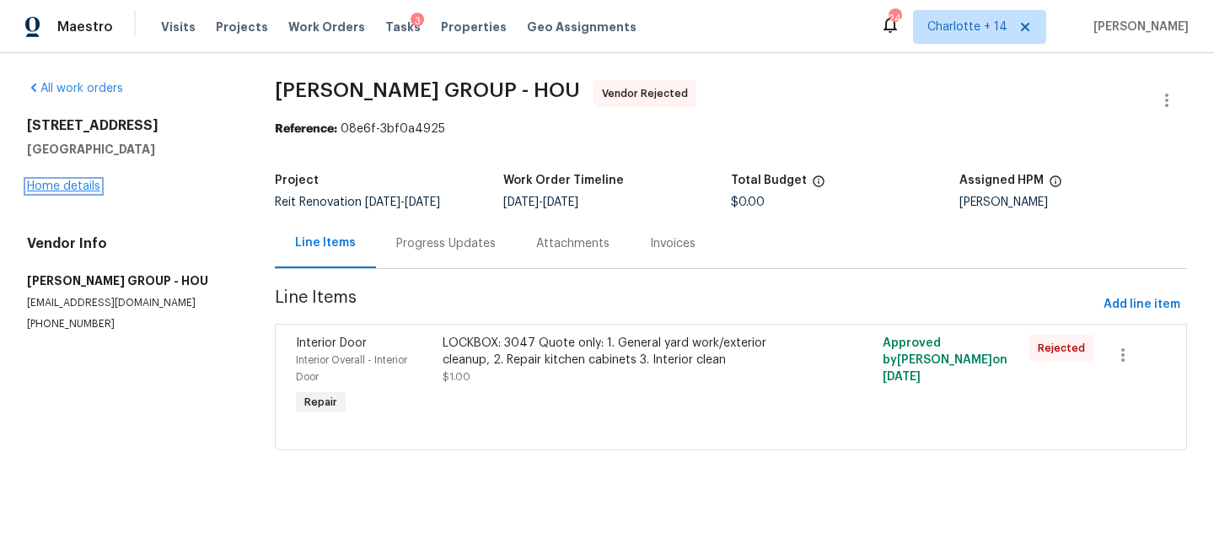
click at [62, 181] on link "Home details" at bounding box center [63, 186] width 73 height 12
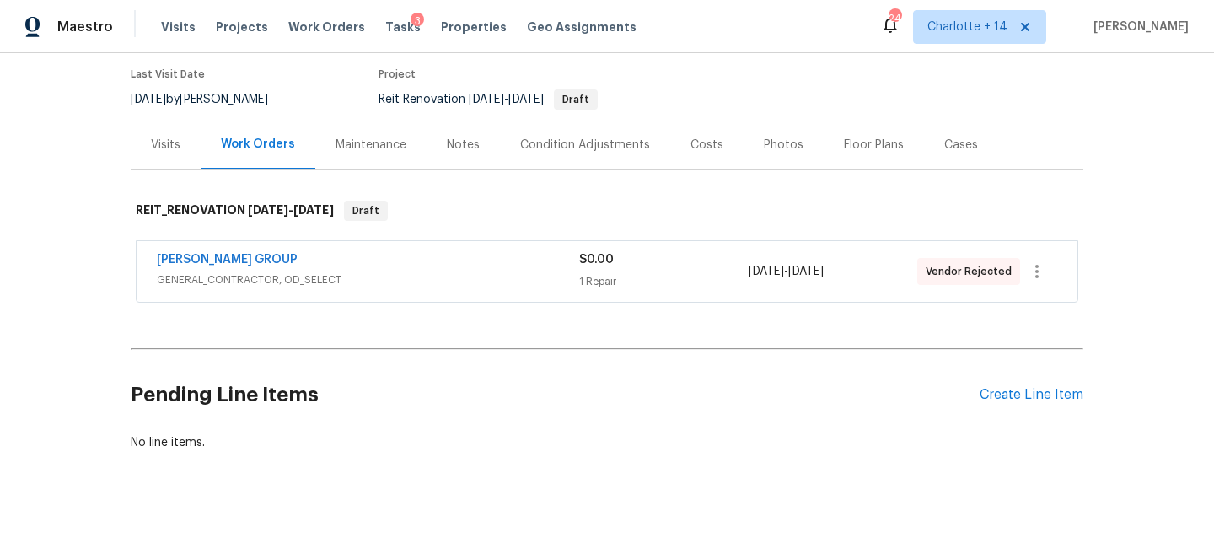
scroll to position [147, 0]
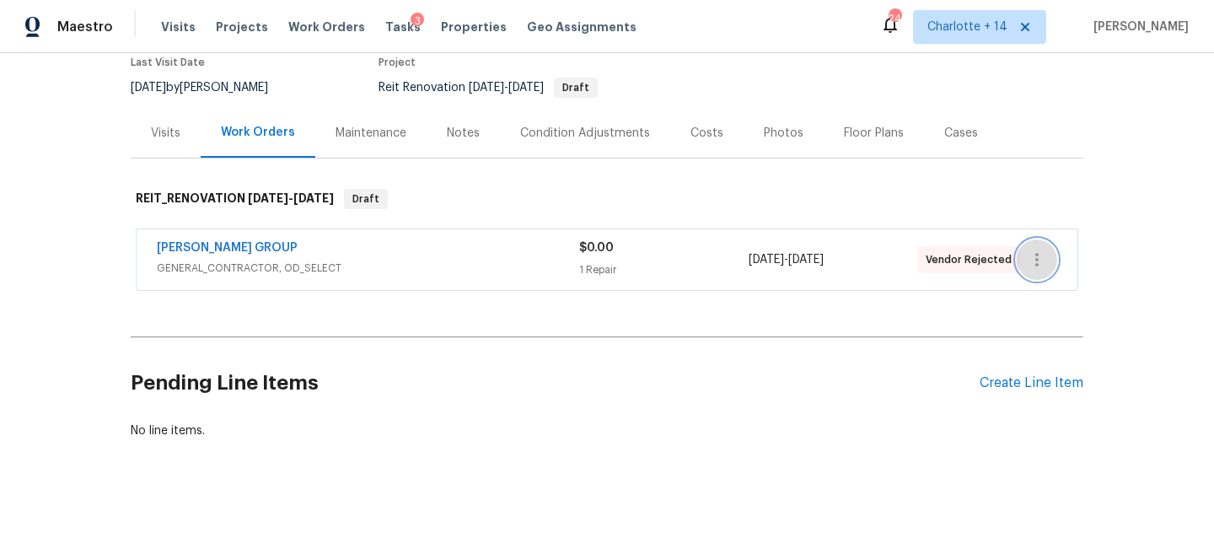
click at [1043, 251] on icon "button" at bounding box center [1037, 259] width 20 height 20
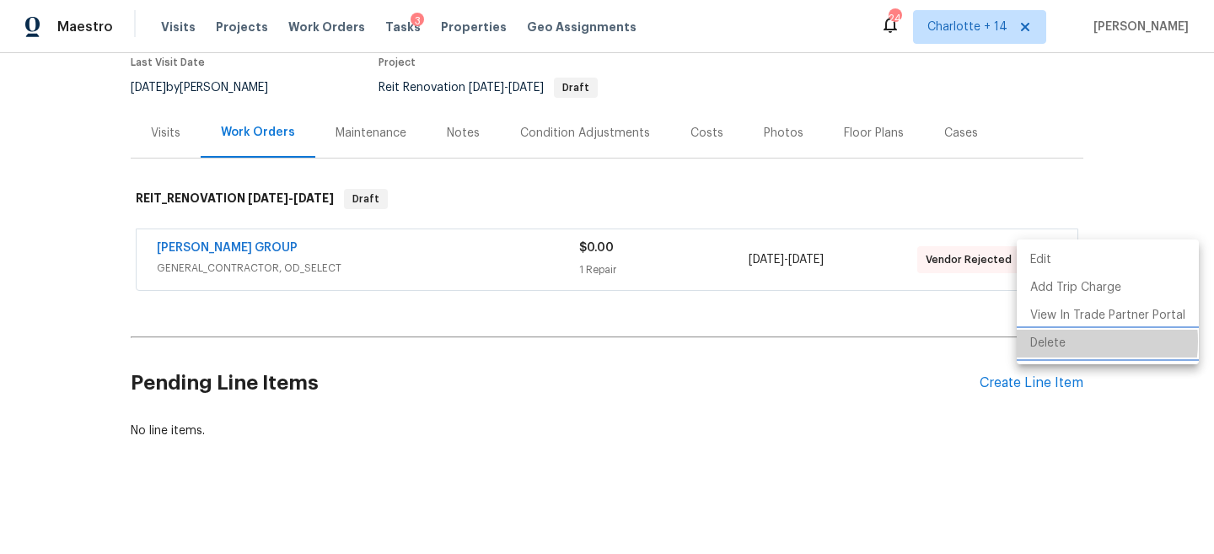
click at [1061, 341] on li "Delete" at bounding box center [1107, 344] width 182 height 28
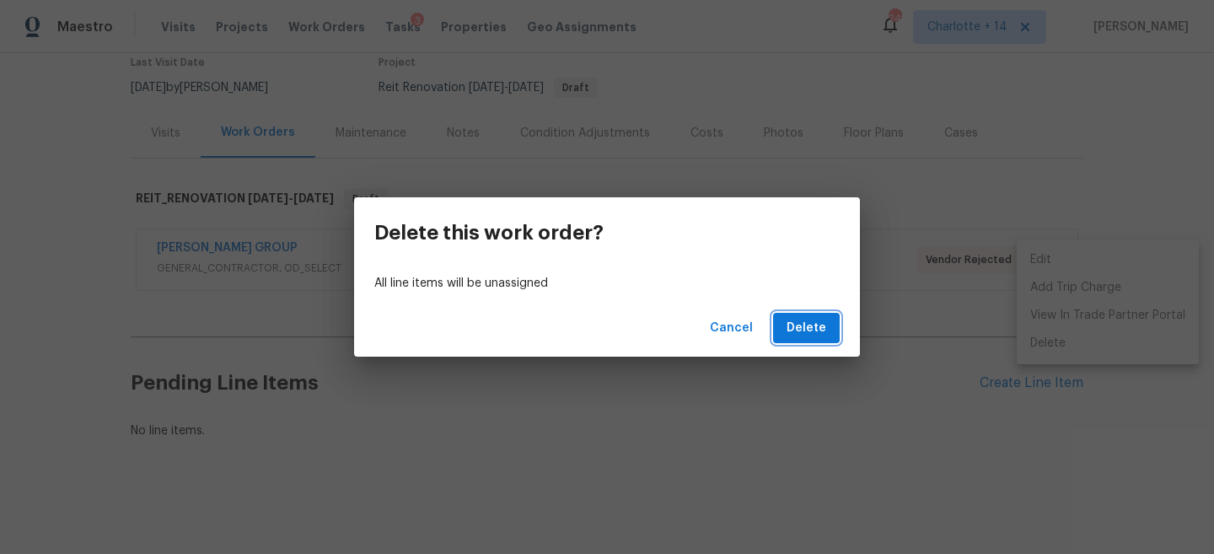
click at [815, 336] on span "Delete" at bounding box center [806, 328] width 40 height 21
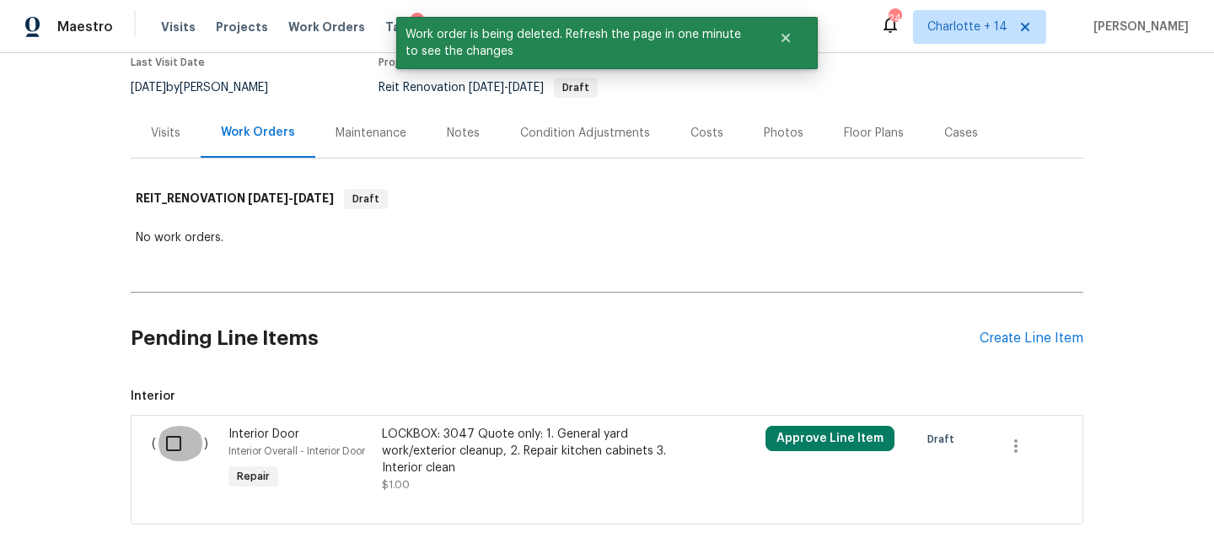
click at [170, 444] on input "checkbox" at bounding box center [180, 443] width 48 height 35
checkbox input "true"
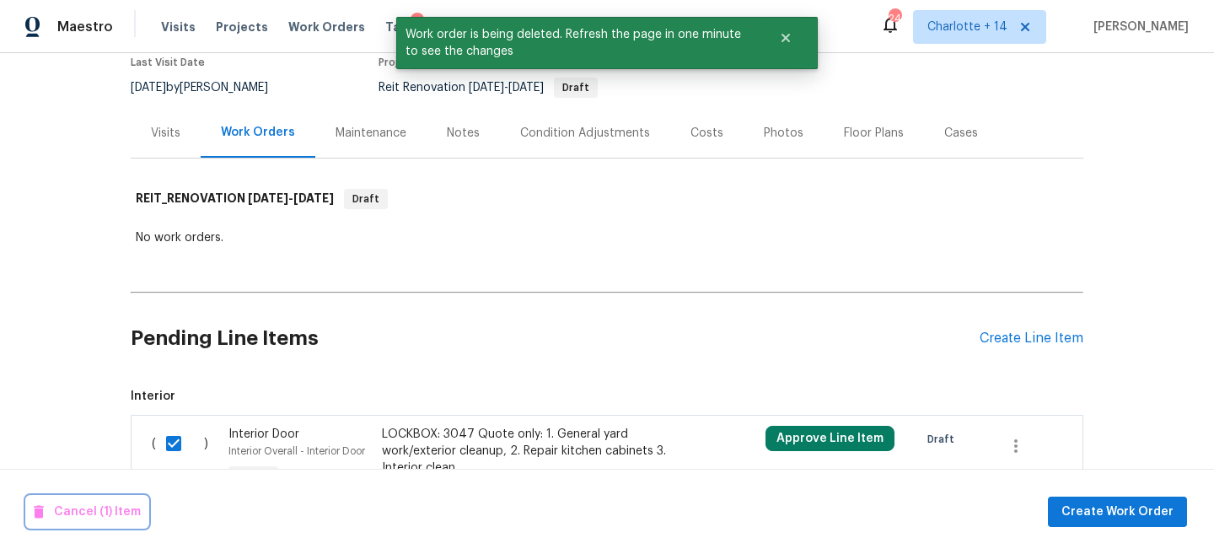
click at [83, 513] on span "Cancel (1) Item" at bounding box center [87, 511] width 107 height 21
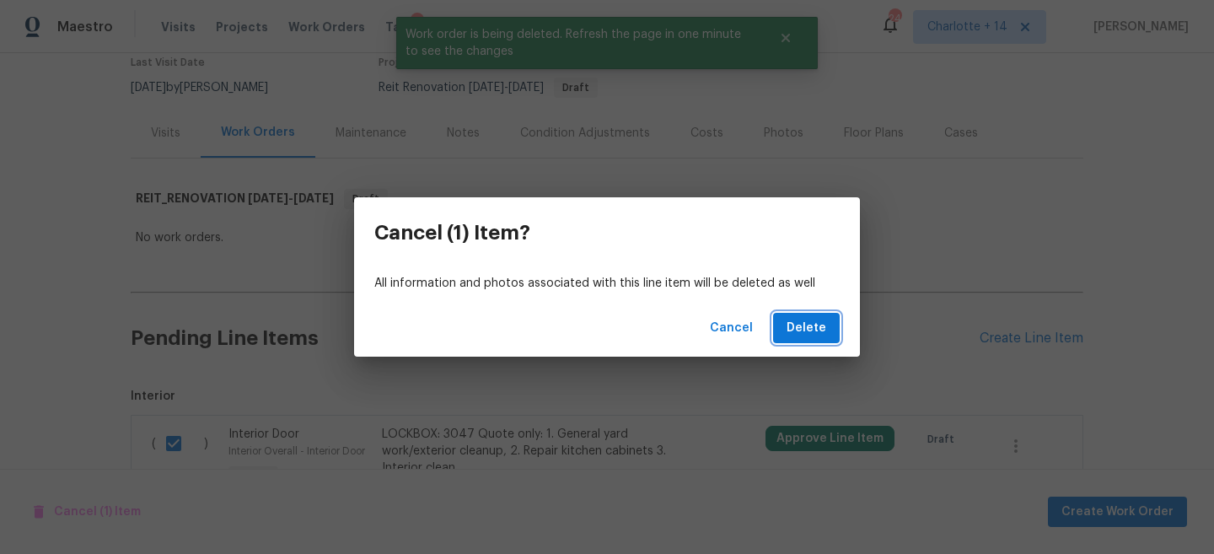
click at [823, 330] on span "Delete" at bounding box center [806, 328] width 40 height 21
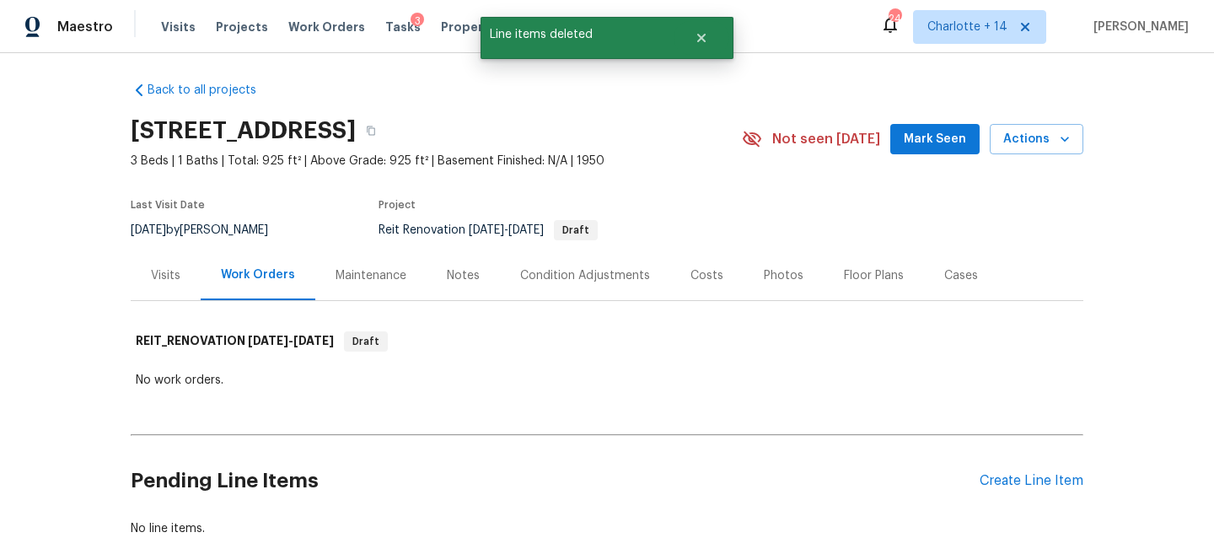
scroll to position [0, 0]
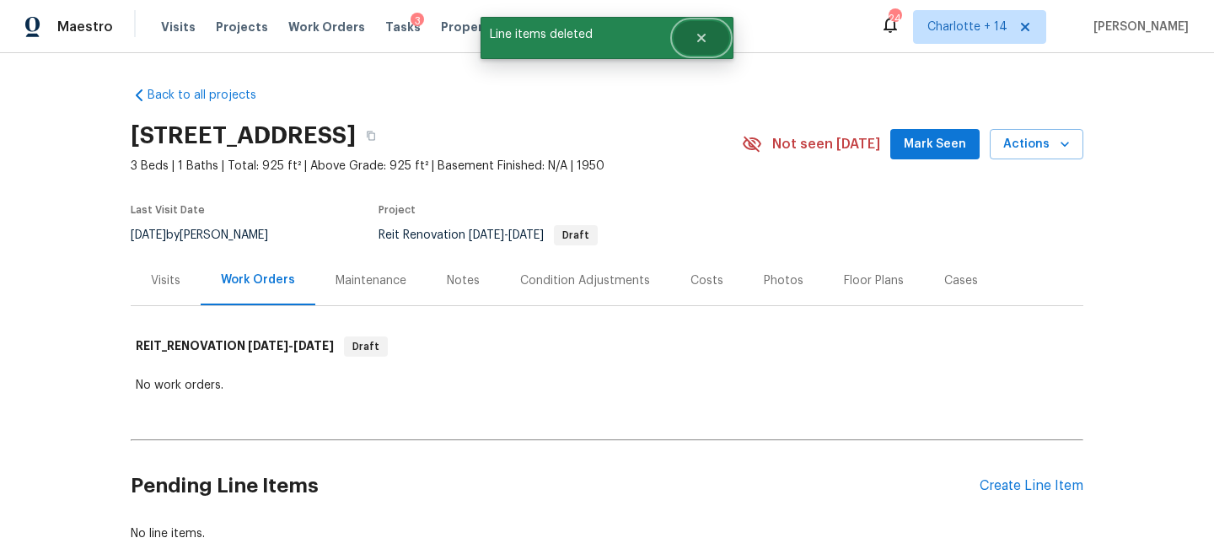
click at [706, 45] on button "Close" at bounding box center [701, 38] width 56 height 34
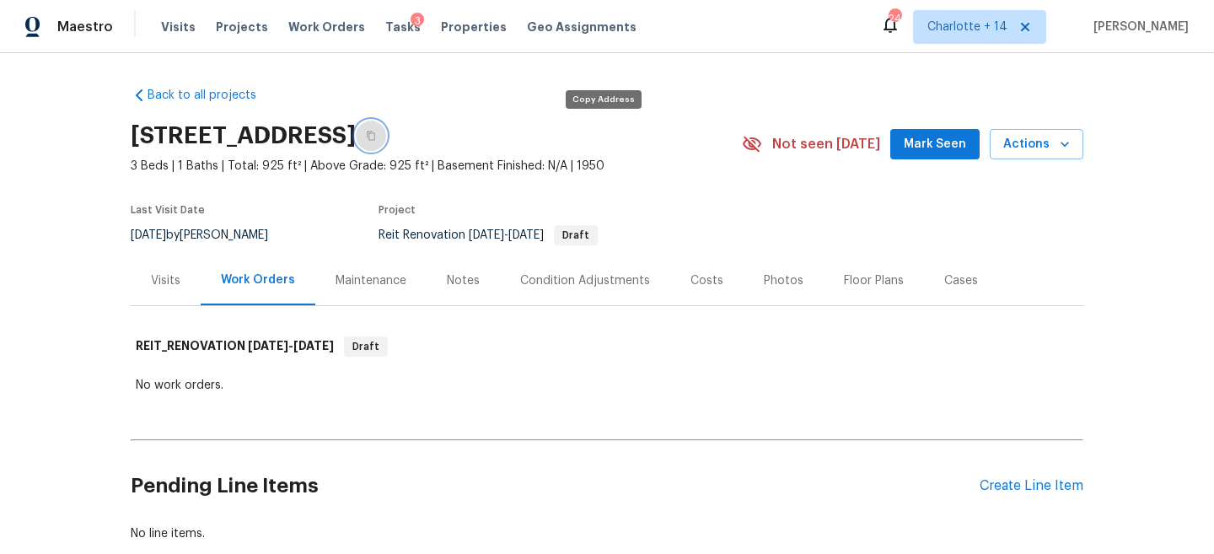
click at [376, 136] on icon "button" at bounding box center [371, 136] width 10 height 10
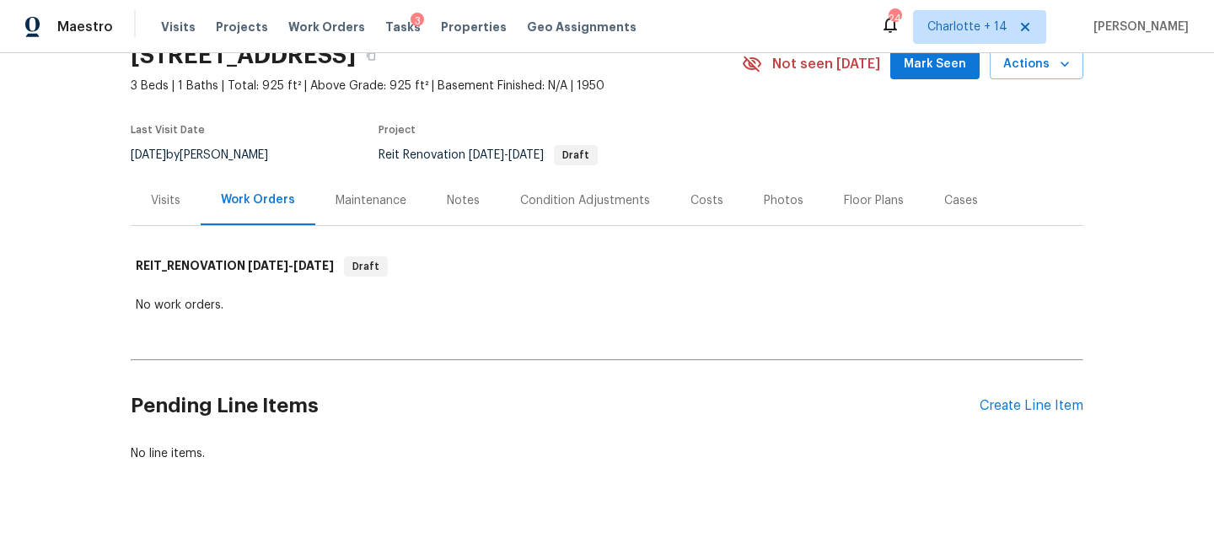
click at [162, 209] on div "Visits" at bounding box center [166, 200] width 70 height 50
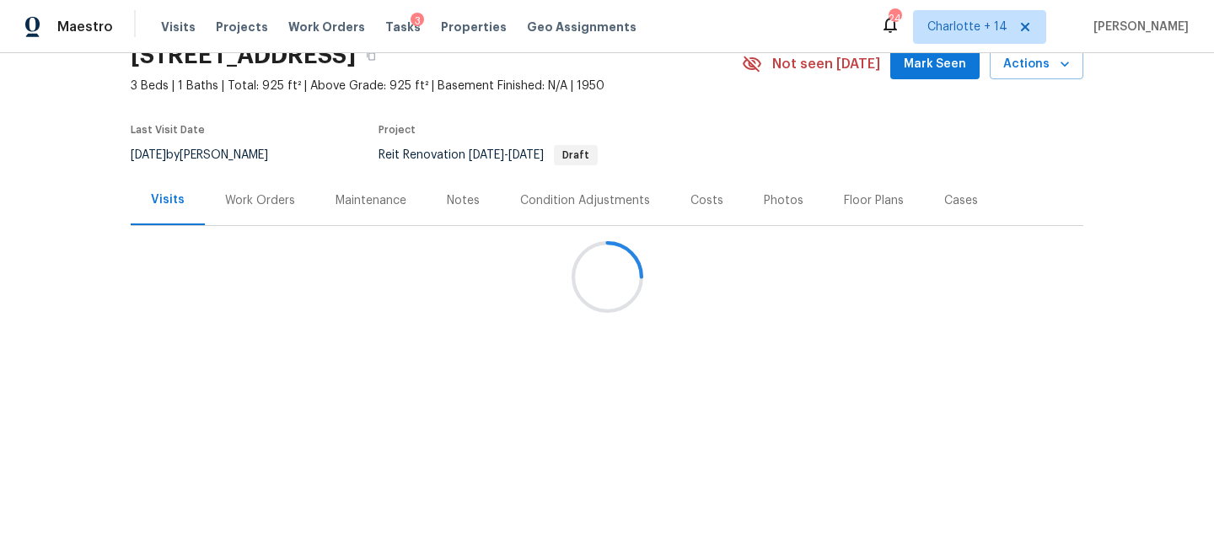
scroll to position [40, 0]
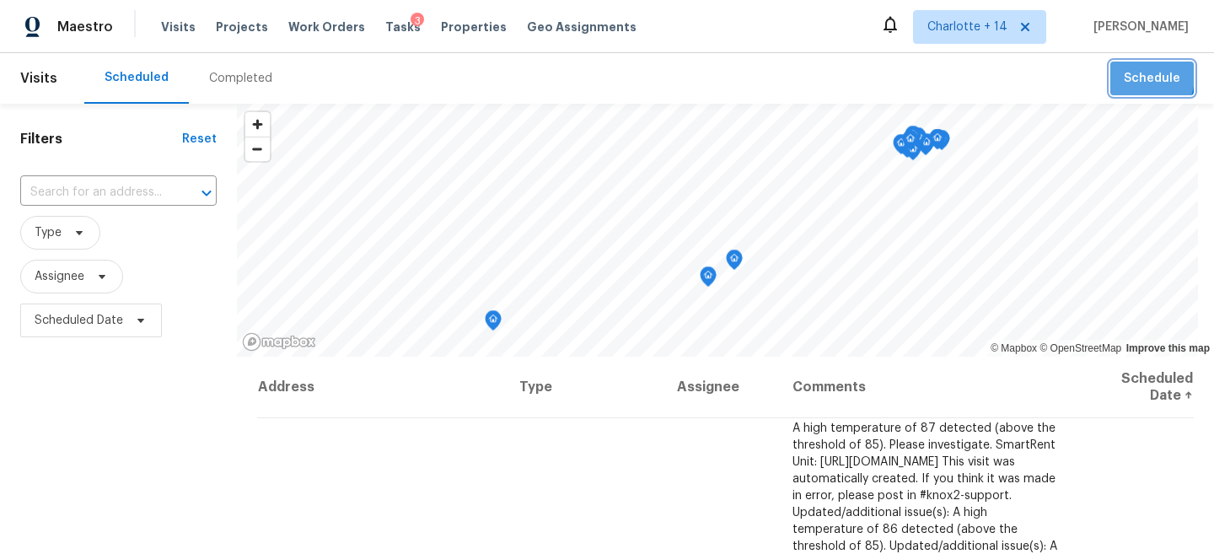
click at [1131, 75] on span "Schedule" at bounding box center [1152, 78] width 56 height 21
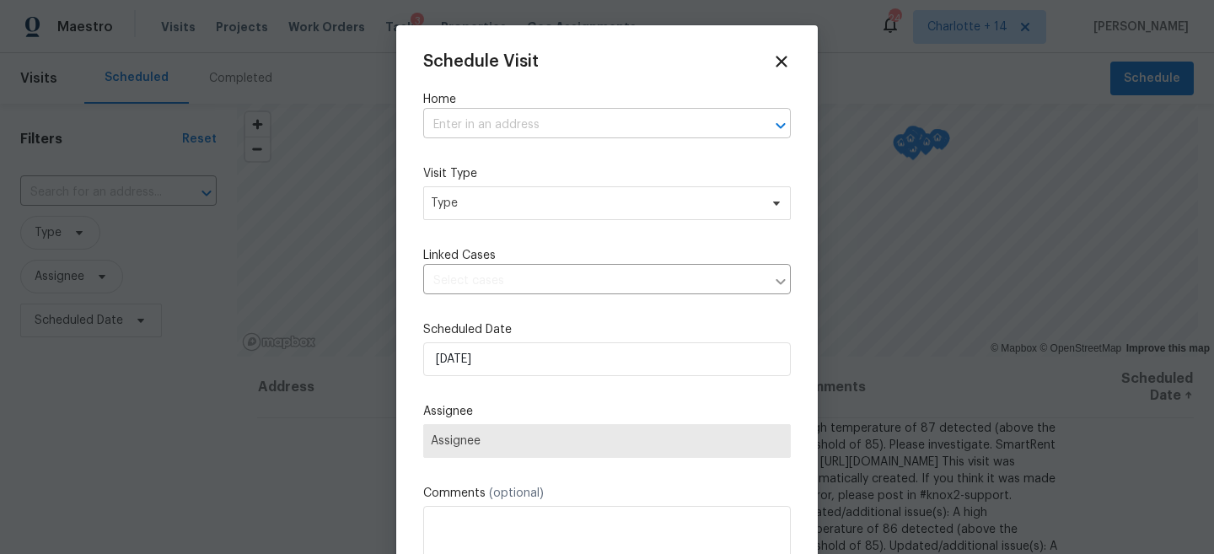
click at [496, 115] on input "text" at bounding box center [583, 125] width 320 height 26
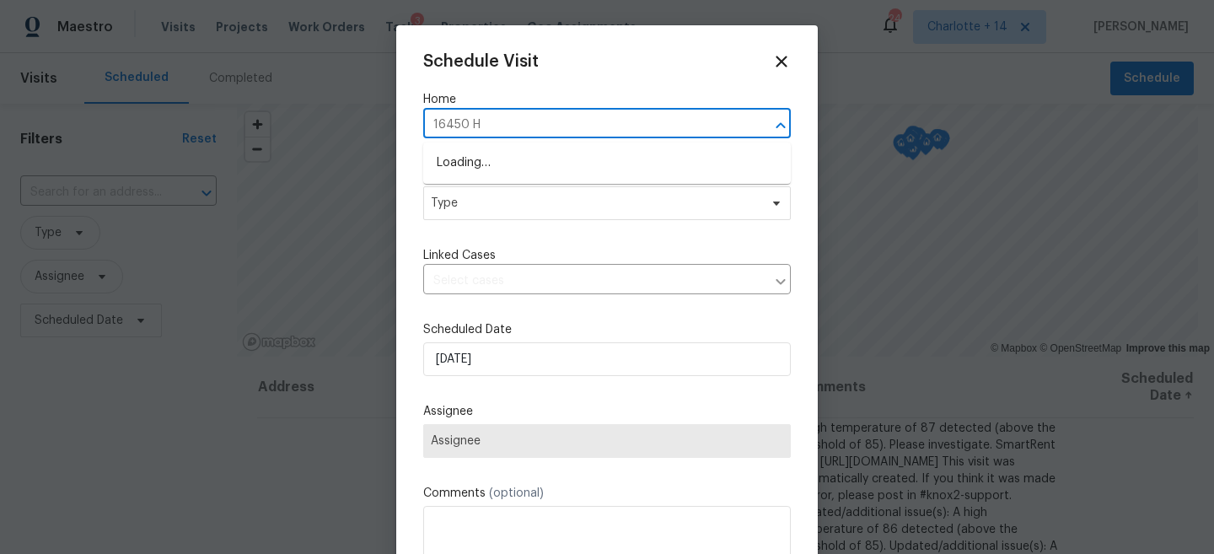
type input "16450 Ha"
click at [515, 163] on li "[STREET_ADDRESS]" at bounding box center [606, 163] width 367 height 28
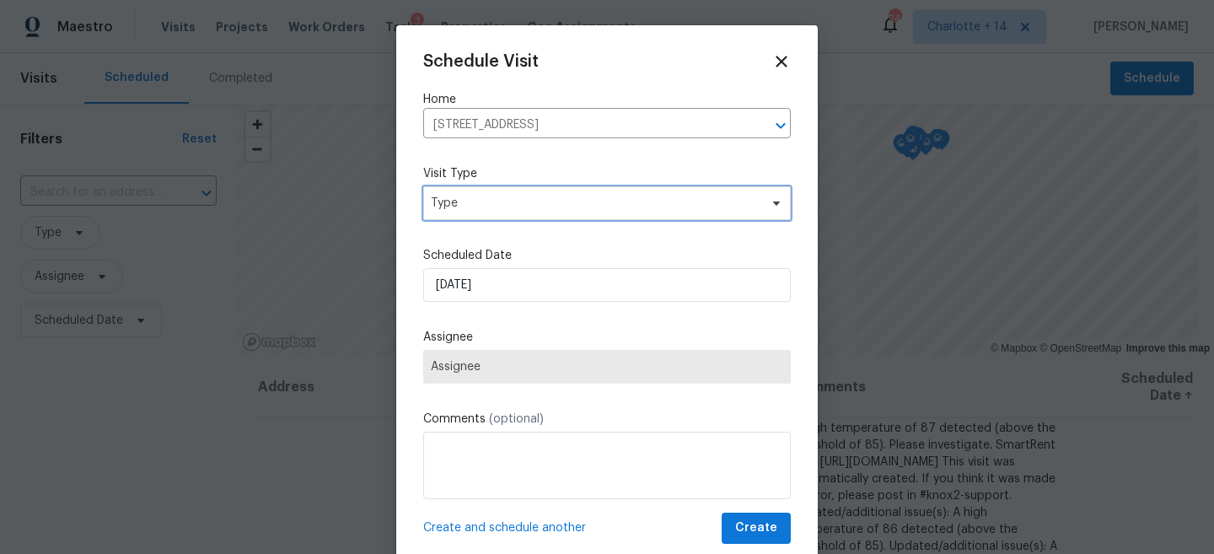
click at [507, 214] on span "Type" at bounding box center [606, 203] width 367 height 34
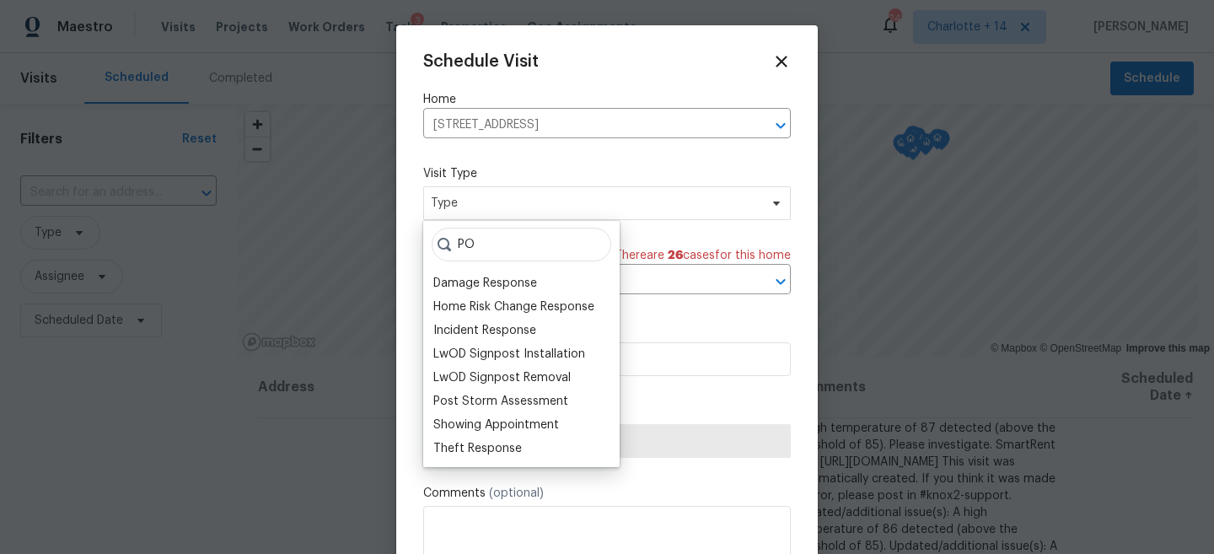
type input "P"
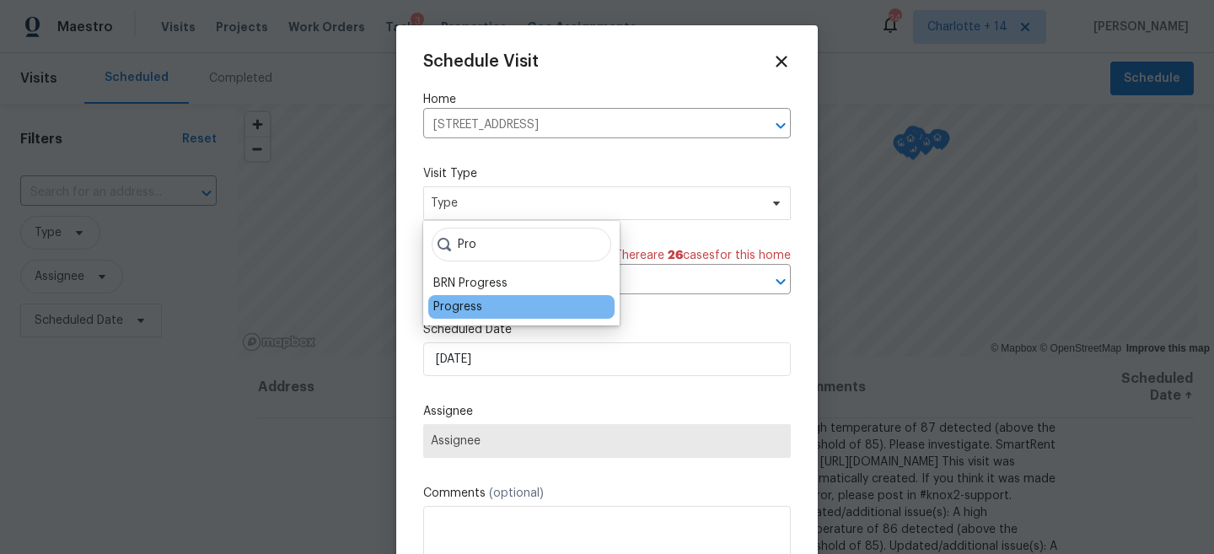
type input "Pro"
click at [469, 308] on div "Progress" at bounding box center [457, 306] width 49 height 17
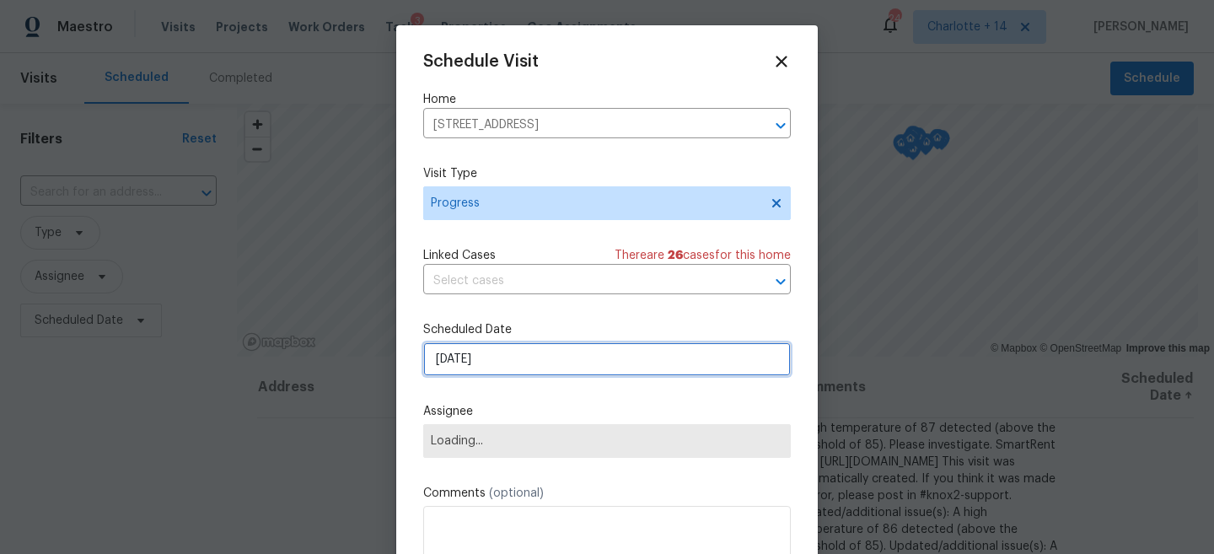
click at [455, 373] on input "[DATE]" at bounding box center [606, 359] width 367 height 34
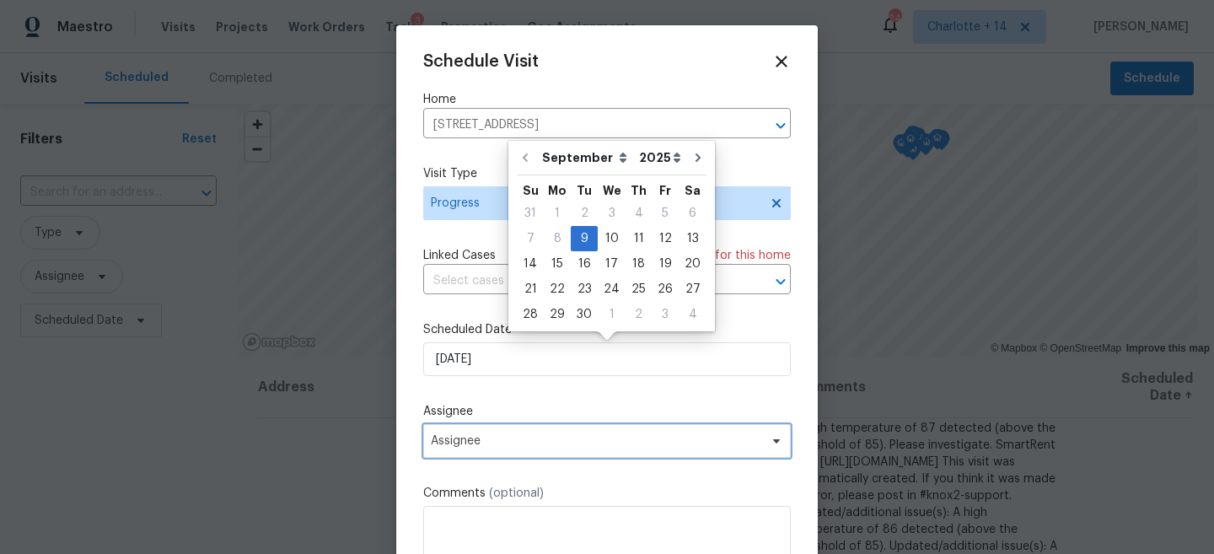
click at [483, 439] on span "Assignee" at bounding box center [596, 440] width 330 height 13
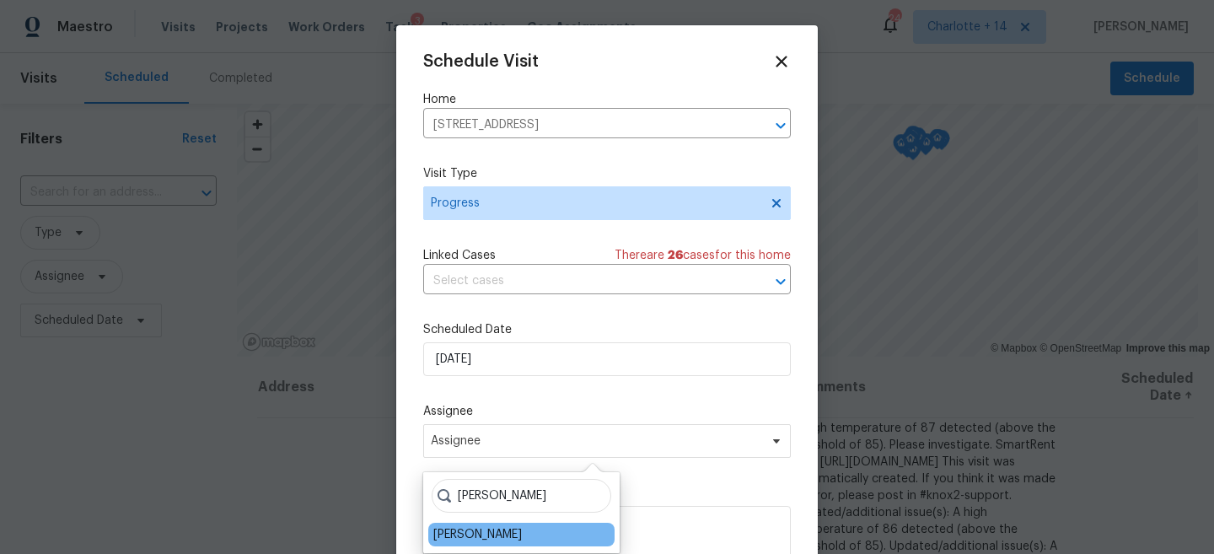
type input "[PERSON_NAME]"
click at [510, 523] on div "[PERSON_NAME]" at bounding box center [521, 535] width 186 height 24
click at [496, 531] on div "[PERSON_NAME]" at bounding box center [477, 534] width 88 height 17
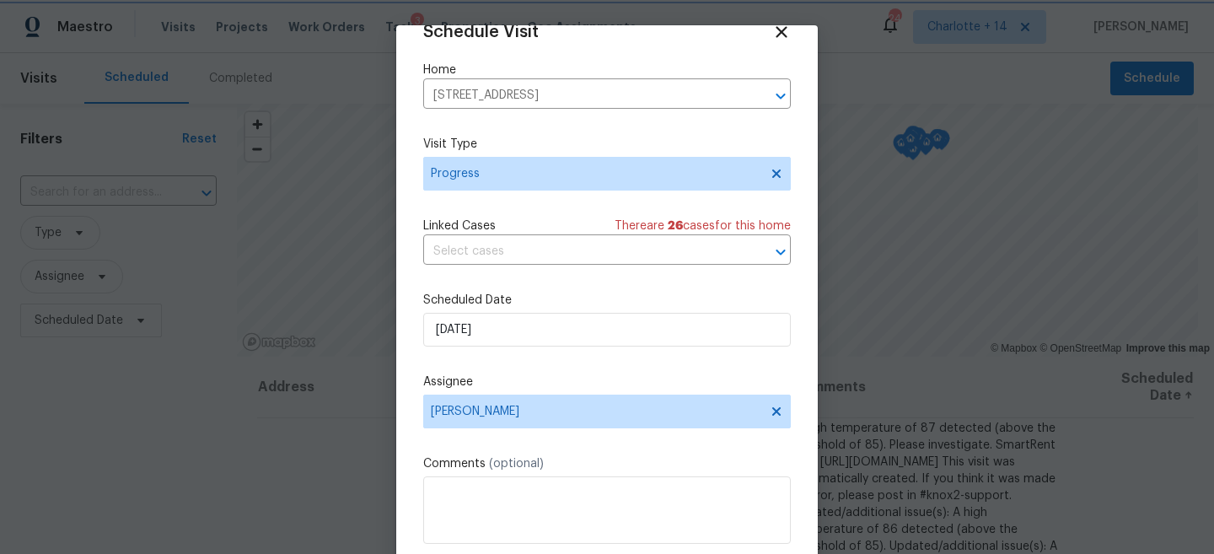
scroll to position [87, 0]
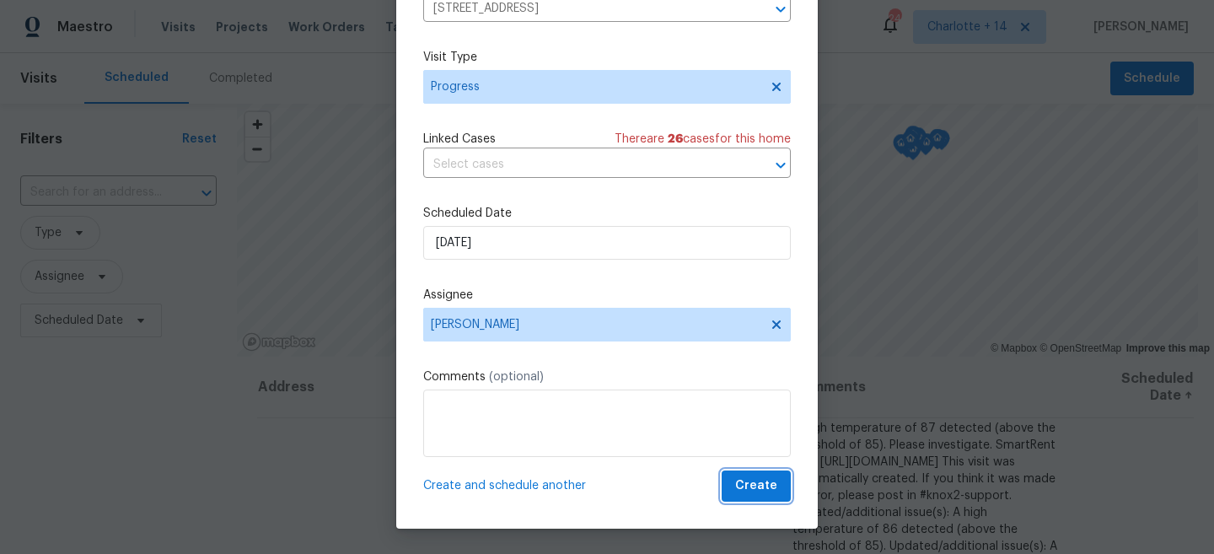
click at [758, 470] on button "Create" at bounding box center [755, 485] width 69 height 31
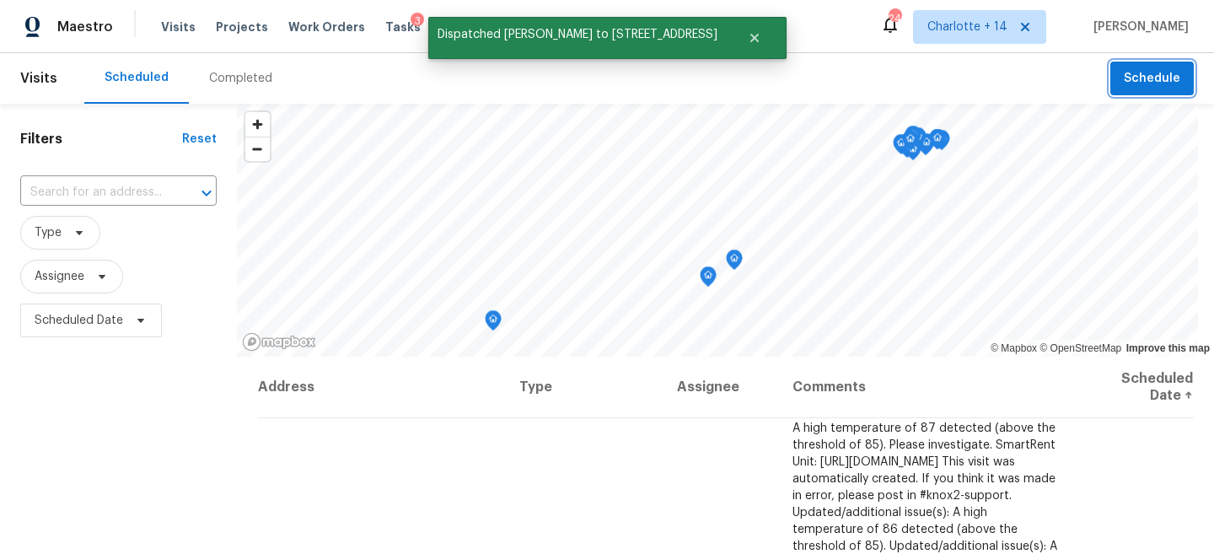
scroll to position [0, 0]
